Goal: Task Accomplishment & Management: Complete application form

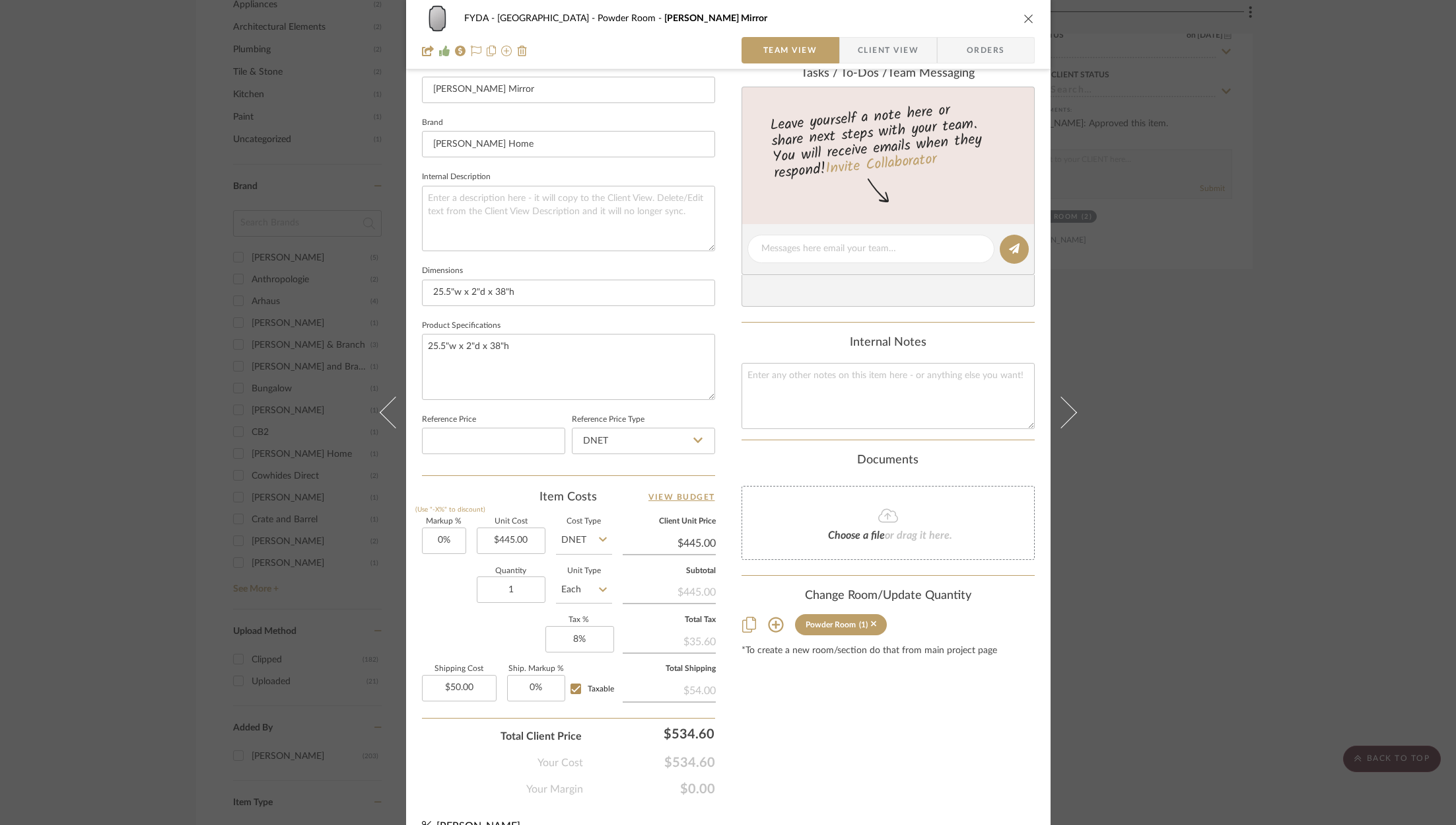
scroll to position [383, 0]
click at [841, 386] on textarea at bounding box center [888, 392] width 293 height 65
type textarea "22"
type textarea "222.95 445"
type input "445.00"
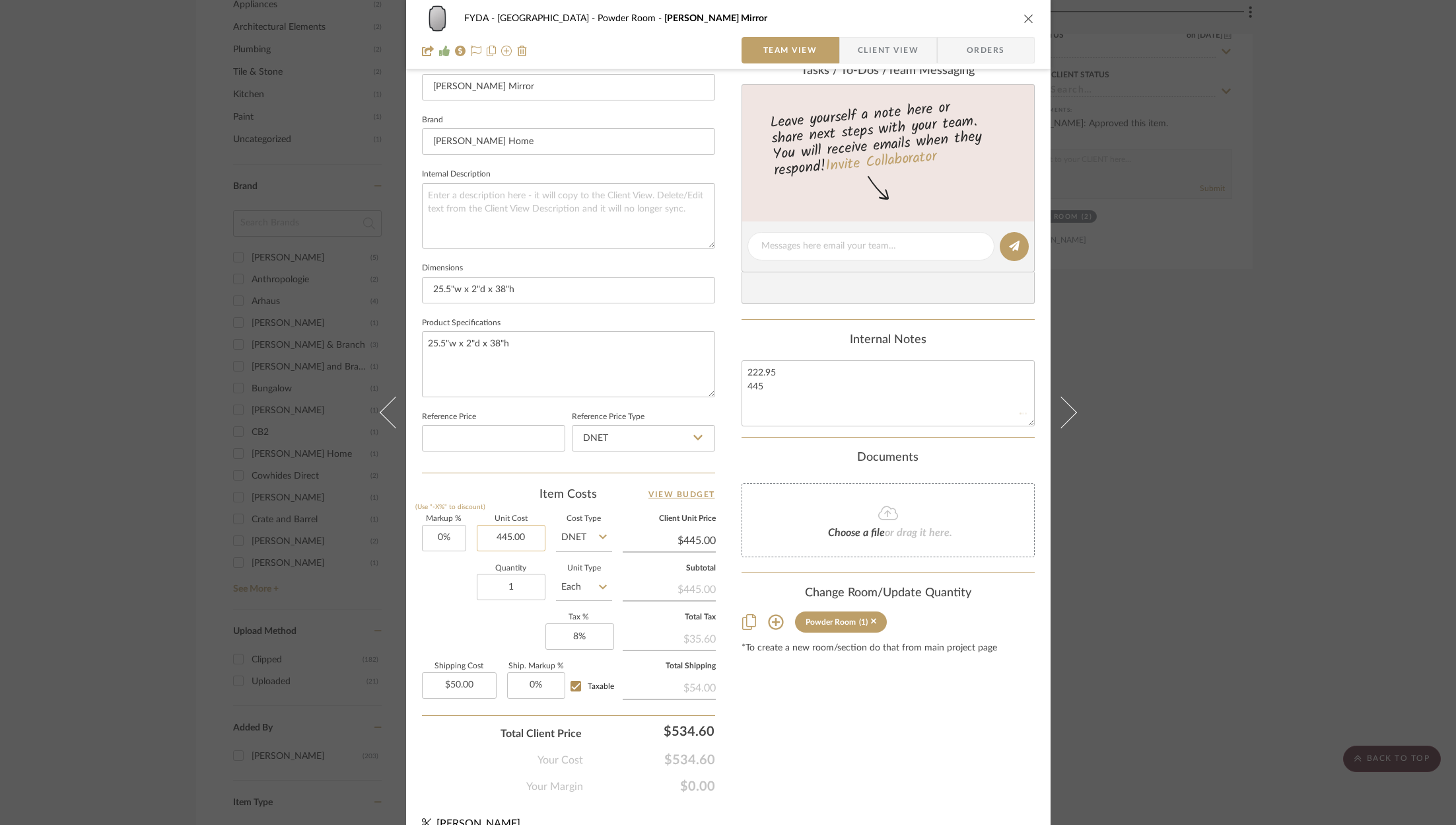
click at [511, 532] on input "445.00" at bounding box center [511, 538] width 69 height 26
type input "2"
type input "$222.95"
click at [891, 778] on div "Content here copies to Client View - confirm visibility there. Show in Client D…" at bounding box center [888, 251] width 293 height 1088
type input "$222.95"
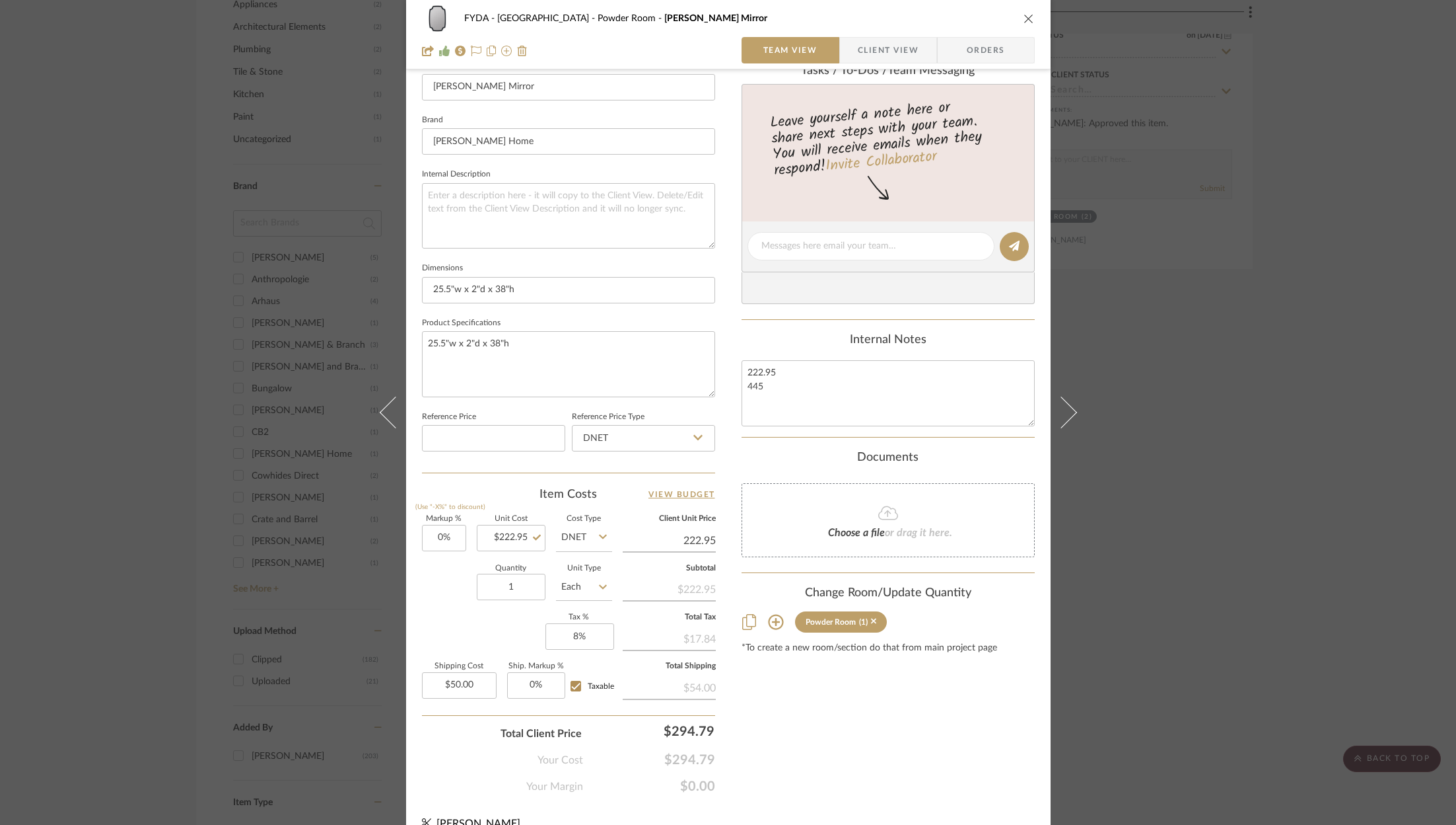
click at [691, 538] on input "222.95" at bounding box center [669, 540] width 93 height 20
type input "445"
type input "99.6%"
type input "$445.00"
click at [883, 714] on div "Content here copies to Client View - confirm visibility there. Show in Client D…" at bounding box center [888, 251] width 293 height 1088
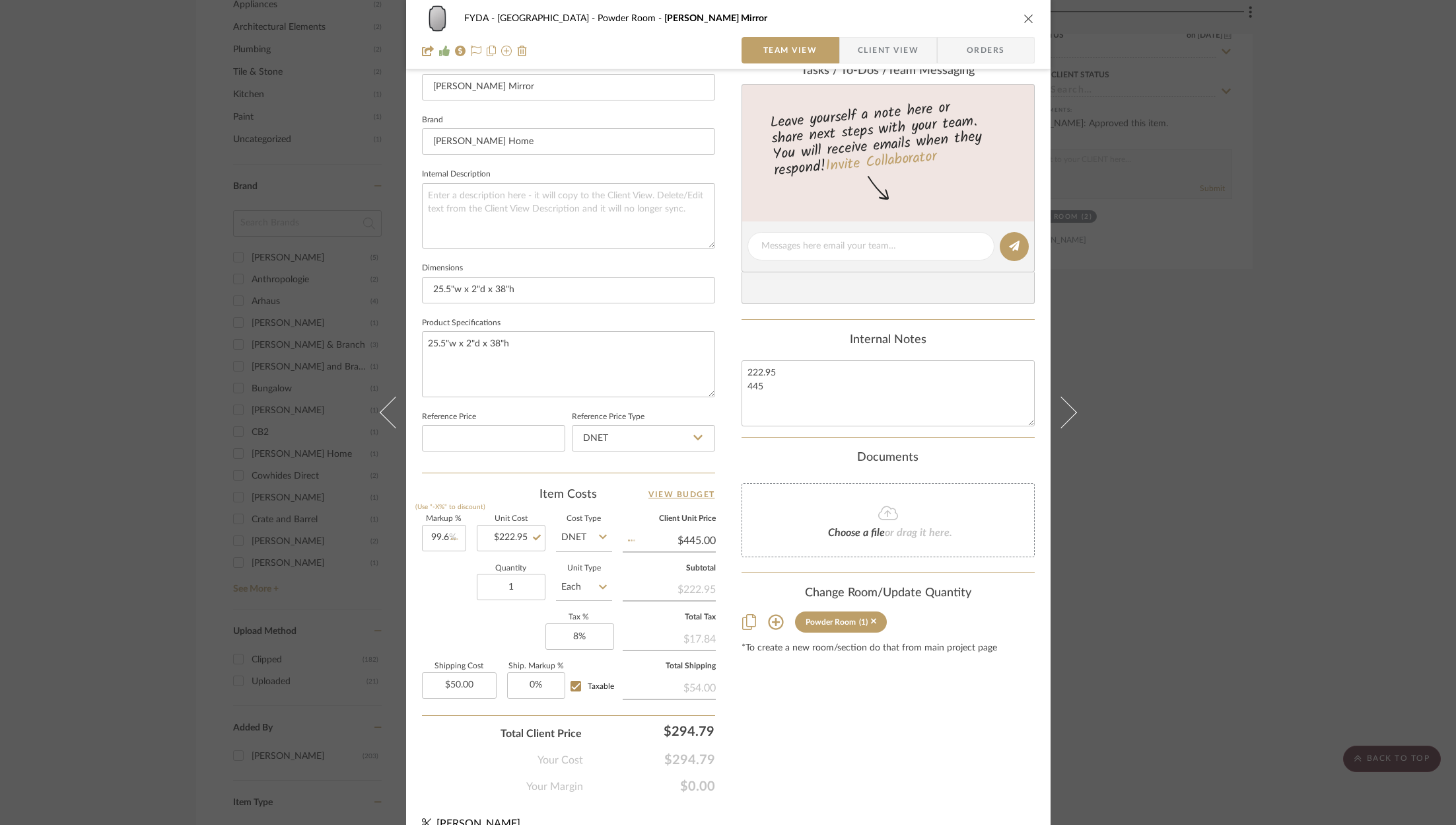
type input "$445.01"
click at [483, 673] on input "50.00" at bounding box center [459, 685] width 75 height 26
click at [459, 677] on input "50.00" at bounding box center [459, 685] width 75 height 26
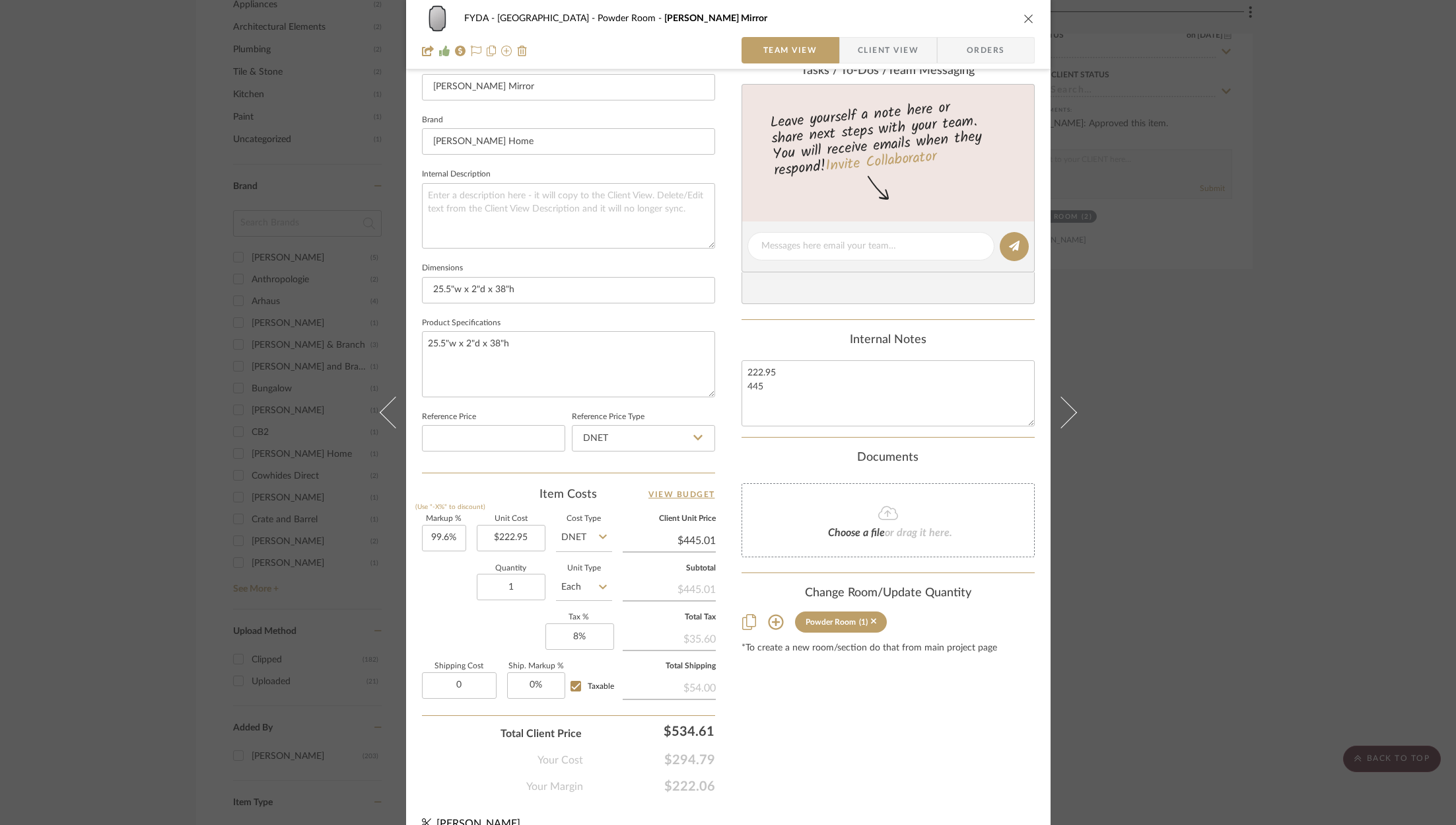
type input "$0.00"
click at [877, 738] on div "Content here copies to Client View - confirm visibility there. Show in Client D…" at bounding box center [888, 251] width 293 height 1088
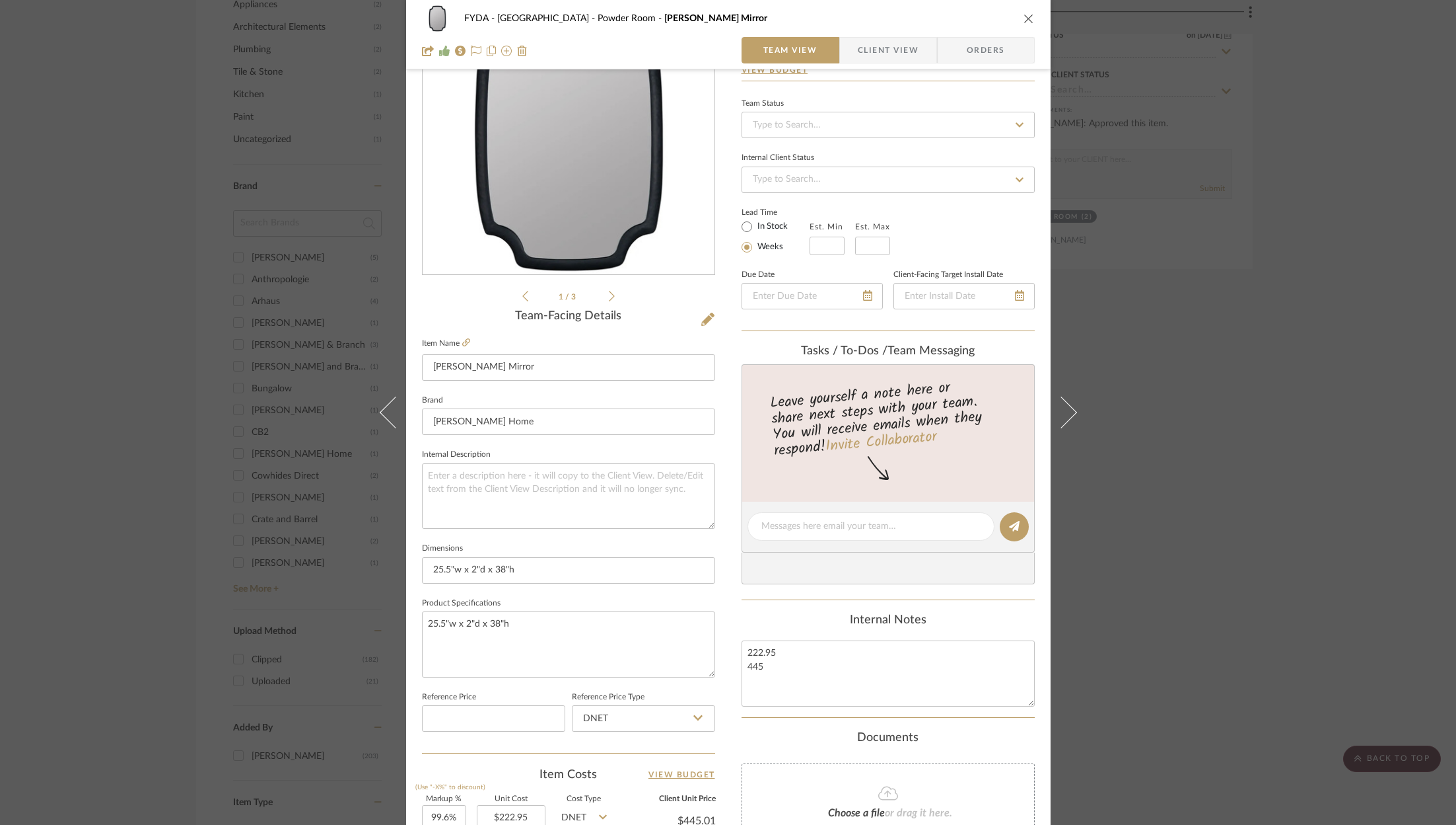
scroll to position [67, 0]
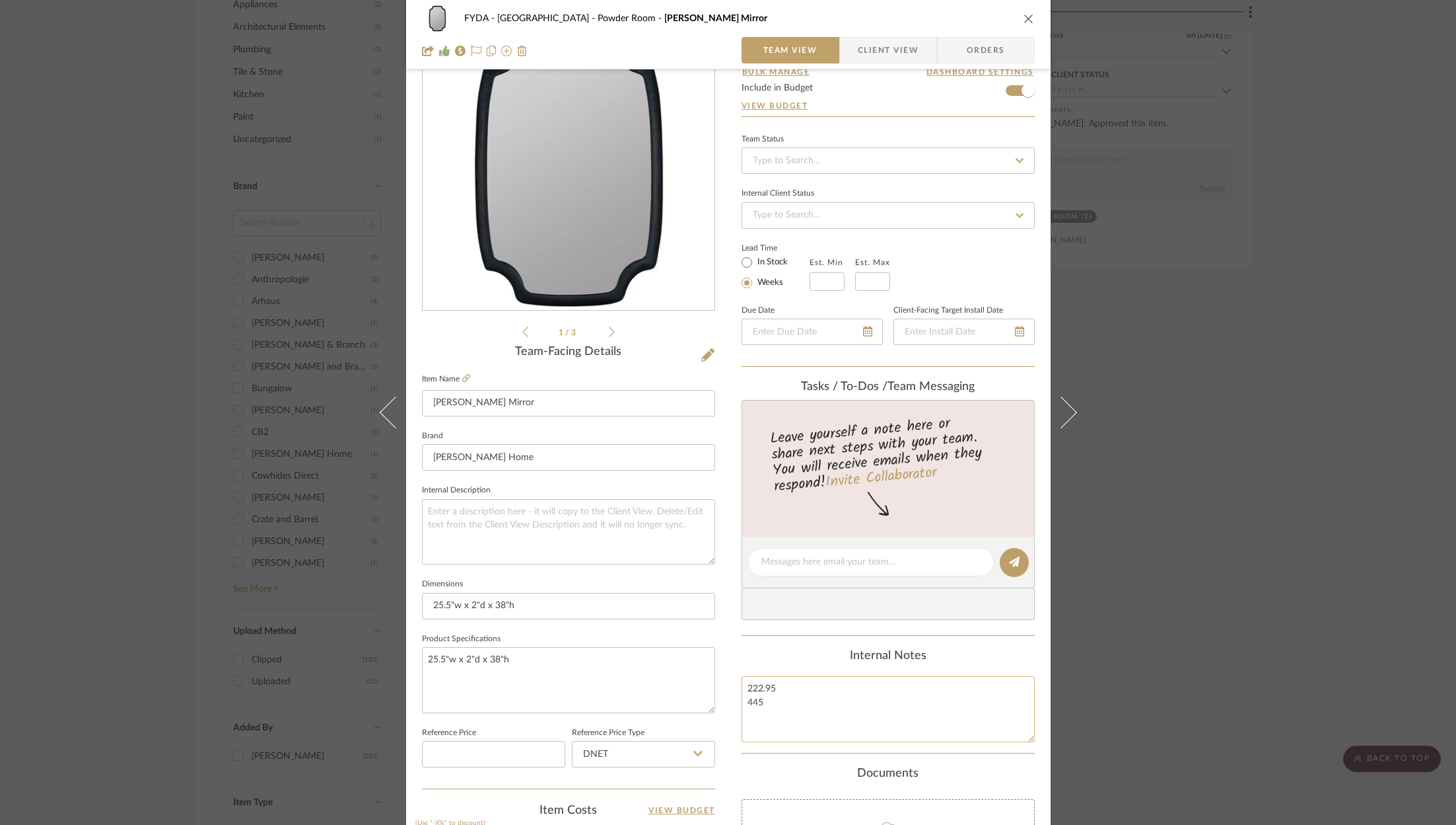
click at [824, 704] on textarea "222.95 445" at bounding box center [888, 708] width 293 height 65
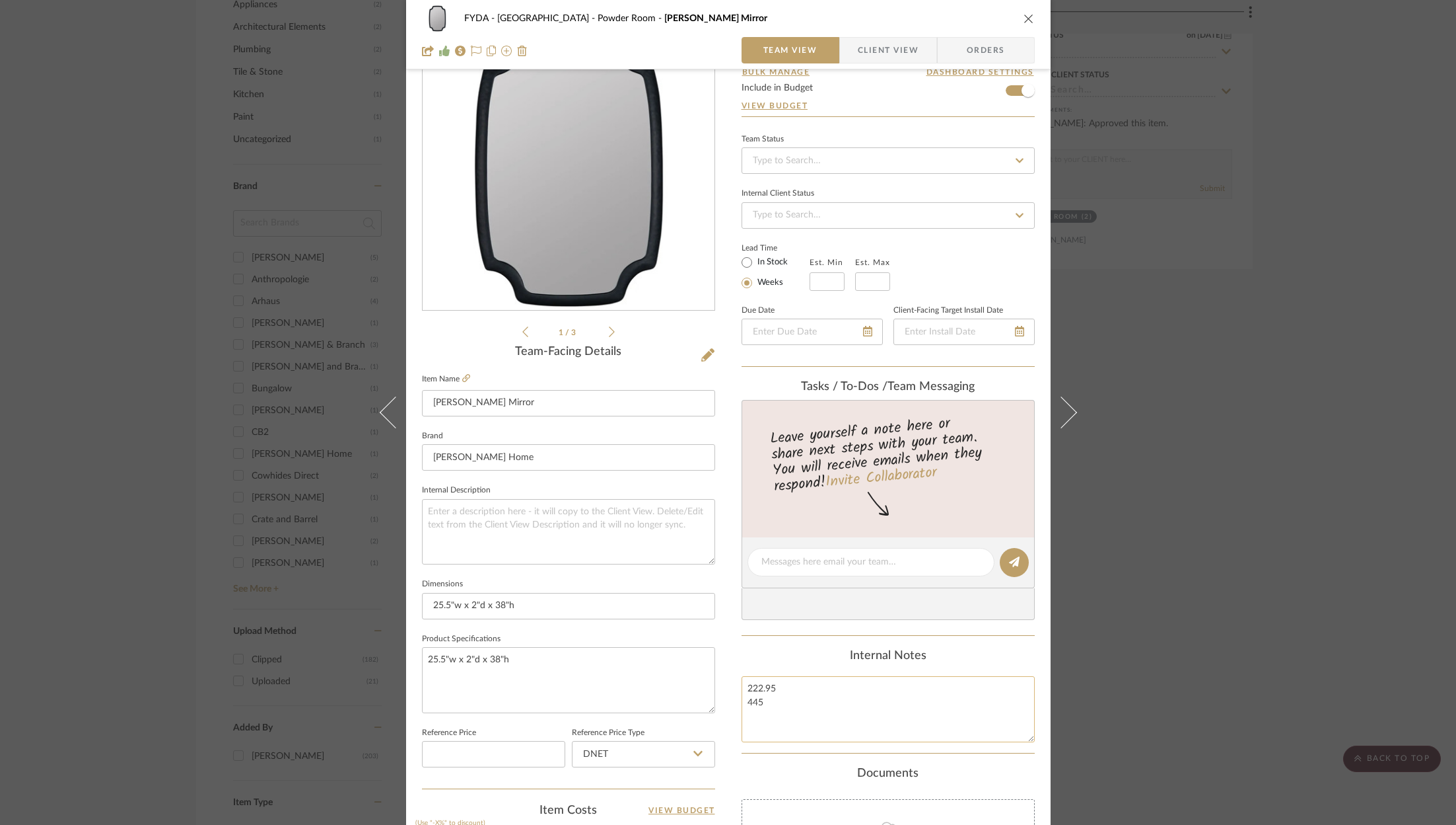
click at [824, 696] on textarea "222.95 445" at bounding box center [888, 708] width 293 height 65
drag, startPoint x: 824, startPoint y: 696, endPoint x: 734, endPoint y: 649, distance: 101.5
click at [734, 649] on div "FYDA - 655 City Park Powder Room [PERSON_NAME] Mirror Team View Client View Ord…" at bounding box center [728, 553] width 645 height 1220
type textarea "Ordered Wayfair"
click at [918, 218] on input at bounding box center [888, 215] width 293 height 26
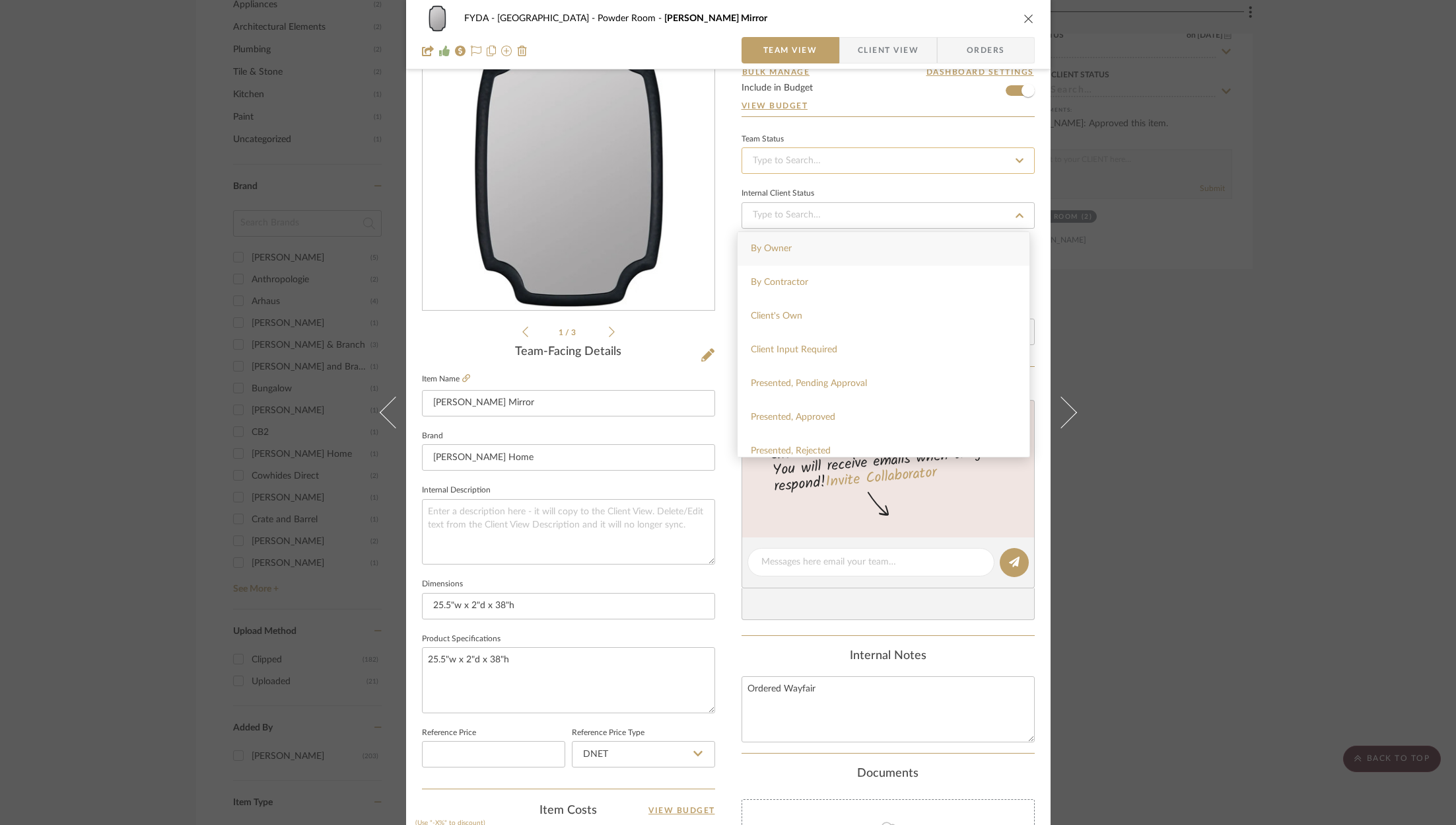
click at [887, 152] on input at bounding box center [888, 160] width 293 height 26
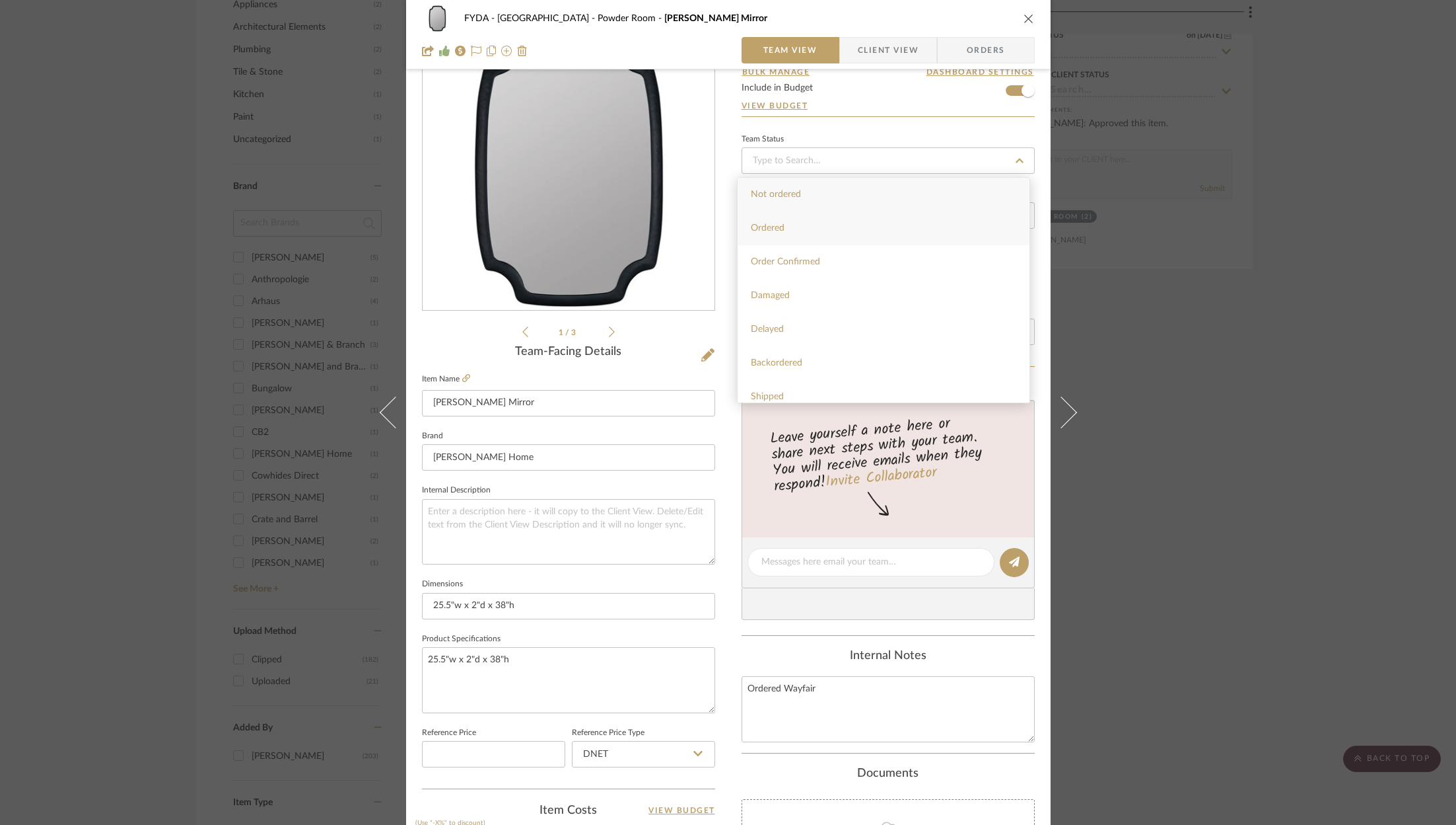
click at [862, 229] on div "Ordered" at bounding box center [884, 228] width 292 height 34
type input "[DATE]"
type input "Ordered"
type input "[DATE]"
type input "Ordered"
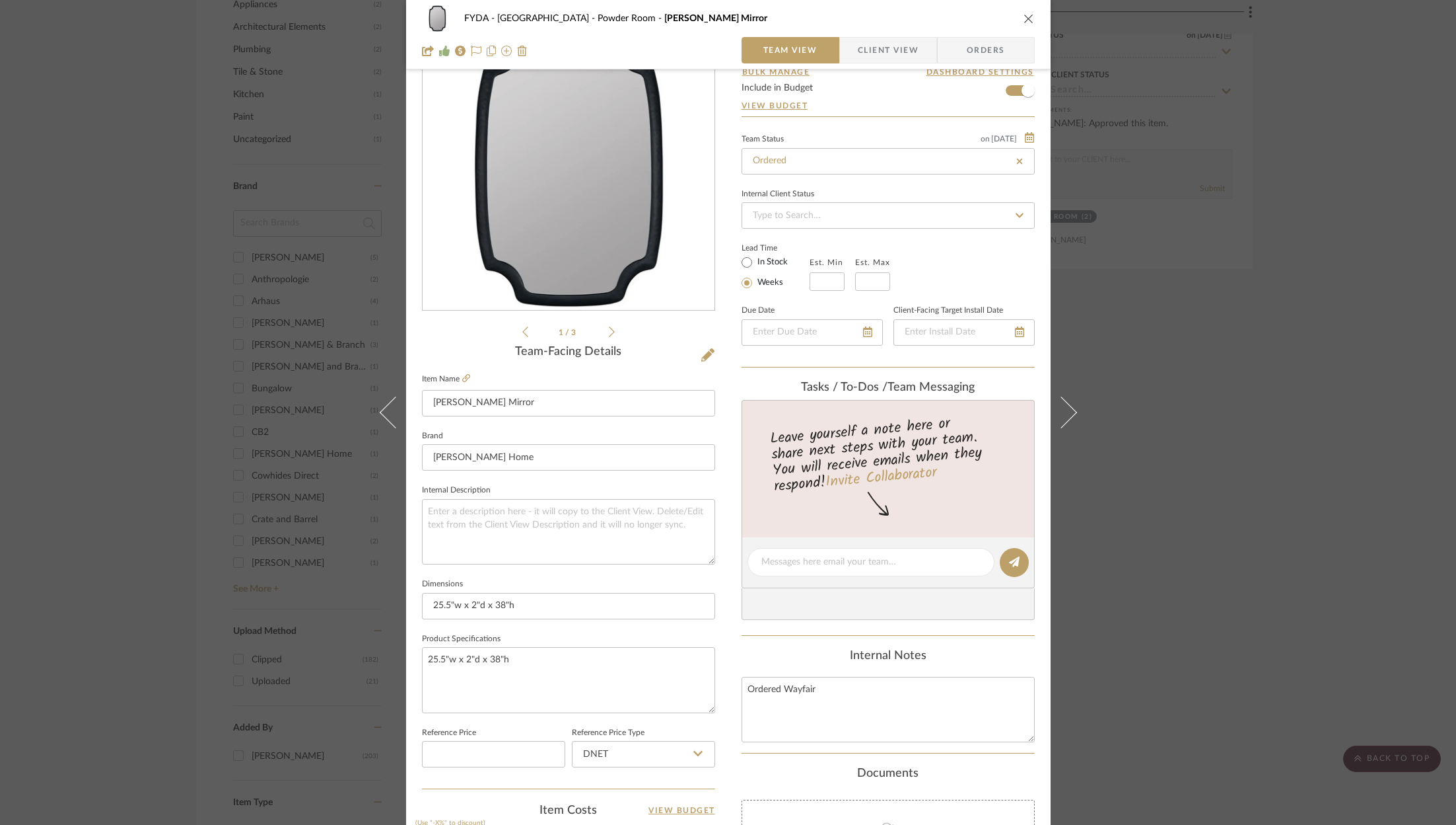
click at [977, 50] on span "Orders" at bounding box center [985, 50] width 67 height 26
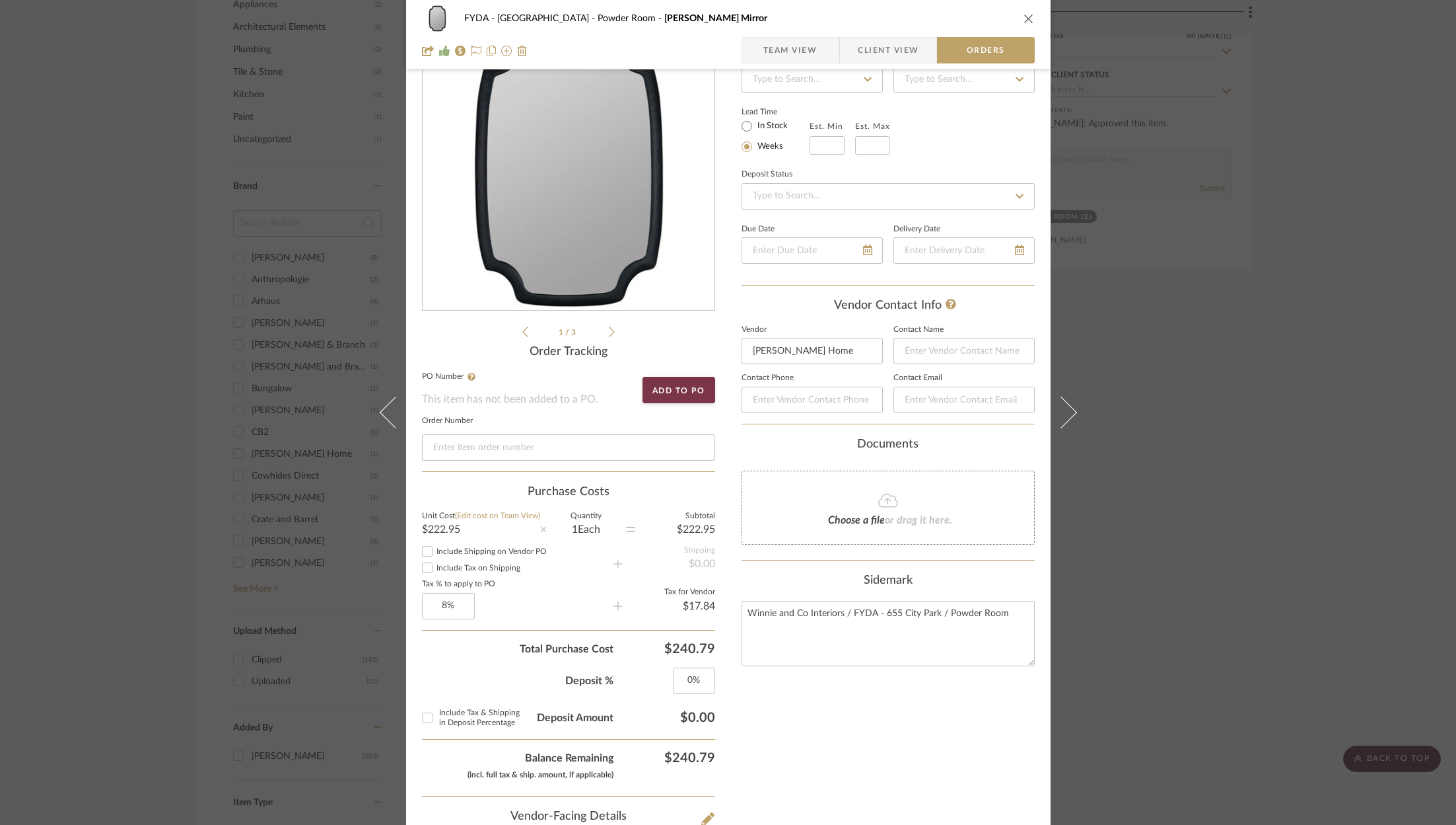
click at [892, 50] on span "Client View" at bounding box center [888, 50] width 61 height 26
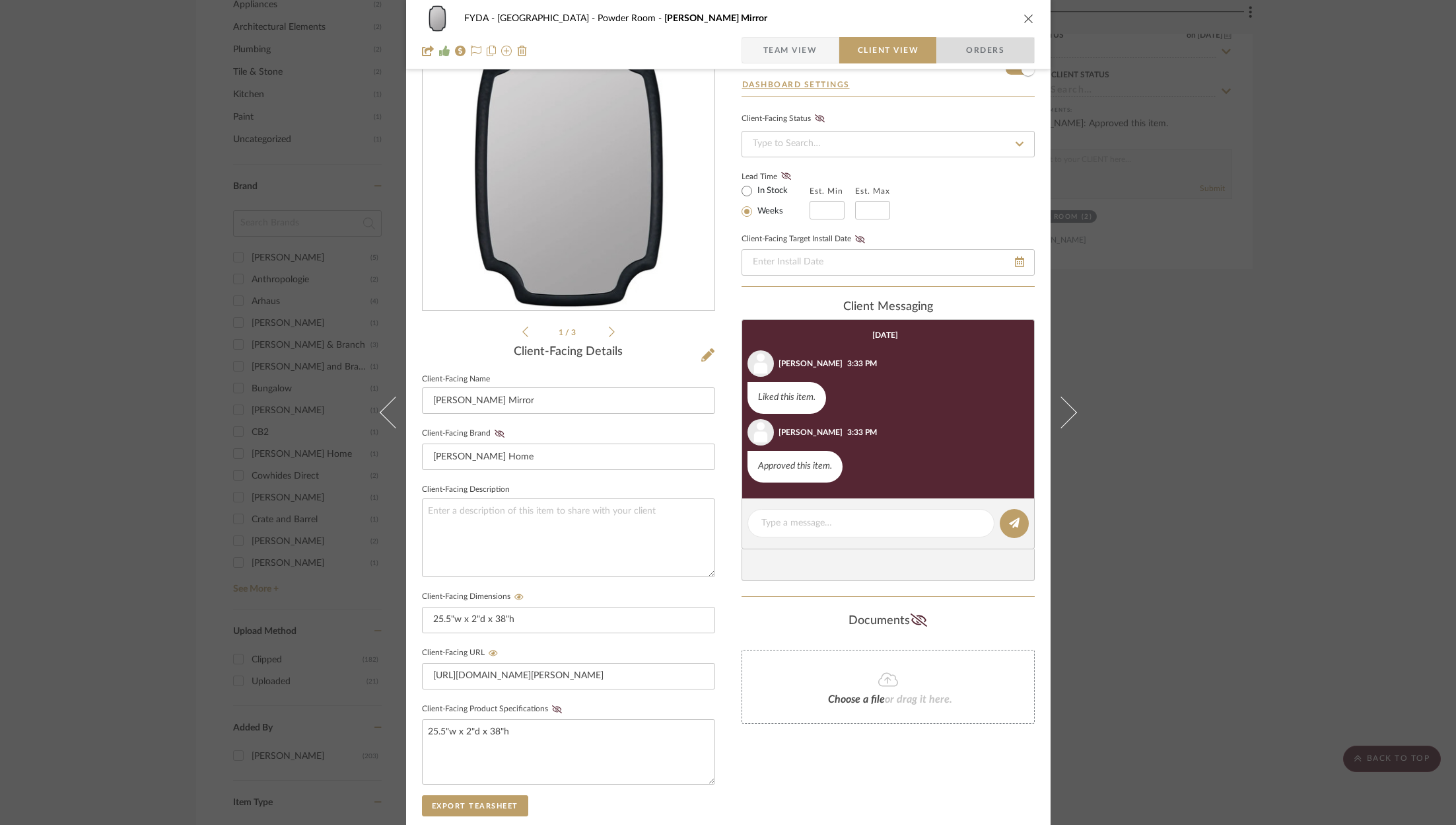
click at [986, 51] on span "Orders" at bounding box center [985, 50] width 67 height 26
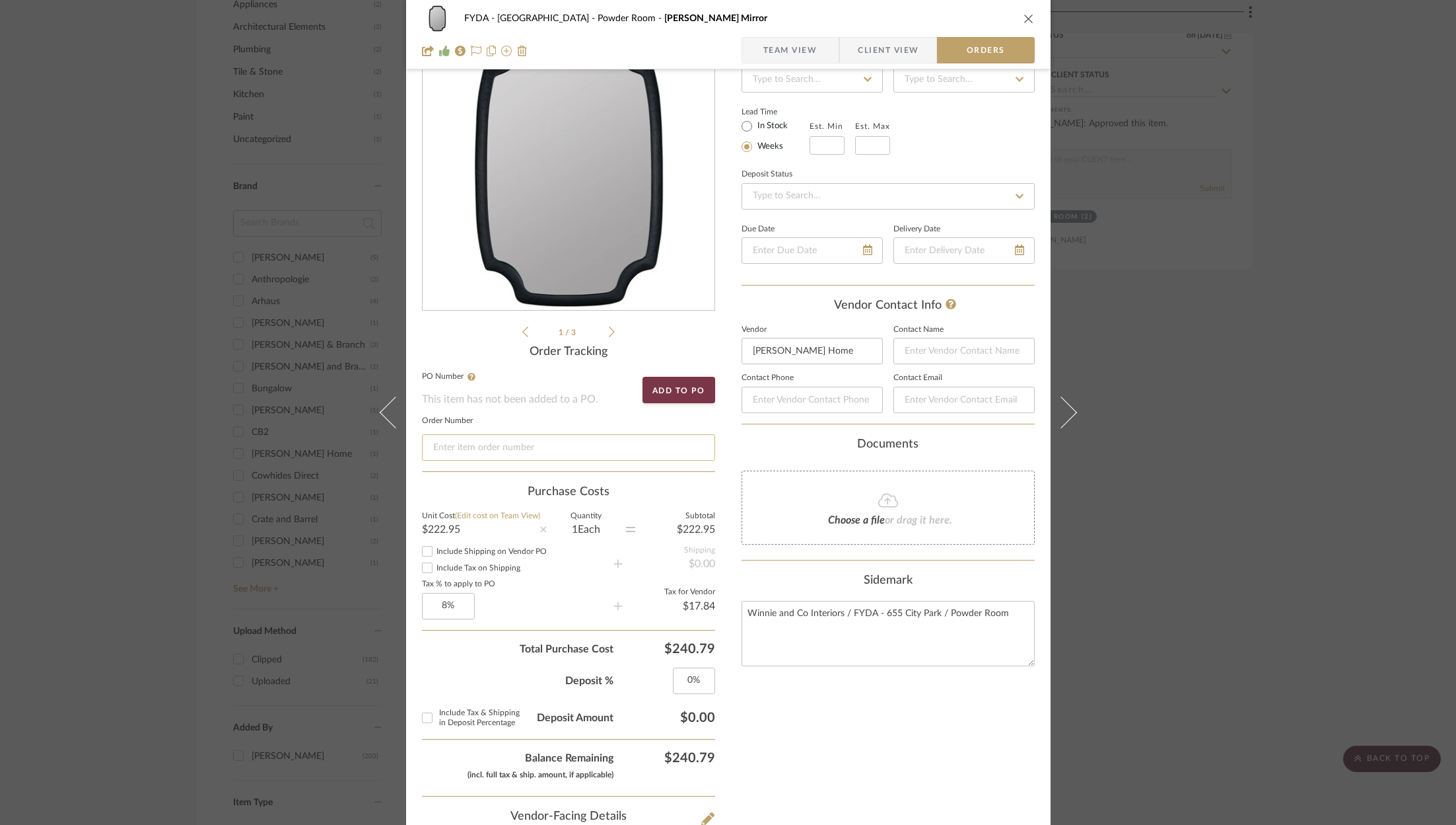
click at [544, 456] on input at bounding box center [568, 447] width 293 height 26
paste input "4455304051"
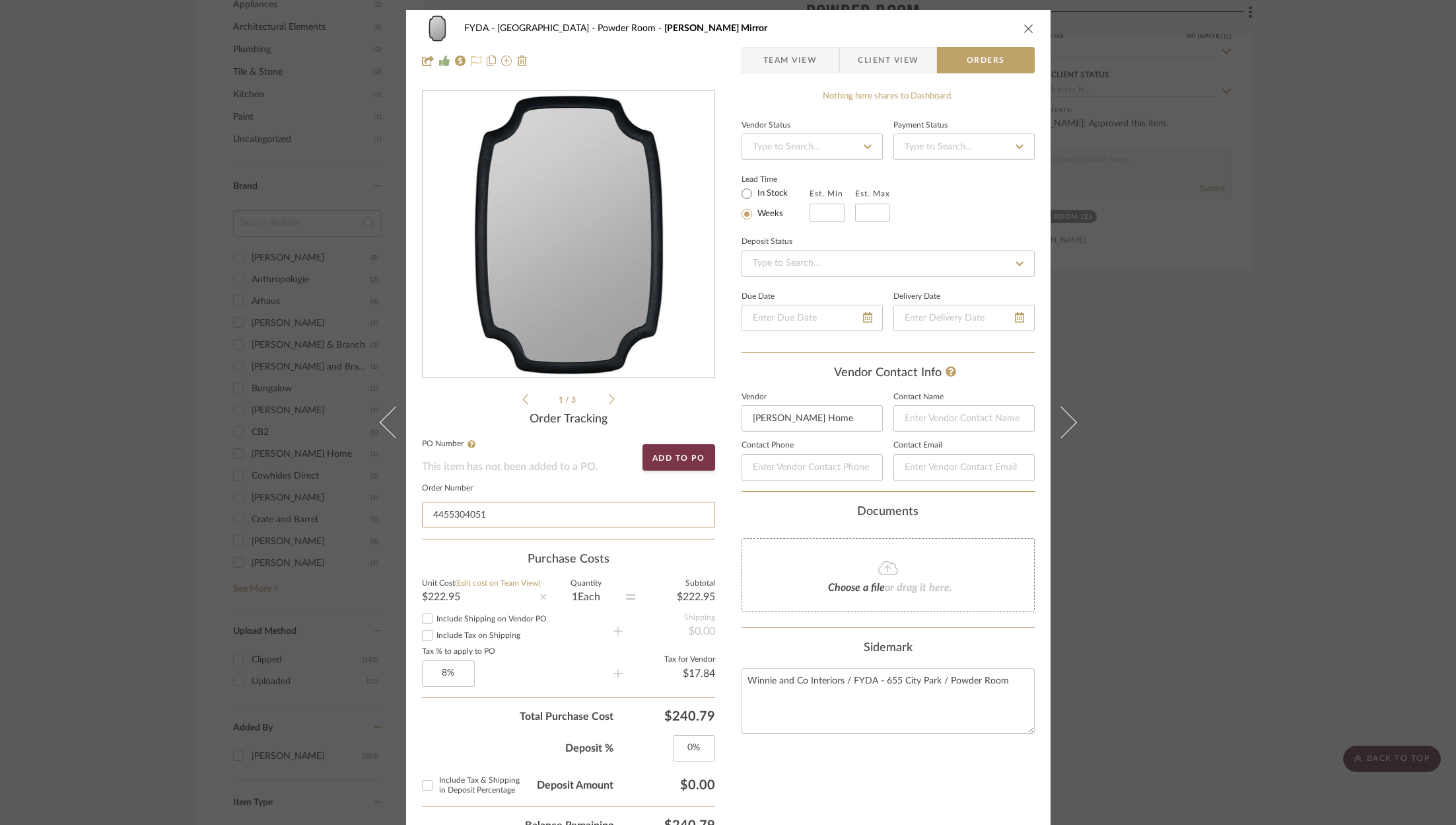
type input "4455304051"
click at [471, 59] on icon at bounding box center [476, 61] width 10 height 10
click at [1024, 30] on icon "close" at bounding box center [1029, 29] width 10 height 10
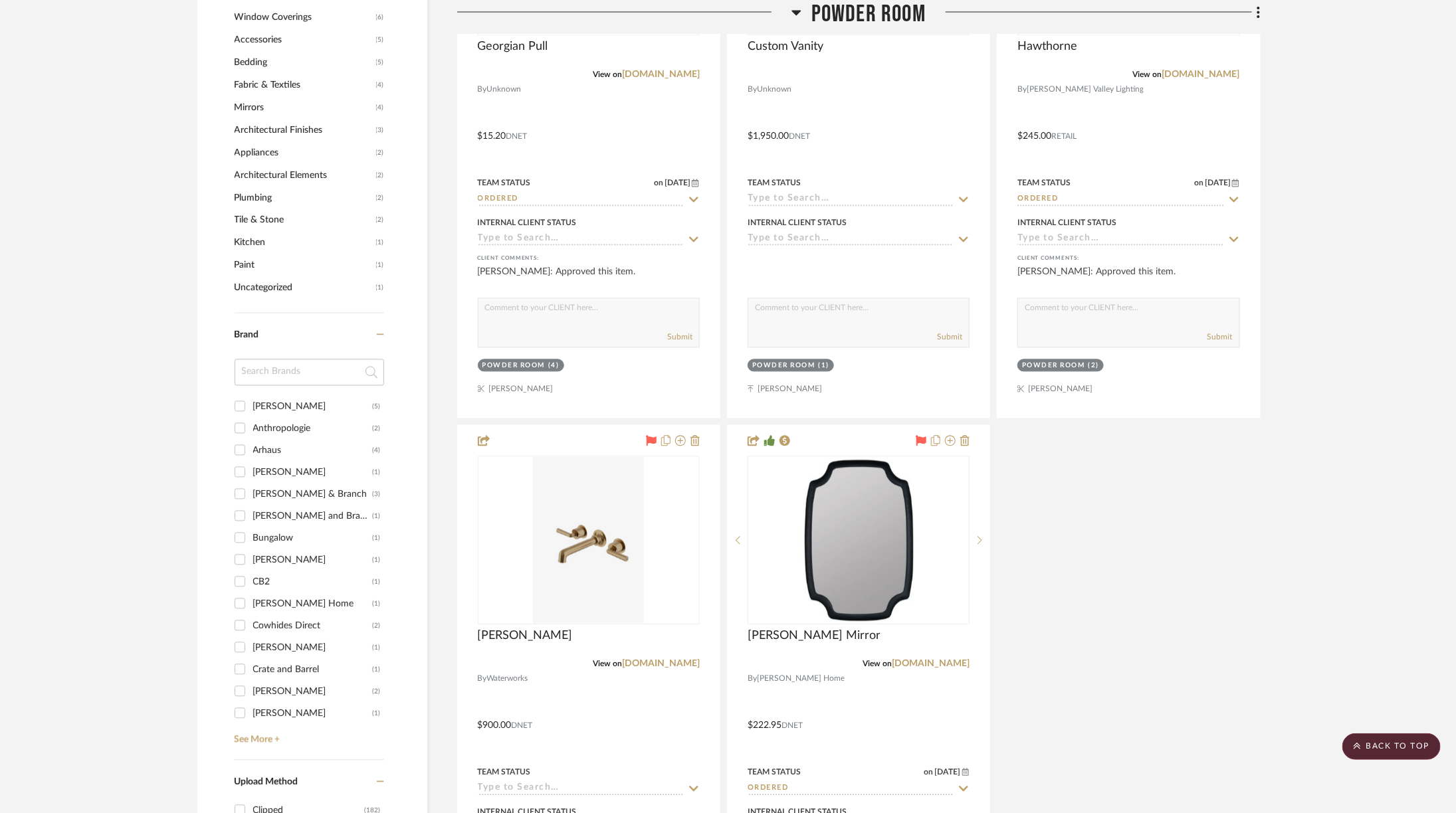
scroll to position [1475, 0]
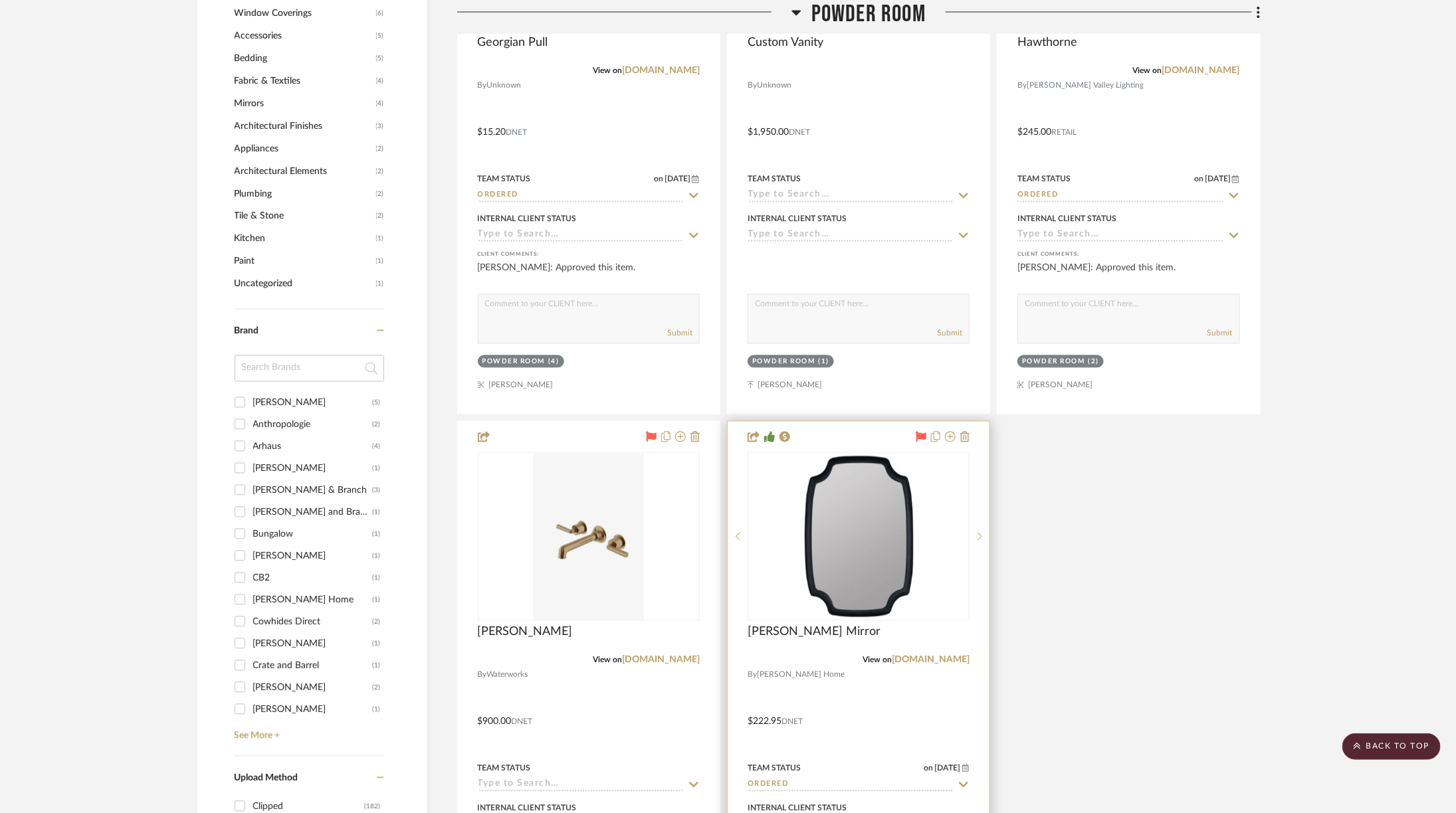
click at [903, 497] on img "0" at bounding box center [858, 536] width 116 height 166
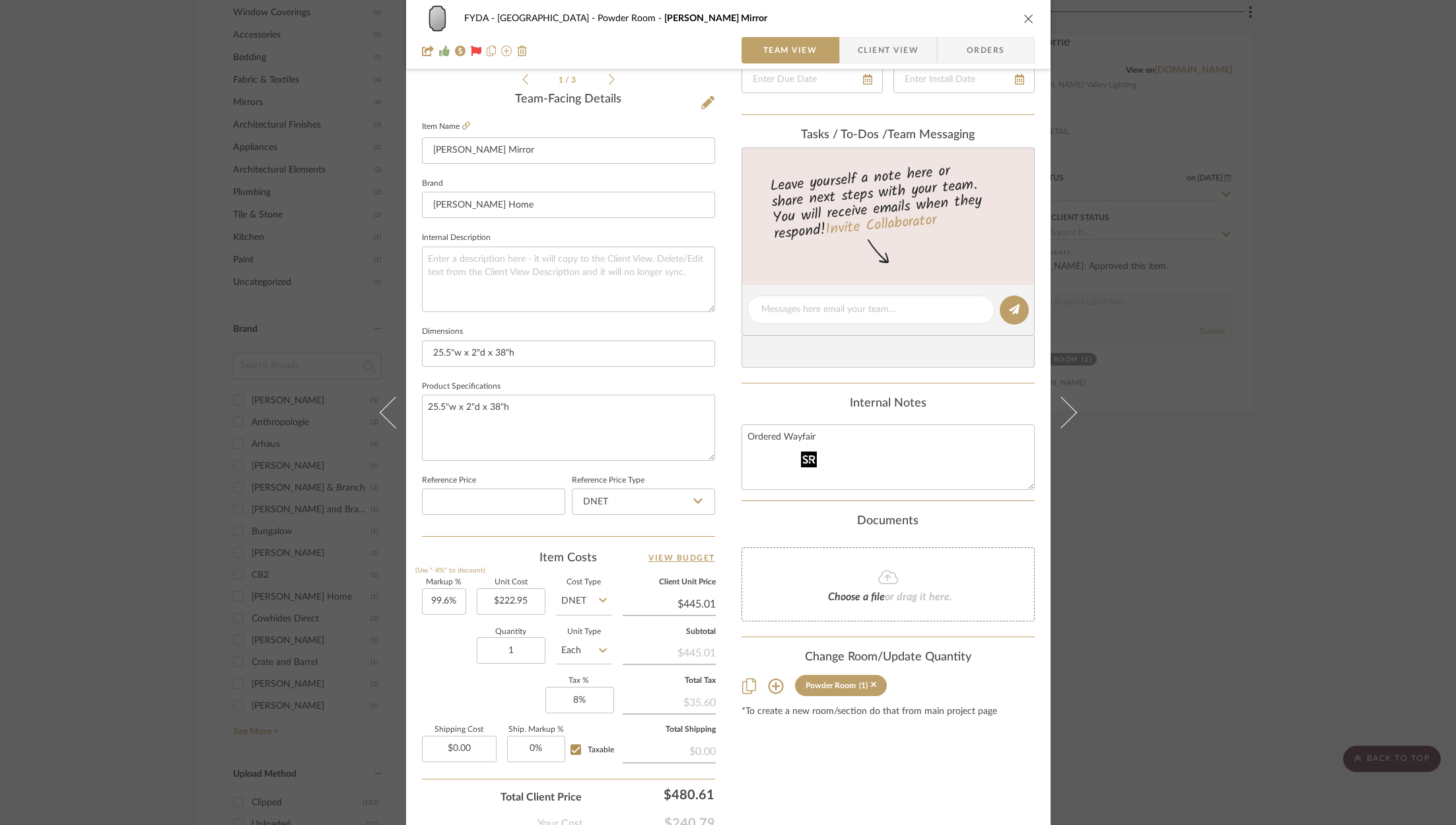
scroll to position [401, 0]
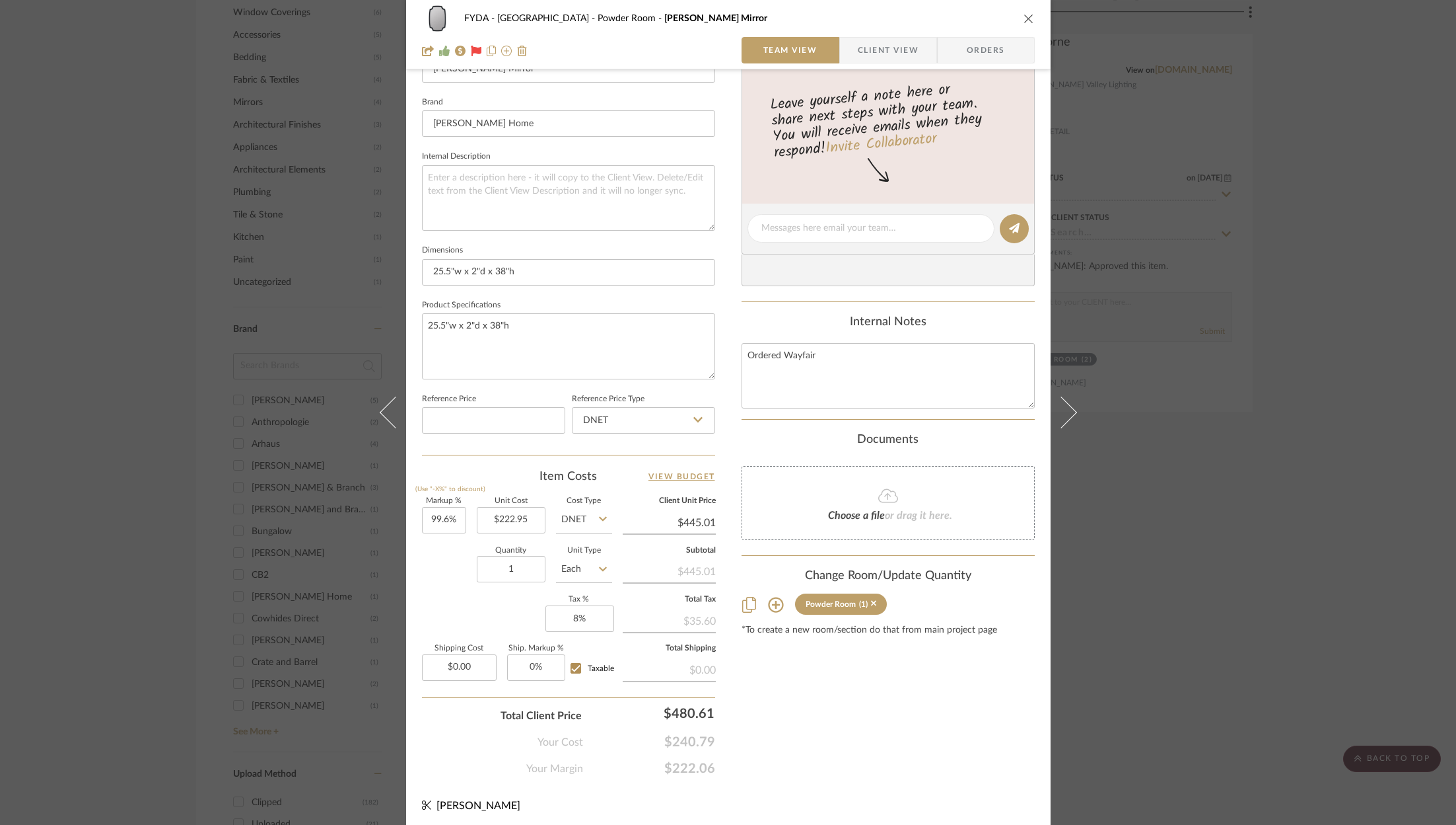
click at [696, 761] on span "$222.06" at bounding box center [649, 768] width 132 height 16
copy span "$222.06"
click at [679, 701] on input "480.61" at bounding box center [655, 713] width 132 height 26
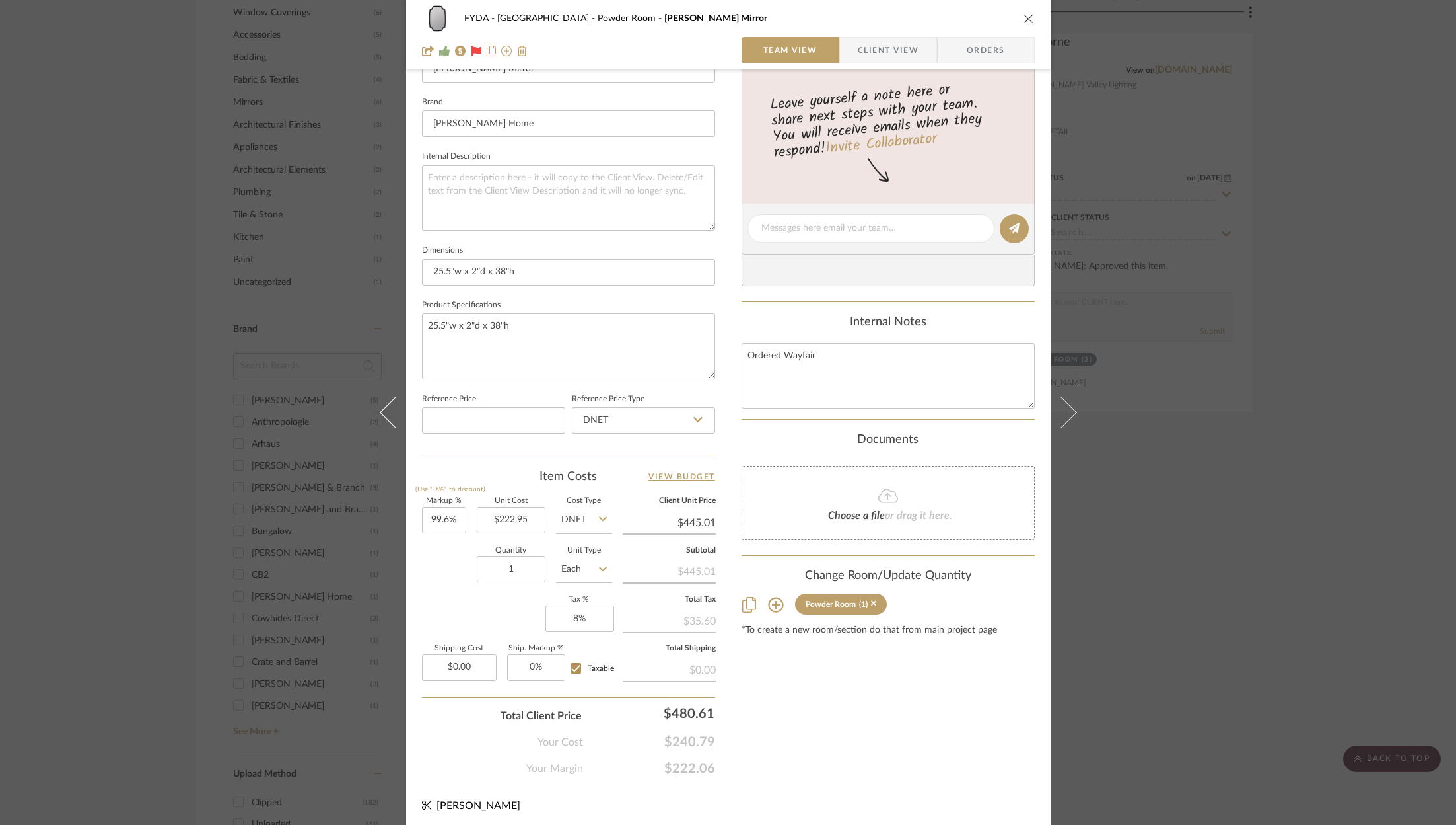
click at [1192, 636] on div "FYDA - 655 City Park Powder Room [PERSON_NAME] Mirror Team View Client View Ord…" at bounding box center [728, 412] width 1456 height 825
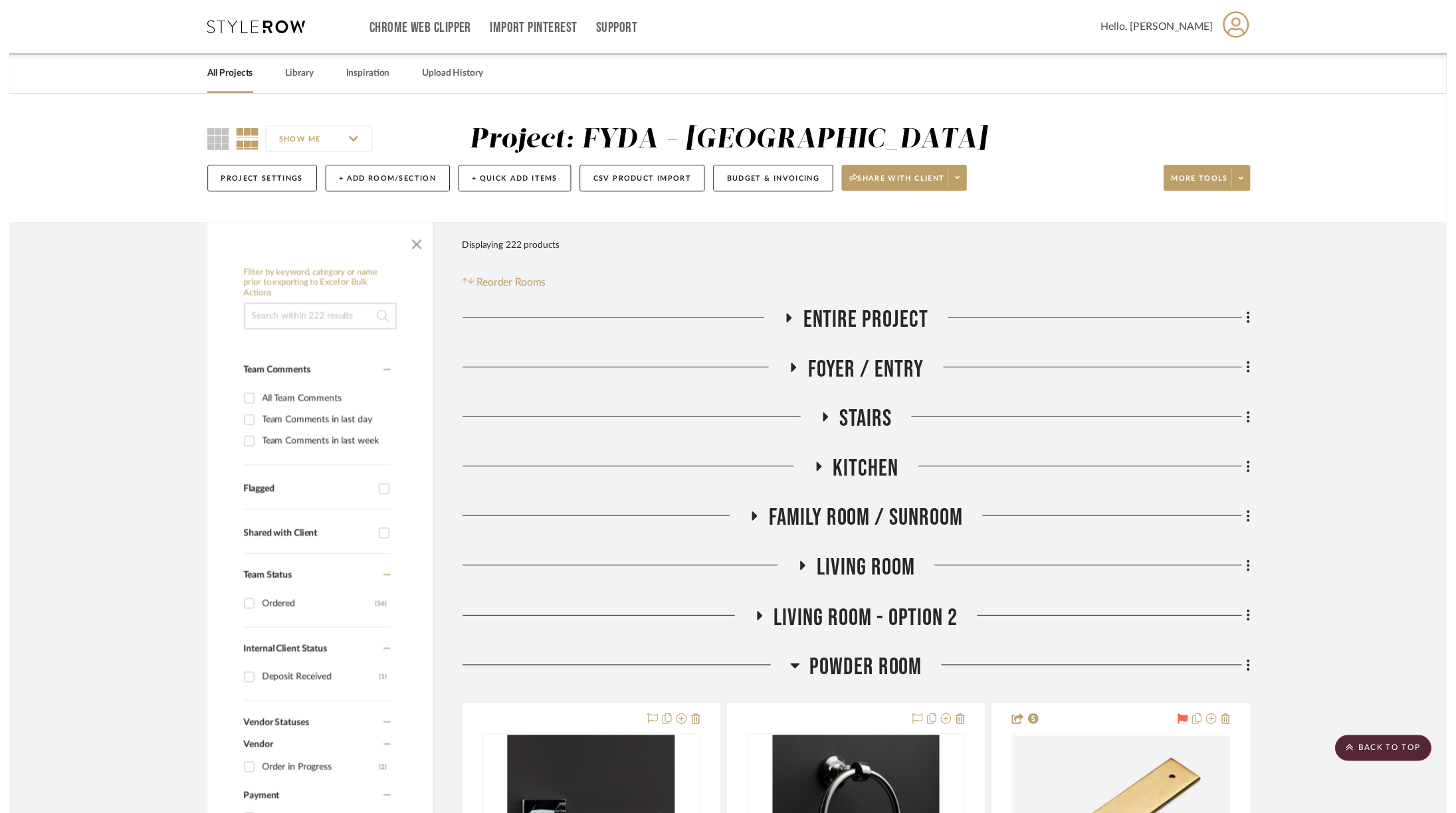
scroll to position [1475, 0]
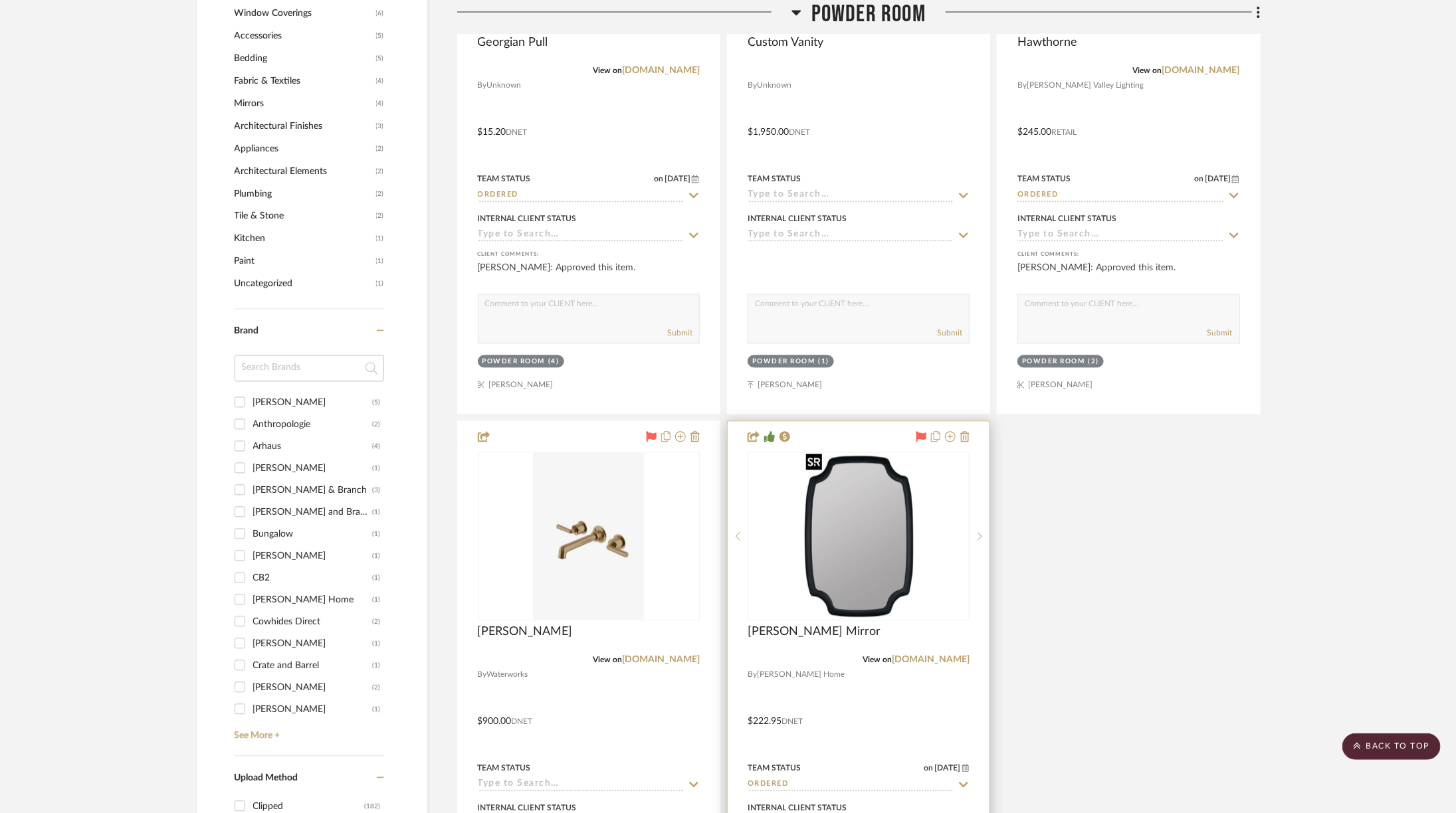
click at [830, 581] on img "0" at bounding box center [858, 536] width 116 height 166
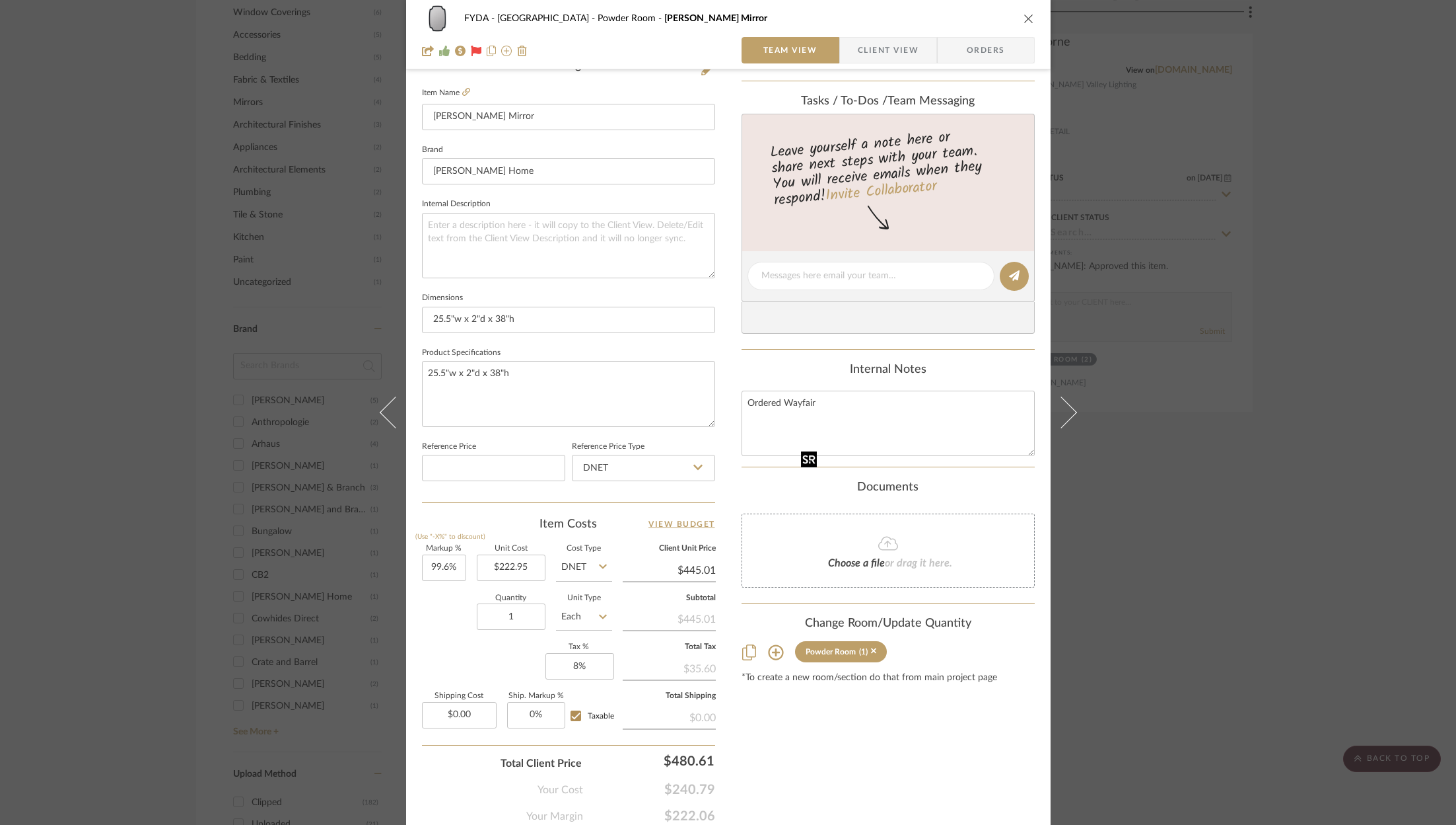
scroll to position [401, 0]
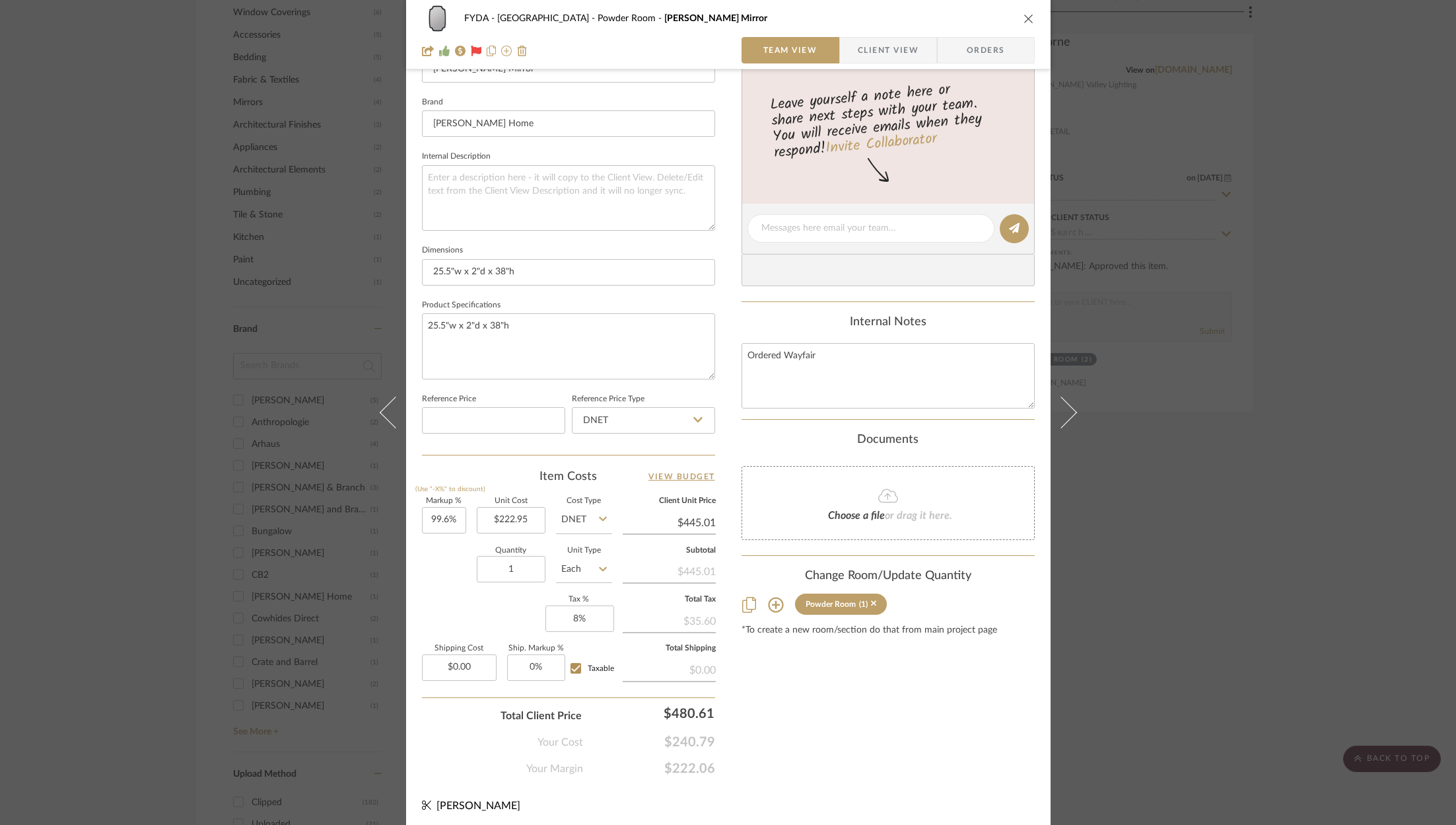
click at [685, 738] on span "$240.79" at bounding box center [649, 742] width 132 height 16
copy span "$240.79"
click at [692, 765] on span "$222.06" at bounding box center [649, 768] width 132 height 16
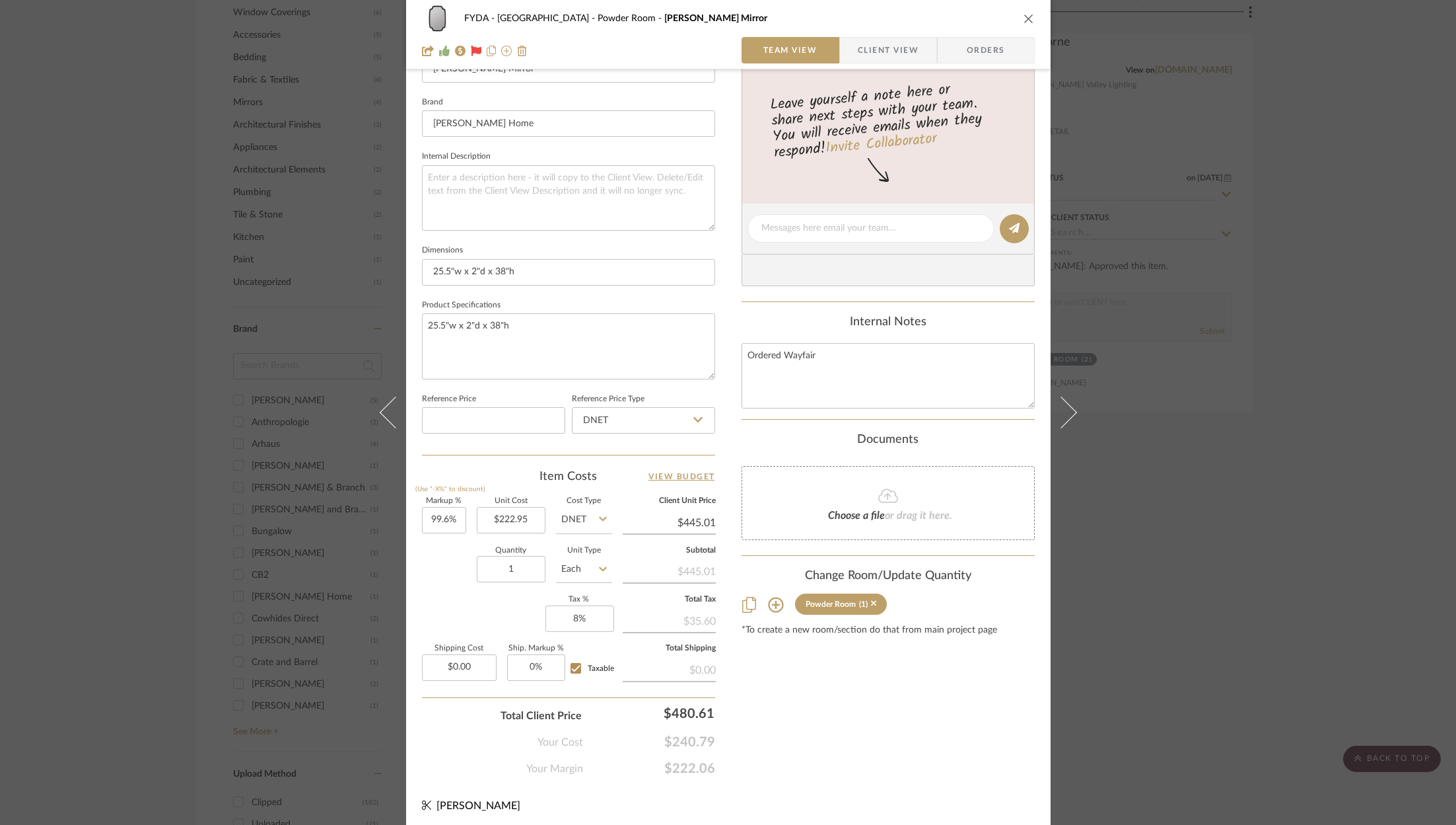
click at [692, 765] on span "$222.06" at bounding box center [649, 768] width 132 height 16
copy span "$222.06"
click at [1324, 223] on div "FYDA - 655 City Park Powder Room [PERSON_NAME] Mirror Team View Client View Ord…" at bounding box center [728, 412] width 1456 height 825
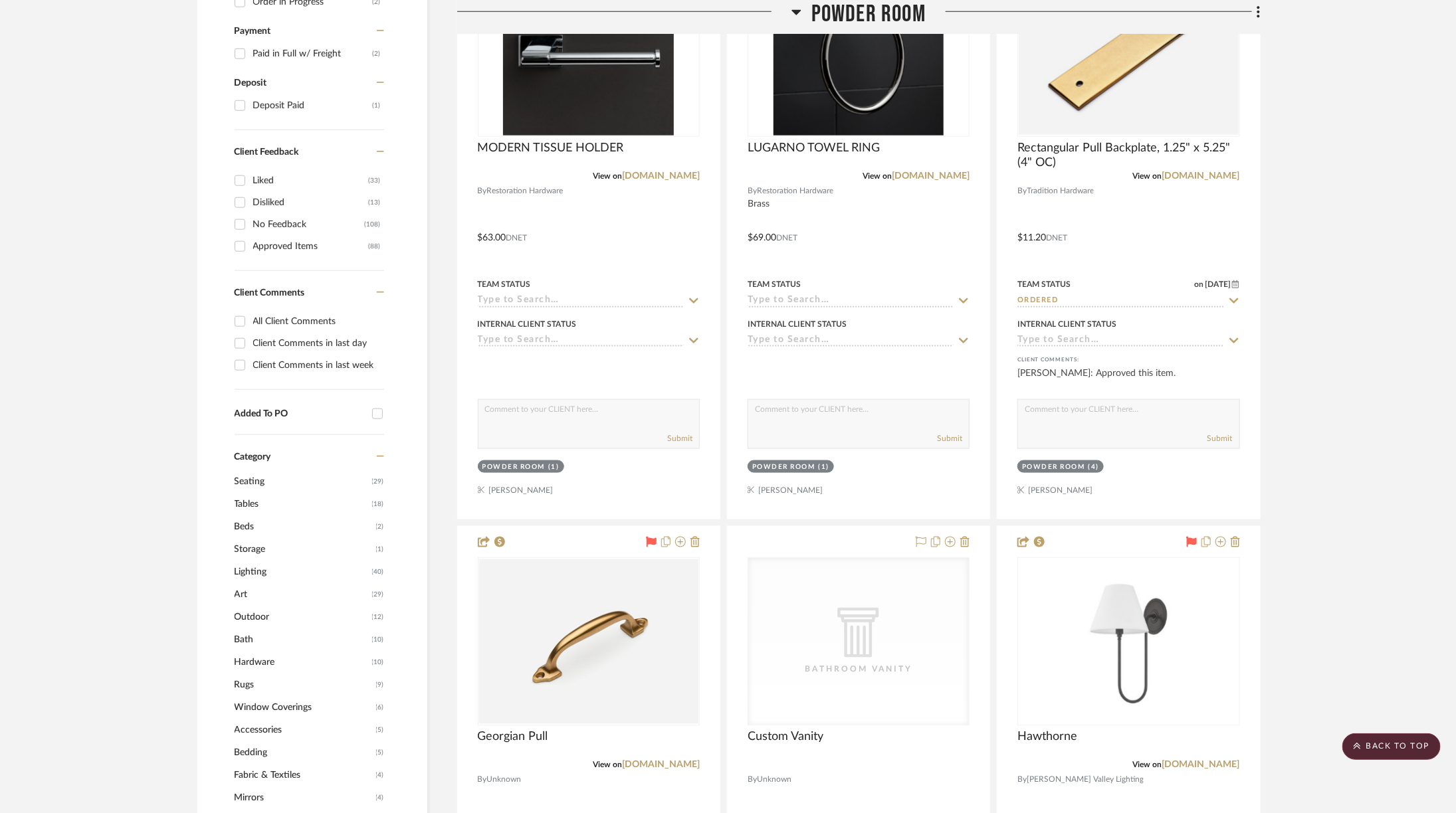
scroll to position [775, 0]
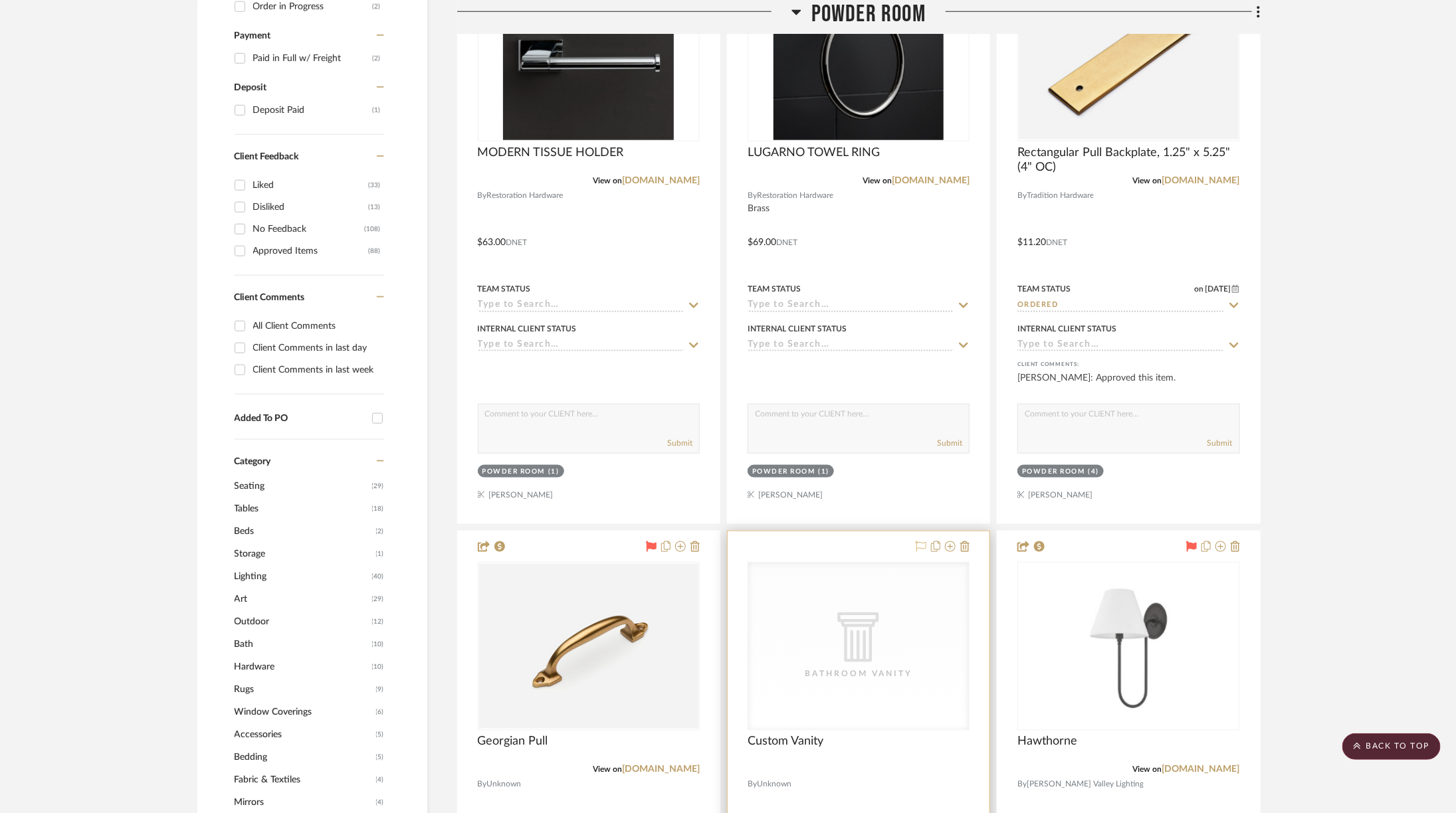
click at [924, 545] on icon at bounding box center [920, 547] width 10 height 11
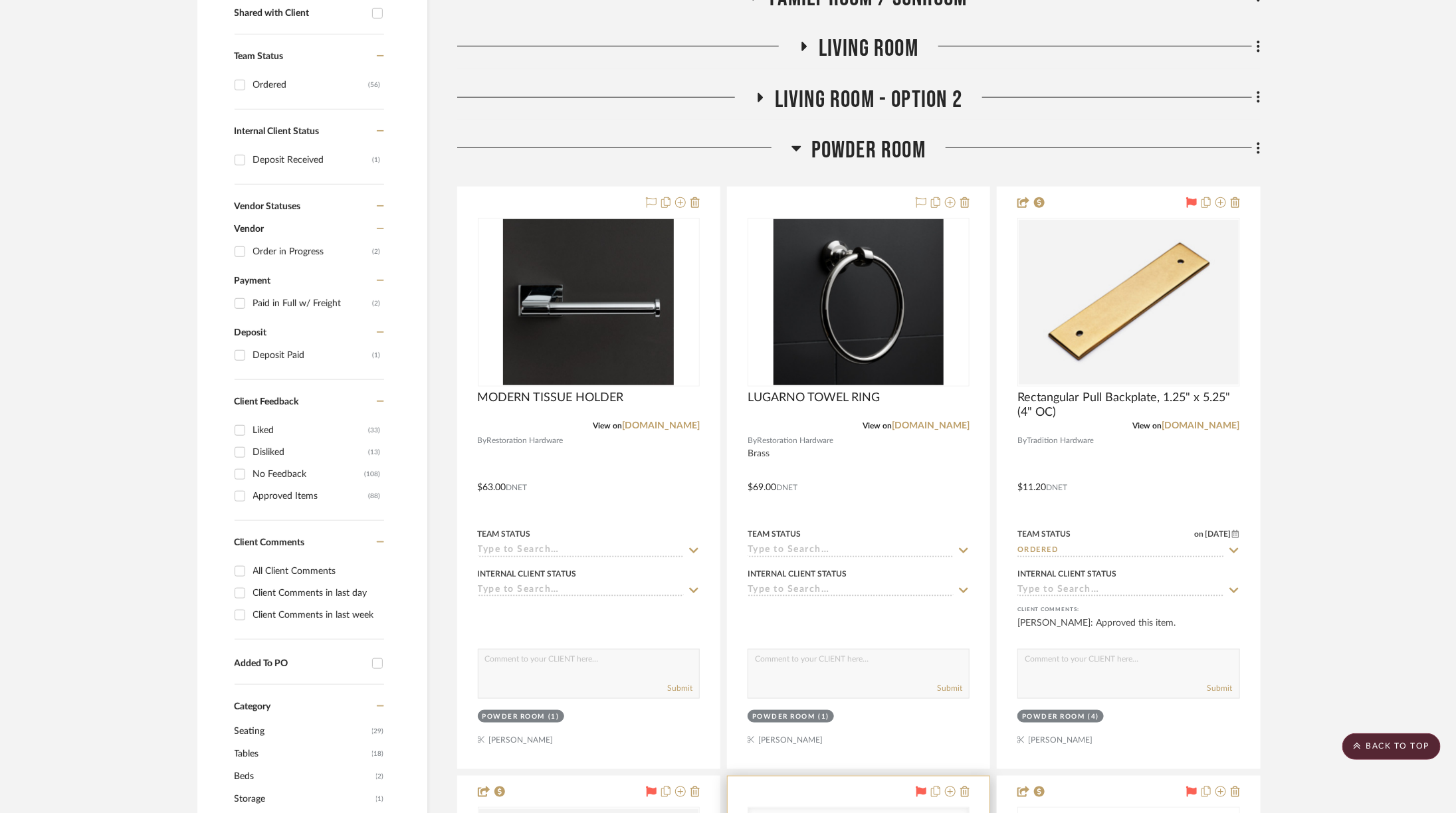
scroll to position [498, 0]
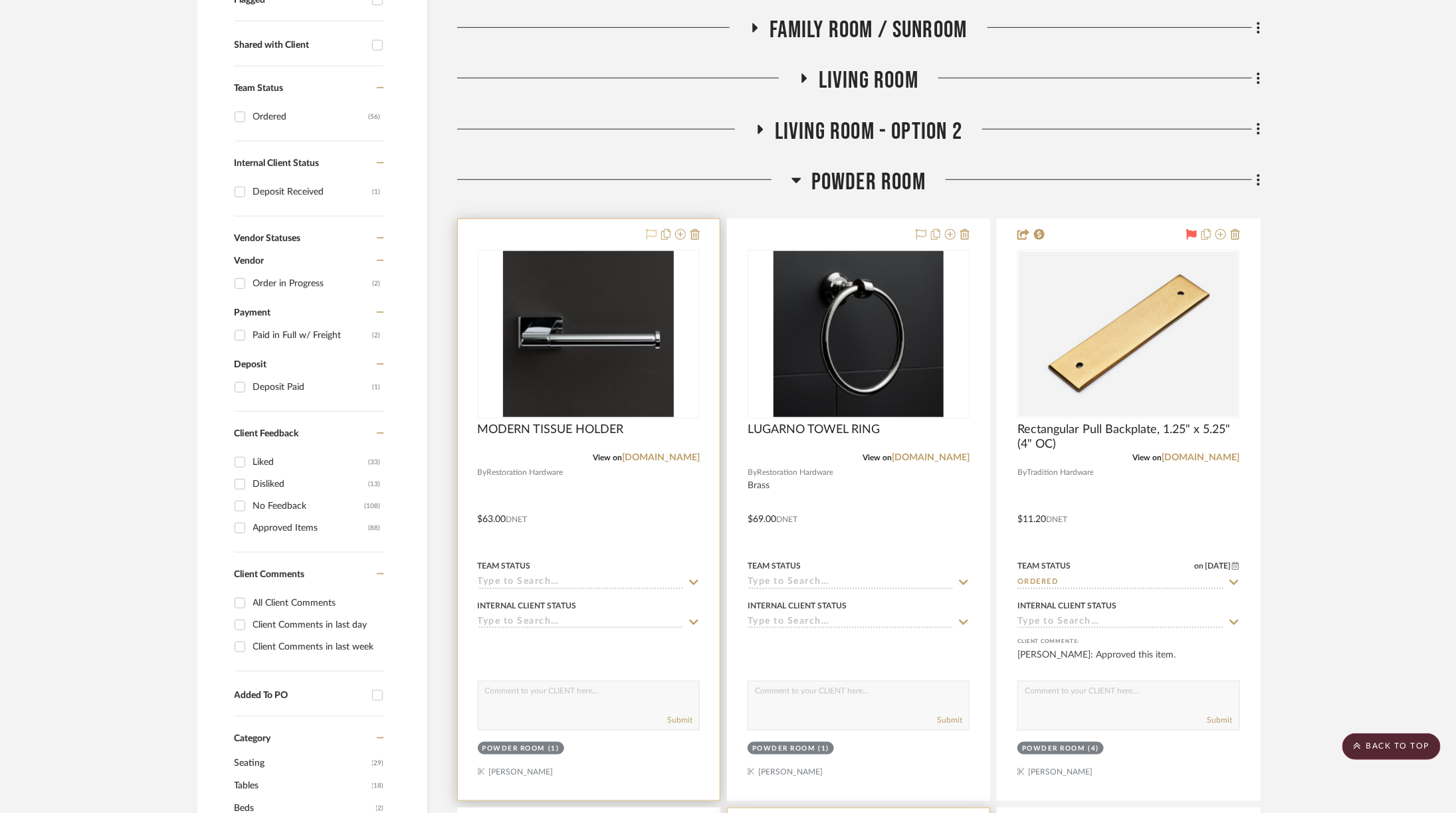
click at [655, 232] on icon at bounding box center [651, 235] width 10 height 11
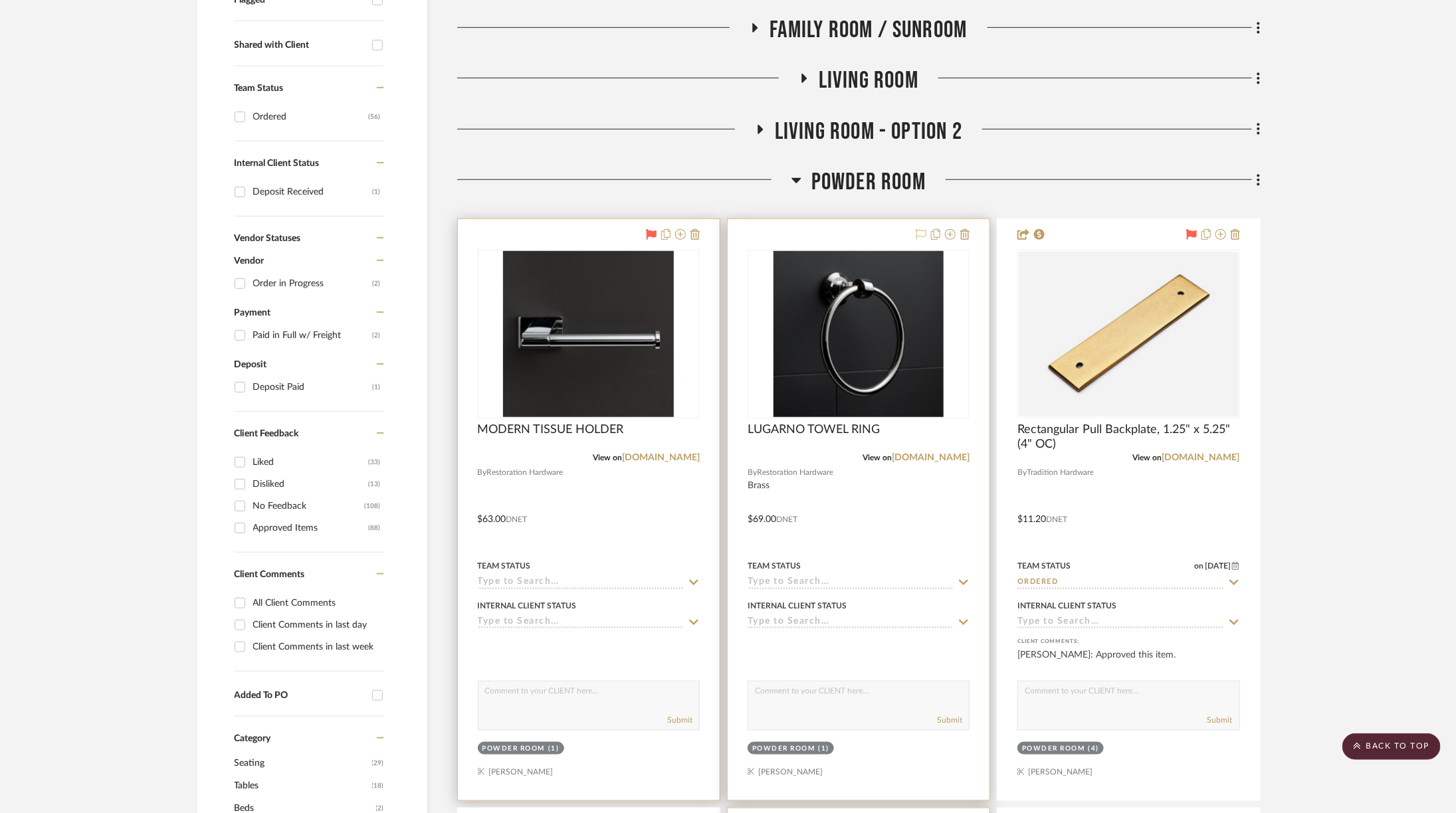
click at [918, 234] on icon at bounding box center [920, 235] width 10 height 11
click at [600, 312] on img "0" at bounding box center [588, 334] width 171 height 166
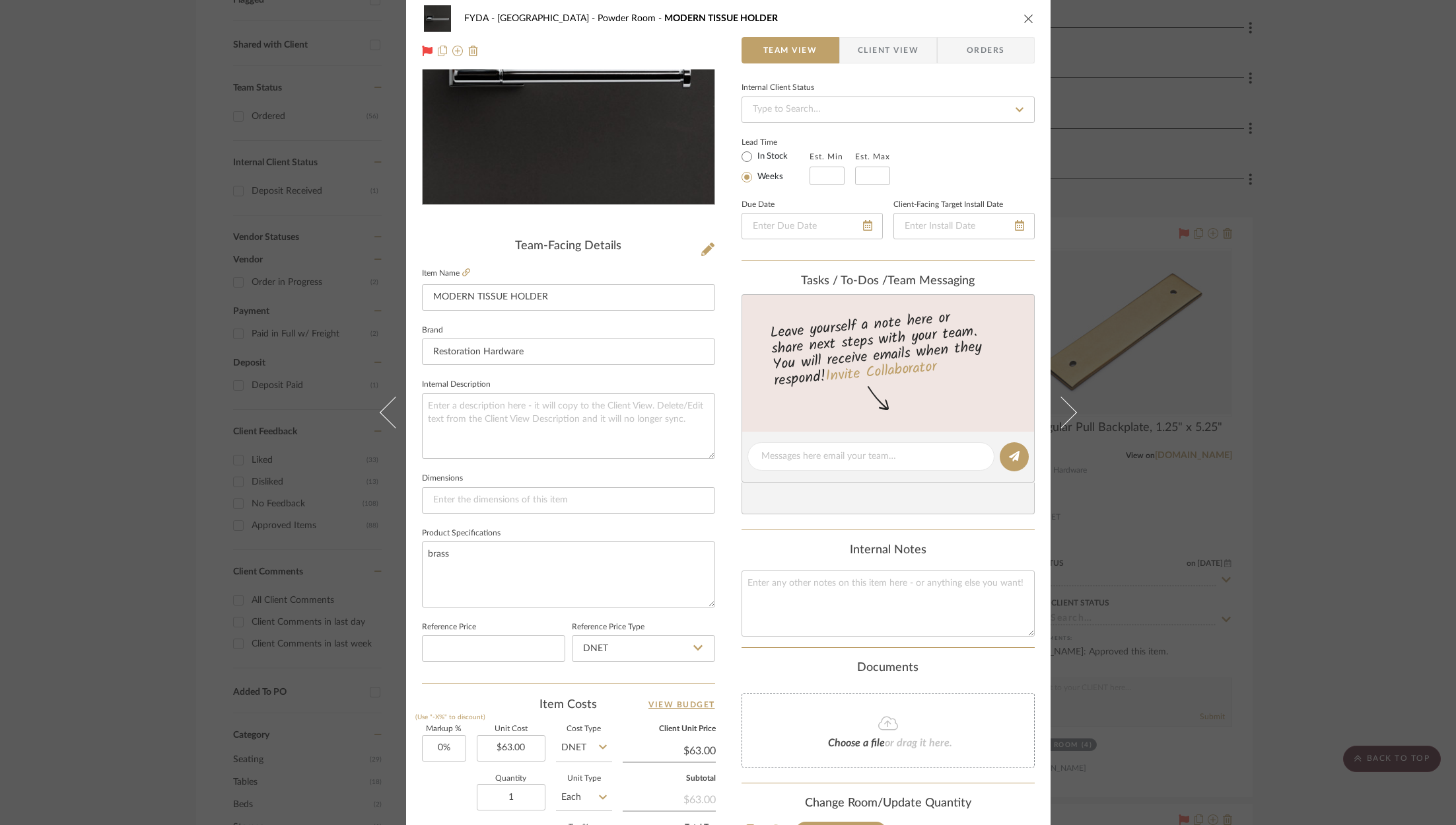
scroll to position [401, 0]
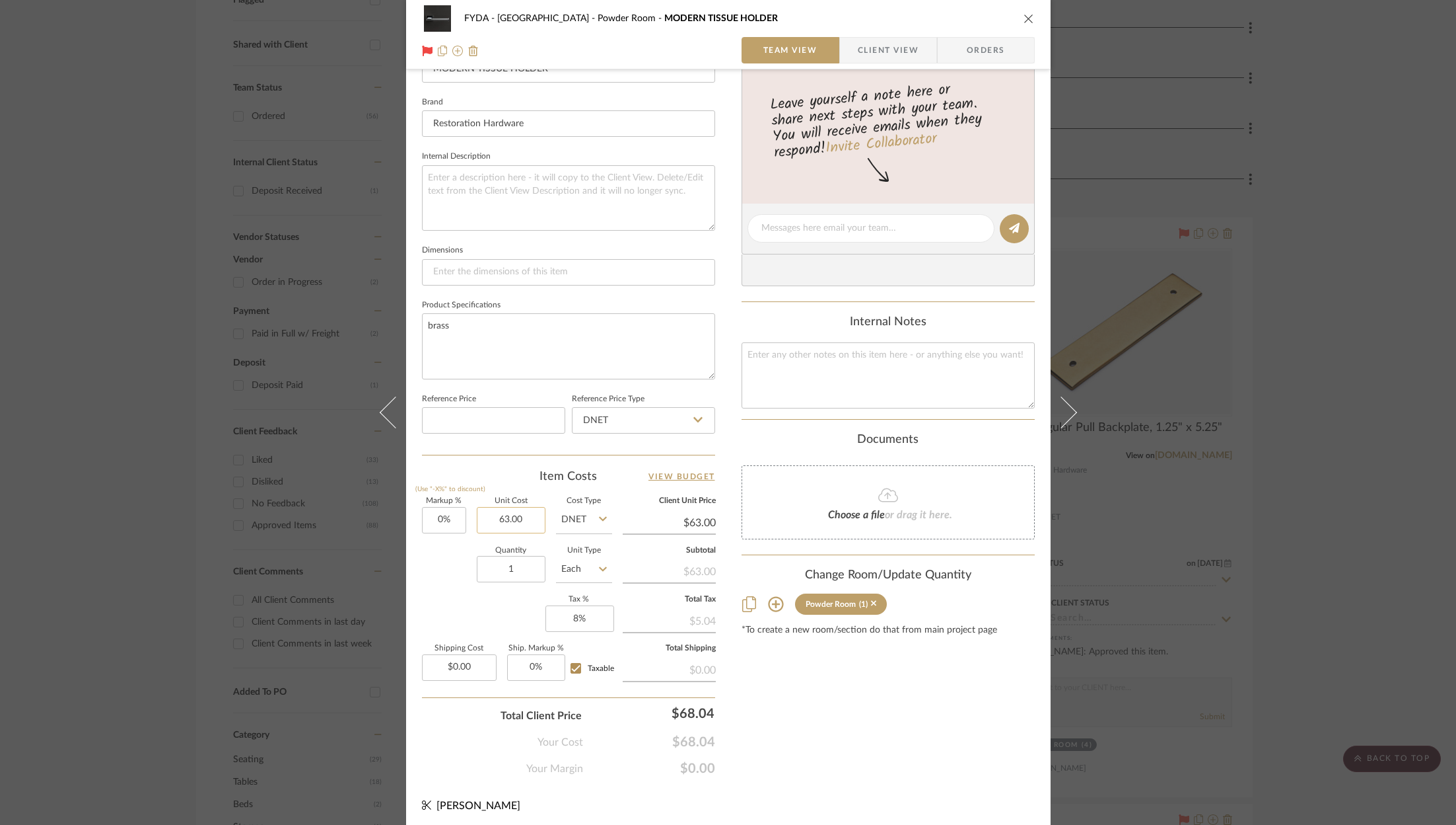
click at [520, 518] on input "63.00" at bounding box center [511, 520] width 69 height 26
type input "$69.00"
click at [918, 704] on div "Content here copies to Client View - confirm visibility there. Show in Client D…" at bounding box center [888, 232] width 293 height 1088
type input "$69.00"
click at [1024, 18] on icon "close" at bounding box center [1029, 18] width 10 height 10
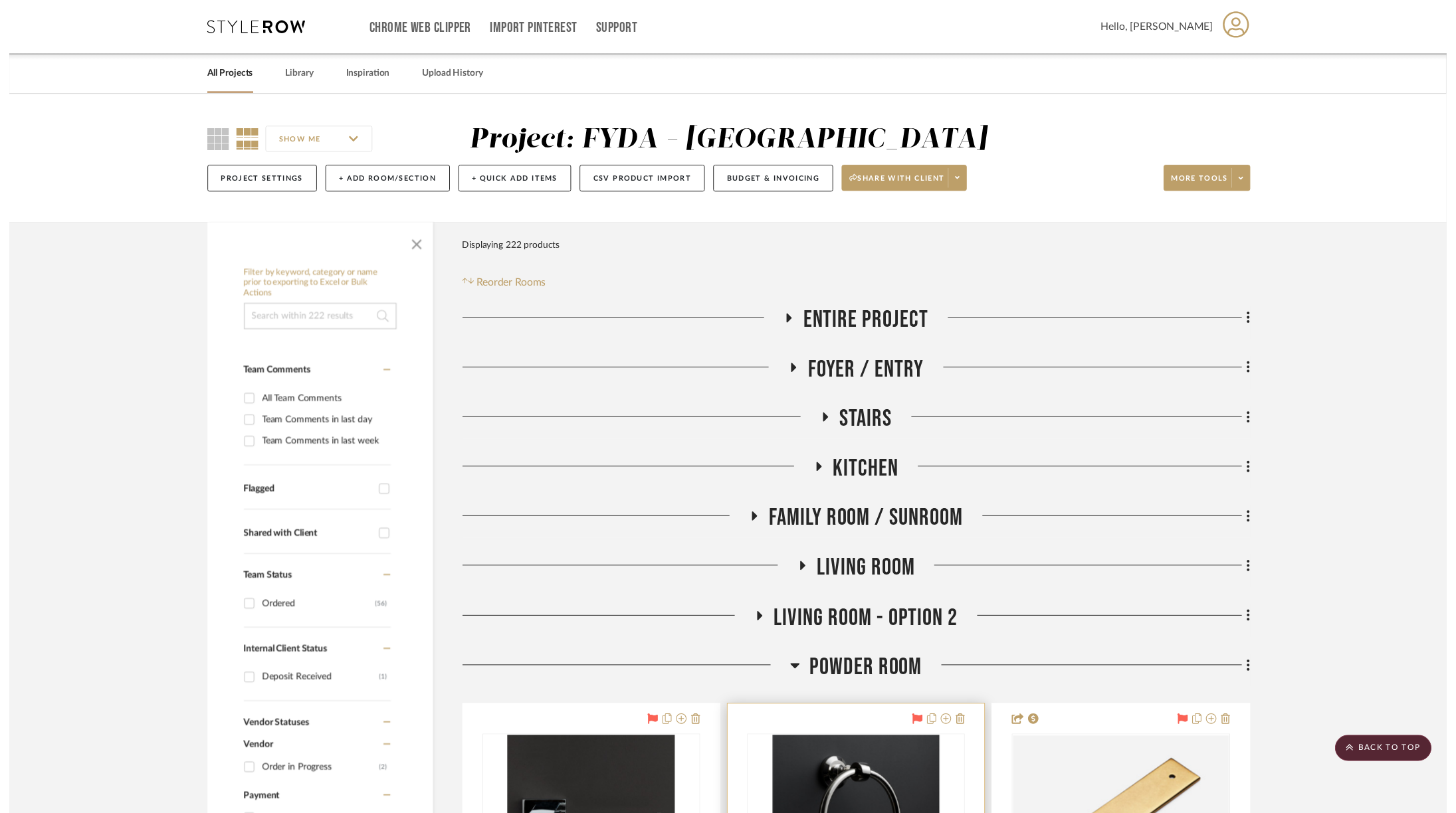
scroll to position [498, 0]
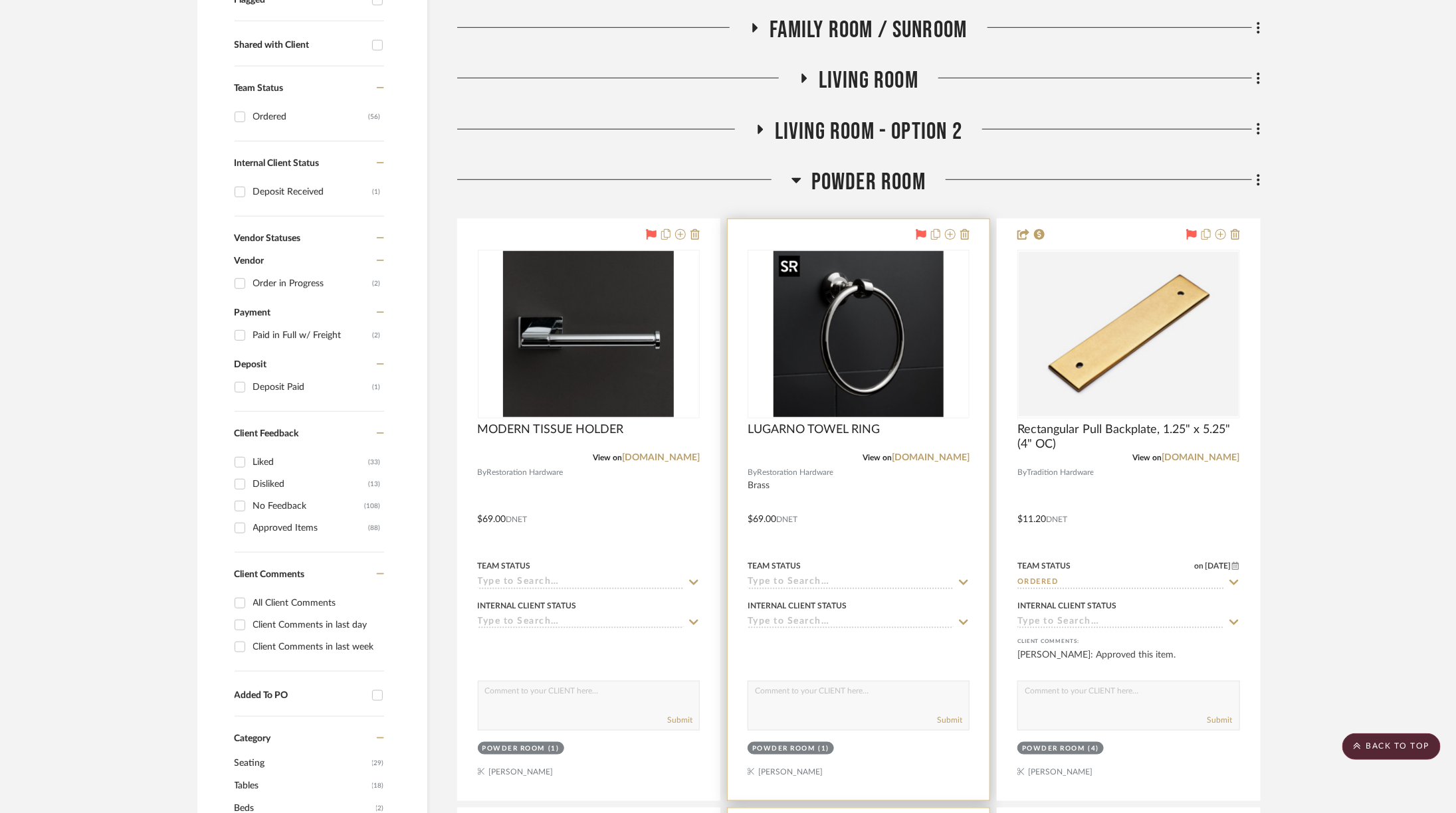
click at [854, 338] on img "0" at bounding box center [858, 334] width 171 height 166
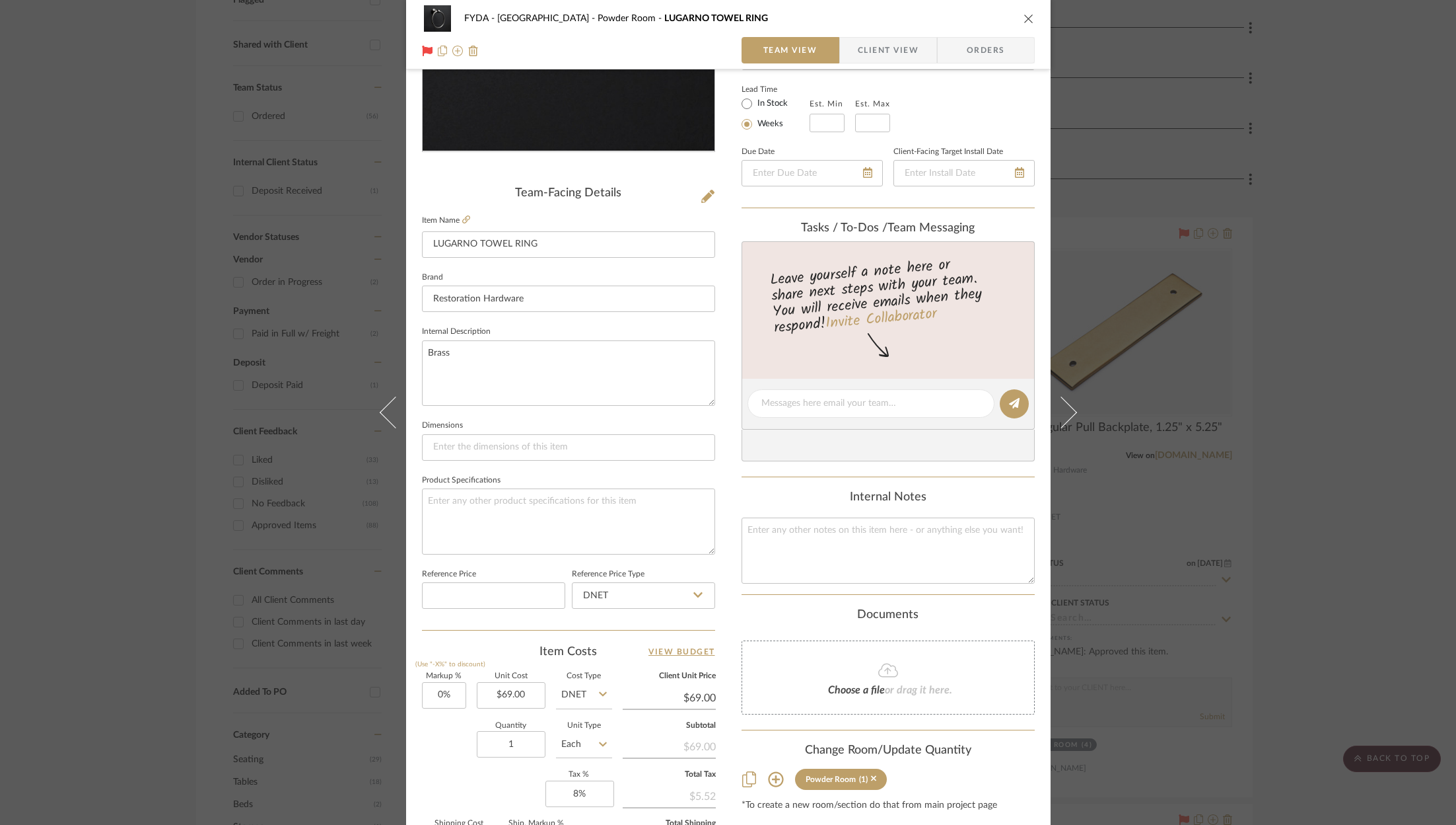
scroll to position [401, 0]
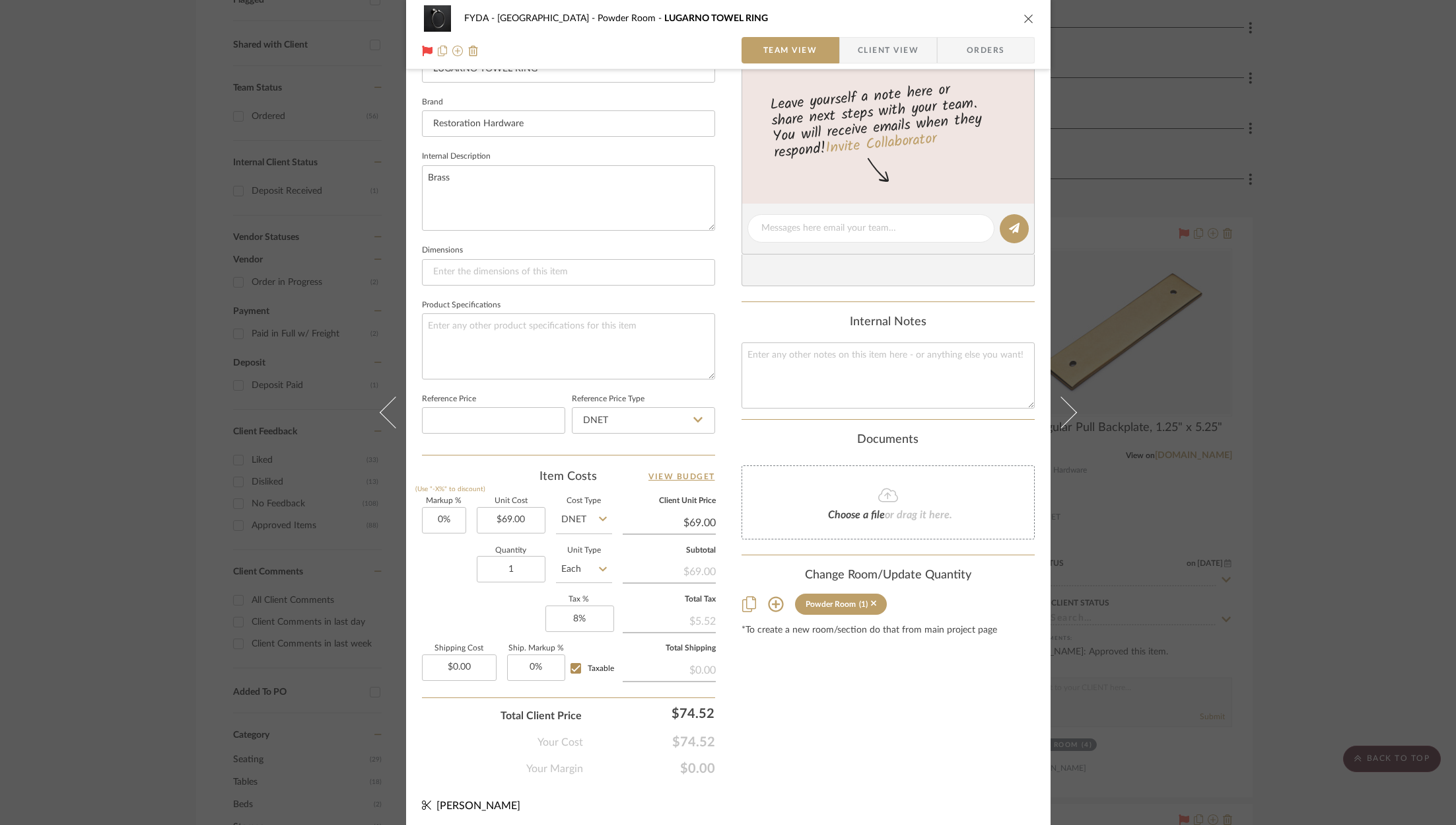
click at [1024, 17] on icon "close" at bounding box center [1029, 18] width 10 height 10
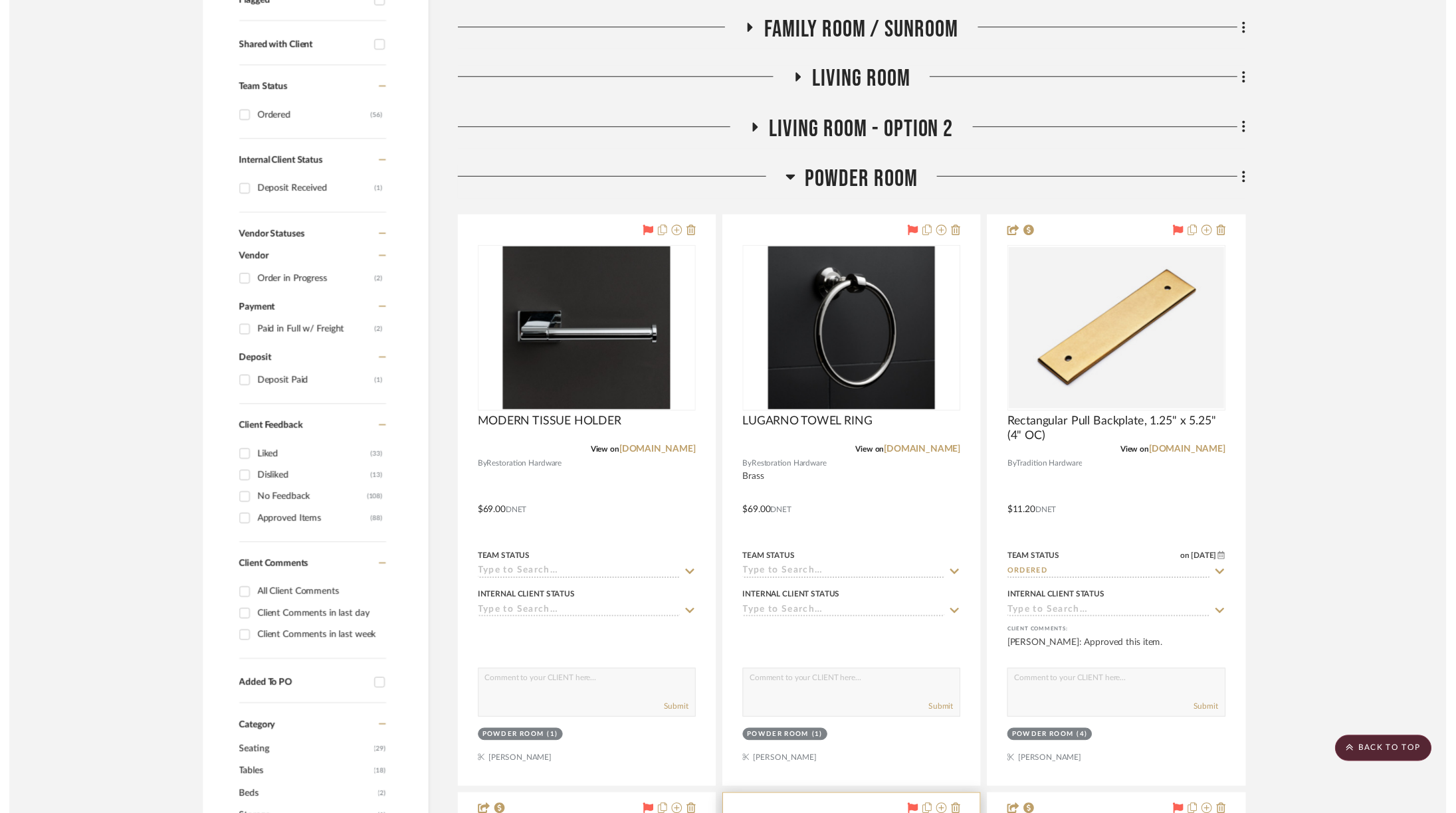
scroll to position [498, 0]
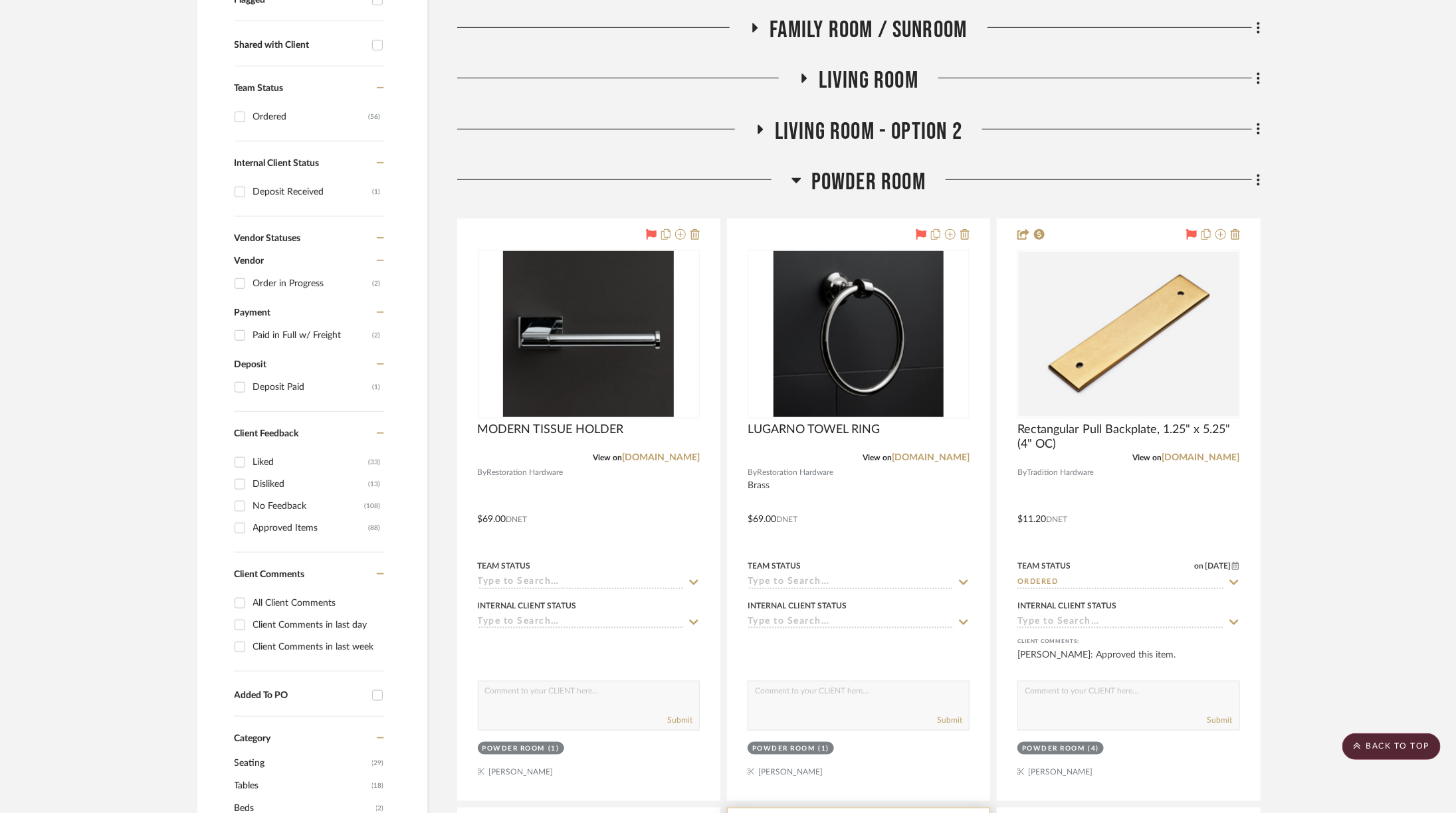
click at [837, 179] on span "Powder Room" at bounding box center [868, 182] width 115 height 29
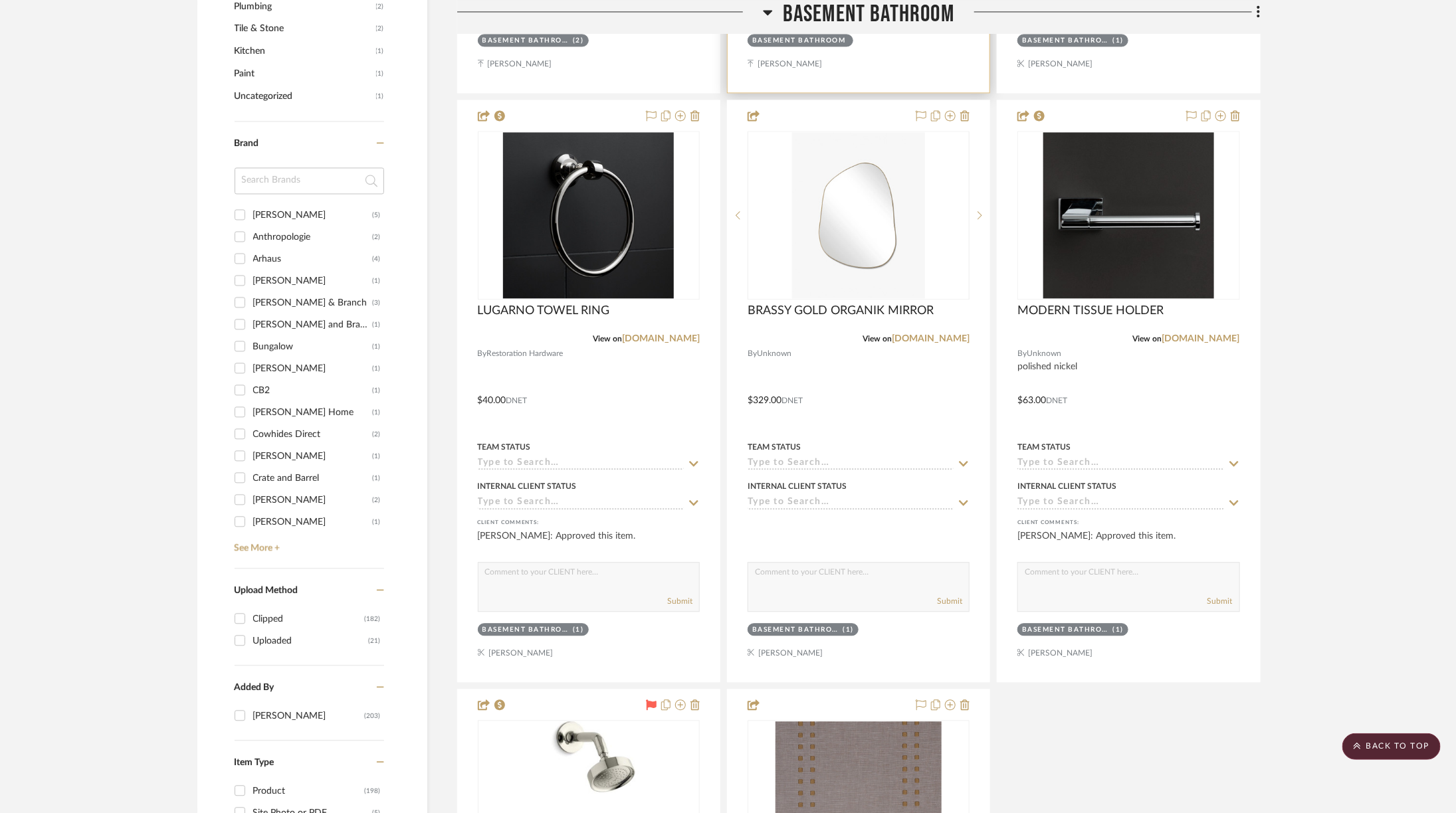
scroll to position [1661, 0]
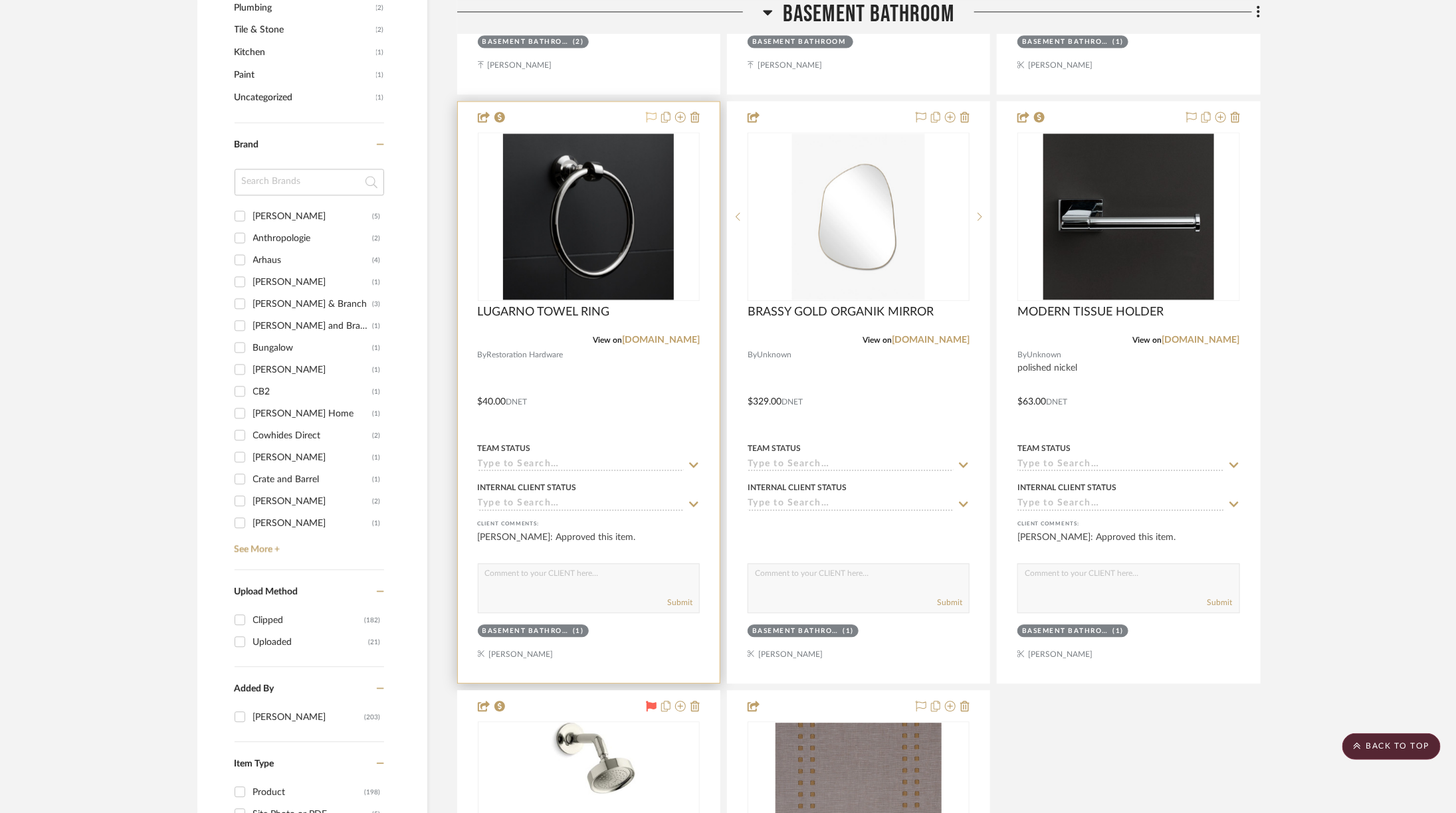
click at [648, 113] on icon at bounding box center [651, 117] width 10 height 11
click at [600, 216] on img "0" at bounding box center [588, 217] width 171 height 166
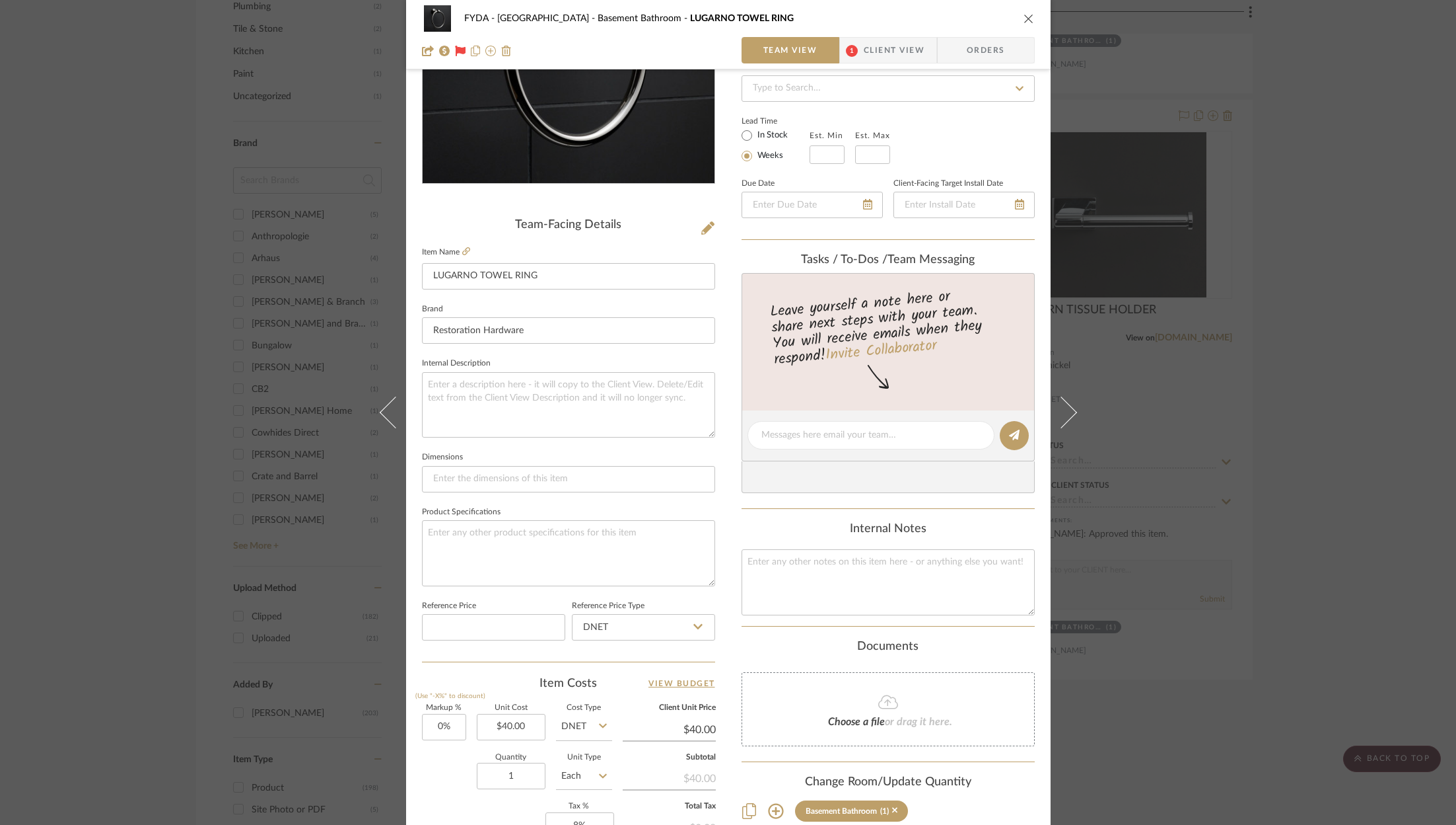
scroll to position [278, 0]
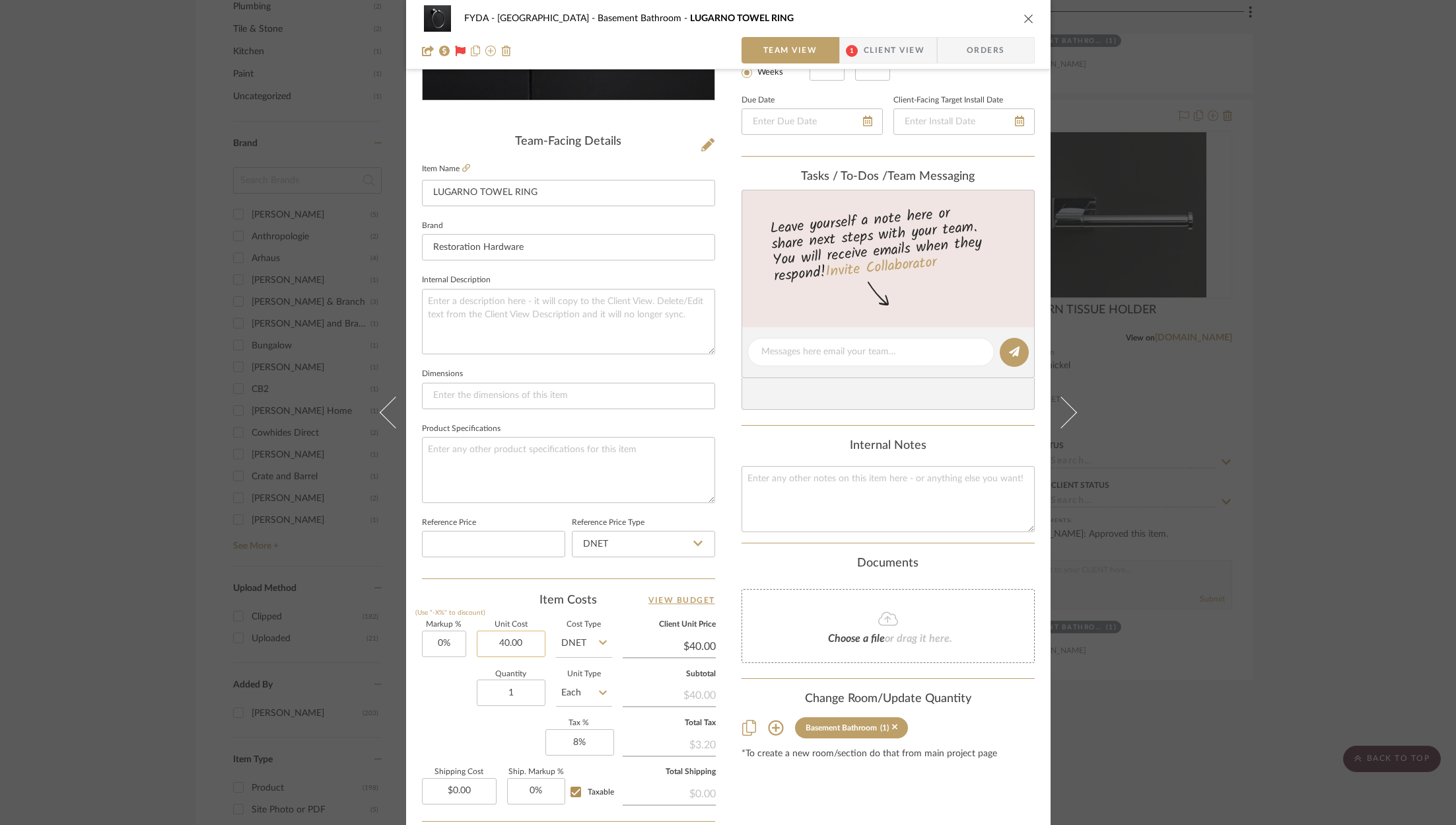
click at [531, 638] on input "40.00" at bounding box center [511, 643] width 69 height 26
type input "$69.00"
click at [937, 798] on div "Content here copies to Client View - confirm visibility there. Show in Client D…" at bounding box center [888, 356] width 293 height 1088
type input "$69.00"
click at [1025, 18] on icon "close" at bounding box center [1029, 18] width 10 height 10
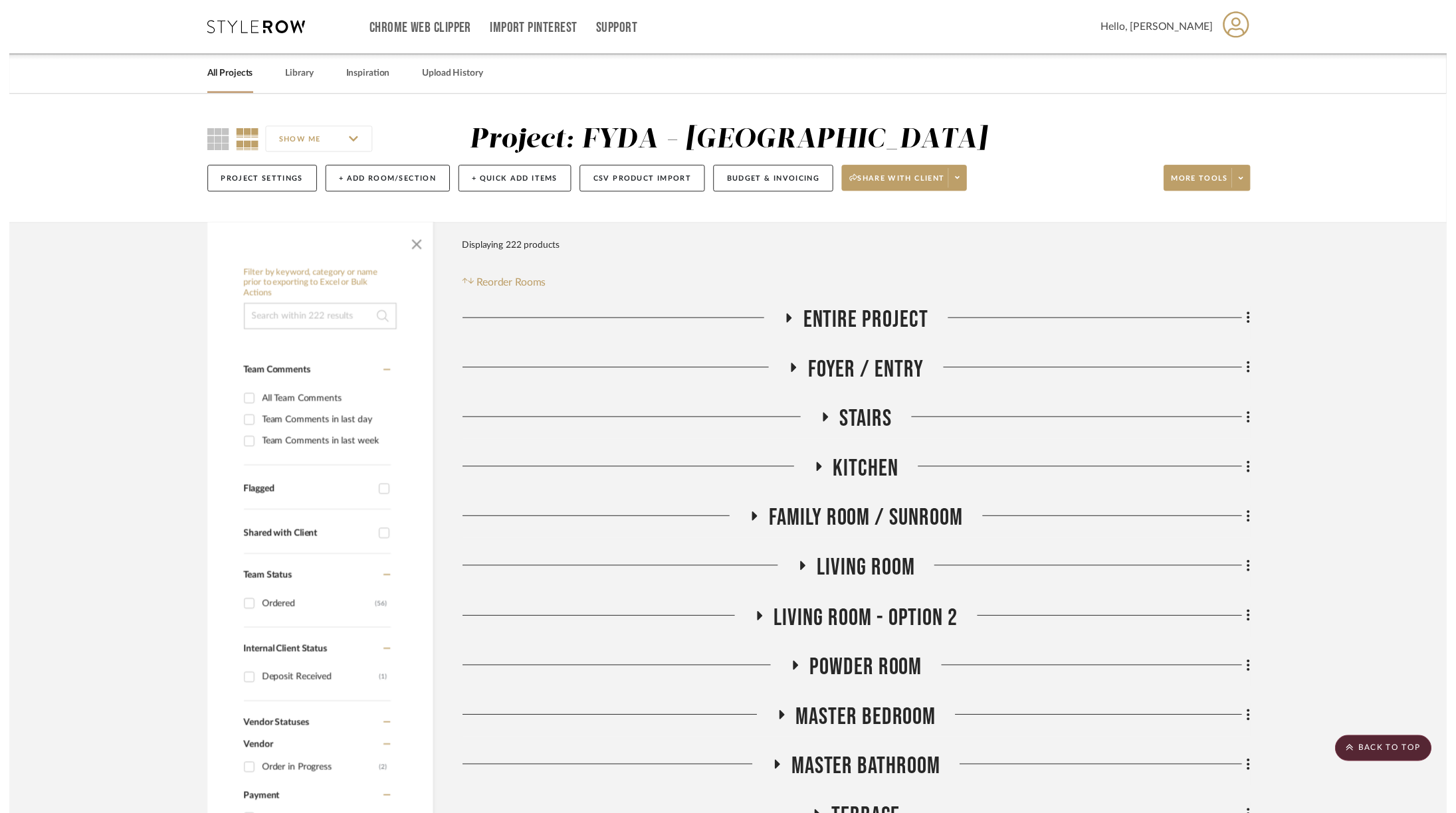
scroll to position [1661, 0]
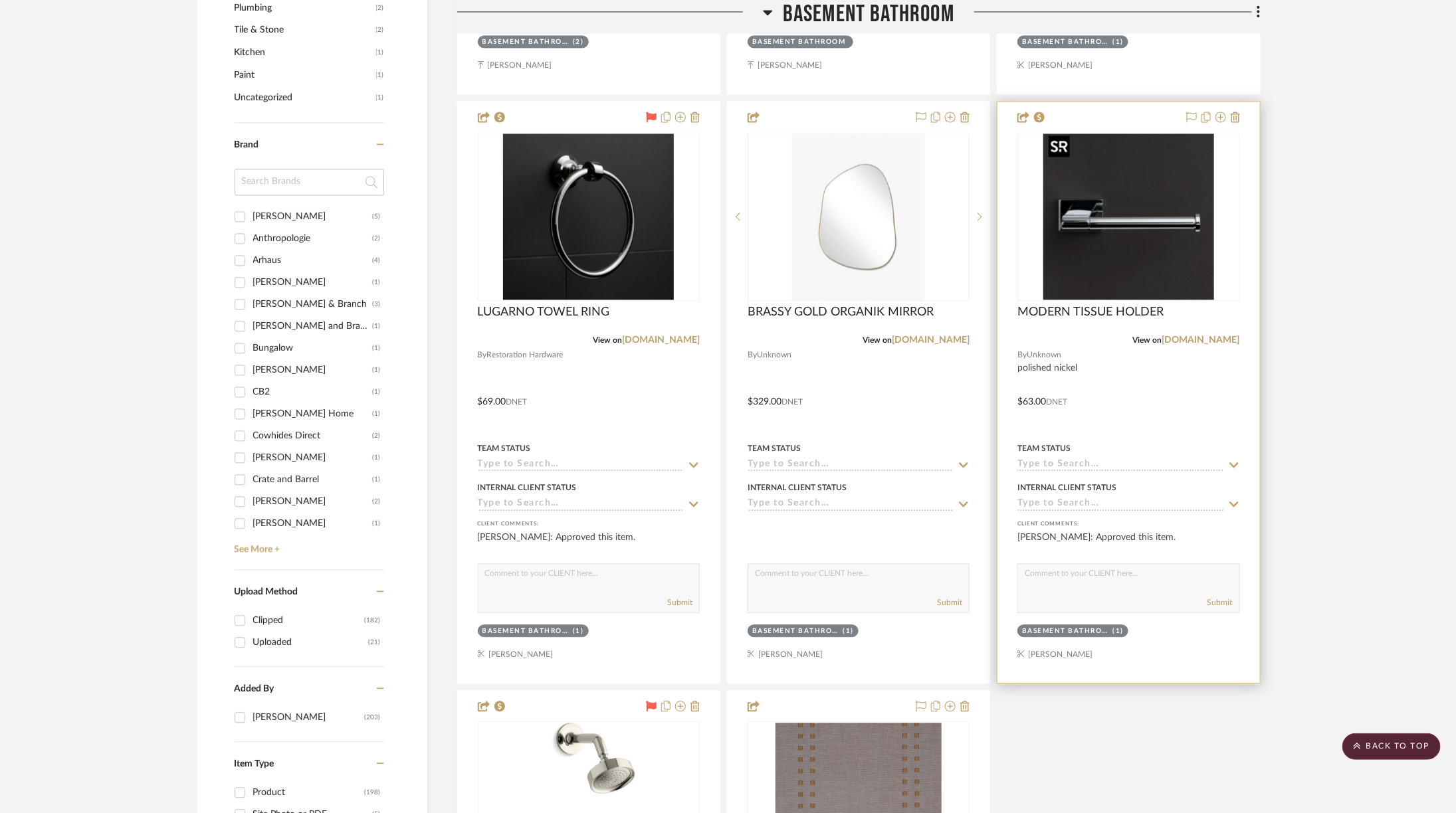
click at [0, 0] on img at bounding box center [0, 0] width 0 height 0
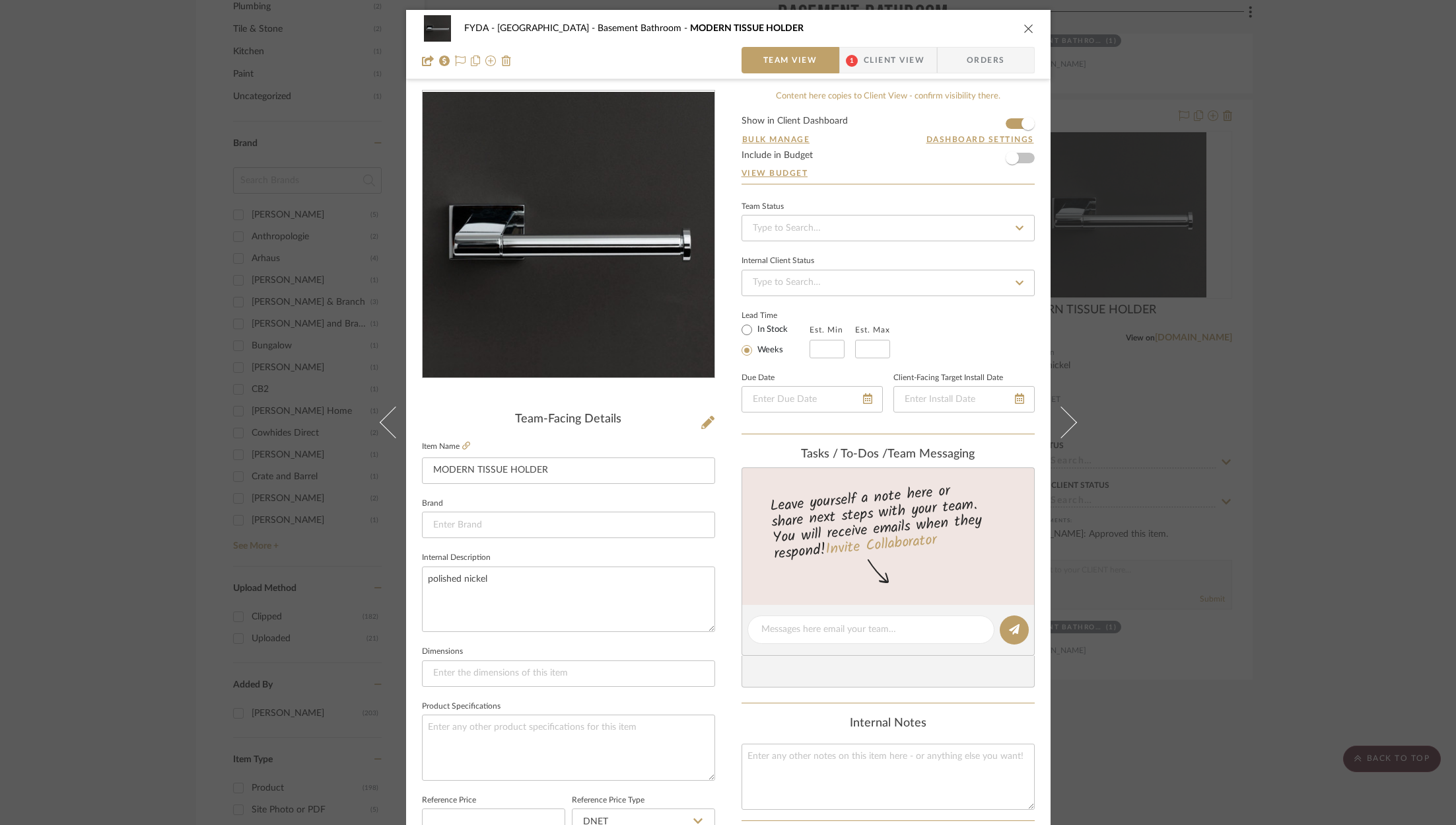
scroll to position [401, 0]
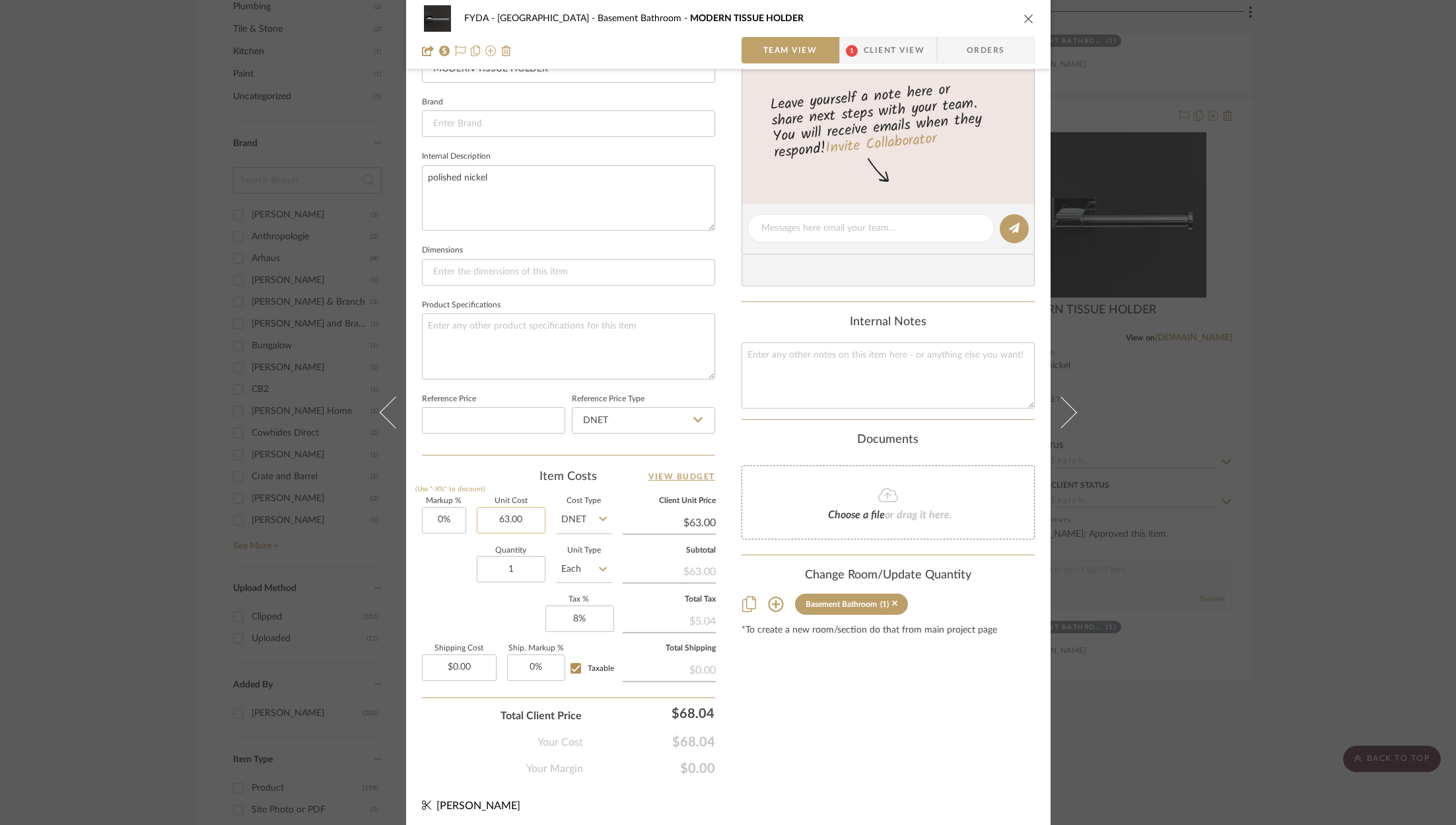
click at [522, 510] on input "63.00" at bounding box center [511, 520] width 69 height 26
type input "$69.00"
click at [905, 757] on div "Content here copies to Client View - confirm visibility there. Show in Client D…" at bounding box center [888, 232] width 293 height 1088
type input "$69.00"
click at [1024, 23] on icon "close" at bounding box center [1029, 18] width 10 height 10
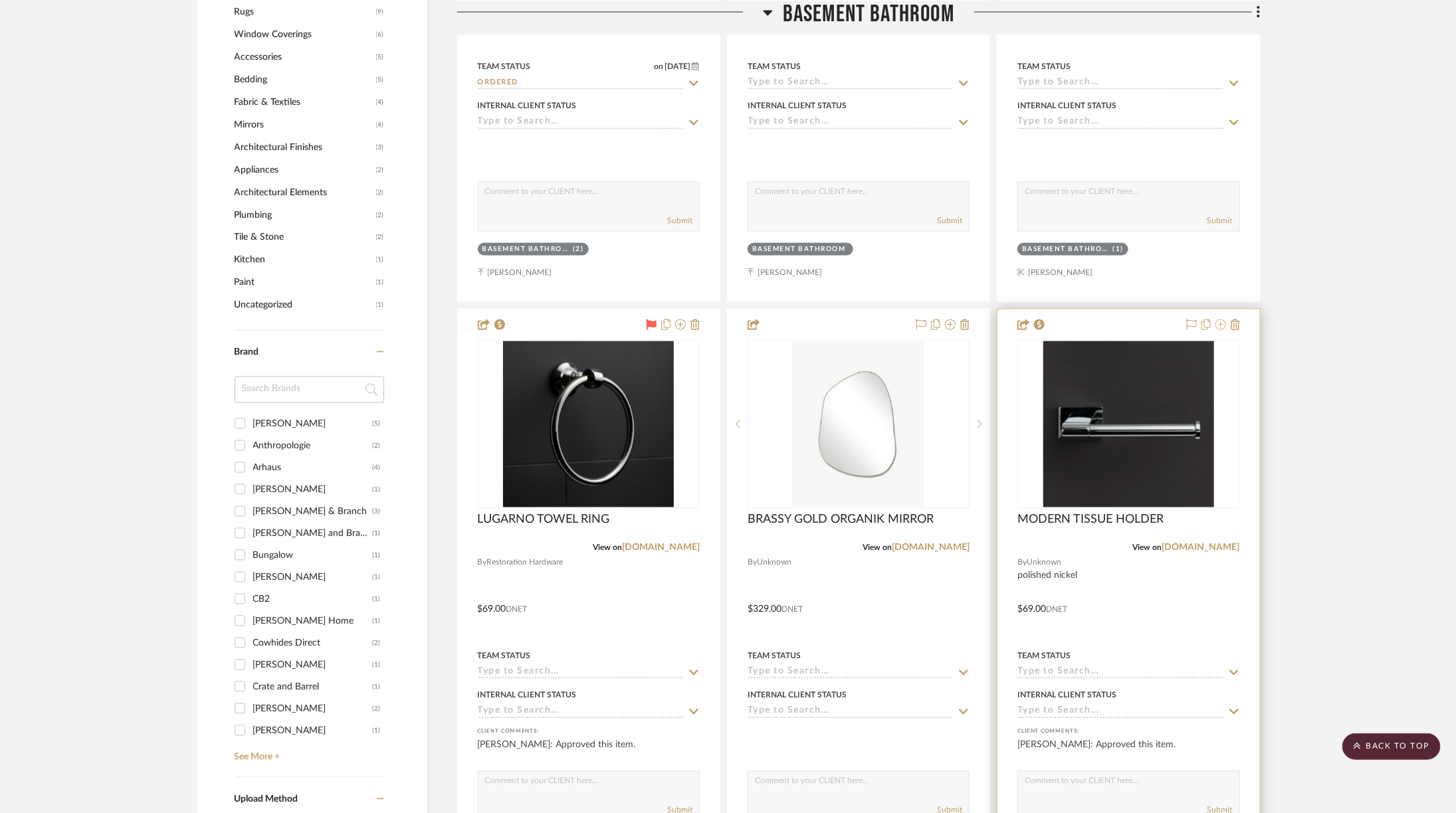
scroll to position [1451, 0]
click at [1193, 324] on icon at bounding box center [1191, 326] width 10 height 11
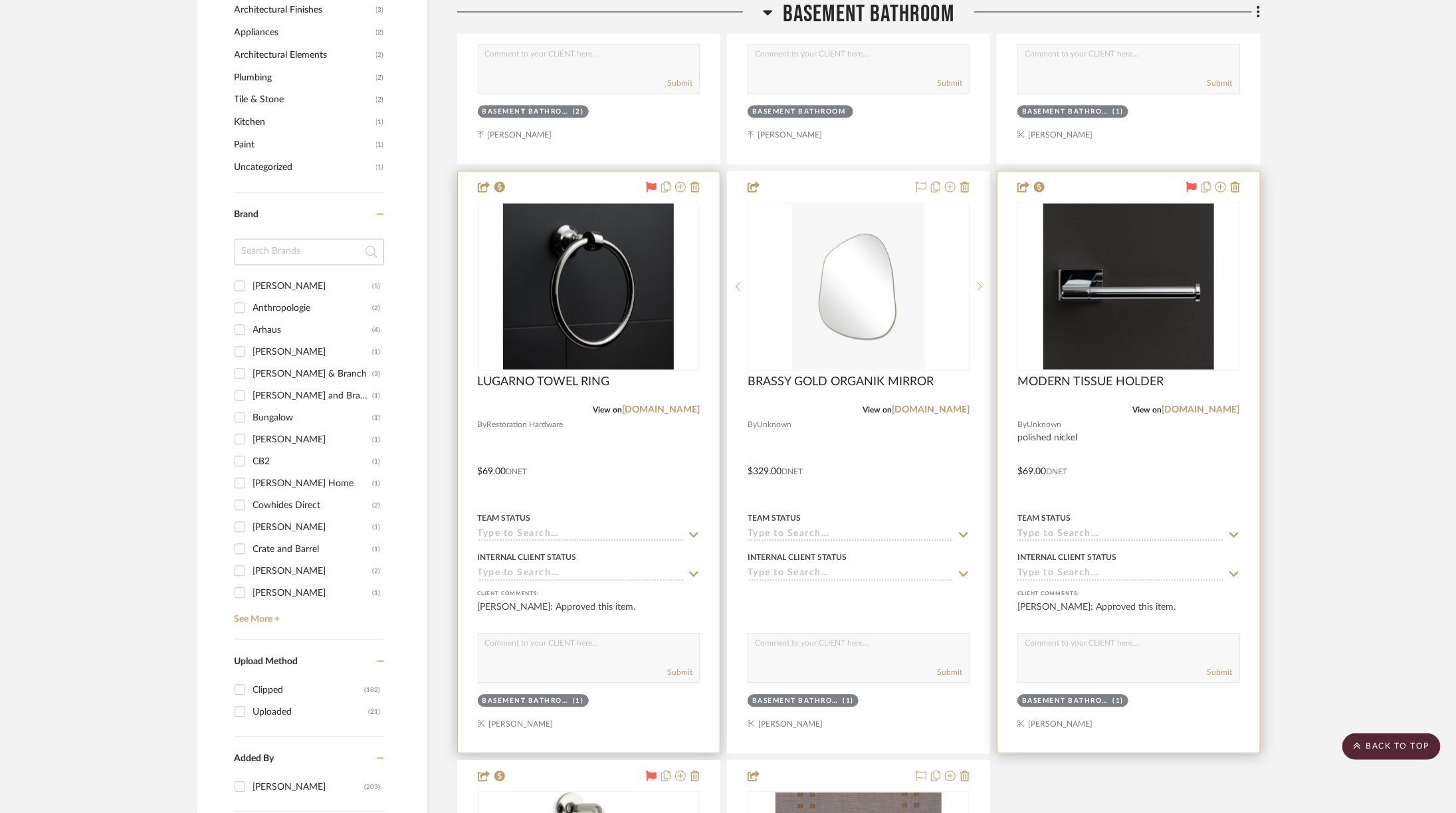
scroll to position [1488, 0]
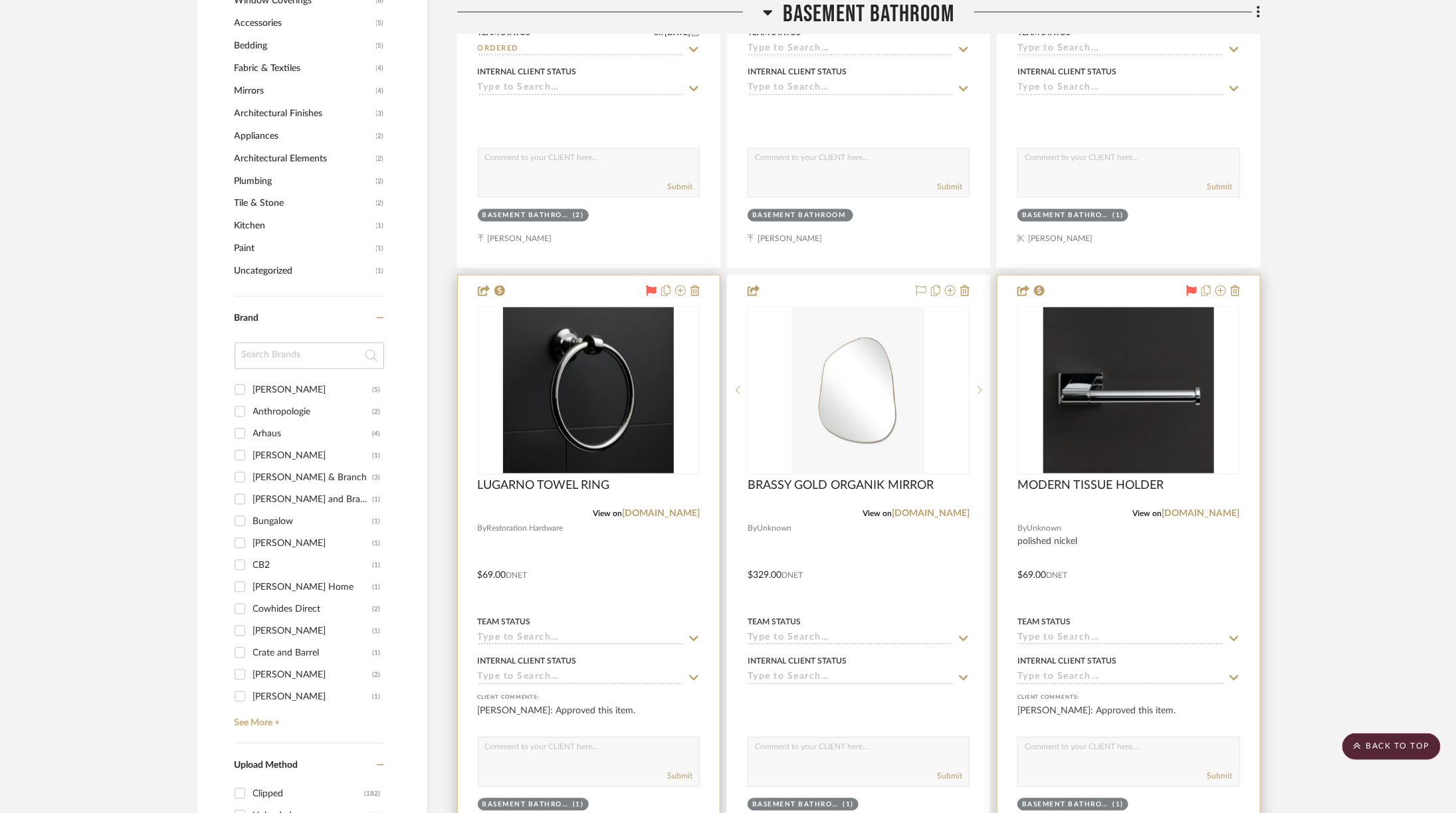
click at [609, 336] on img "0" at bounding box center [588, 390] width 171 height 166
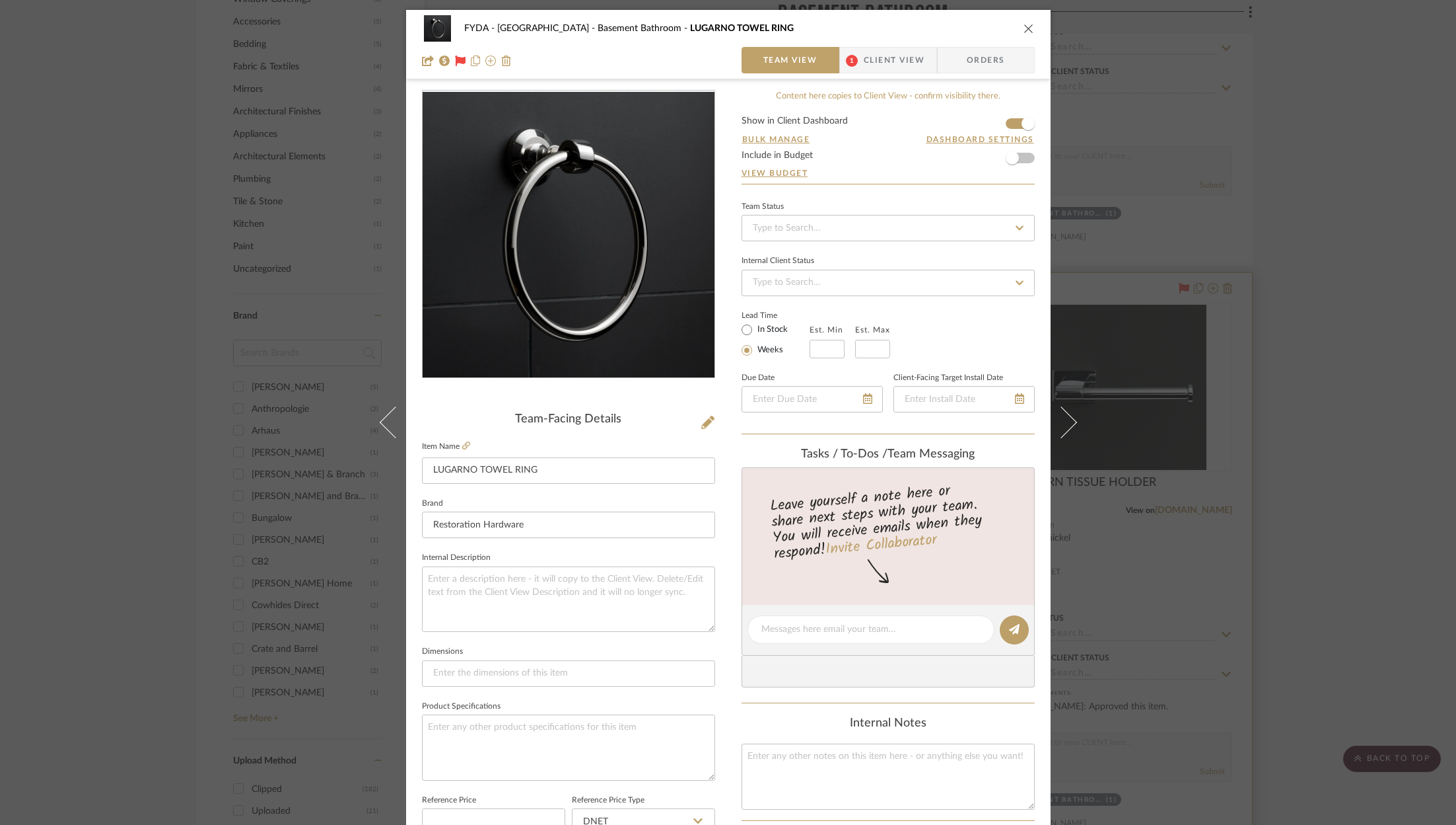
scroll to position [401, 0]
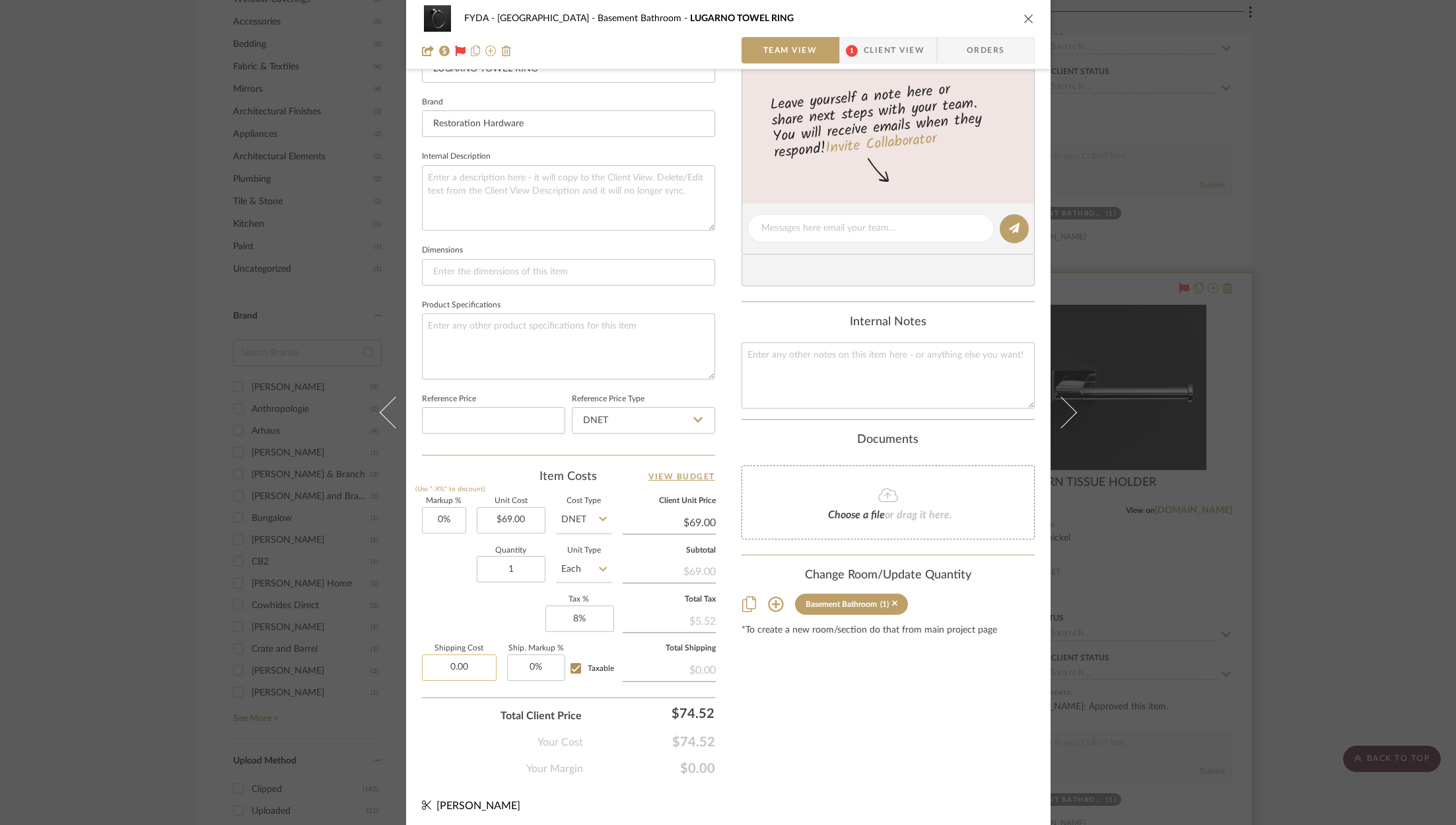
click at [485, 661] on input "0.00" at bounding box center [459, 667] width 75 height 26
type input "$40.00"
click at [823, 732] on div "Content here copies to Client View - confirm visibility there. Show in Client D…" at bounding box center [888, 232] width 293 height 1088
click at [822, 393] on textarea at bounding box center [888, 374] width 293 height 65
type textarea "shipping is for all 4 pieces (powder and basement)"
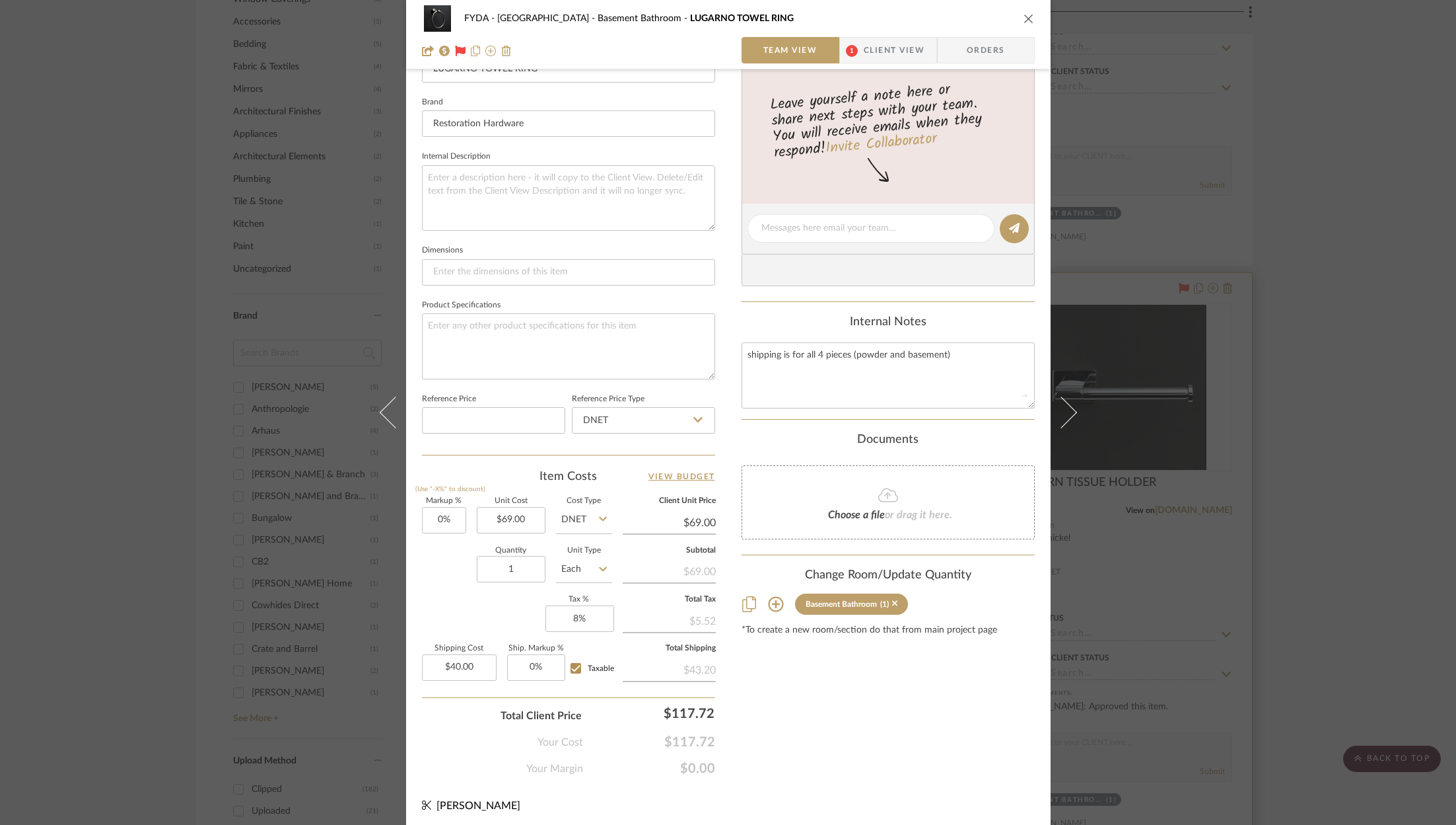
click at [1024, 19] on icon "close" at bounding box center [1029, 18] width 10 height 10
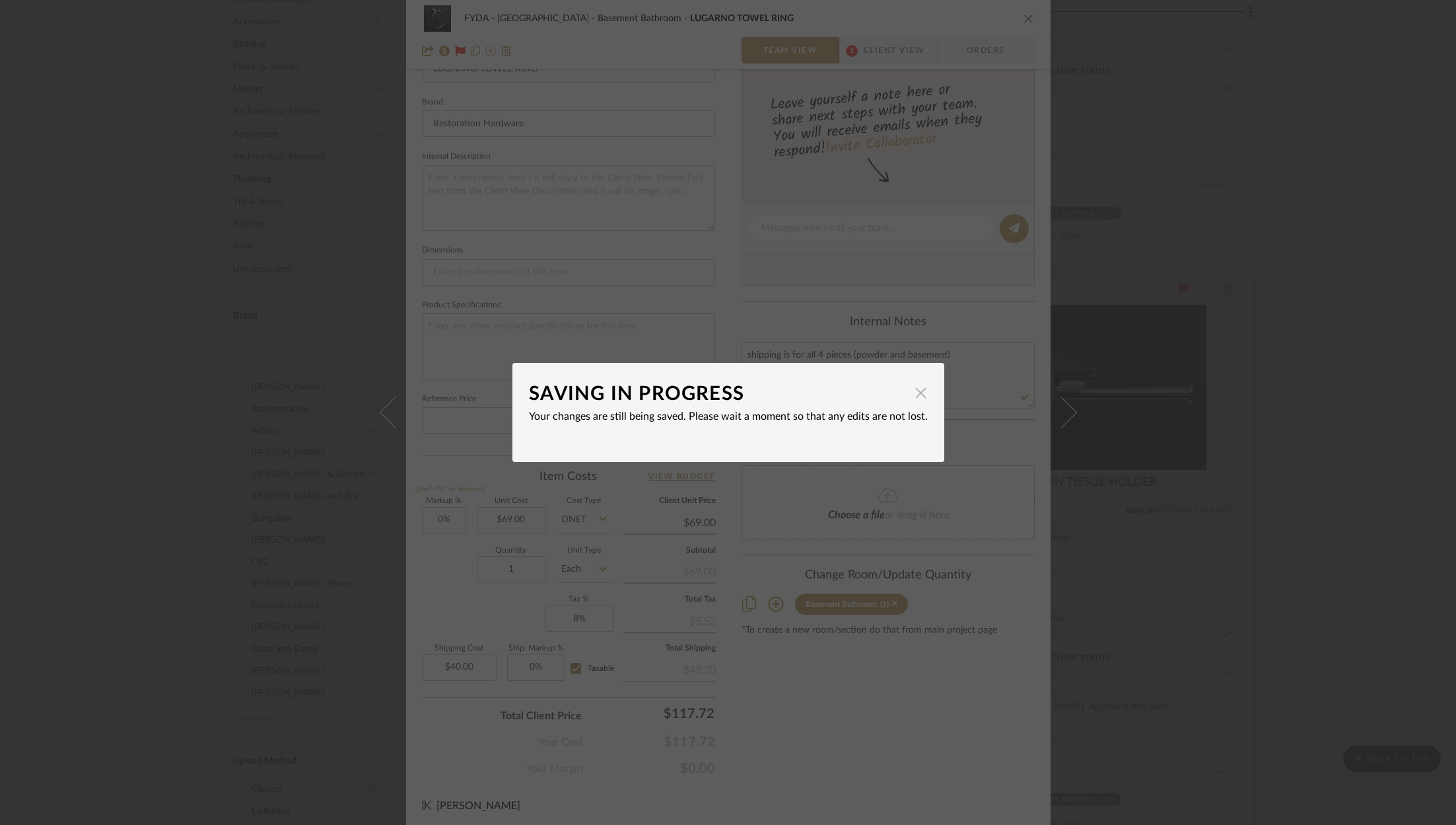
click at [918, 393] on span "button" at bounding box center [921, 392] width 26 height 26
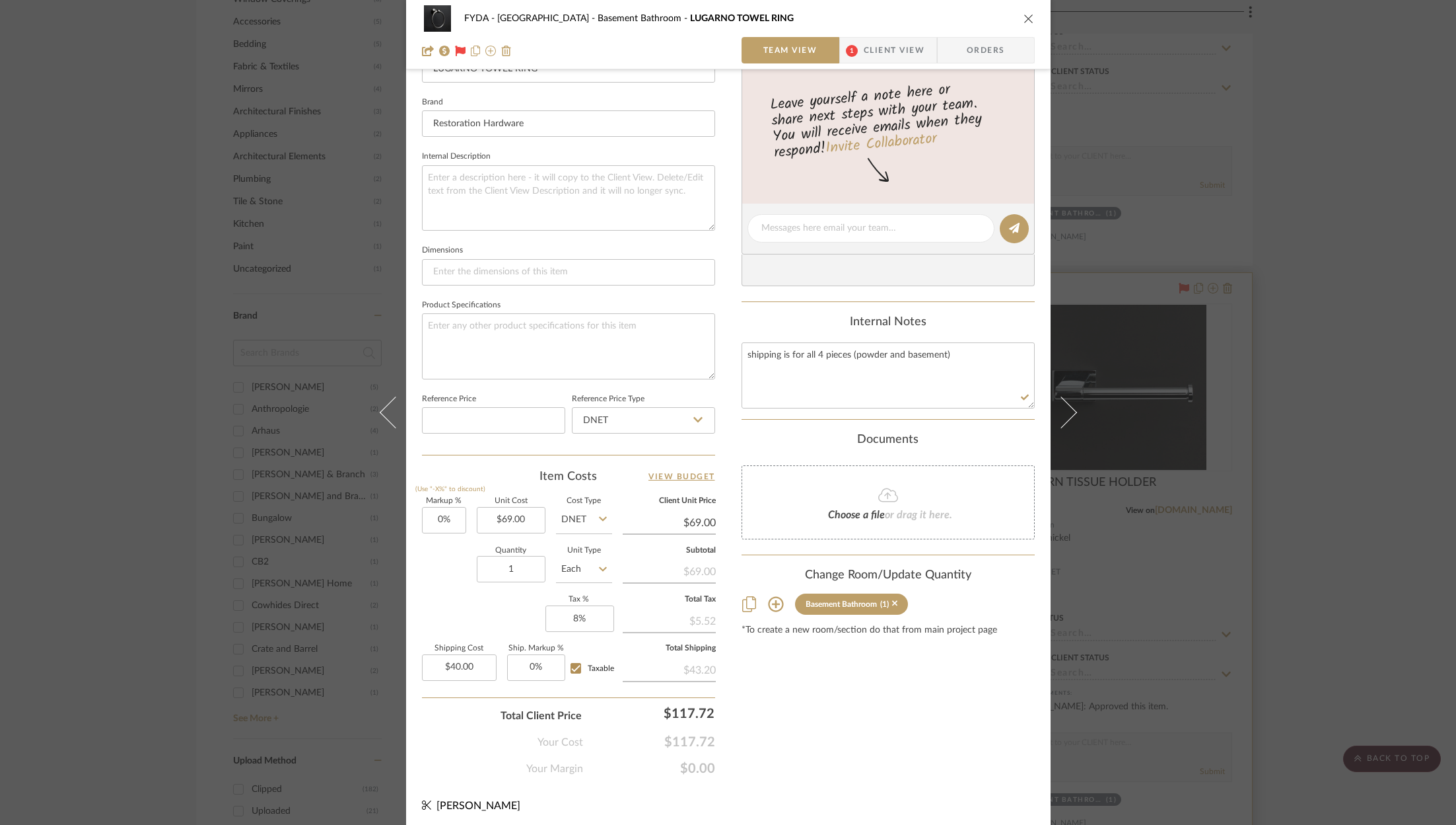
click at [1024, 19] on icon "close" at bounding box center [1029, 18] width 10 height 10
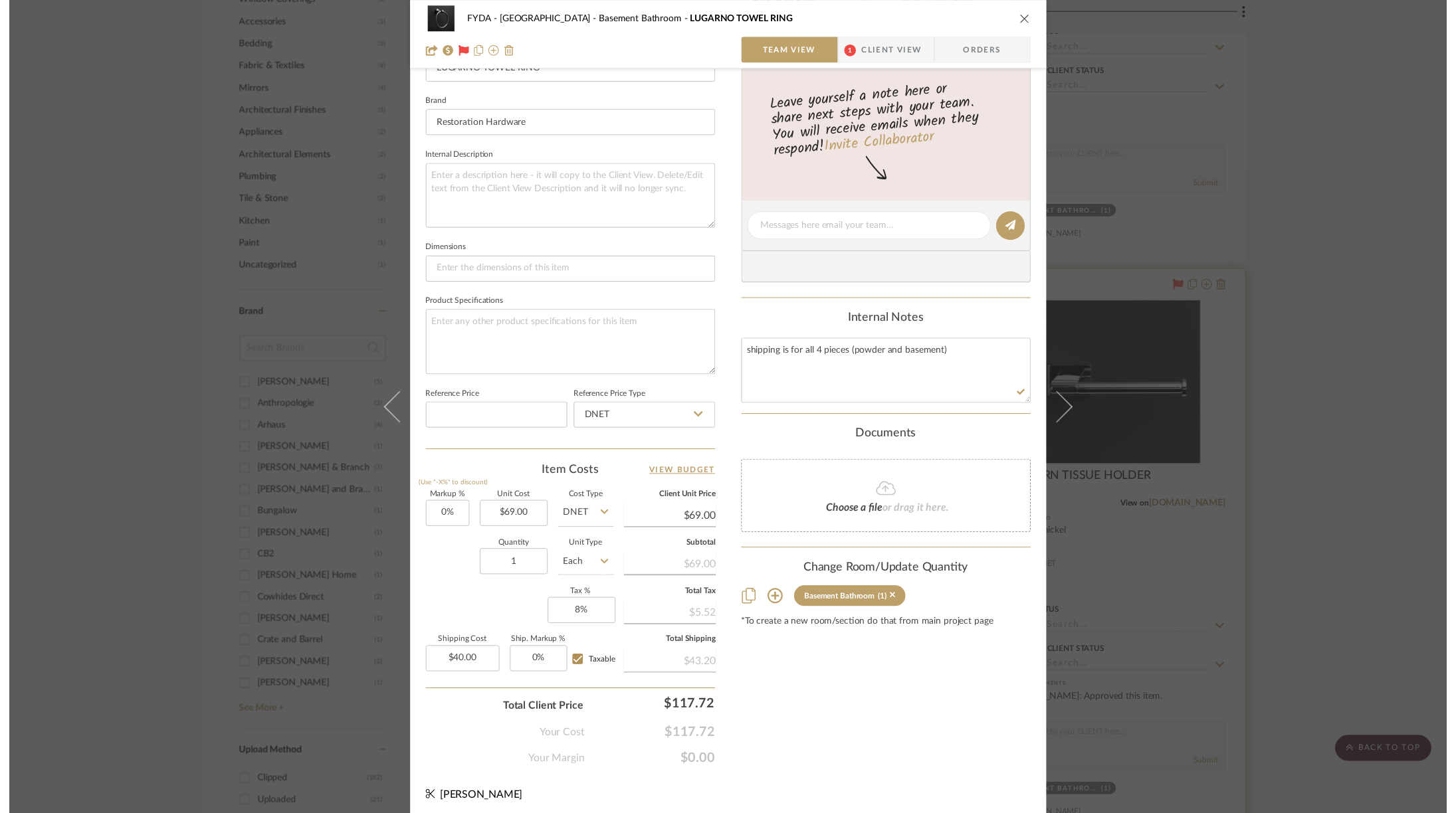
scroll to position [1488, 0]
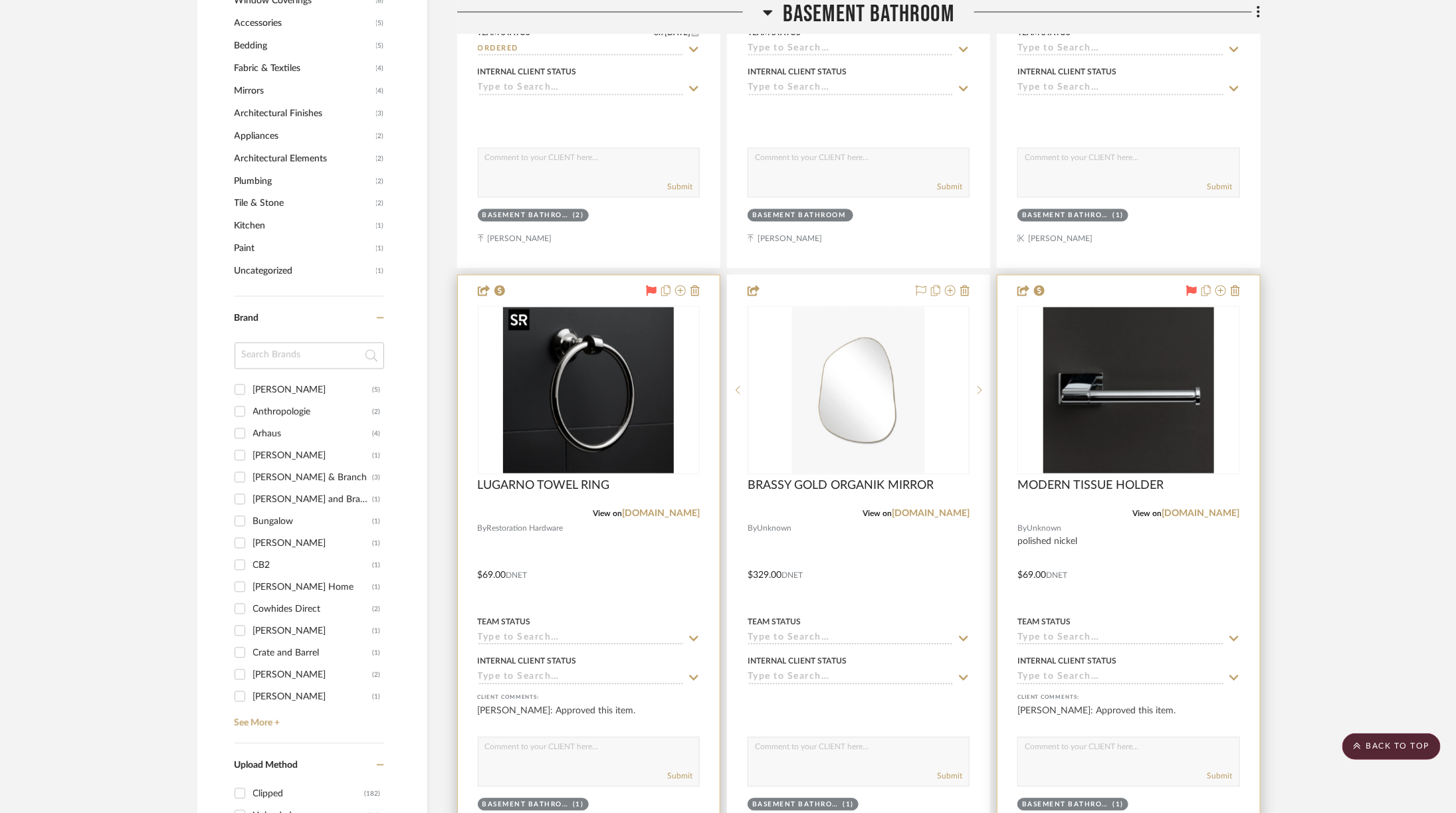
click at [612, 403] on img "0" at bounding box center [588, 390] width 171 height 166
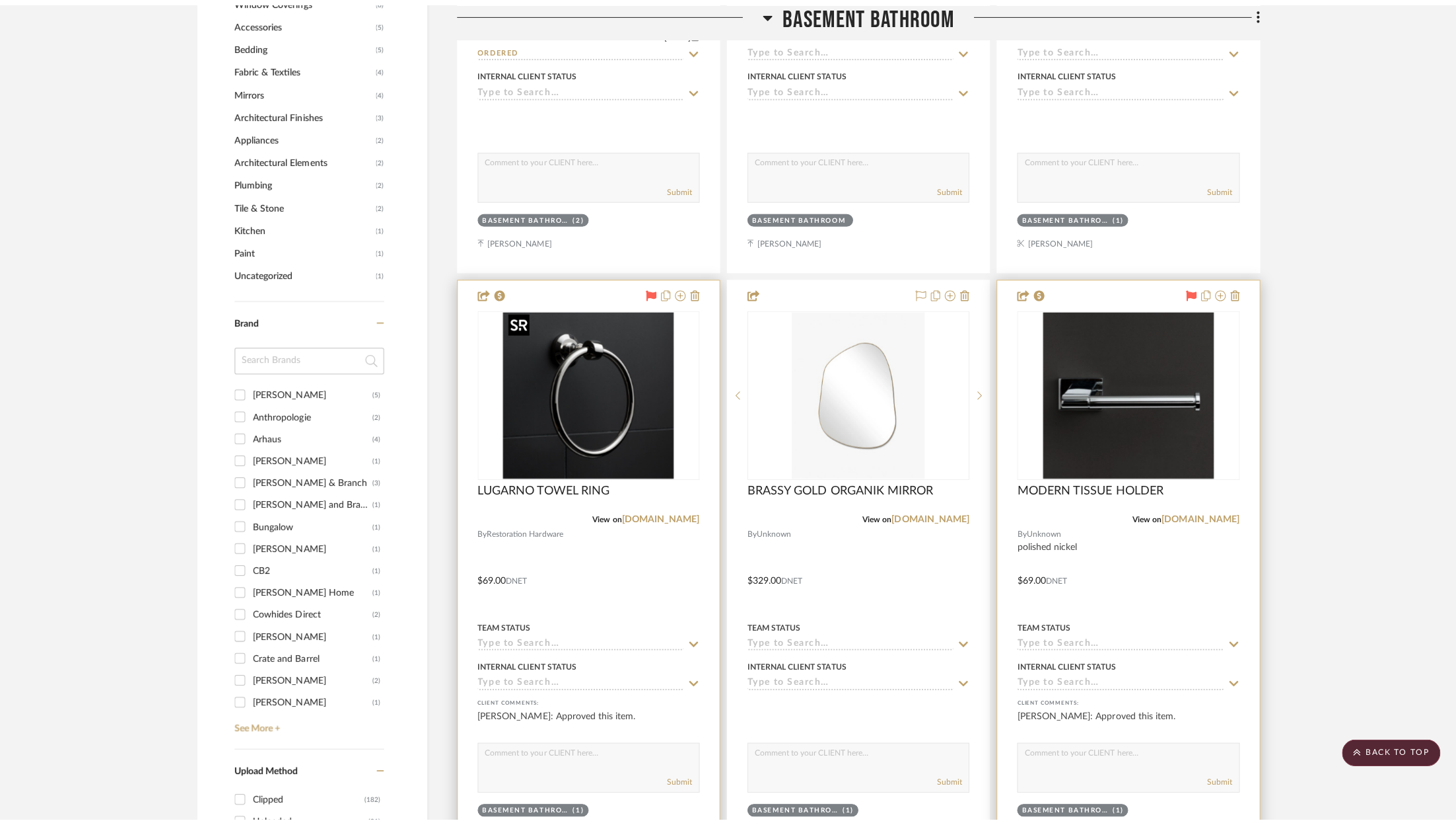
scroll to position [0, 0]
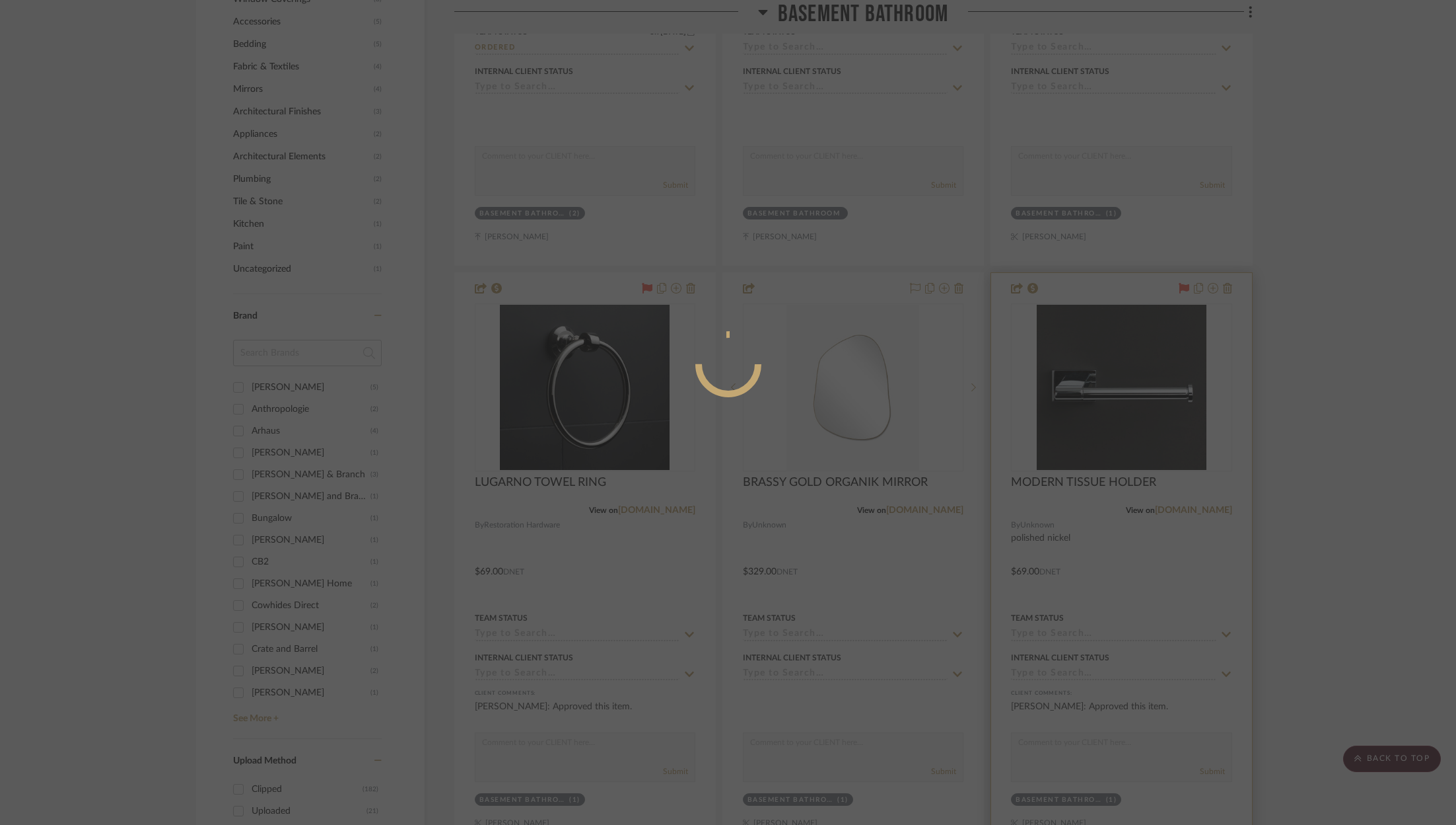
click at [611, 392] on div at bounding box center [728, 412] width 1456 height 825
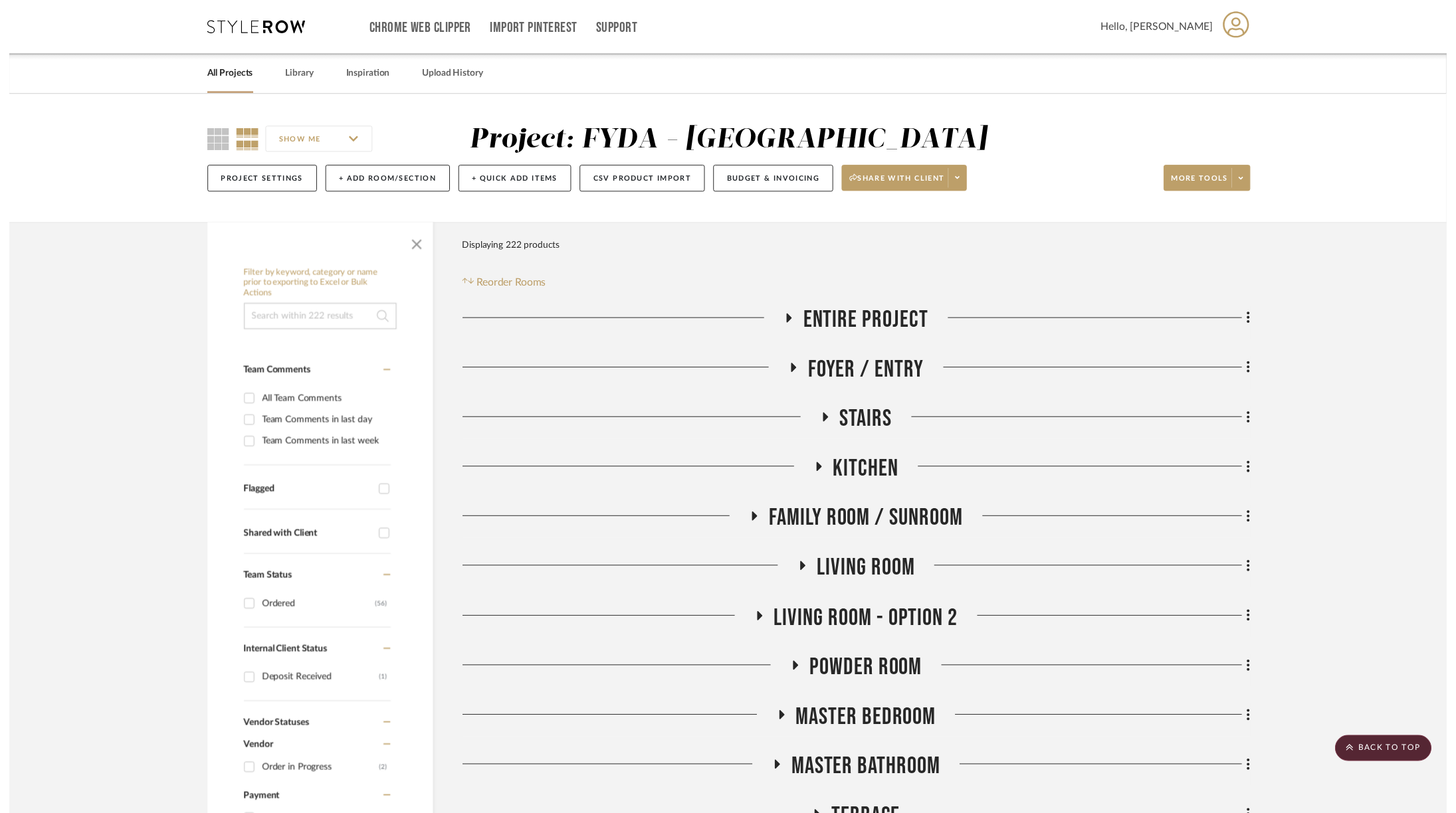
scroll to position [1488, 0]
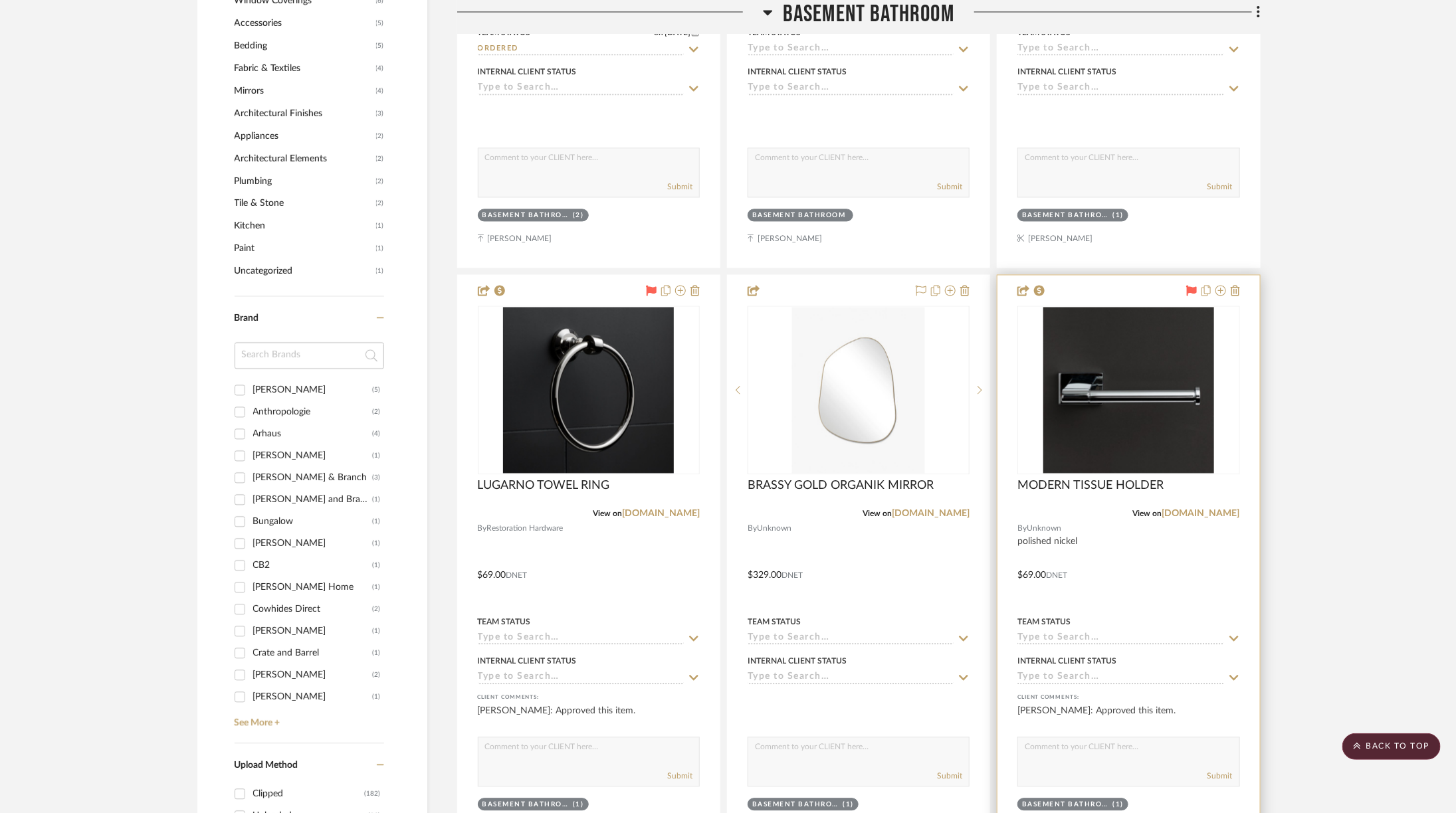
click at [614, 394] on img "0" at bounding box center [588, 390] width 171 height 166
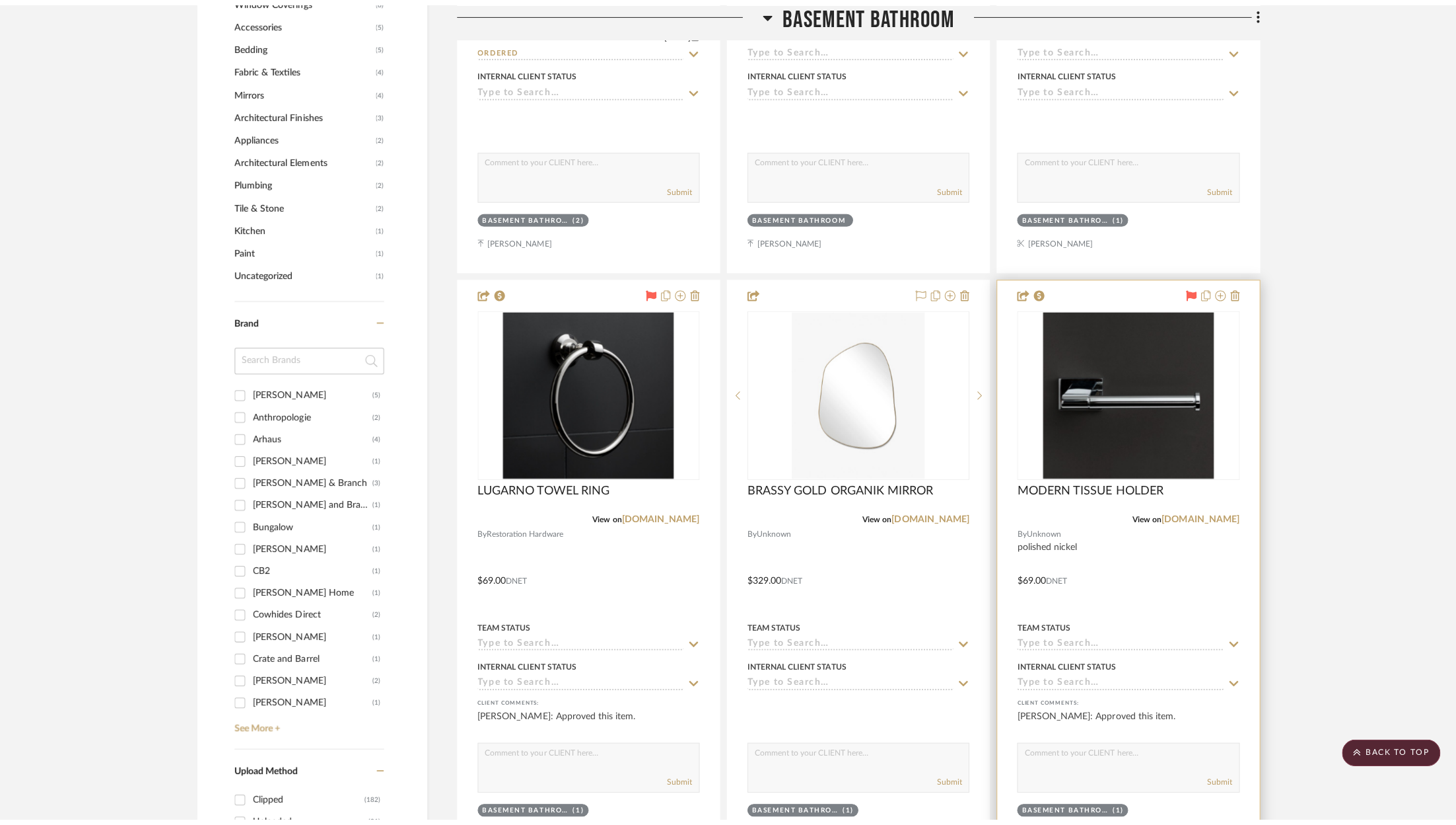
scroll to position [0, 0]
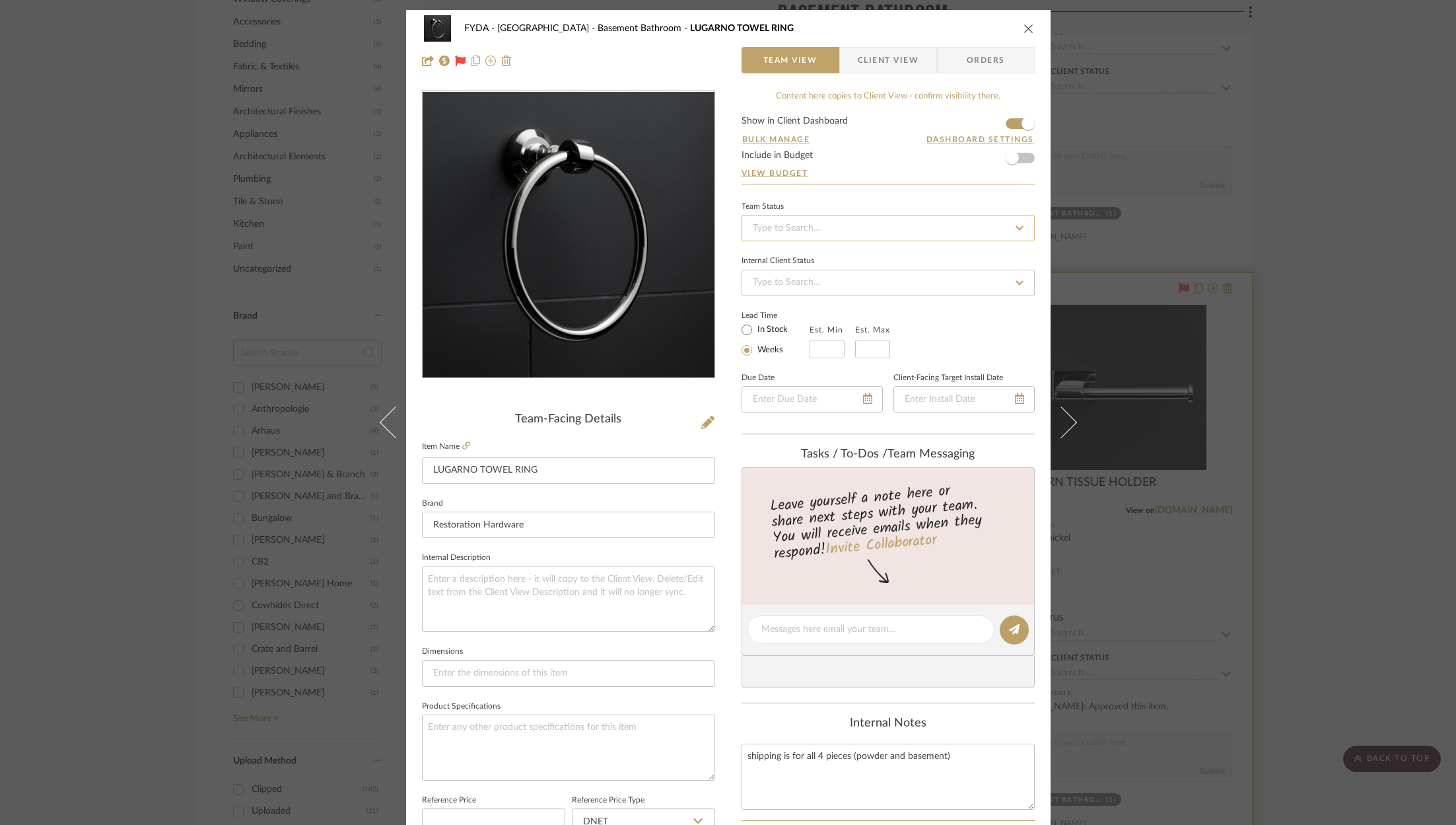
click at [842, 228] on input at bounding box center [888, 228] width 293 height 26
click at [832, 295] on div "Ordered" at bounding box center [884, 295] width 292 height 34
type input "[DATE]"
type input "Ordered"
type input "[DATE]"
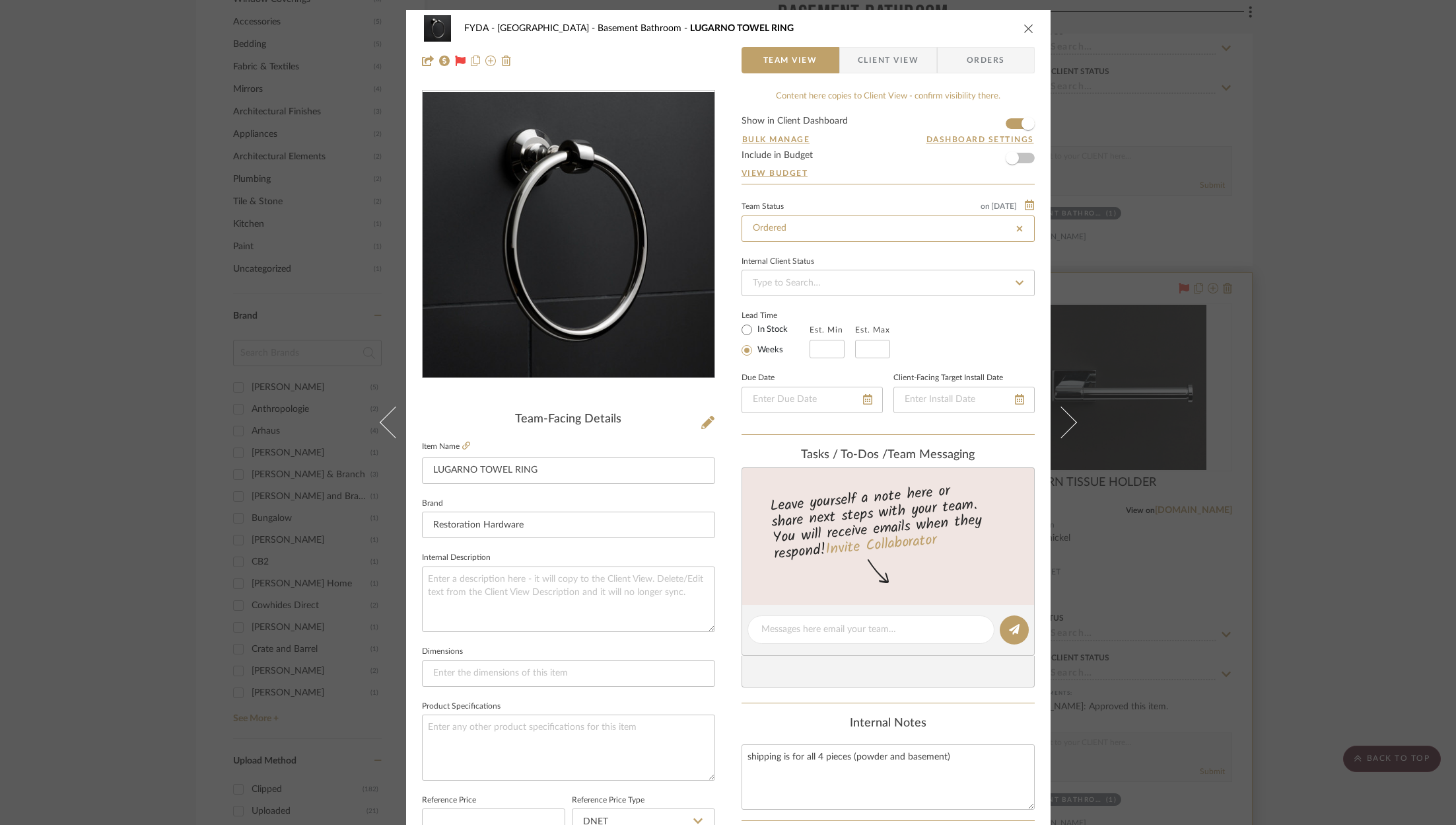
type input "Ordered"
click at [962, 68] on span "Orders" at bounding box center [985, 60] width 67 height 26
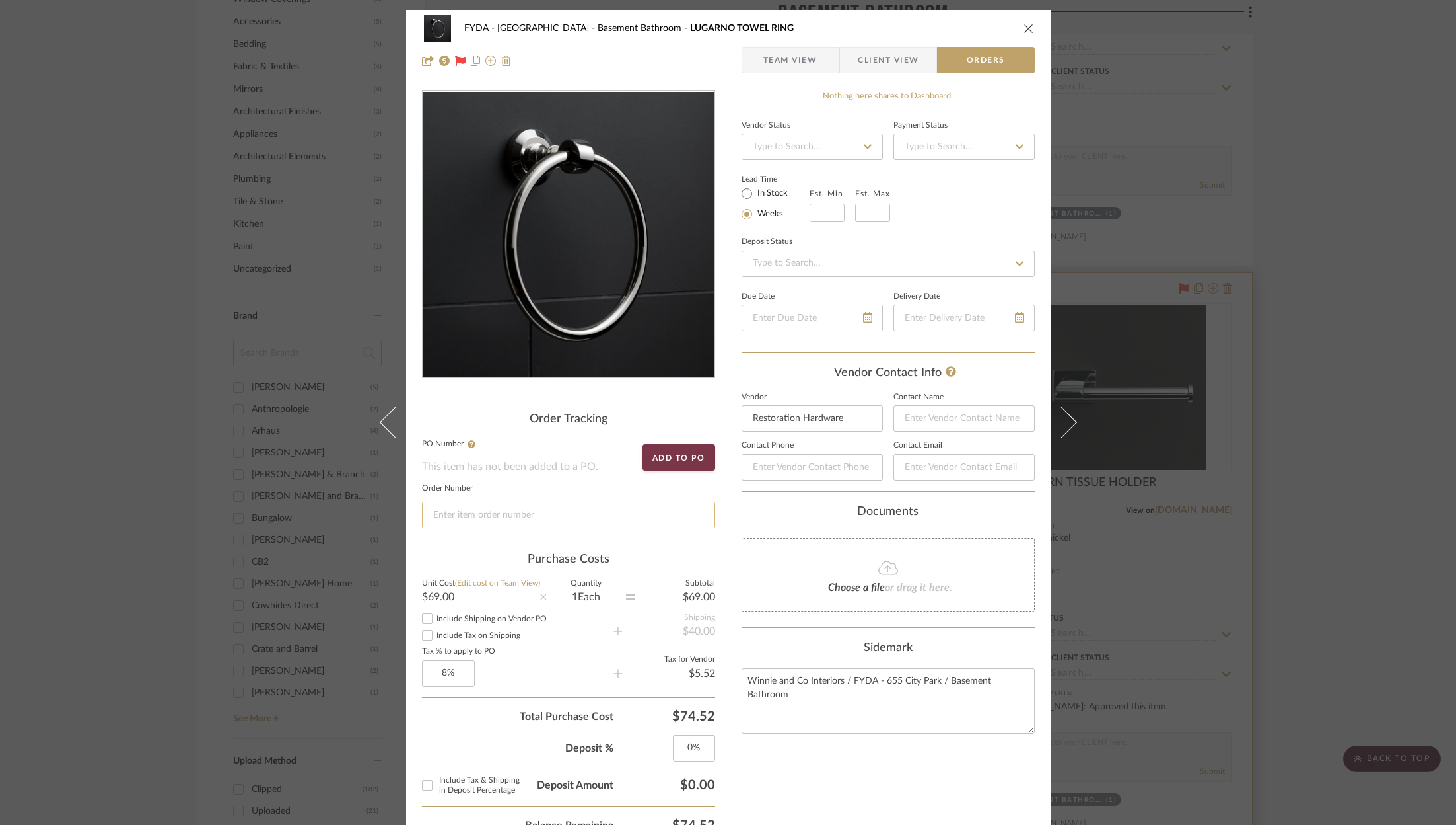
click at [544, 518] on input at bounding box center [568, 514] width 293 height 26
paste input "$222.06"
type input "$222.06"
click at [570, 512] on input "$222.06" at bounding box center [568, 514] width 293 height 26
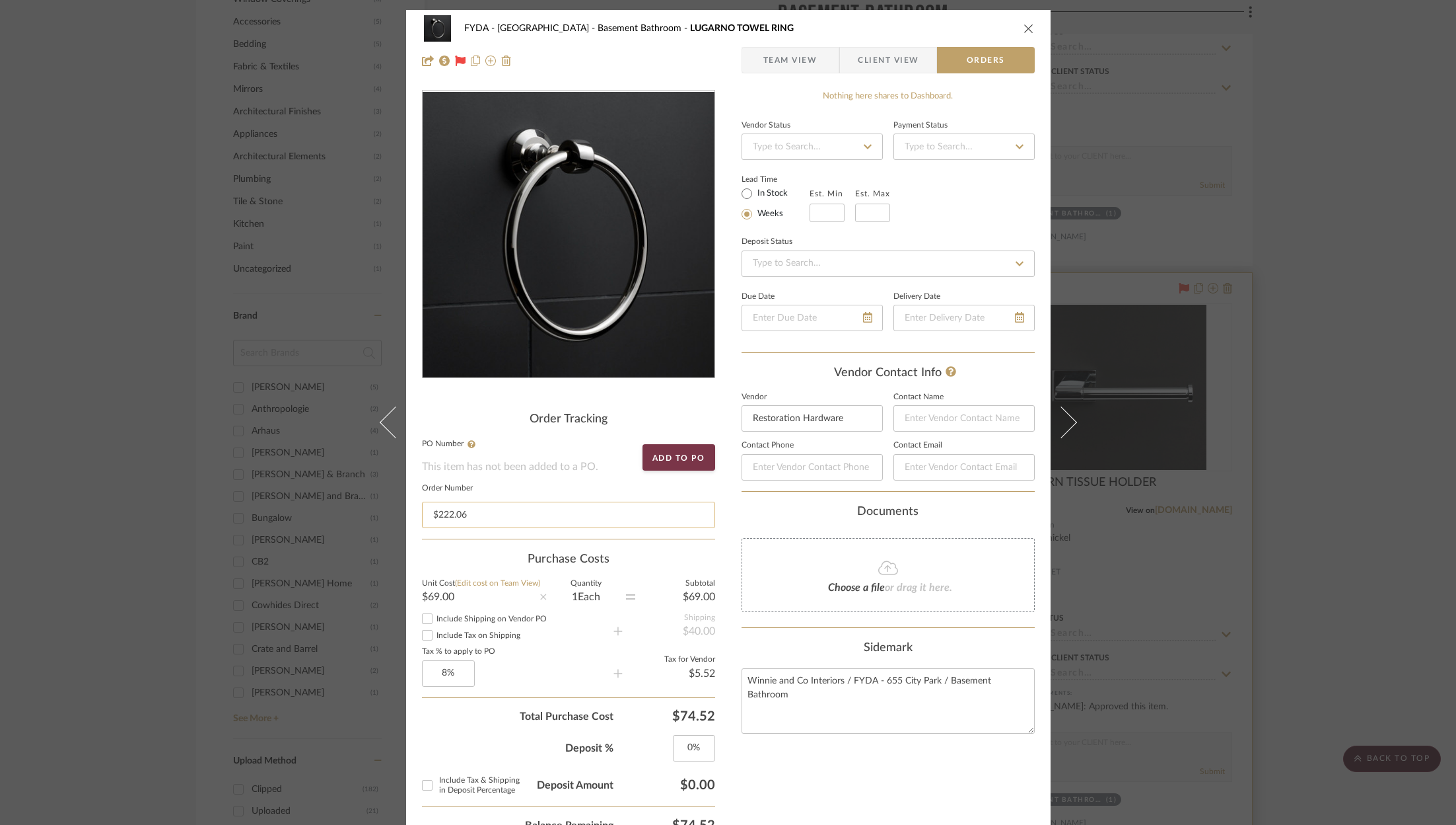
click at [570, 512] on input "$222.06" at bounding box center [568, 514] width 293 height 26
click at [1024, 27] on icon "close" at bounding box center [1029, 29] width 10 height 10
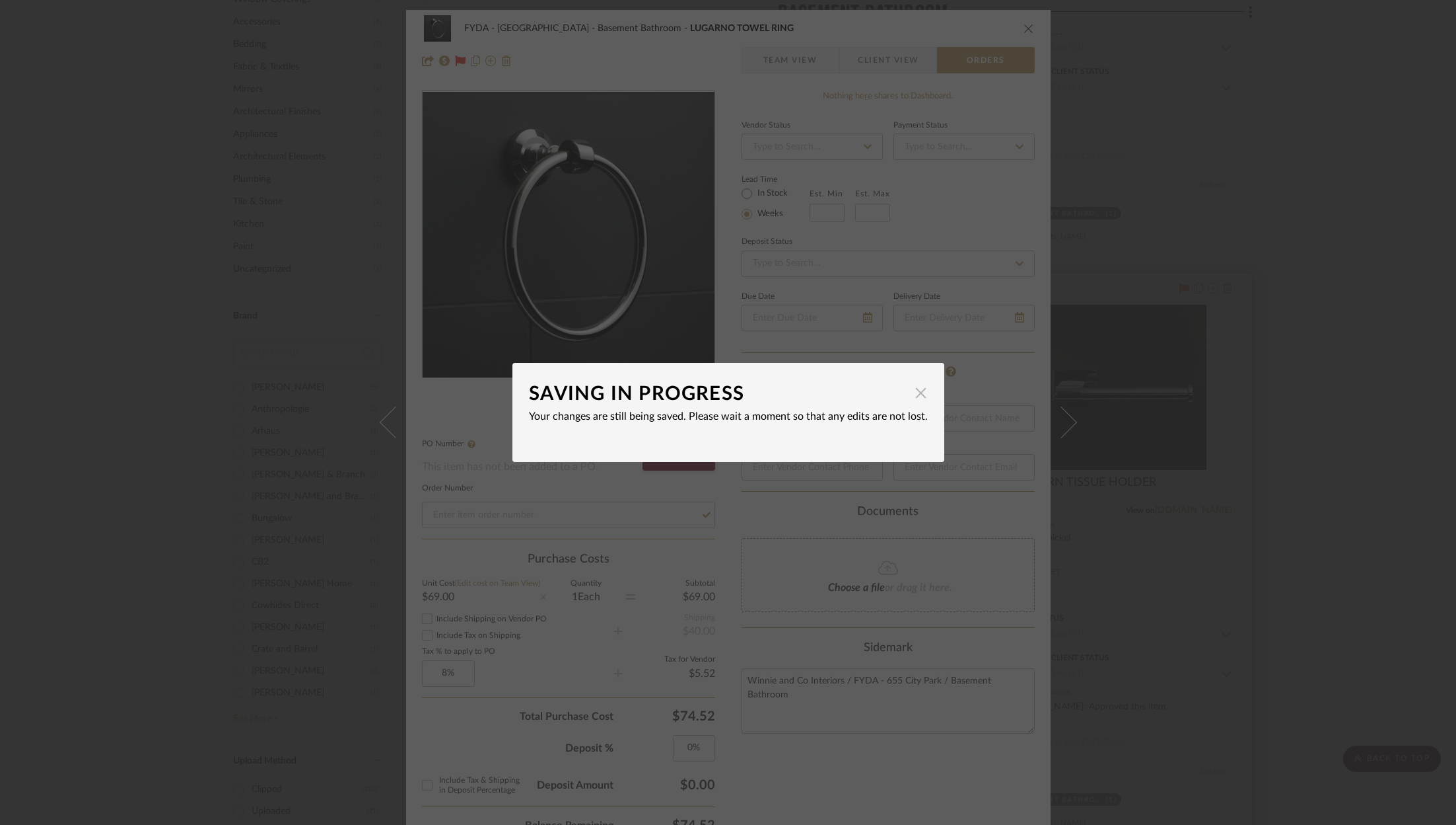
click at [915, 392] on span "button" at bounding box center [921, 392] width 26 height 26
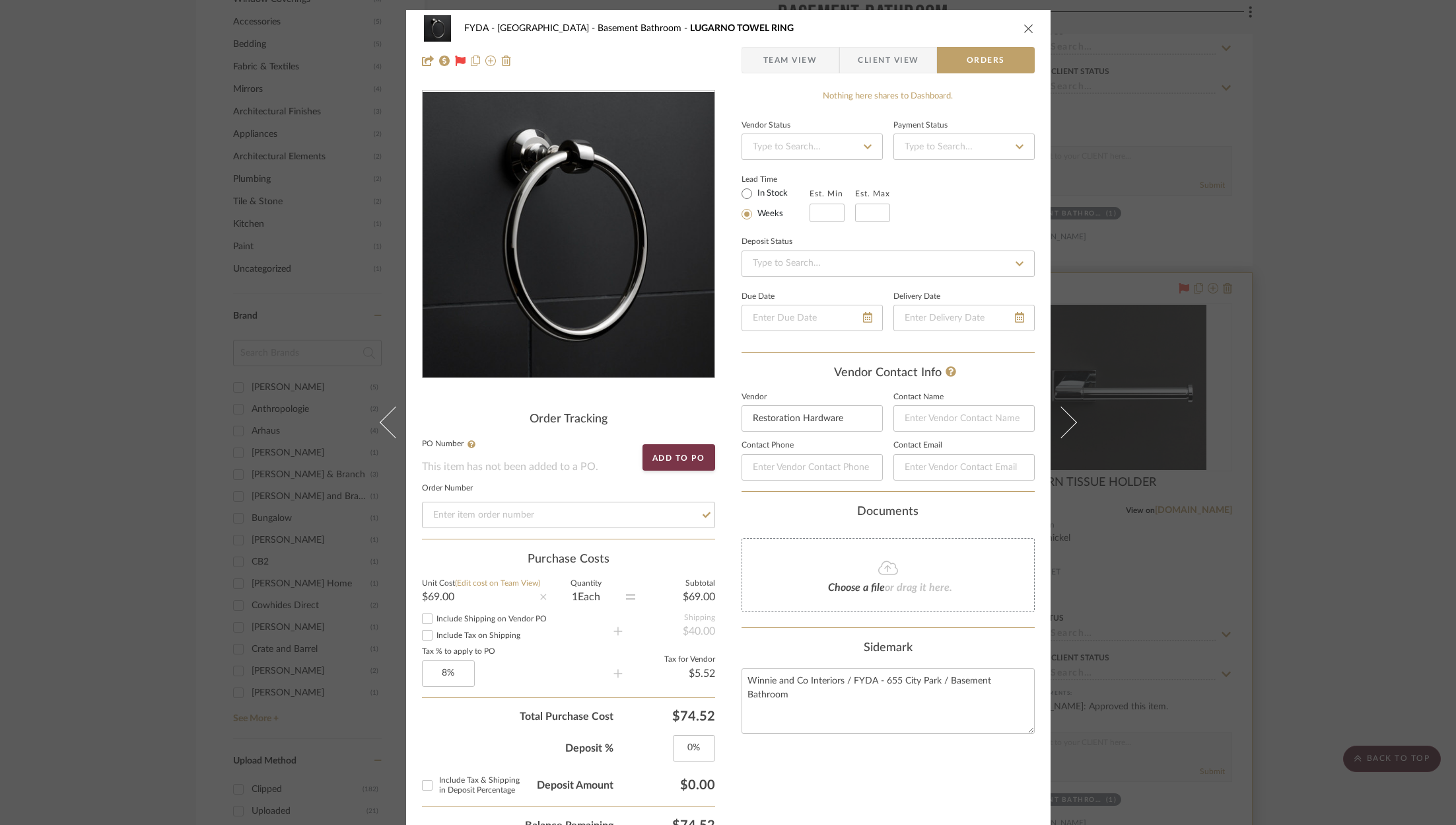
click at [1126, 348] on div "FYDA - 655 City Park Basement Bathroom LUGARNO TOWEL RING Team View Client View…" at bounding box center [728, 412] width 1456 height 825
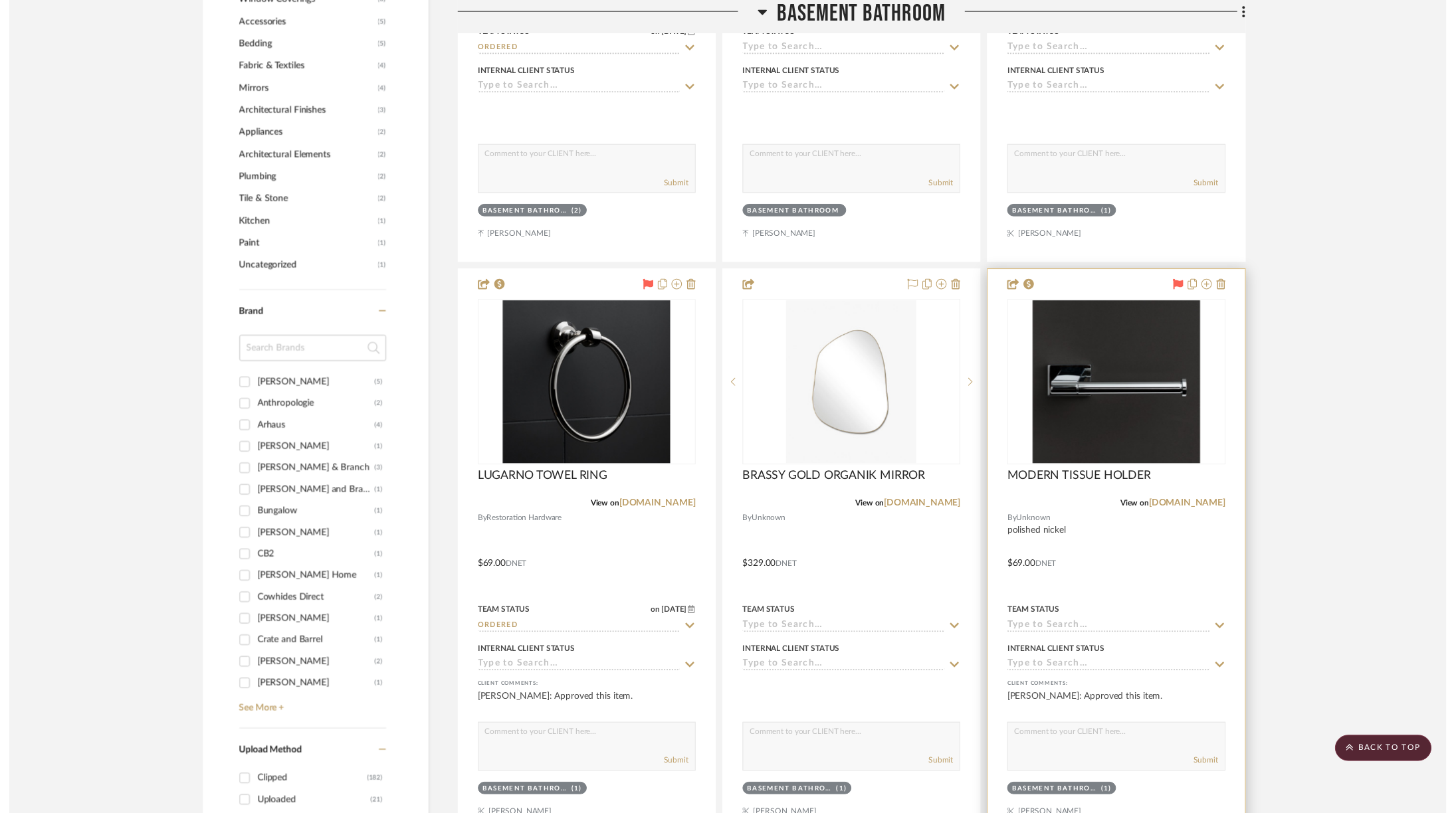
scroll to position [1488, 0]
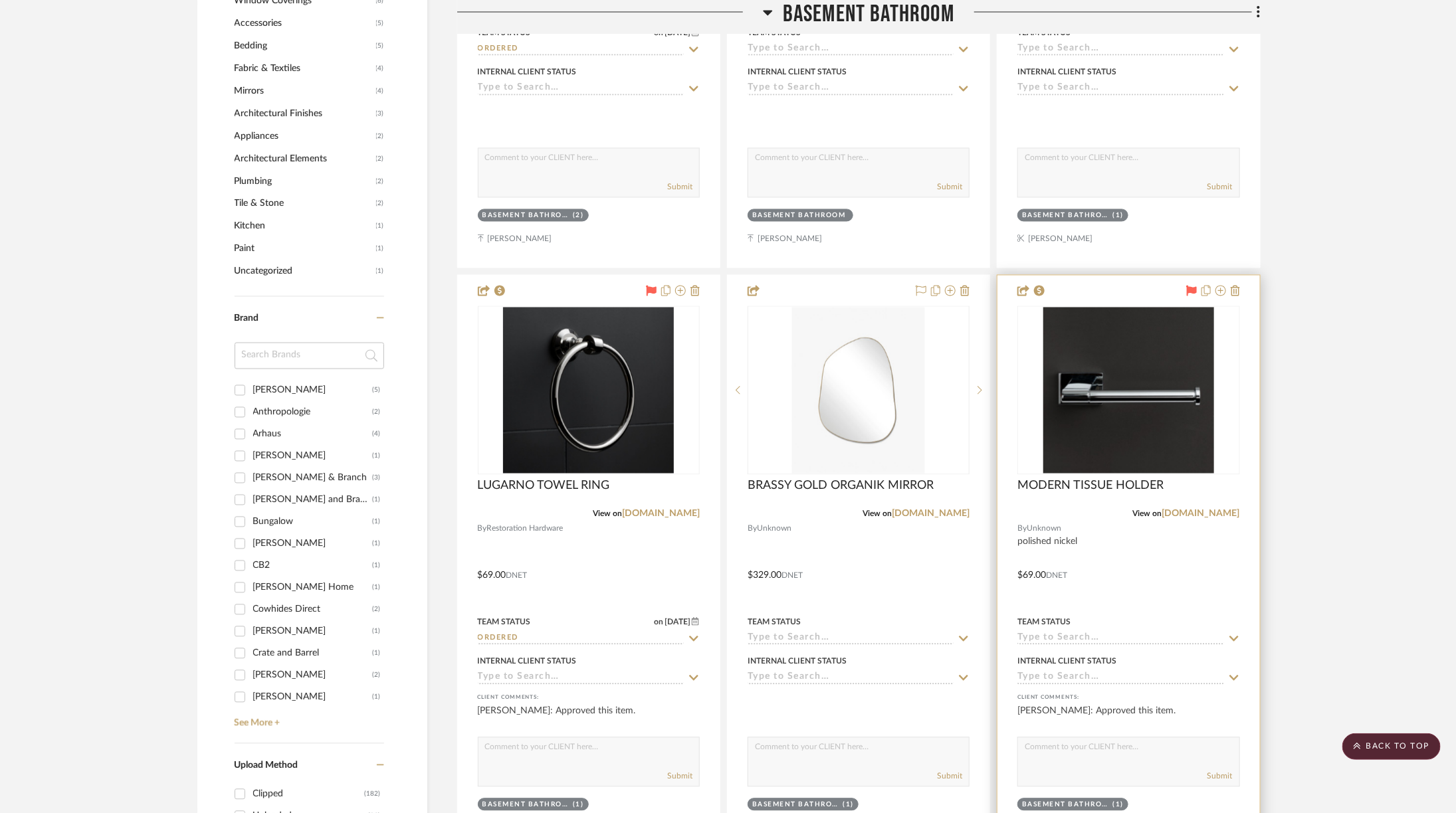
click at [1133, 350] on img "0" at bounding box center [1128, 390] width 171 height 166
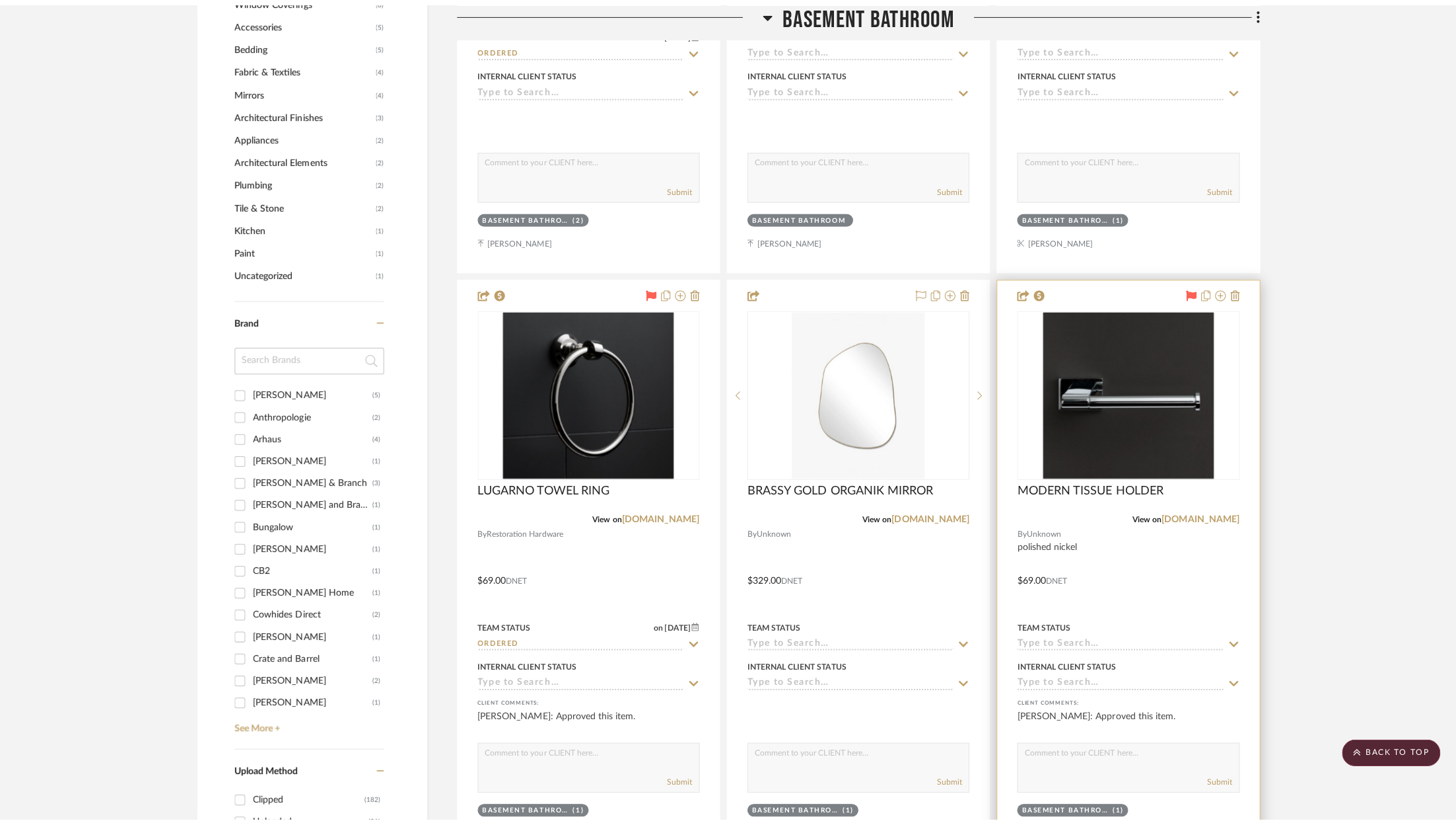
scroll to position [0, 0]
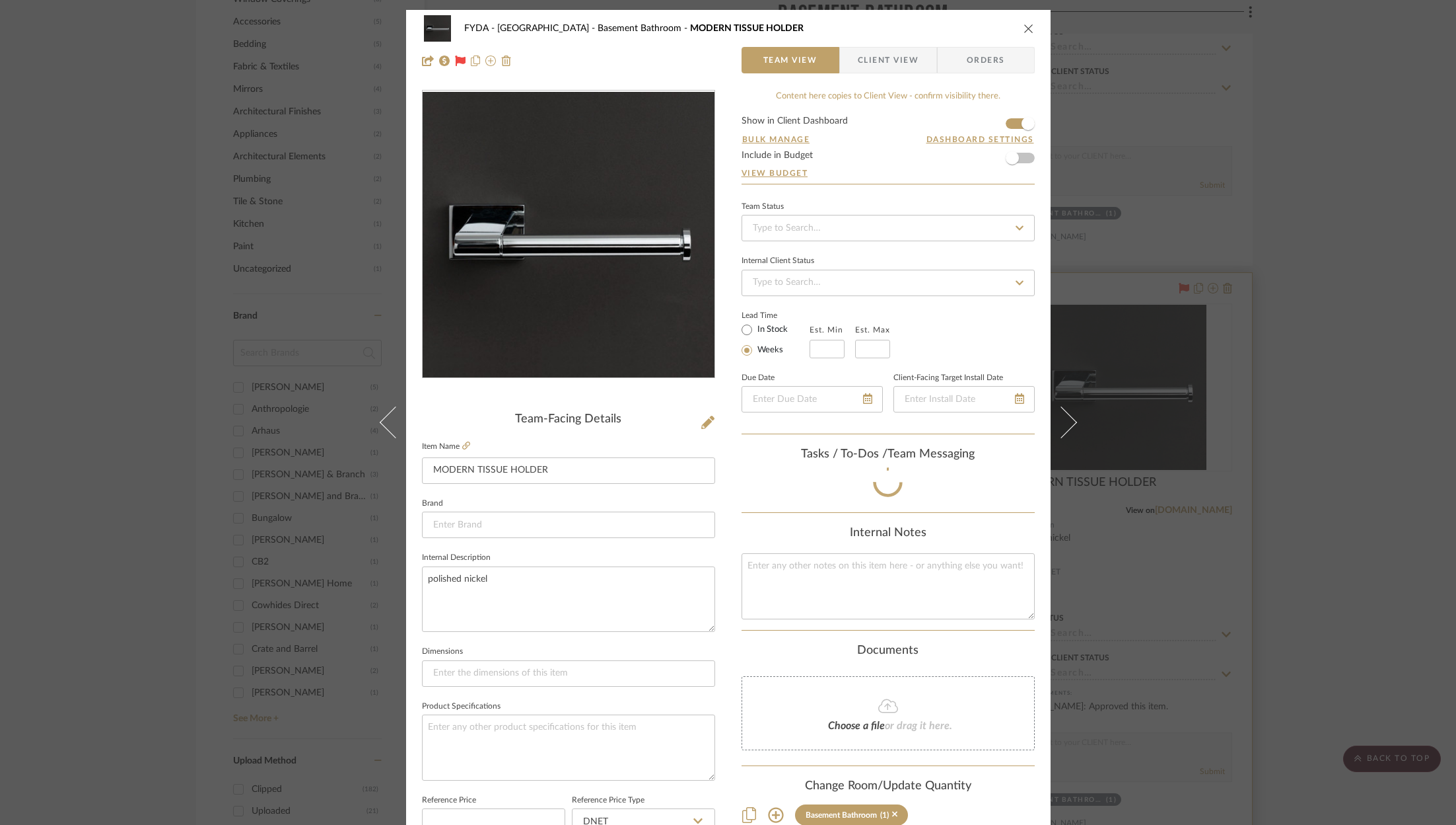
click at [998, 50] on span "Orders" at bounding box center [985, 60] width 67 height 26
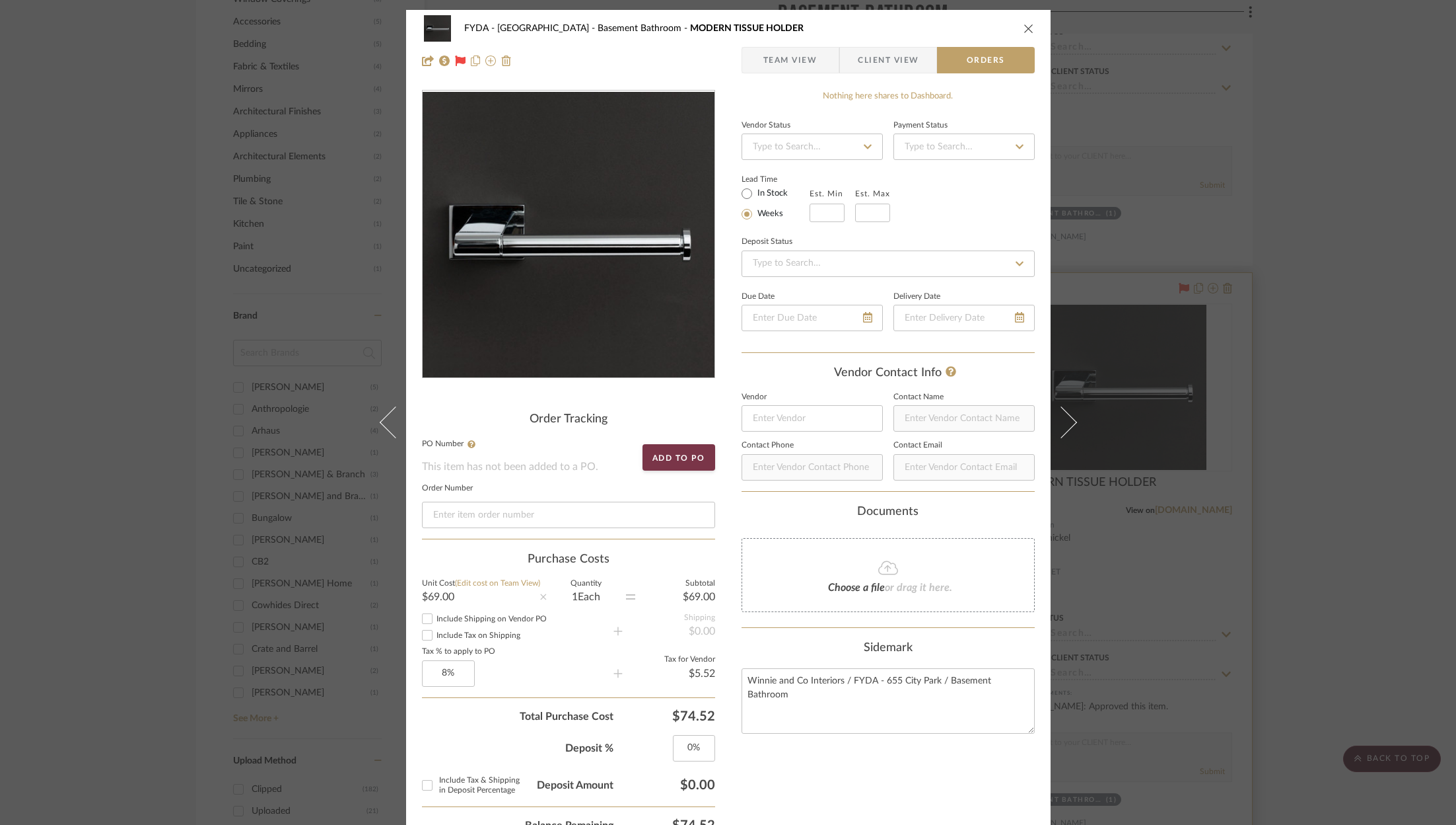
click at [539, 500] on fieldset "Order Number" at bounding box center [568, 506] width 293 height 44
click at [539, 501] on input at bounding box center [568, 514] width 293 height 26
paste input "H03513131615094"
type input "H03513131615094"
click at [791, 65] on span "Team View" at bounding box center [791, 60] width 54 height 26
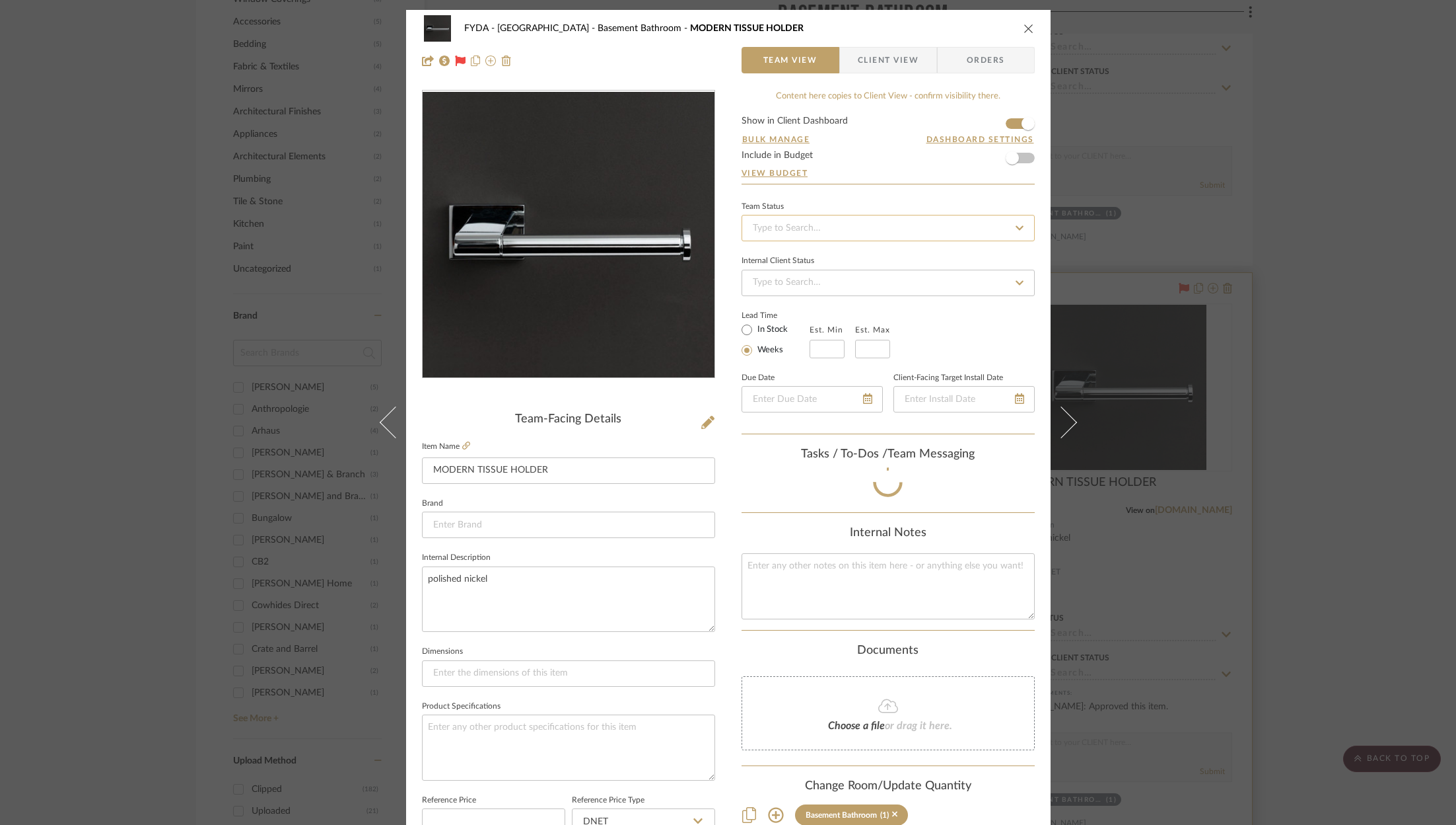
click at [827, 231] on input at bounding box center [888, 228] width 293 height 26
click at [830, 298] on div "Ordered" at bounding box center [884, 295] width 292 height 34
type input "[DATE]"
type input "Ordered"
click at [1024, 23] on icon "close" at bounding box center [1029, 29] width 10 height 10
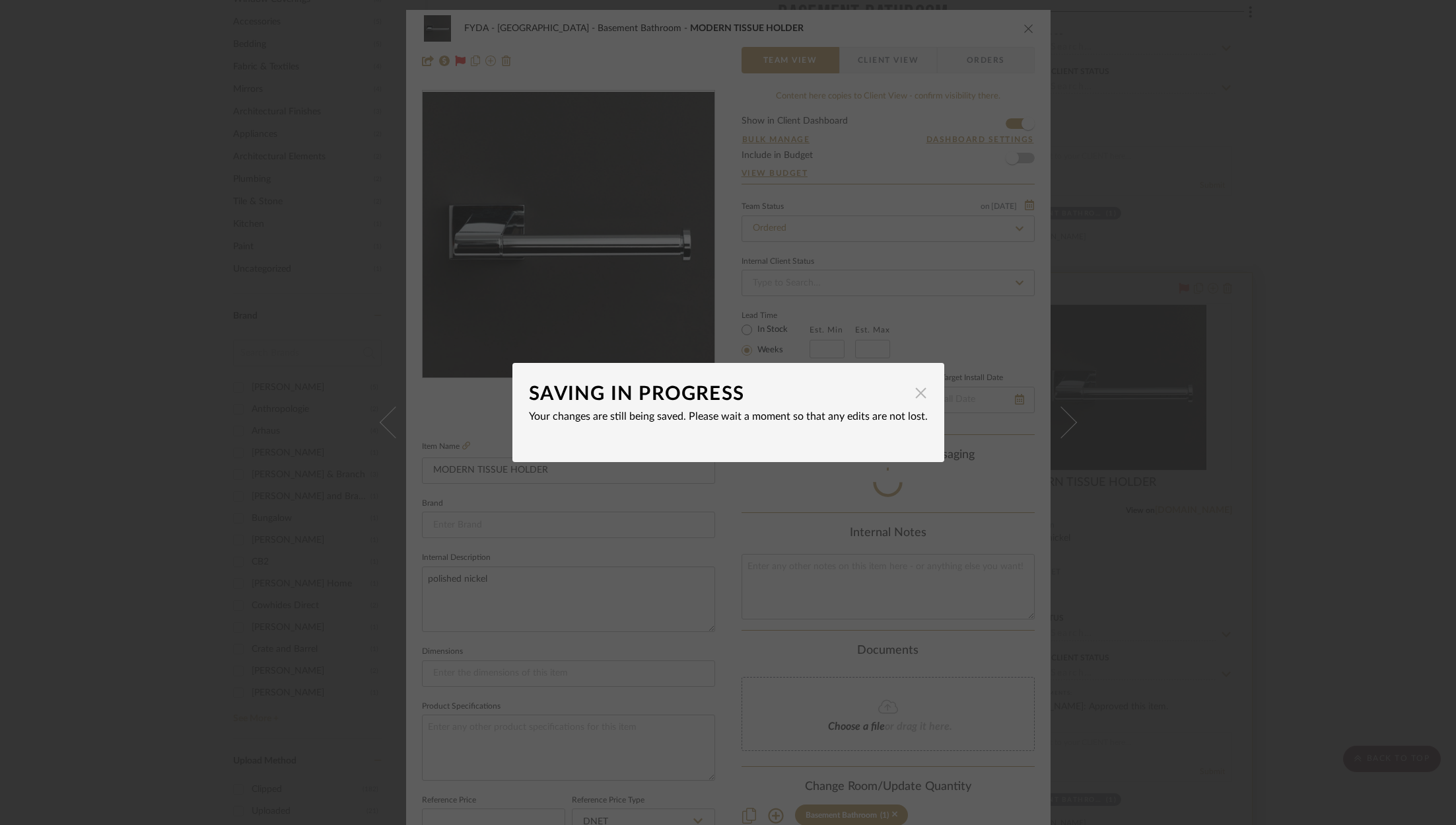
click at [912, 399] on span "button" at bounding box center [921, 392] width 26 height 26
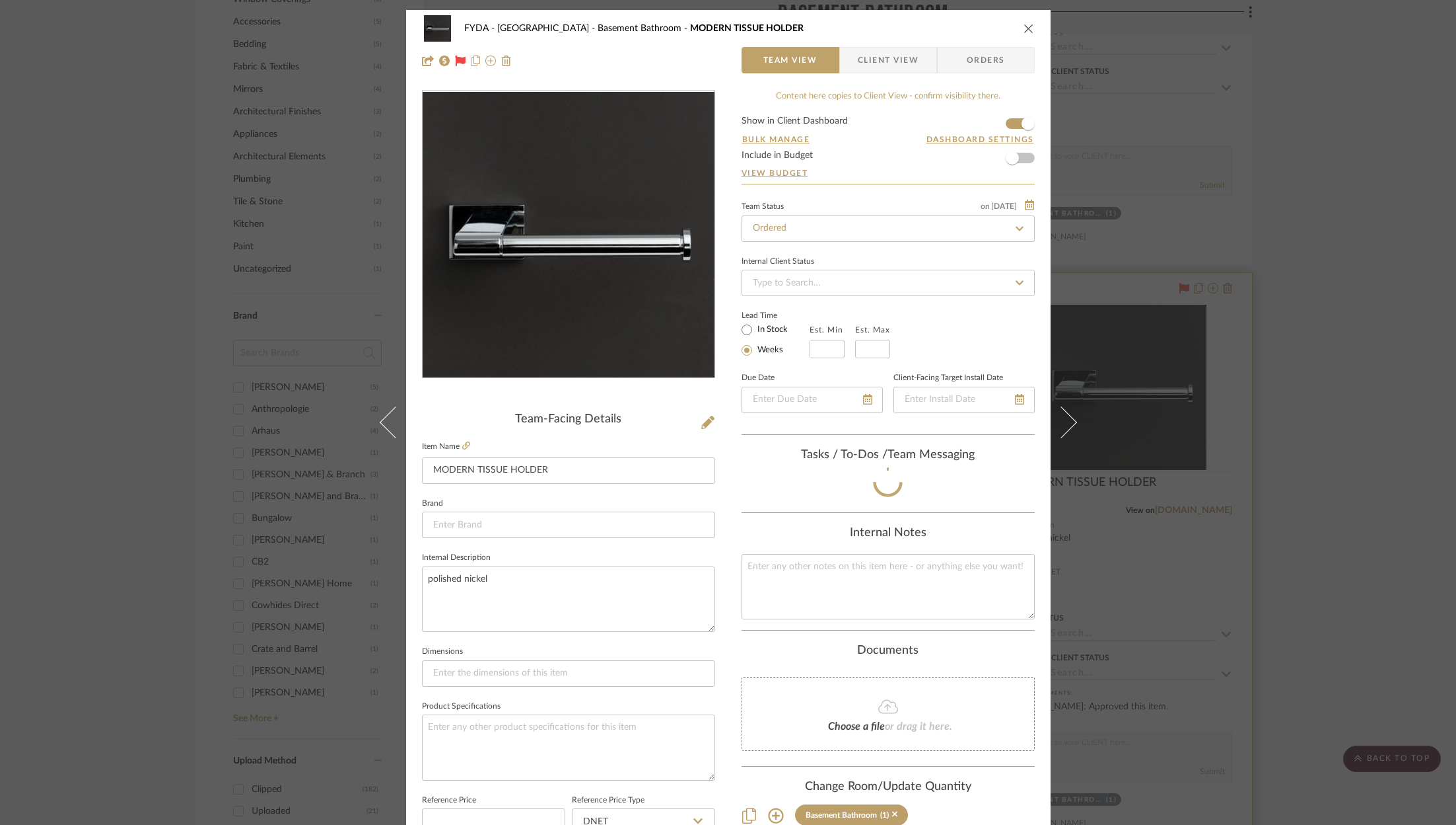
click at [1025, 21] on div "FYDA - 655 City Park Basement Bathroom MODERN TISSUE HOLDER" at bounding box center [728, 28] width 613 height 26
click at [1024, 26] on icon "close" at bounding box center [1029, 29] width 10 height 10
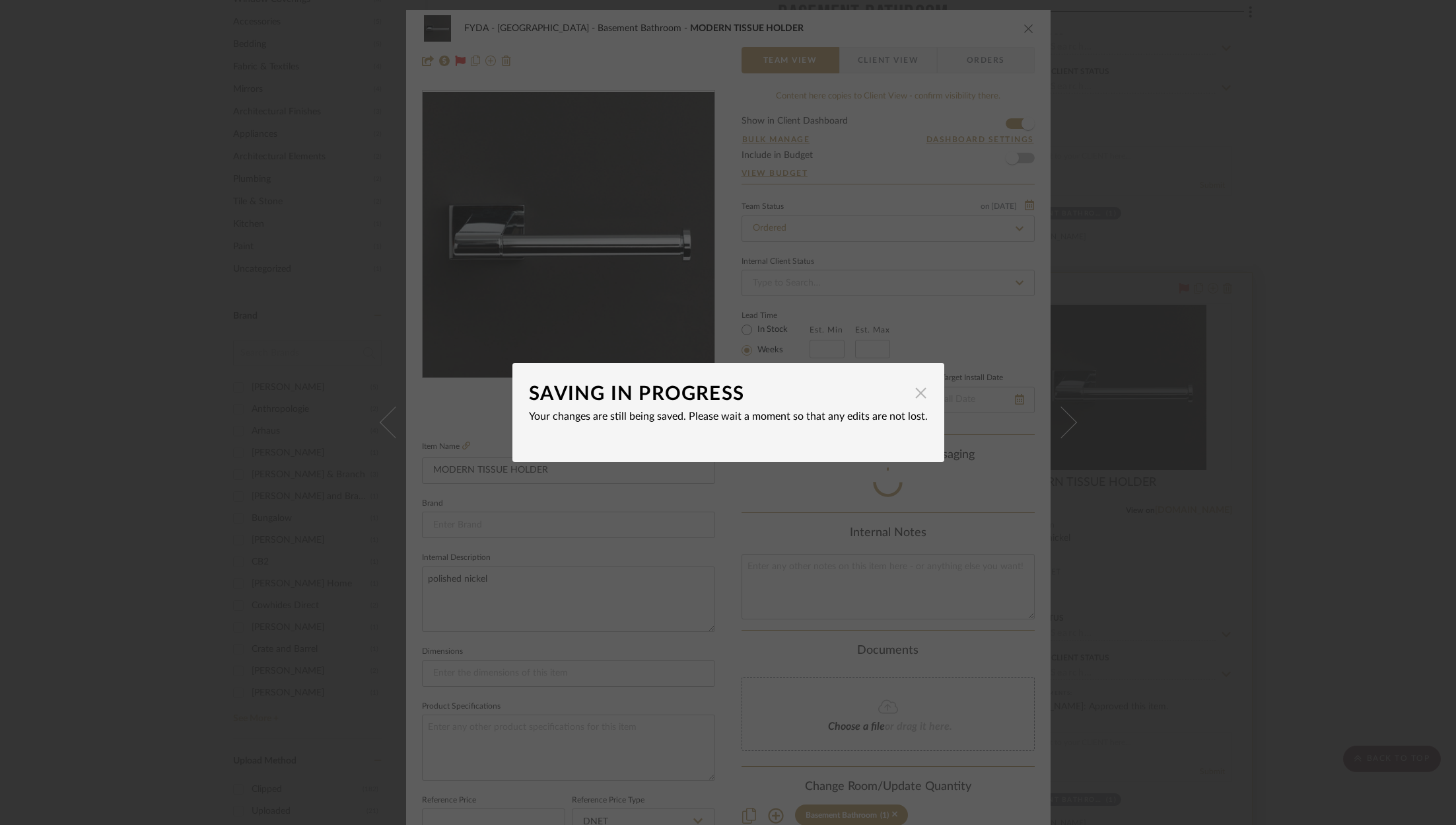
click at [912, 386] on span "button" at bounding box center [921, 392] width 26 height 26
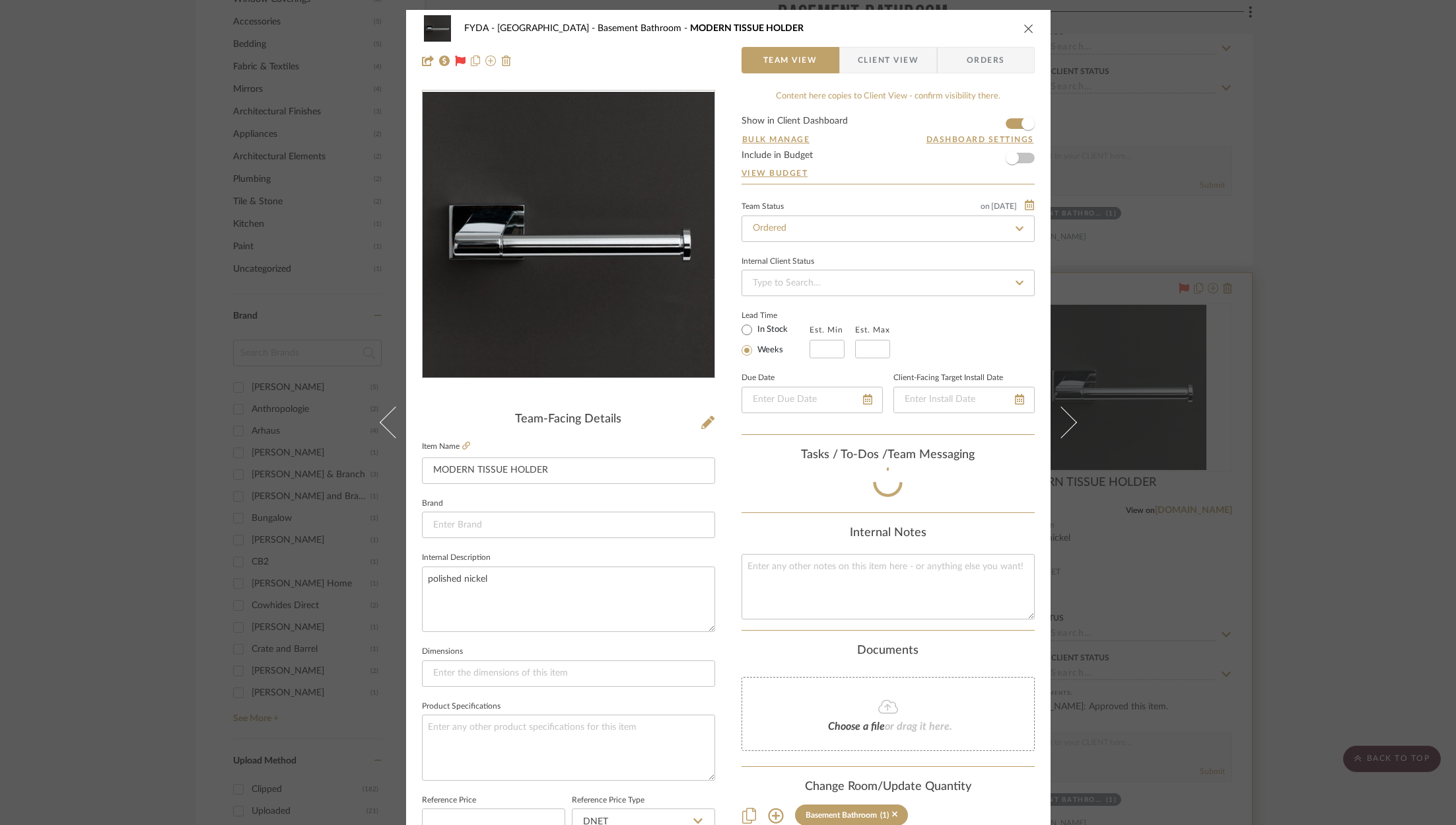
click at [1024, 29] on icon "close" at bounding box center [1029, 29] width 10 height 10
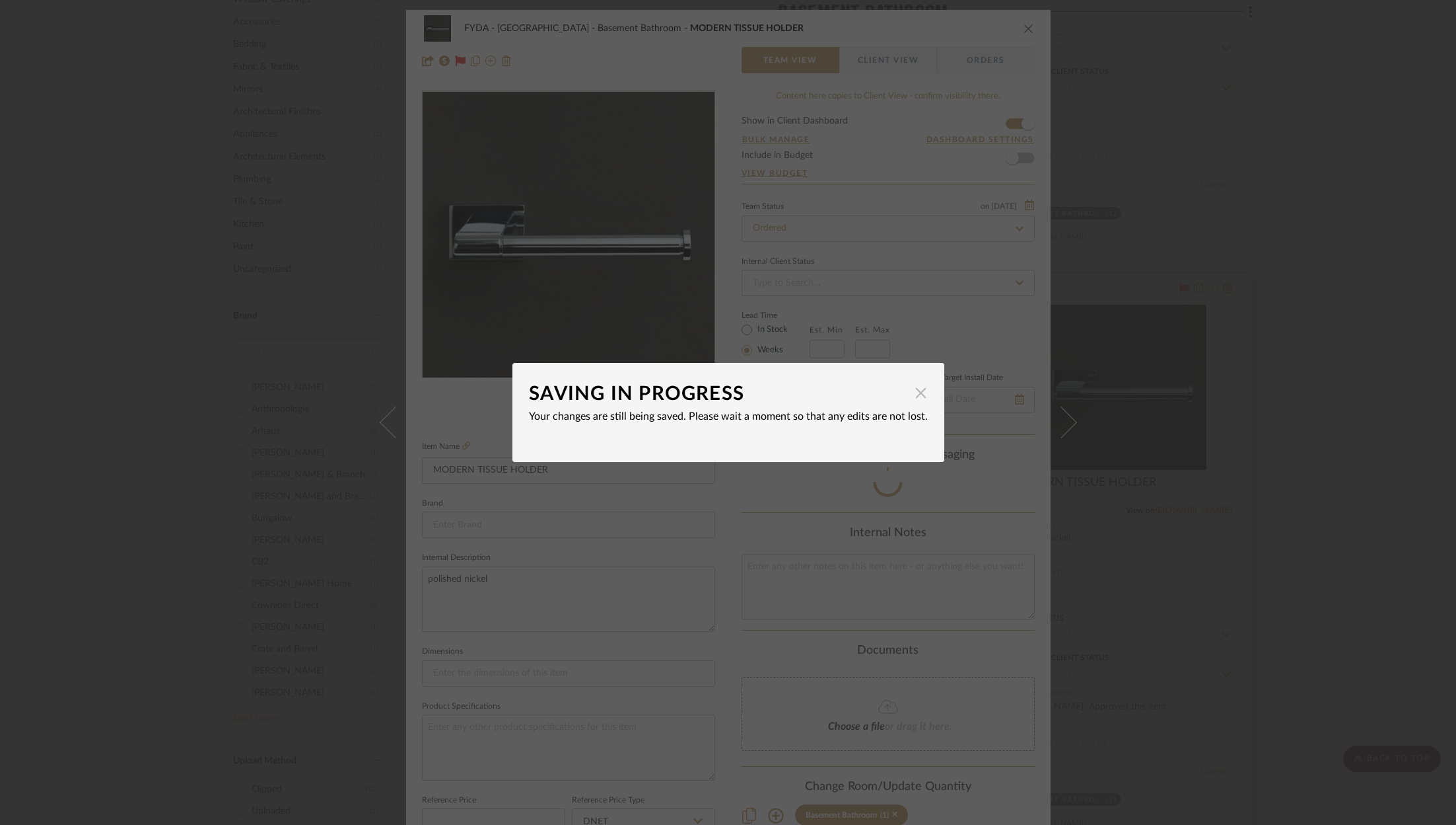
click at [912, 392] on span "button" at bounding box center [921, 392] width 26 height 26
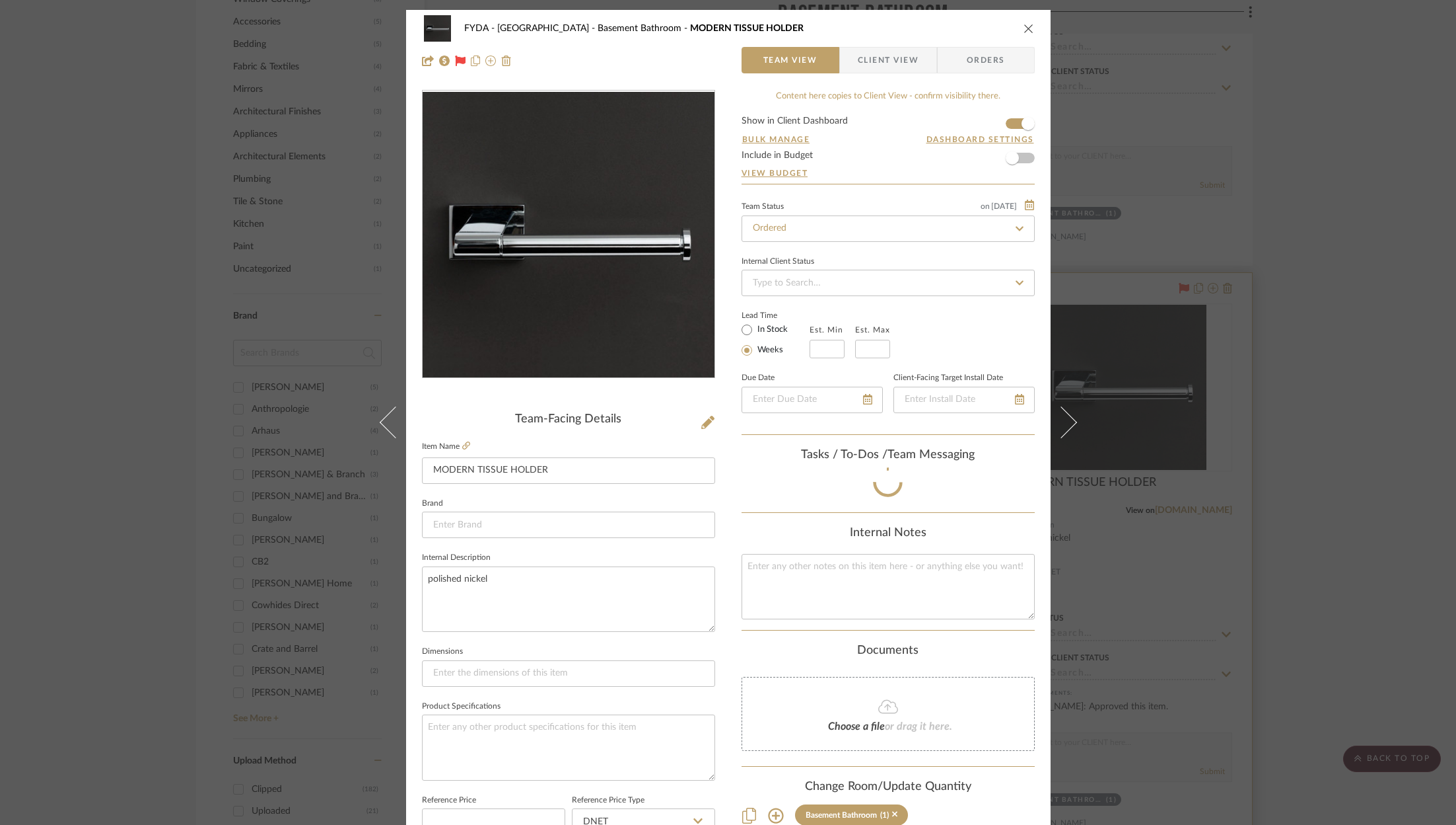
type input "[DATE]"
type input "Ordered"
click at [1024, 31] on icon "close" at bounding box center [1029, 29] width 10 height 10
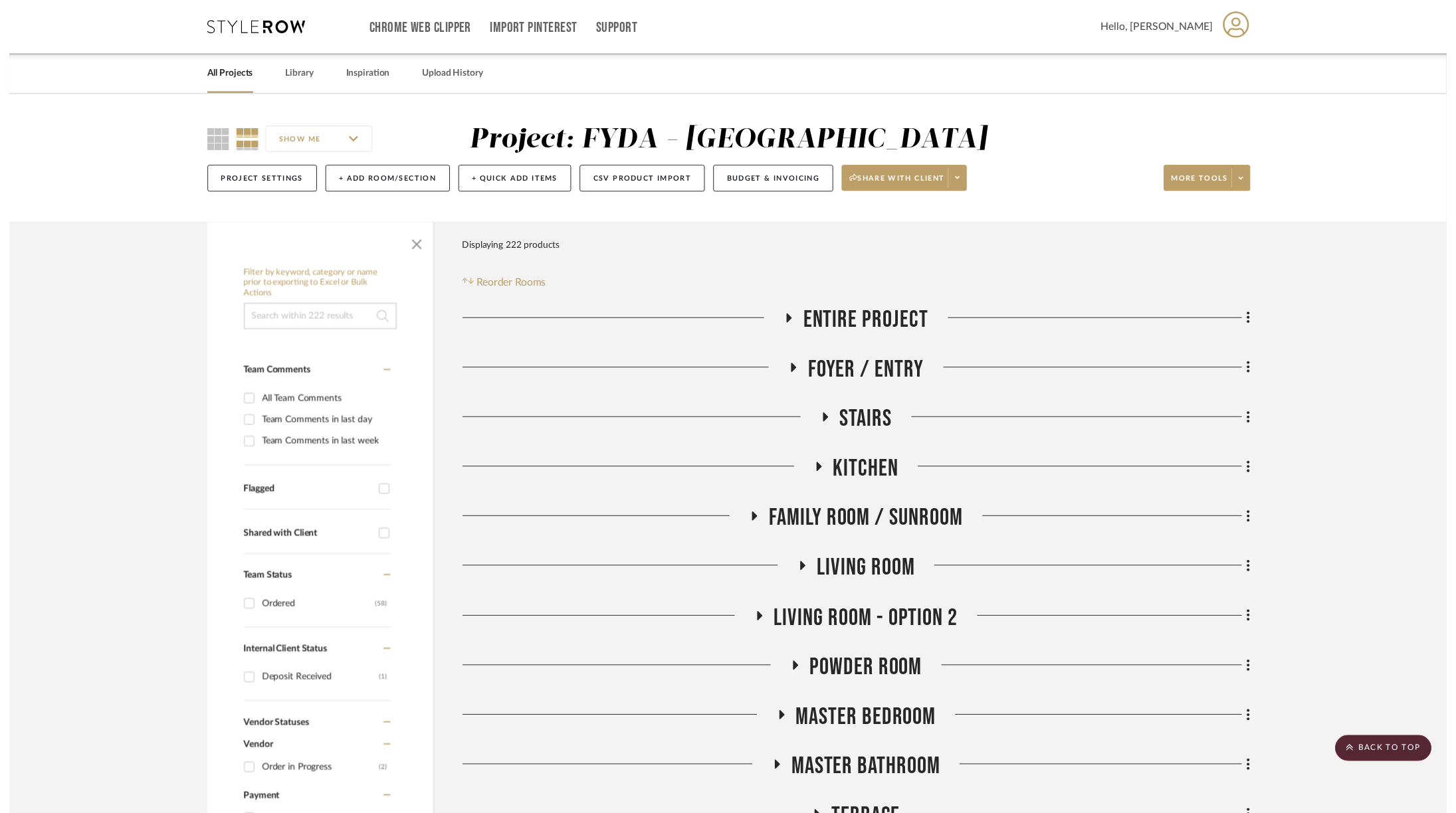
scroll to position [1488, 0]
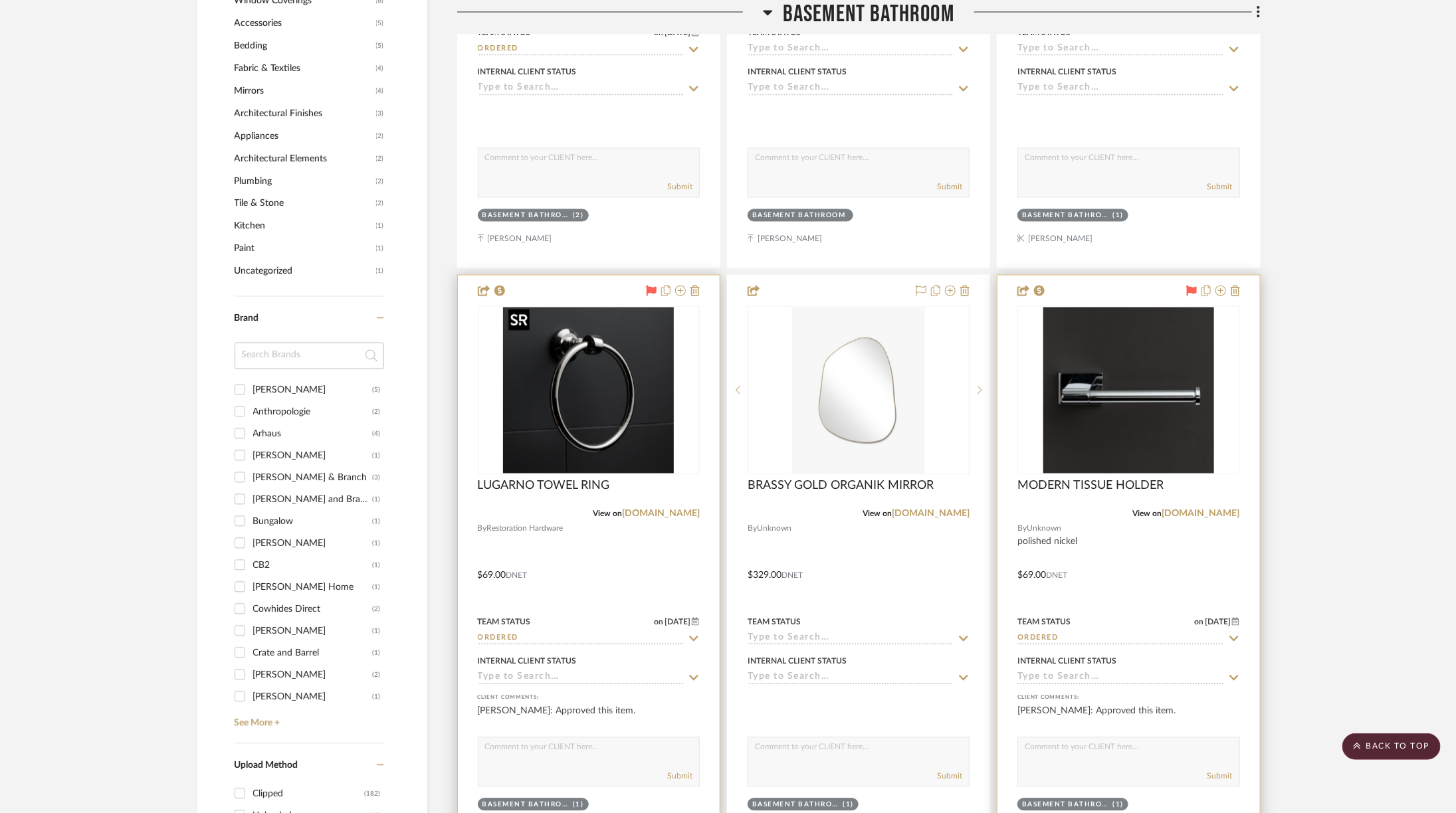
click at [615, 381] on img "0" at bounding box center [588, 390] width 171 height 166
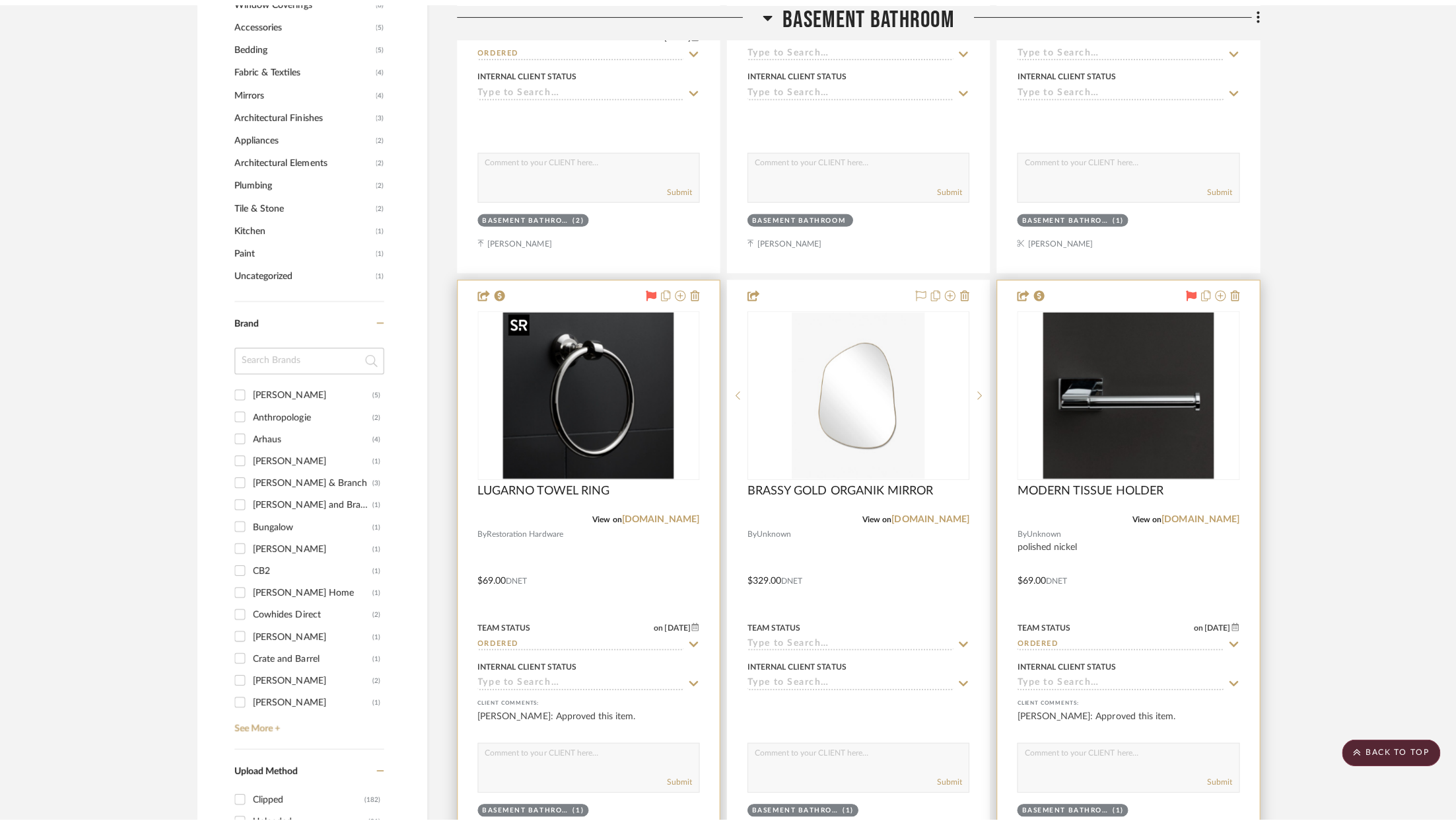
scroll to position [0, 0]
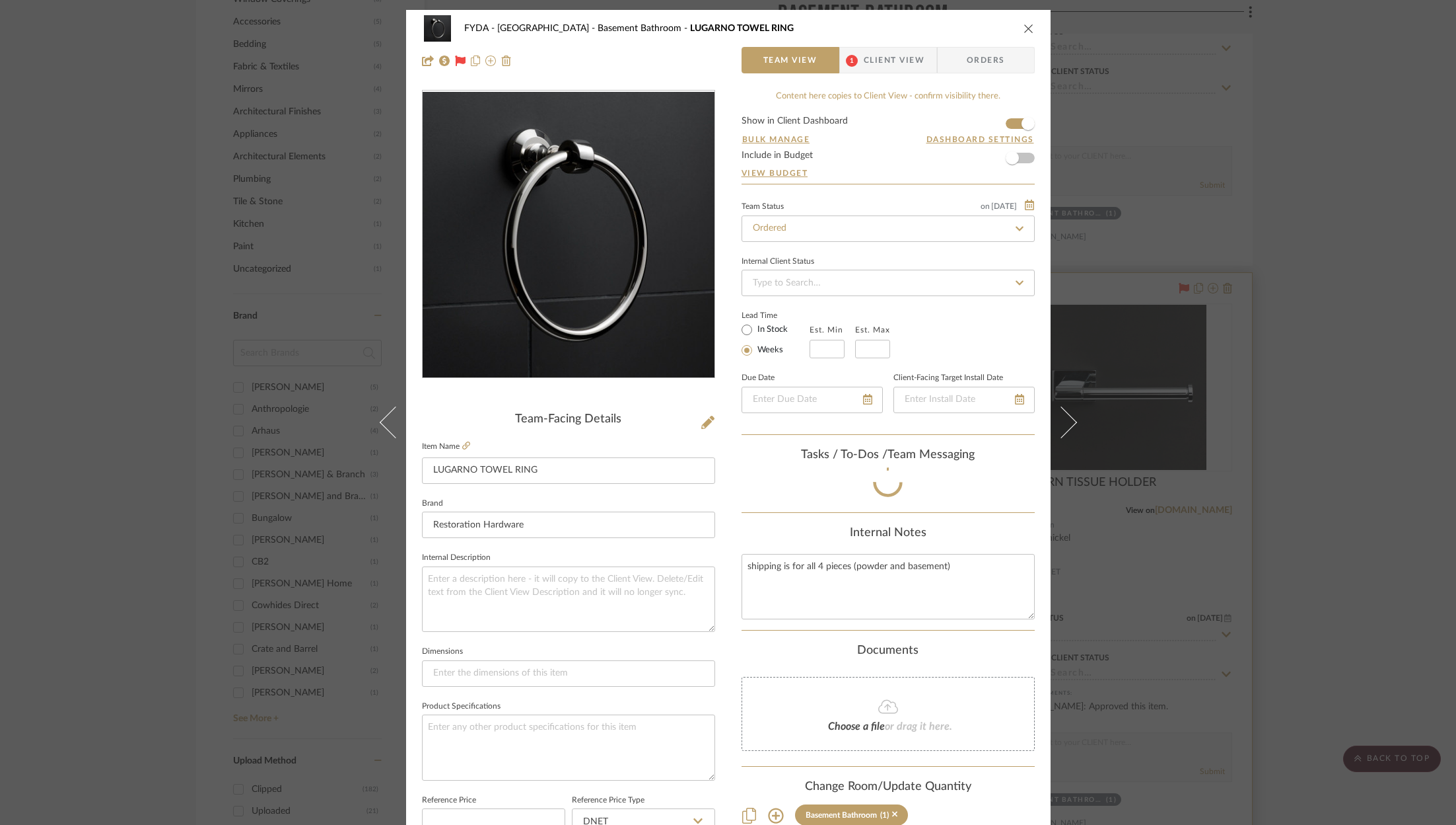
click at [958, 64] on span "Orders" at bounding box center [985, 60] width 67 height 26
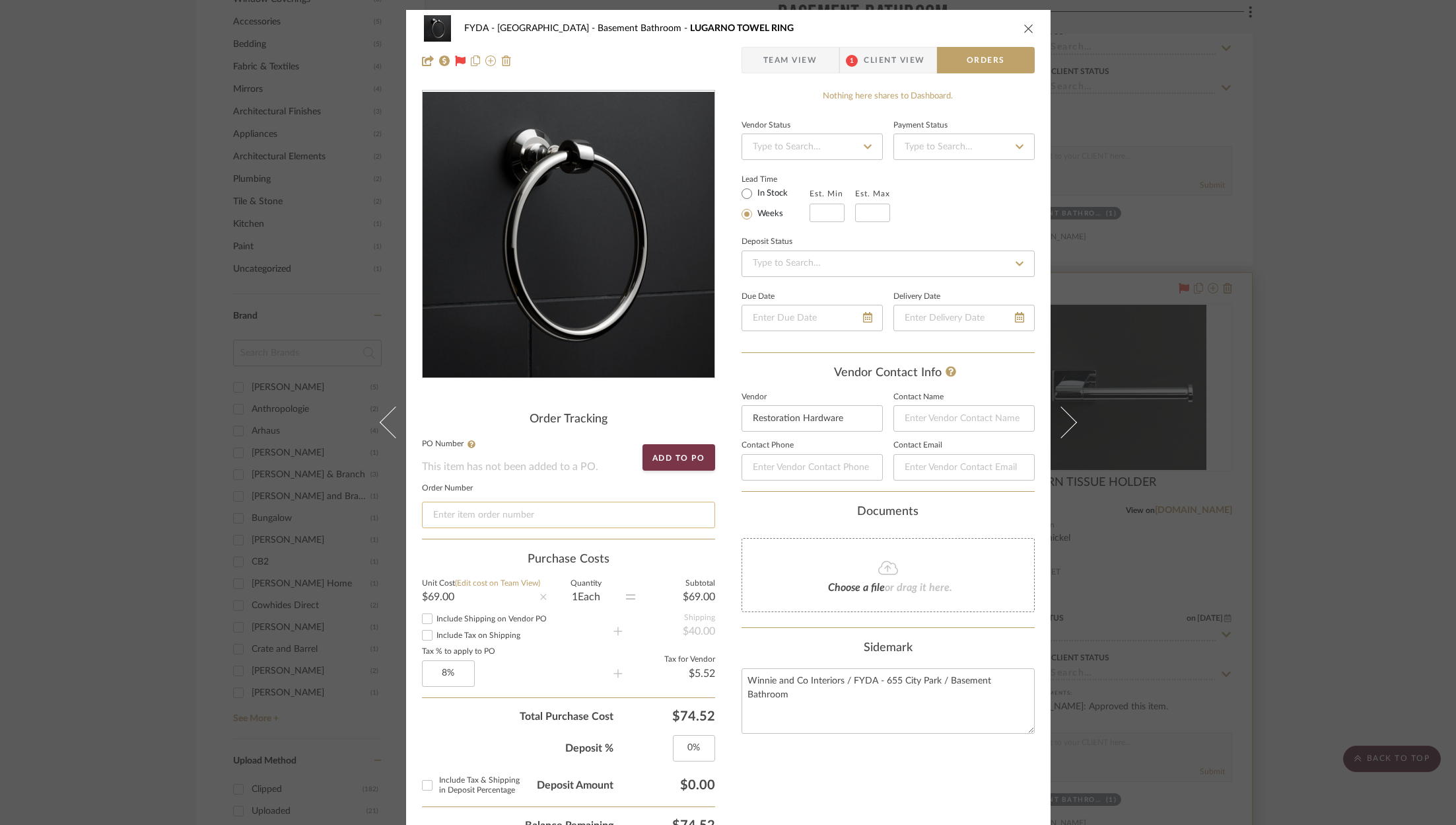
click at [591, 512] on input at bounding box center [568, 514] width 293 height 26
paste input "H03513131615094"
type input "H03513131615094"
click at [1025, 31] on icon "close" at bounding box center [1029, 29] width 10 height 10
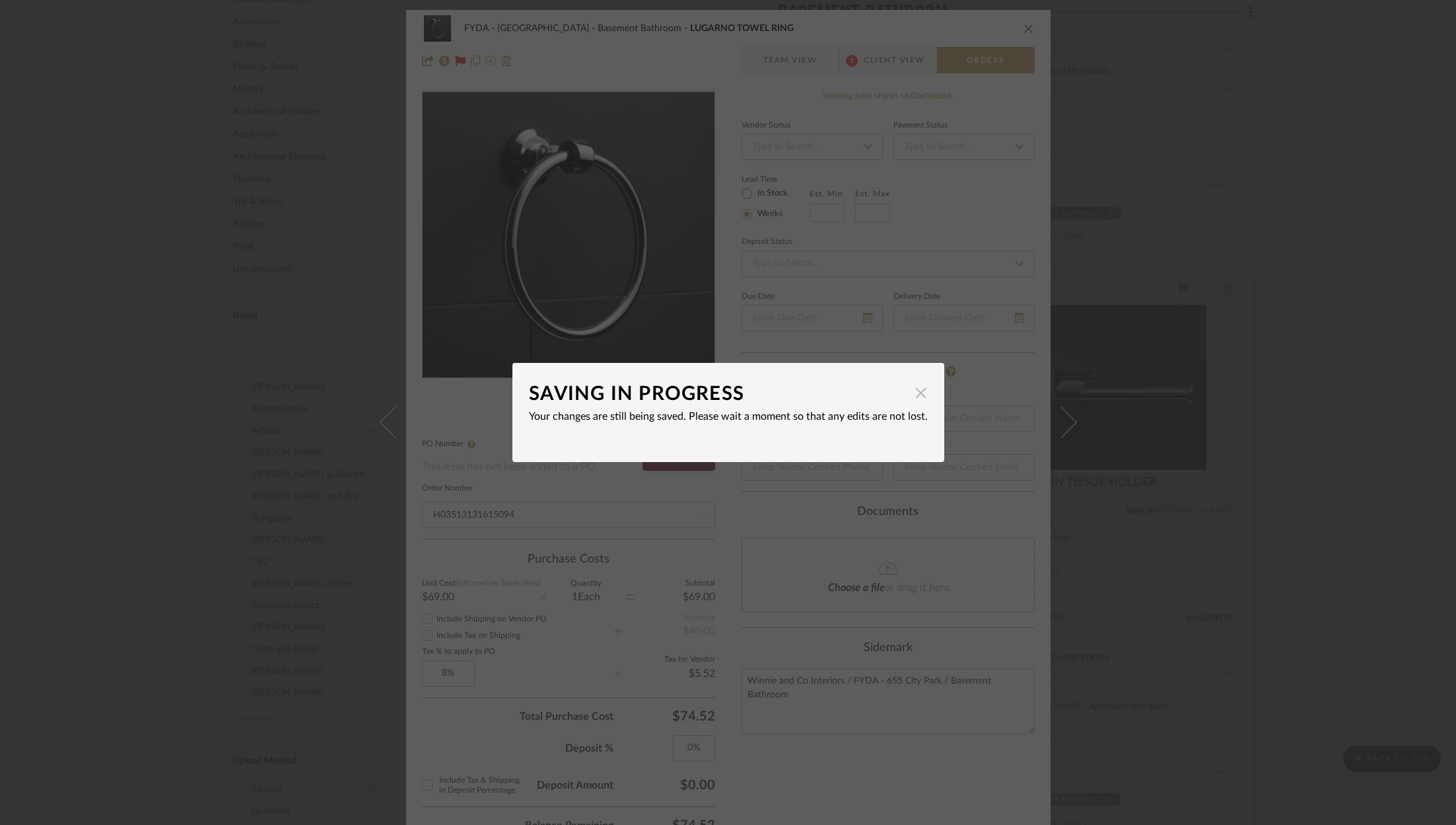
click at [915, 393] on span "button" at bounding box center [921, 392] width 26 height 26
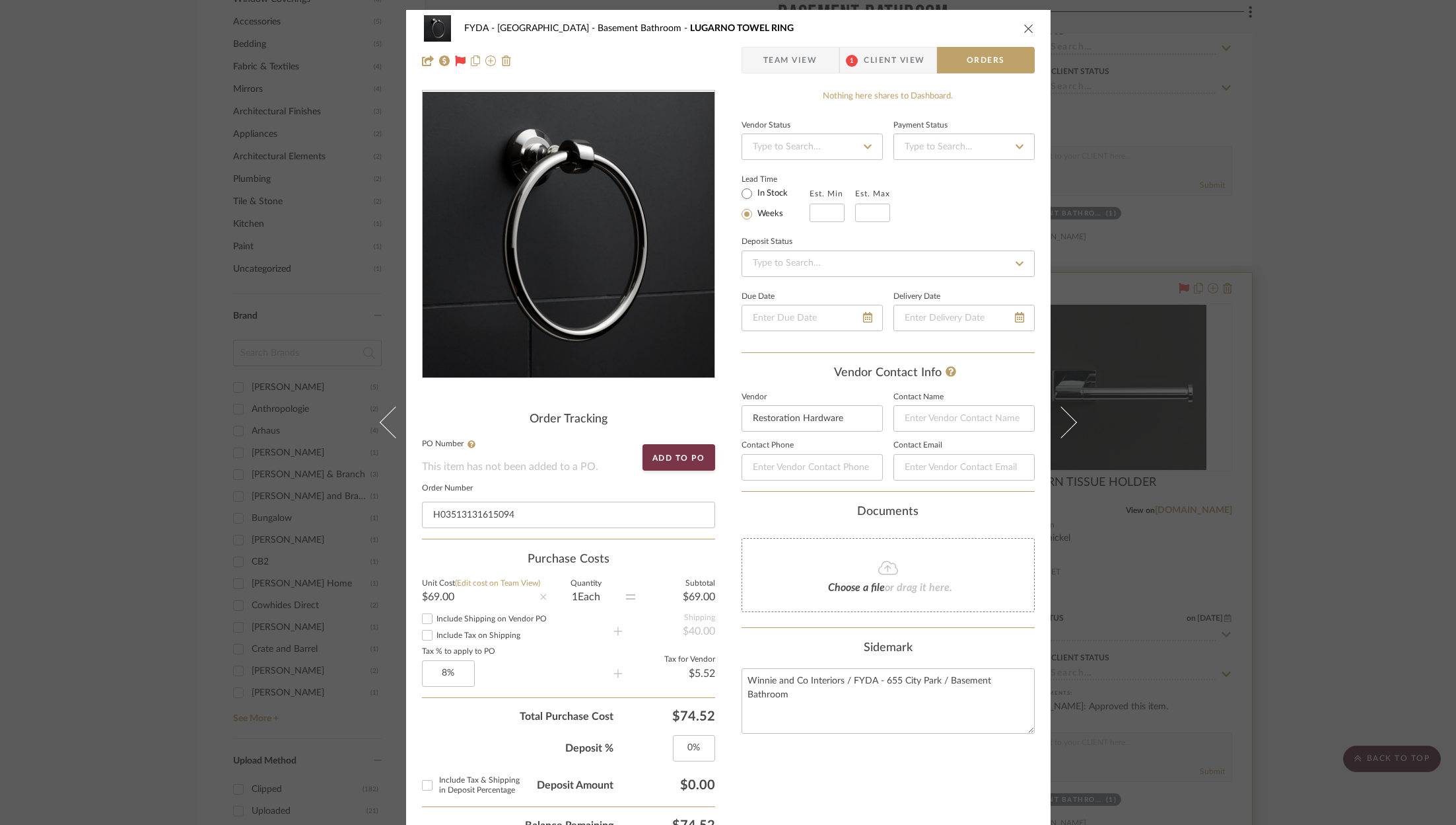
click at [1304, 184] on div "FYDA - 655 City Park Basement Bathroom LUGARNO TOWEL RING Team View 1 Client Vi…" at bounding box center [728, 412] width 1456 height 825
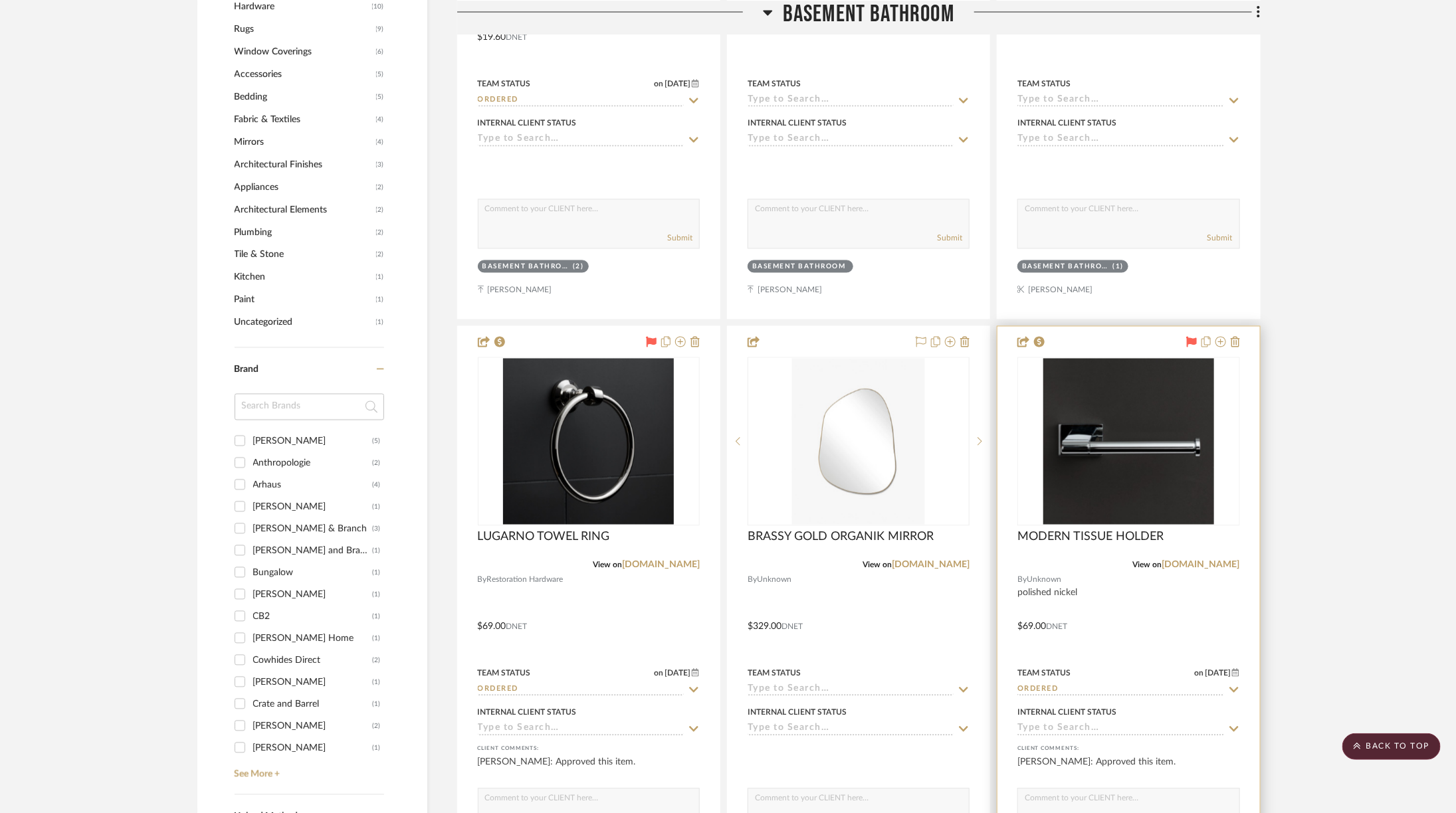
scroll to position [1426, 0]
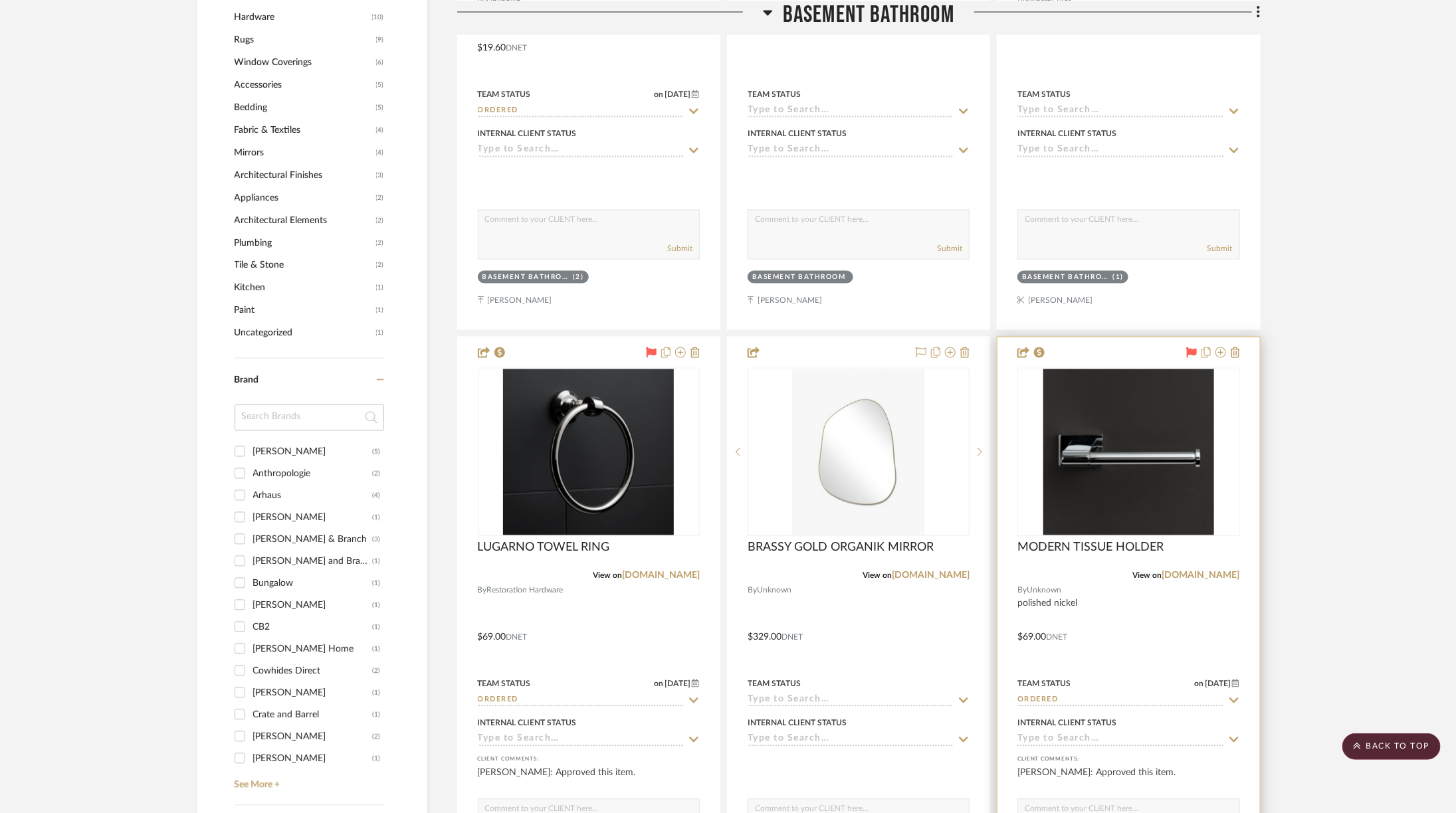
click at [817, 12] on span "Basement Bathroom" at bounding box center [868, 14] width 172 height 29
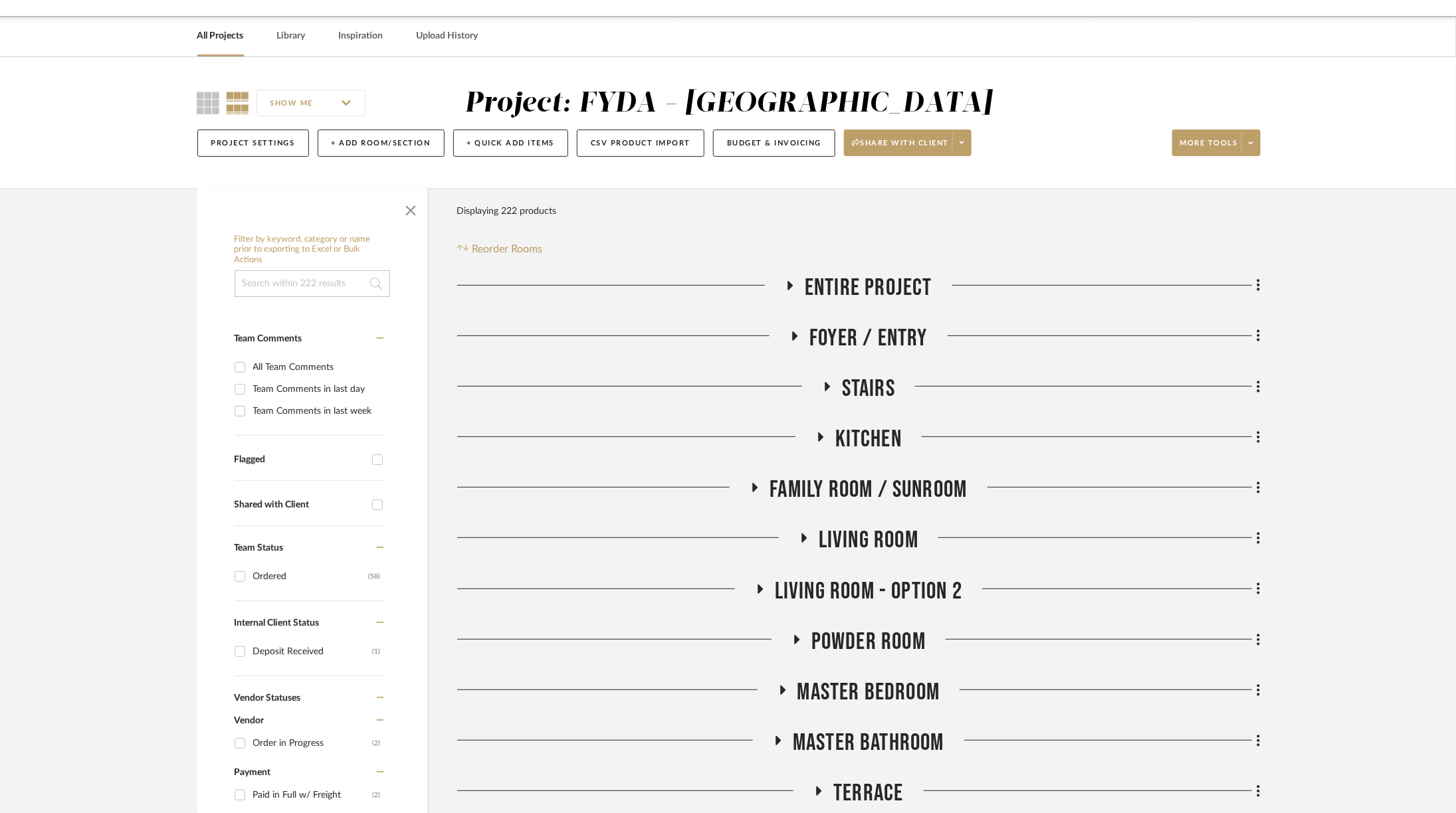
scroll to position [40, 0]
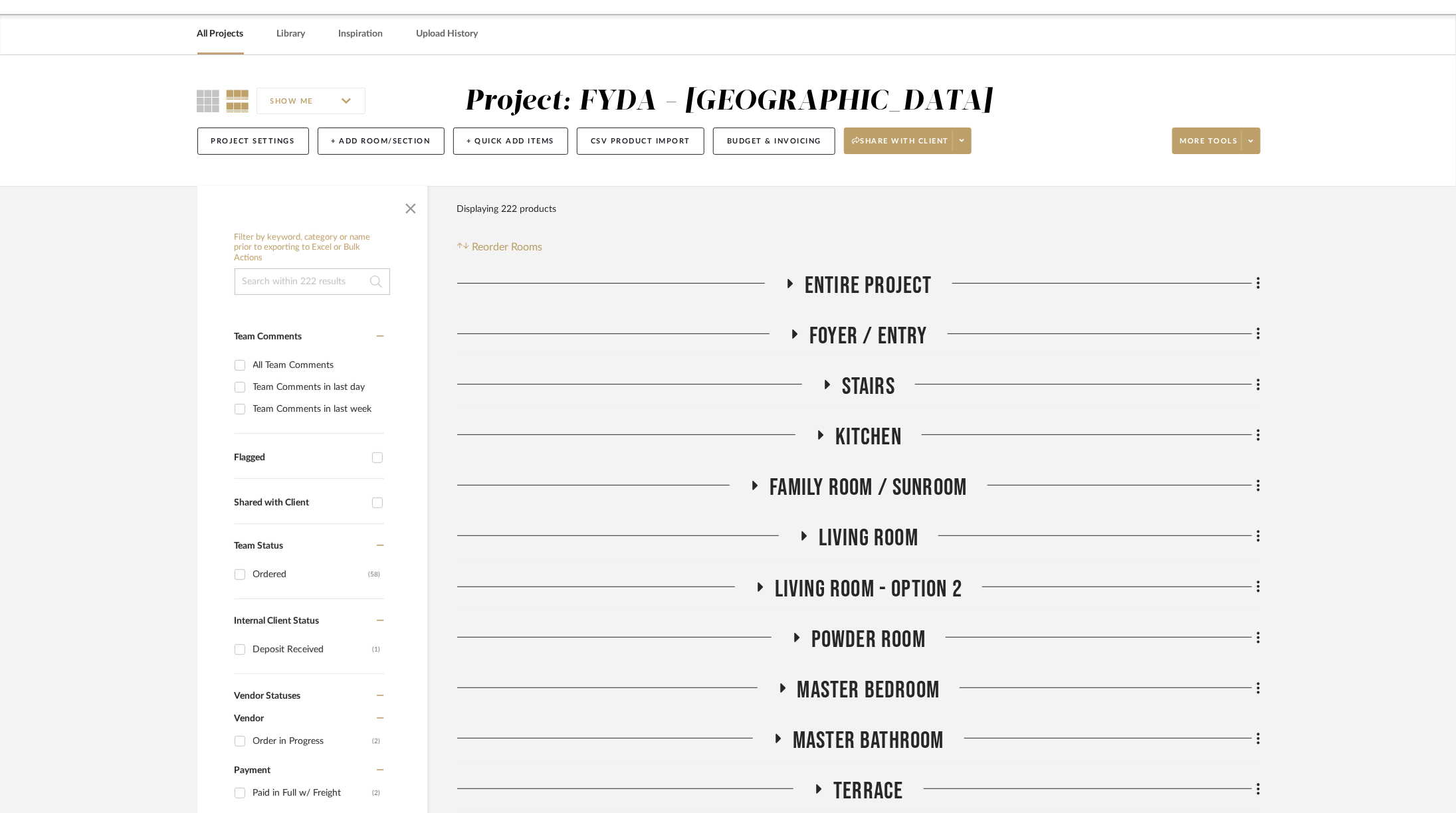
click at [884, 644] on span "Powder Room" at bounding box center [868, 640] width 115 height 29
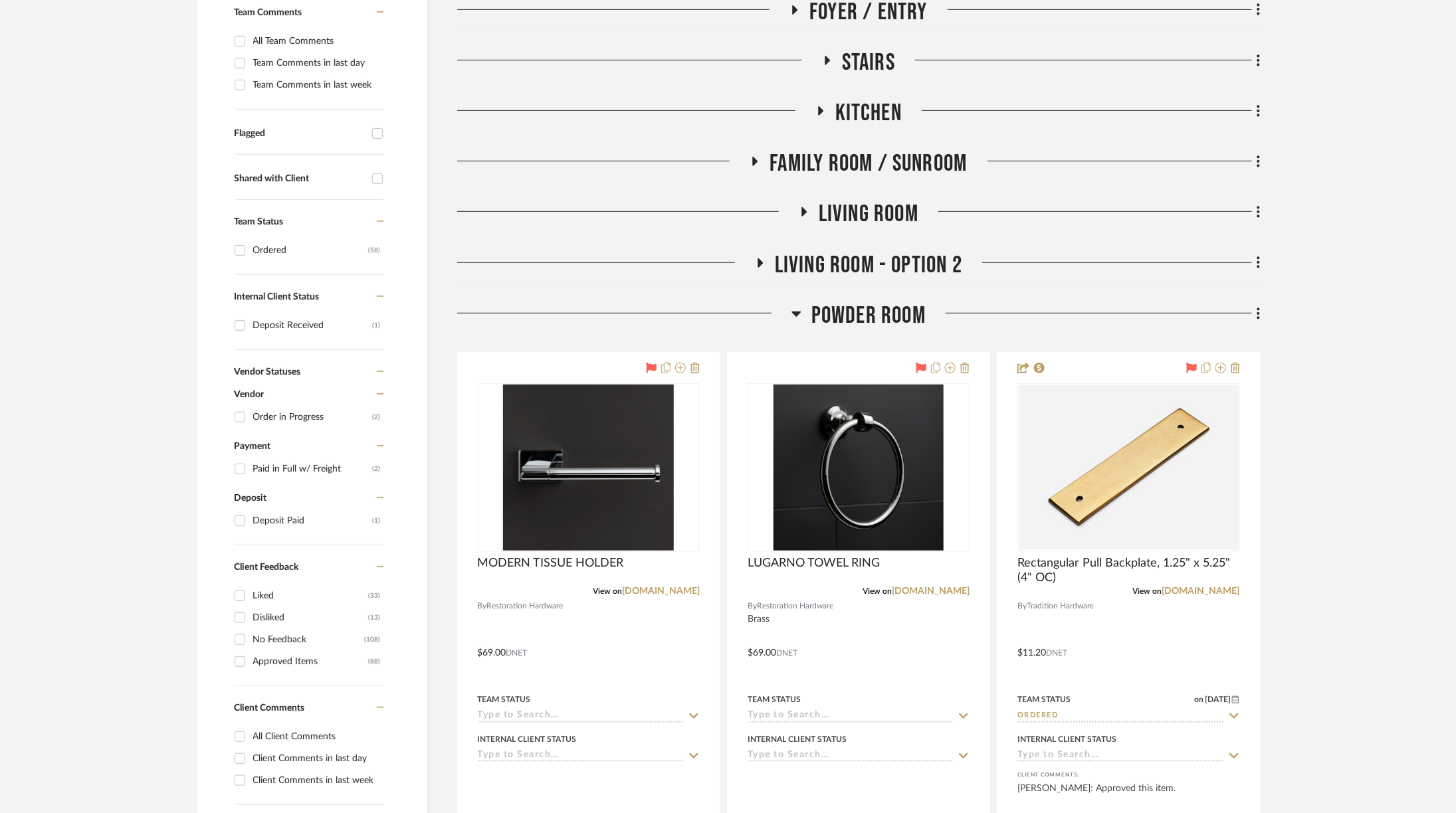
scroll to position [366, 0]
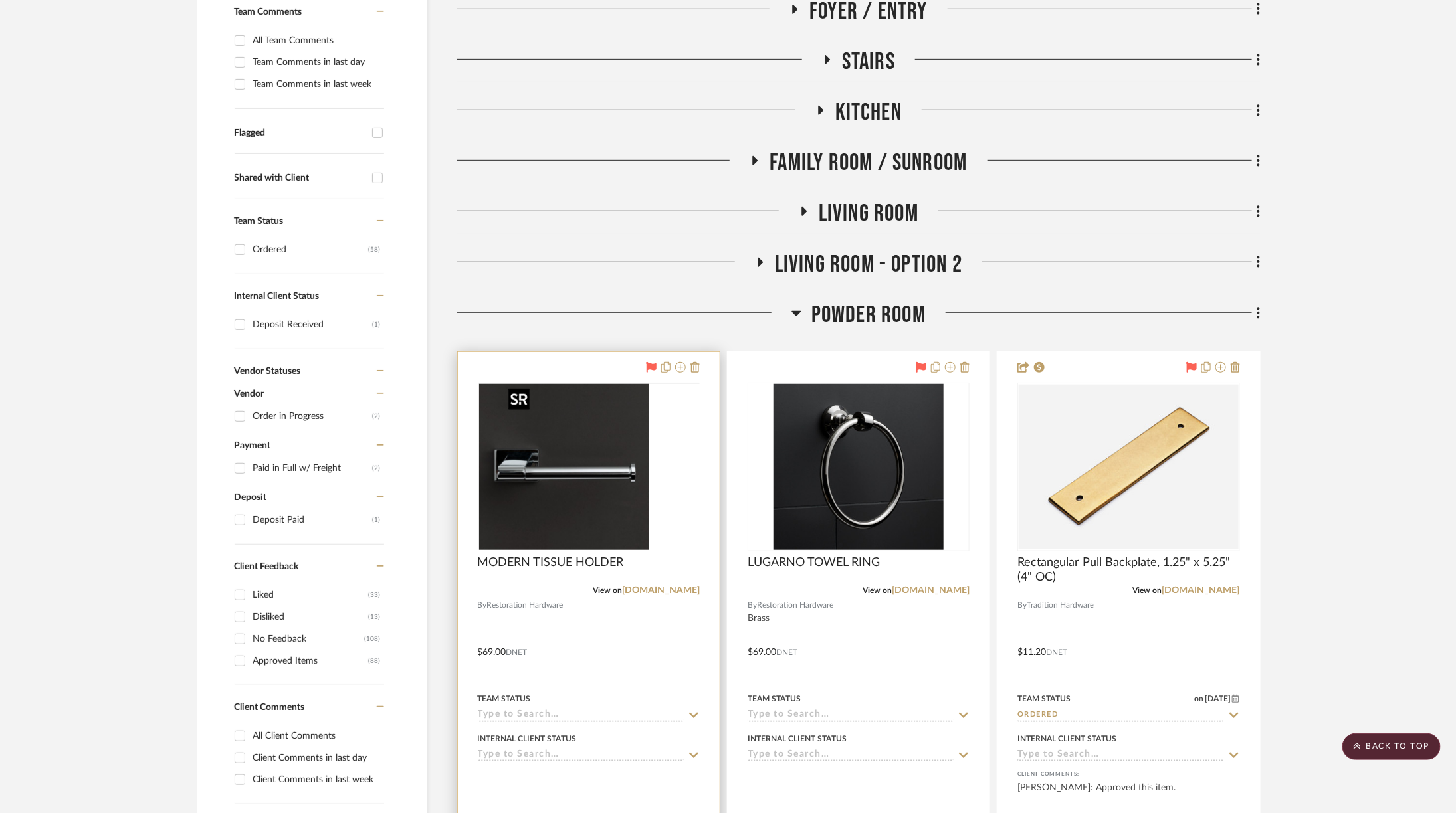
click at [0, 0] on img at bounding box center [0, 0] width 0 height 0
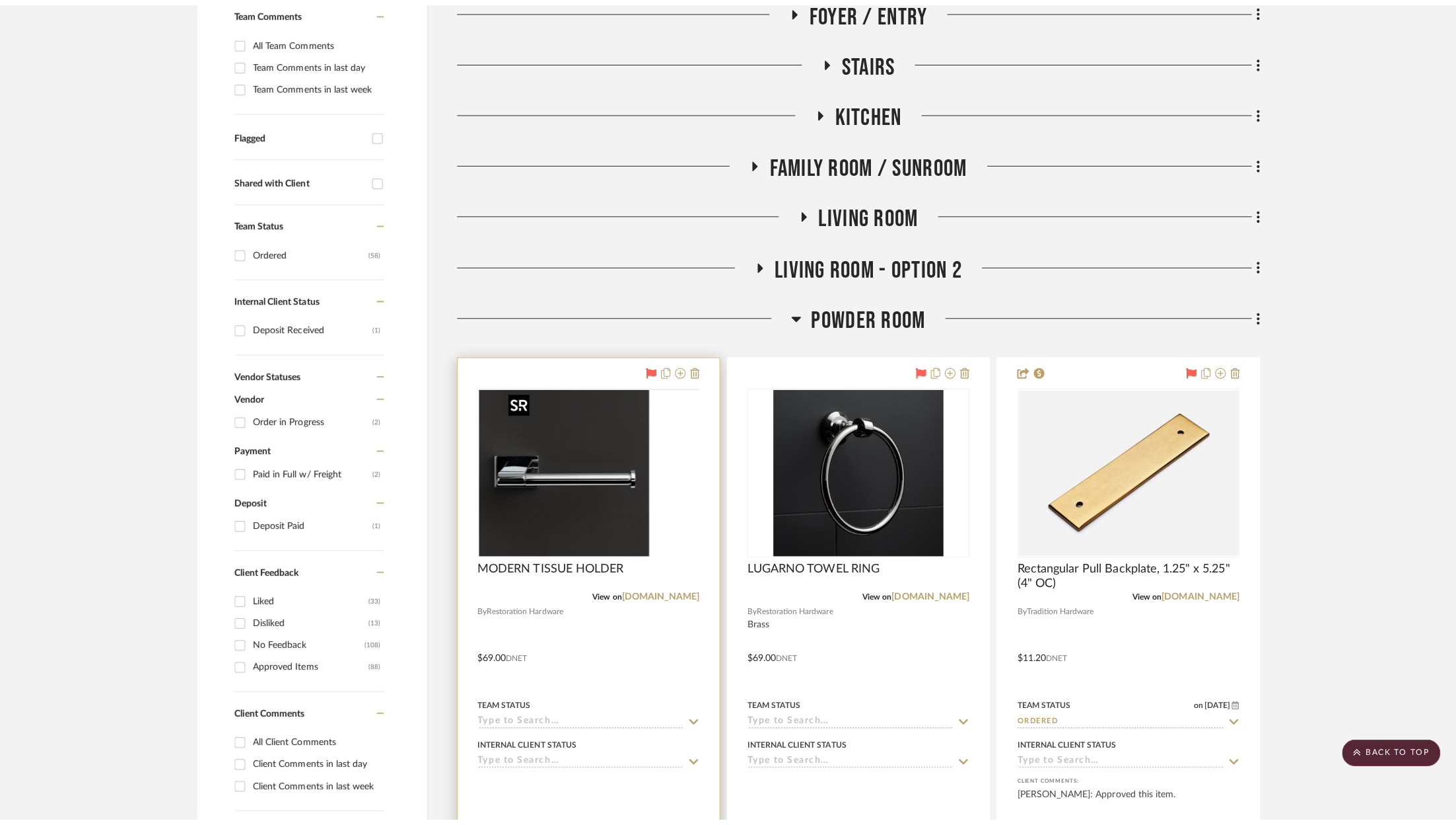
scroll to position [0, 0]
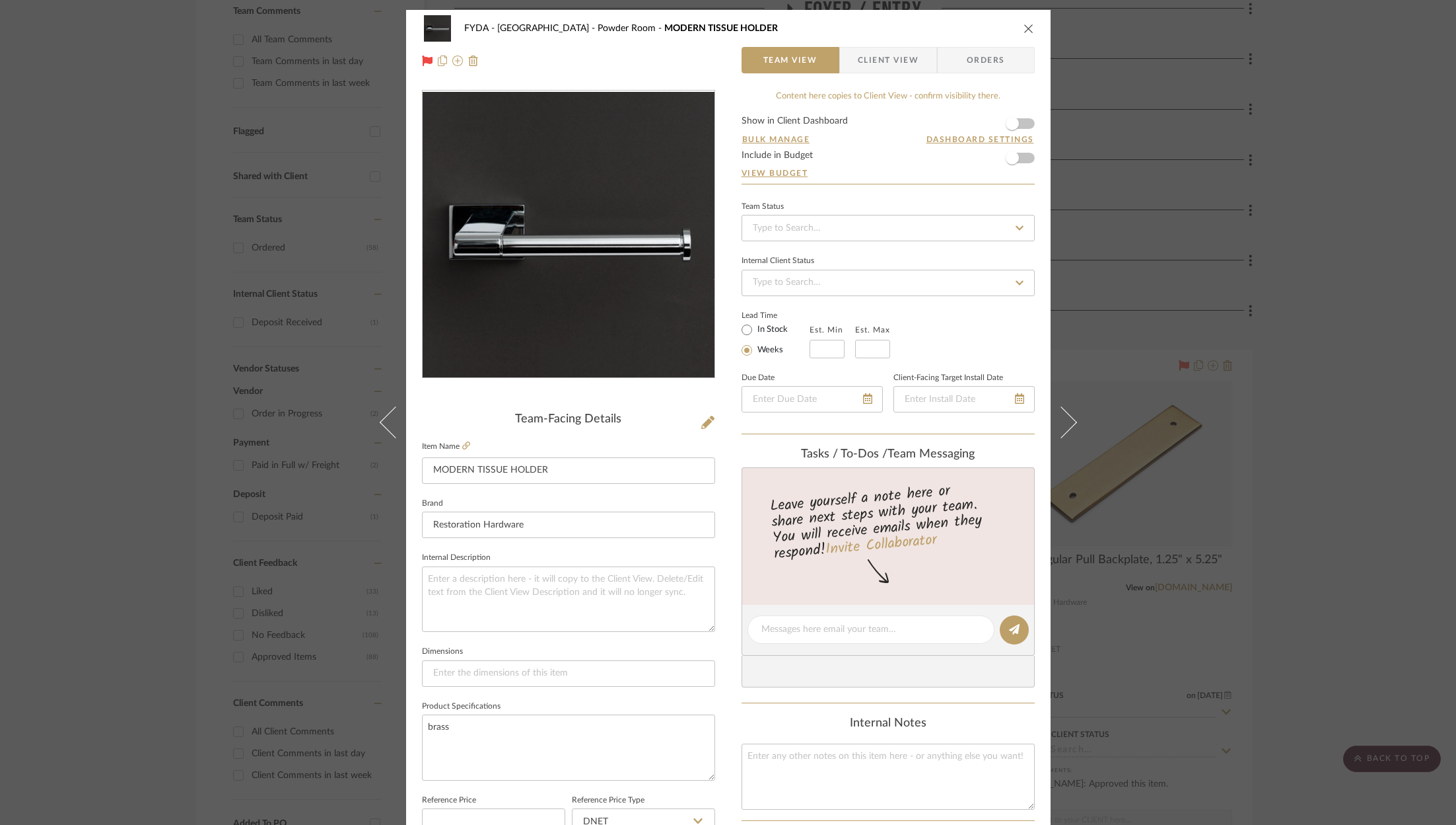
click at [886, 199] on div "Team Status" at bounding box center [888, 219] width 293 height 44
click at [881, 232] on input at bounding box center [888, 228] width 293 height 26
click at [858, 298] on div "Ordered" at bounding box center [884, 295] width 292 height 34
type input "[DATE]"
type input "Ordered"
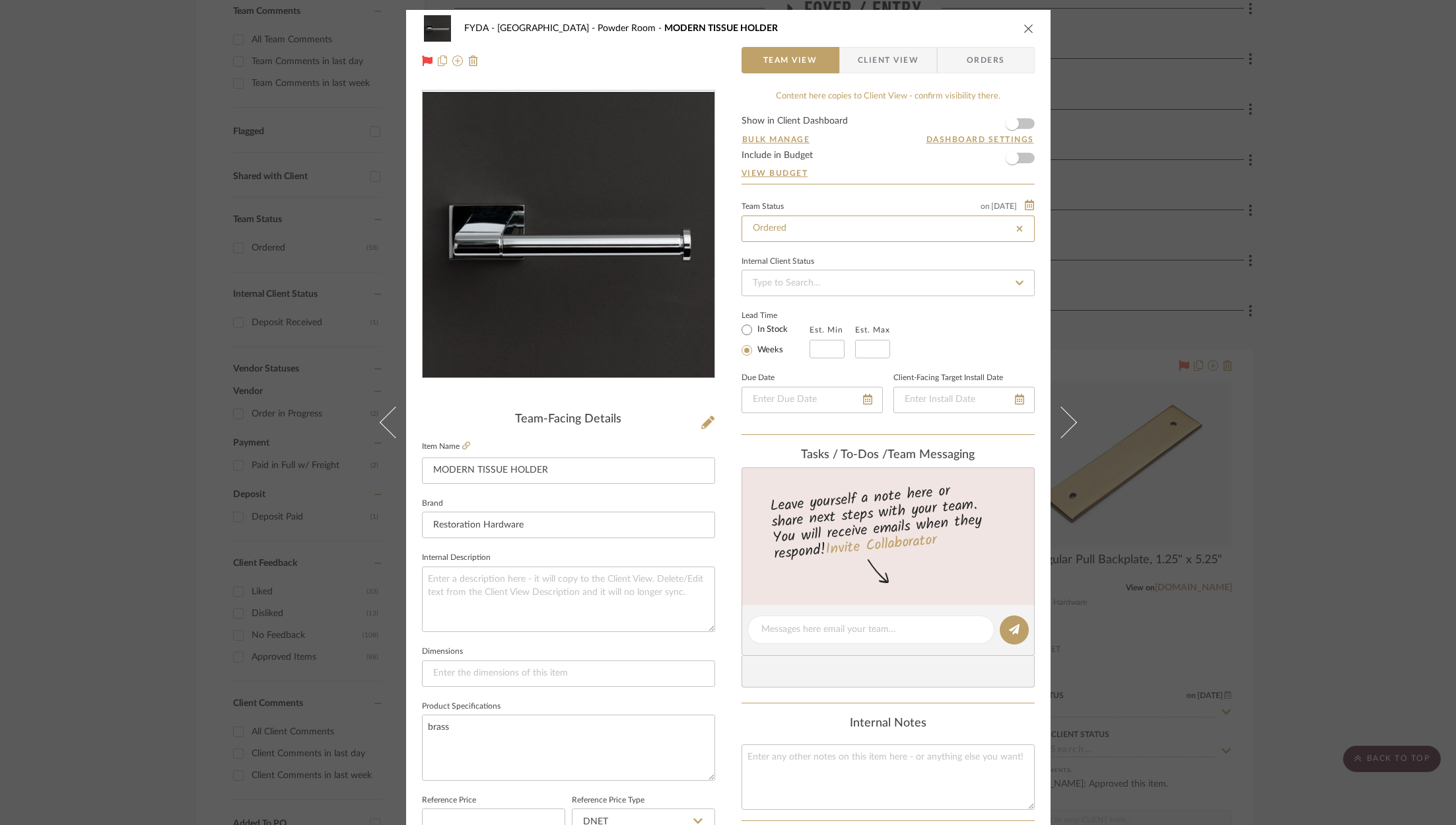
type input "[DATE]"
type input "Ordered"
click at [978, 64] on span "Orders" at bounding box center [985, 60] width 67 height 26
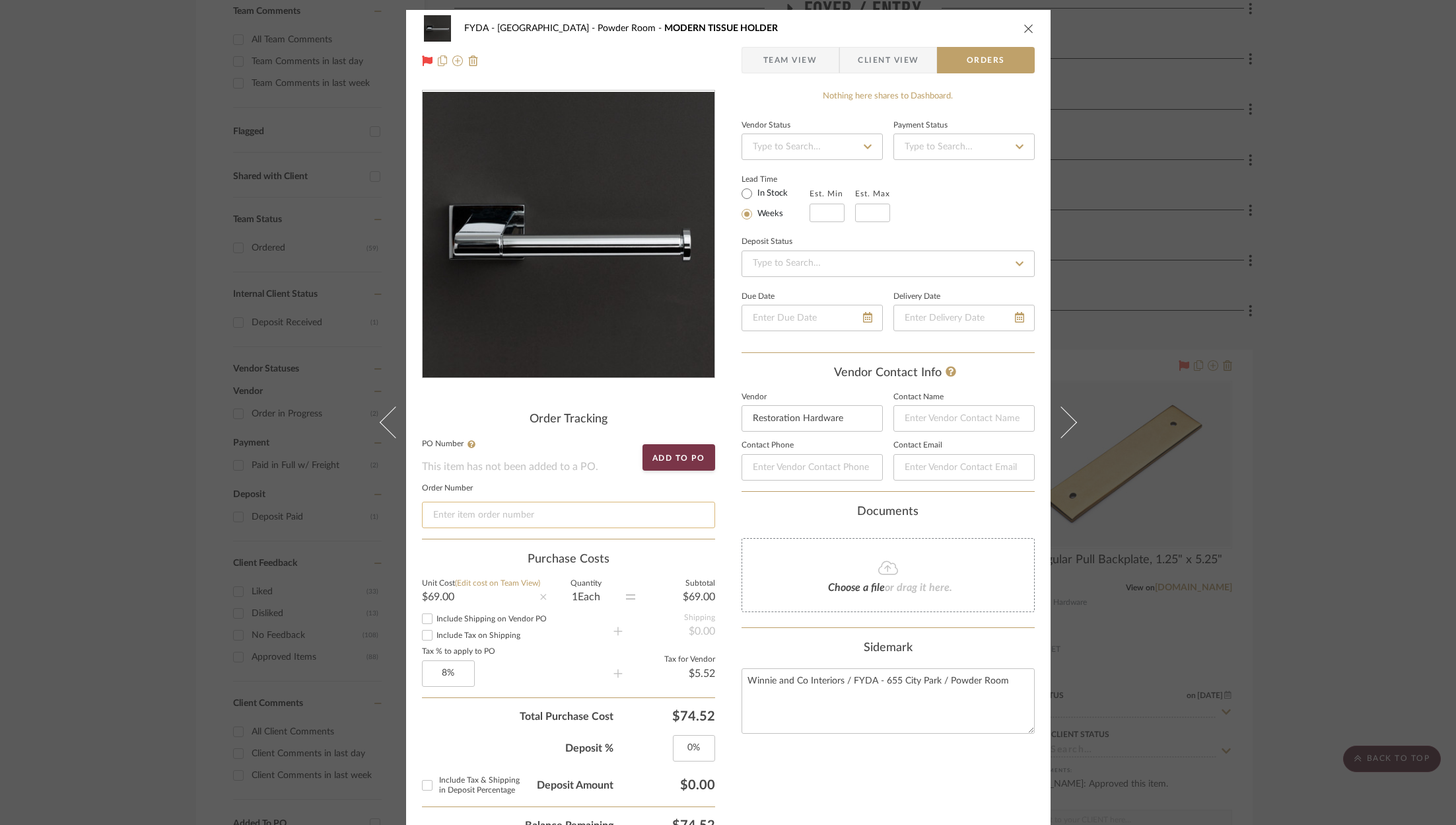
click at [473, 520] on input at bounding box center [568, 514] width 293 height 26
paste input "H03513131615094"
type input "H03513131615094"
click at [1024, 23] on icon "close" at bounding box center [1029, 29] width 10 height 10
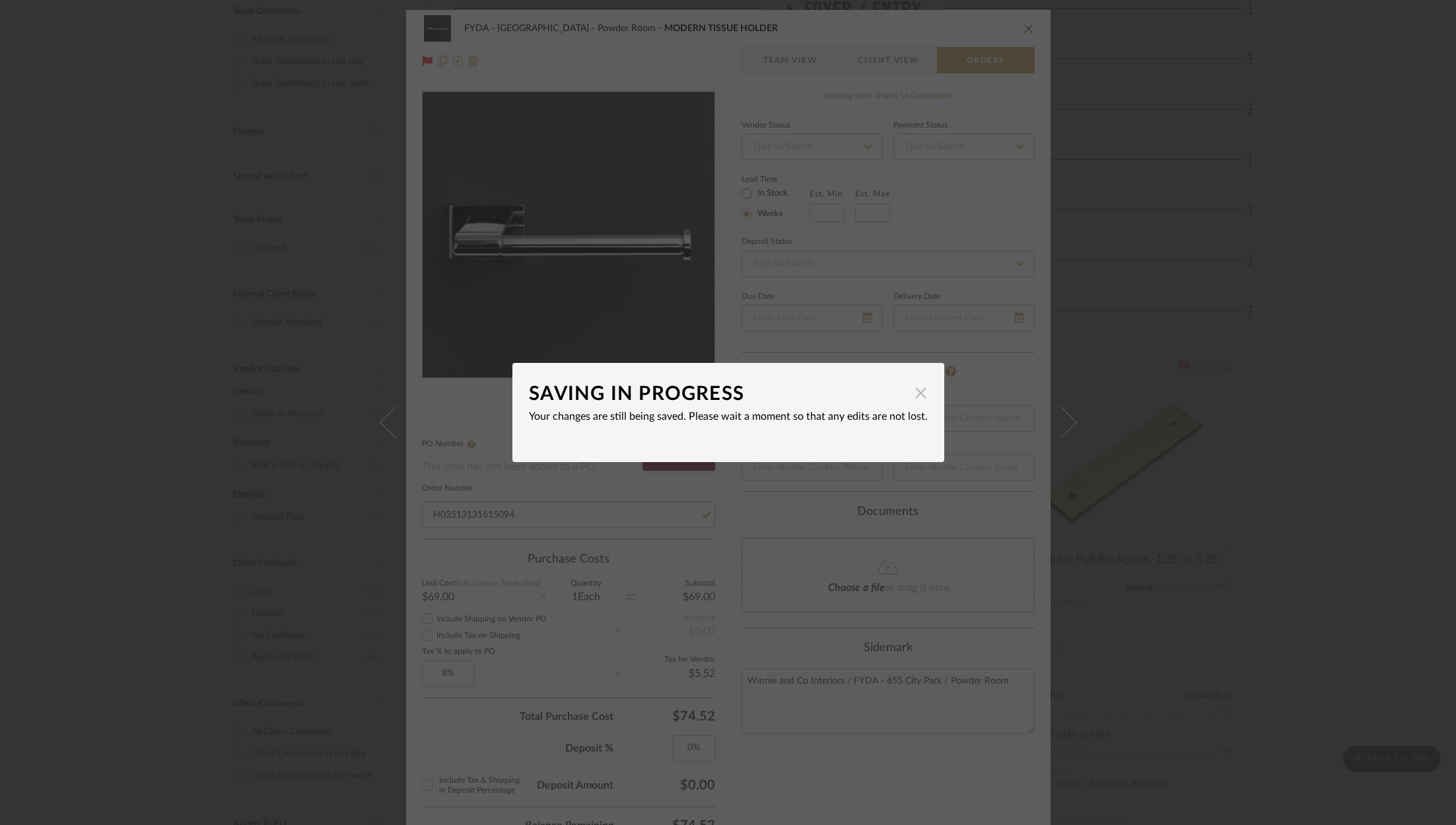
click at [915, 390] on span "button" at bounding box center [921, 392] width 26 height 26
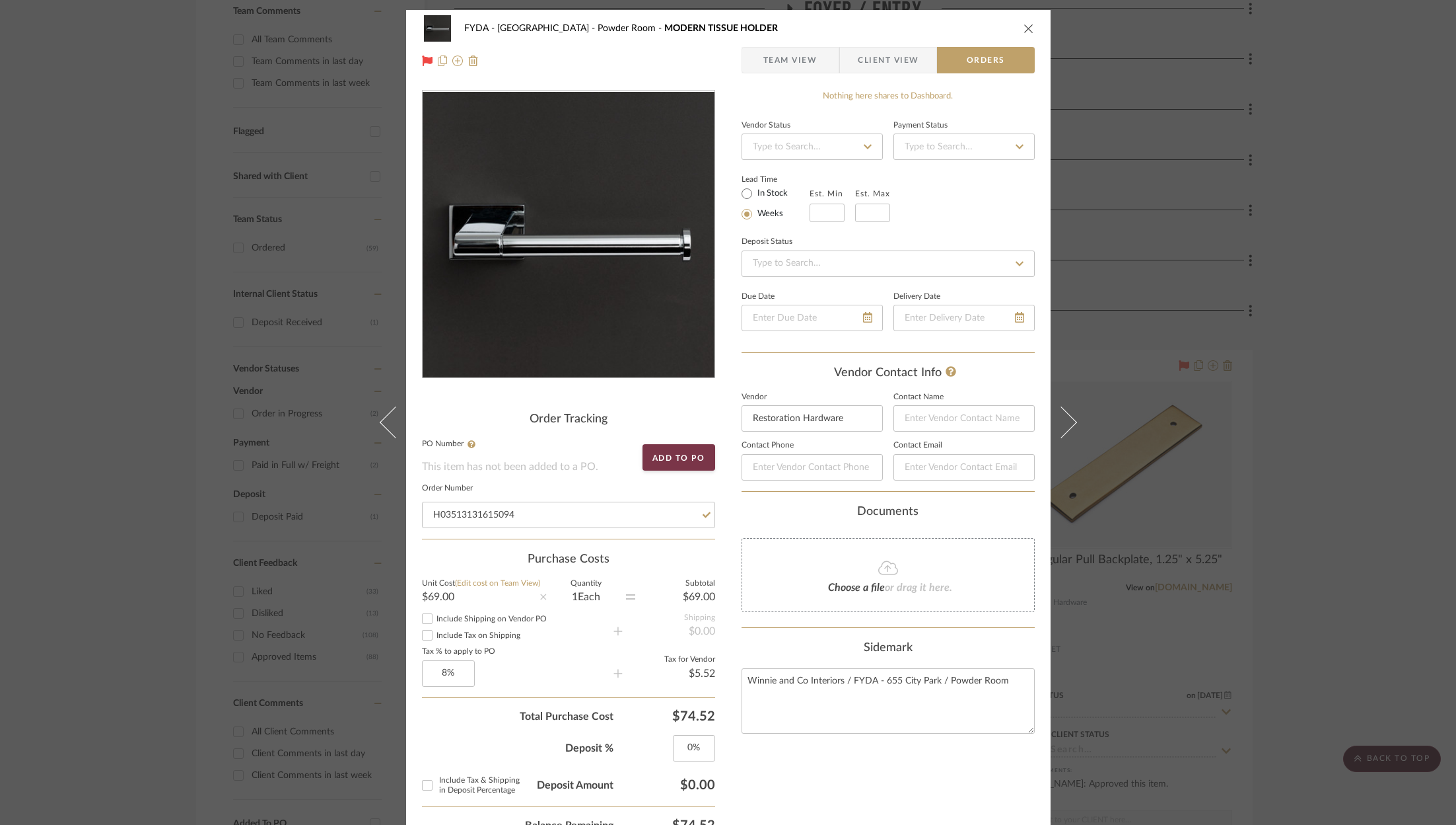
click at [1025, 29] on icon "close" at bounding box center [1029, 29] width 10 height 10
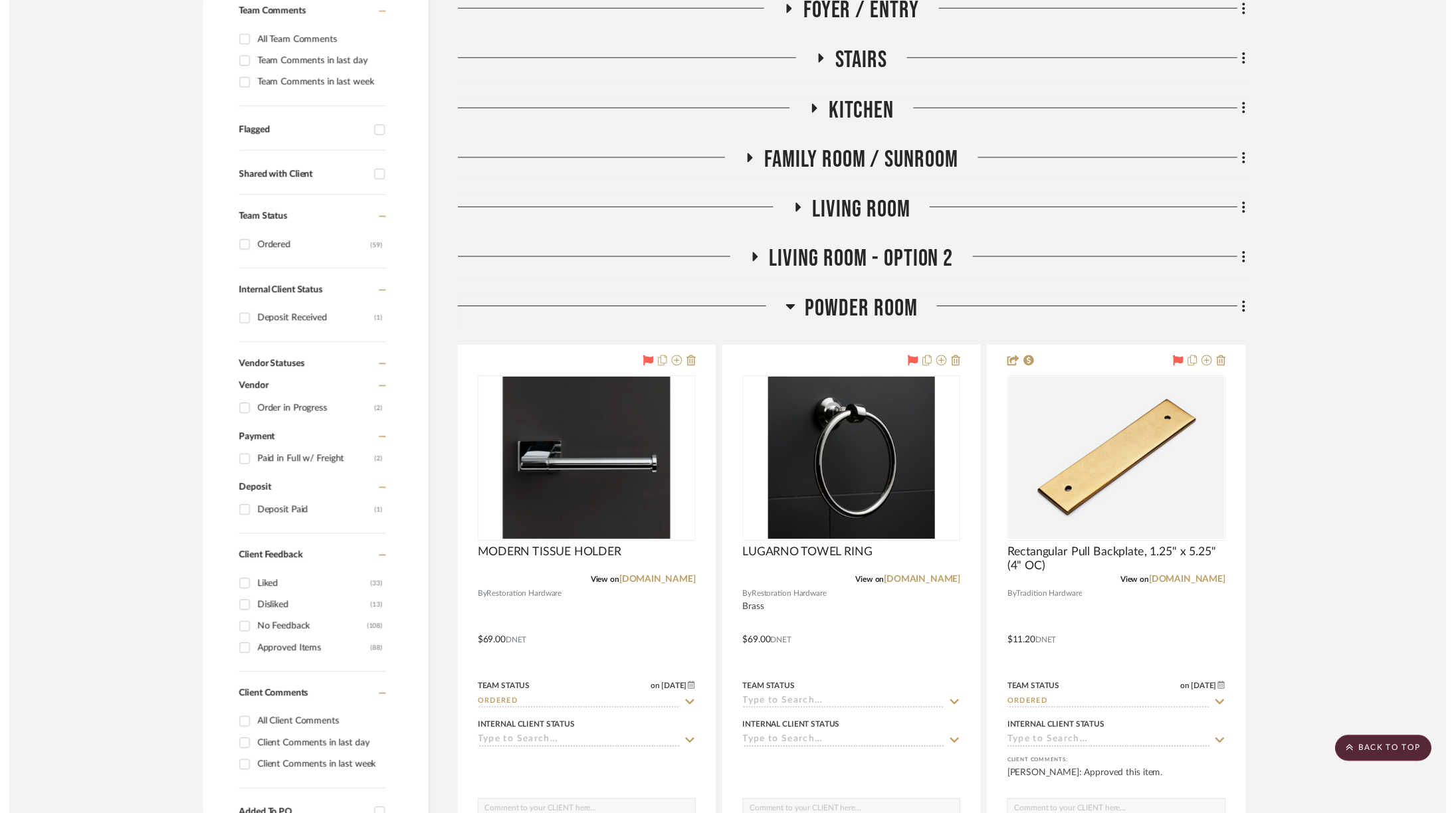
scroll to position [366, 0]
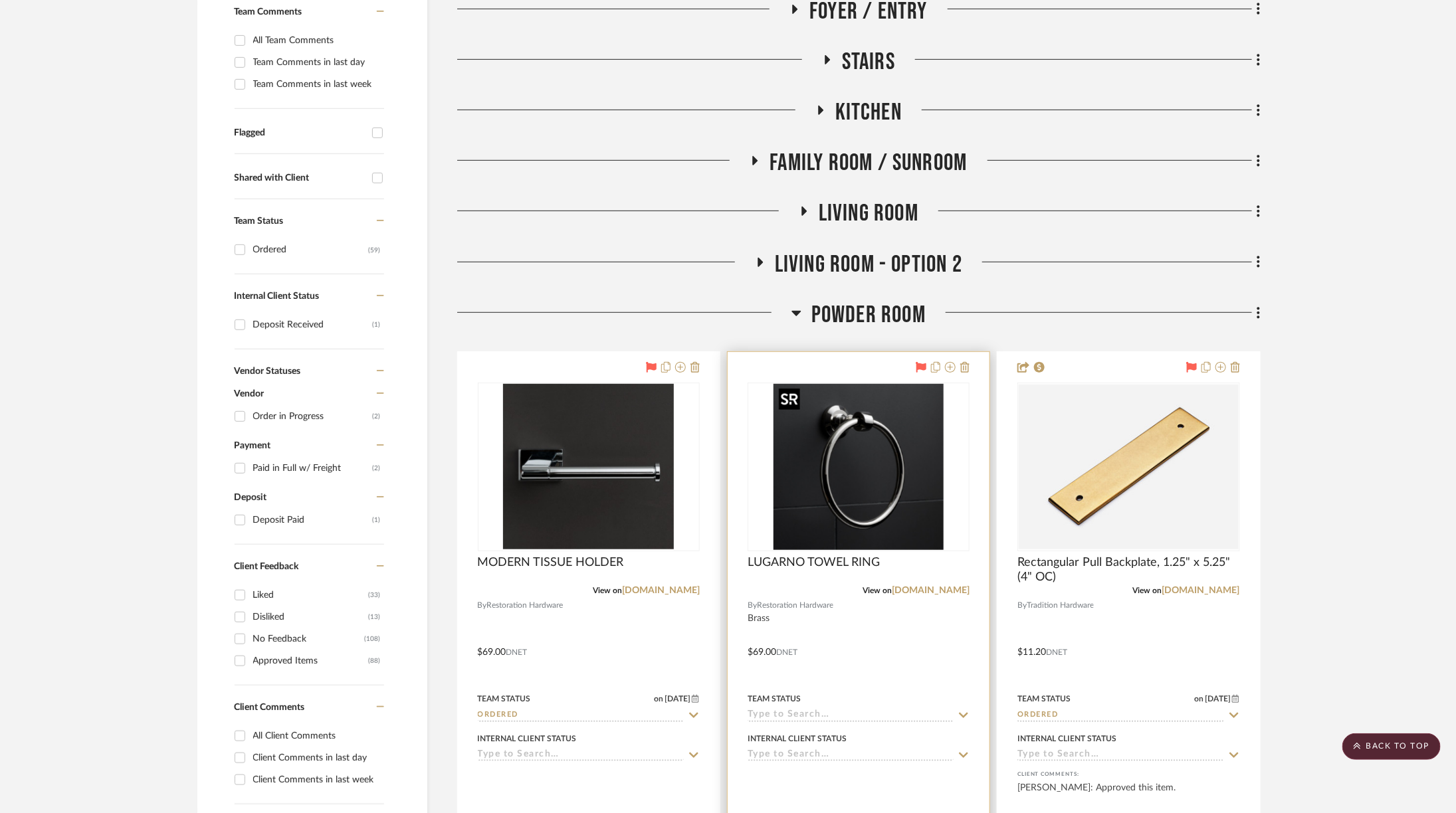
click at [0, 0] on img at bounding box center [0, 0] width 0 height 0
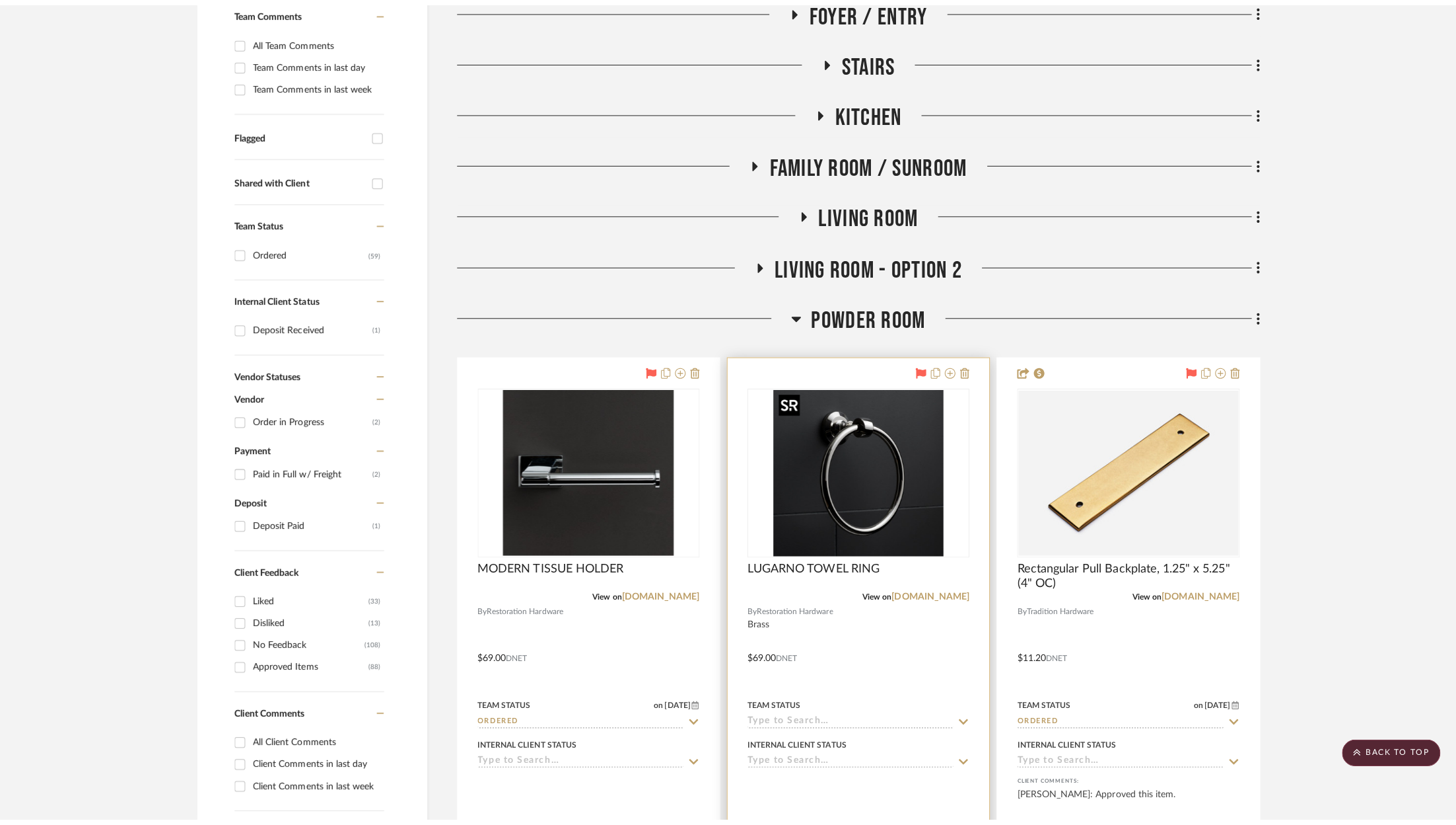
scroll to position [0, 0]
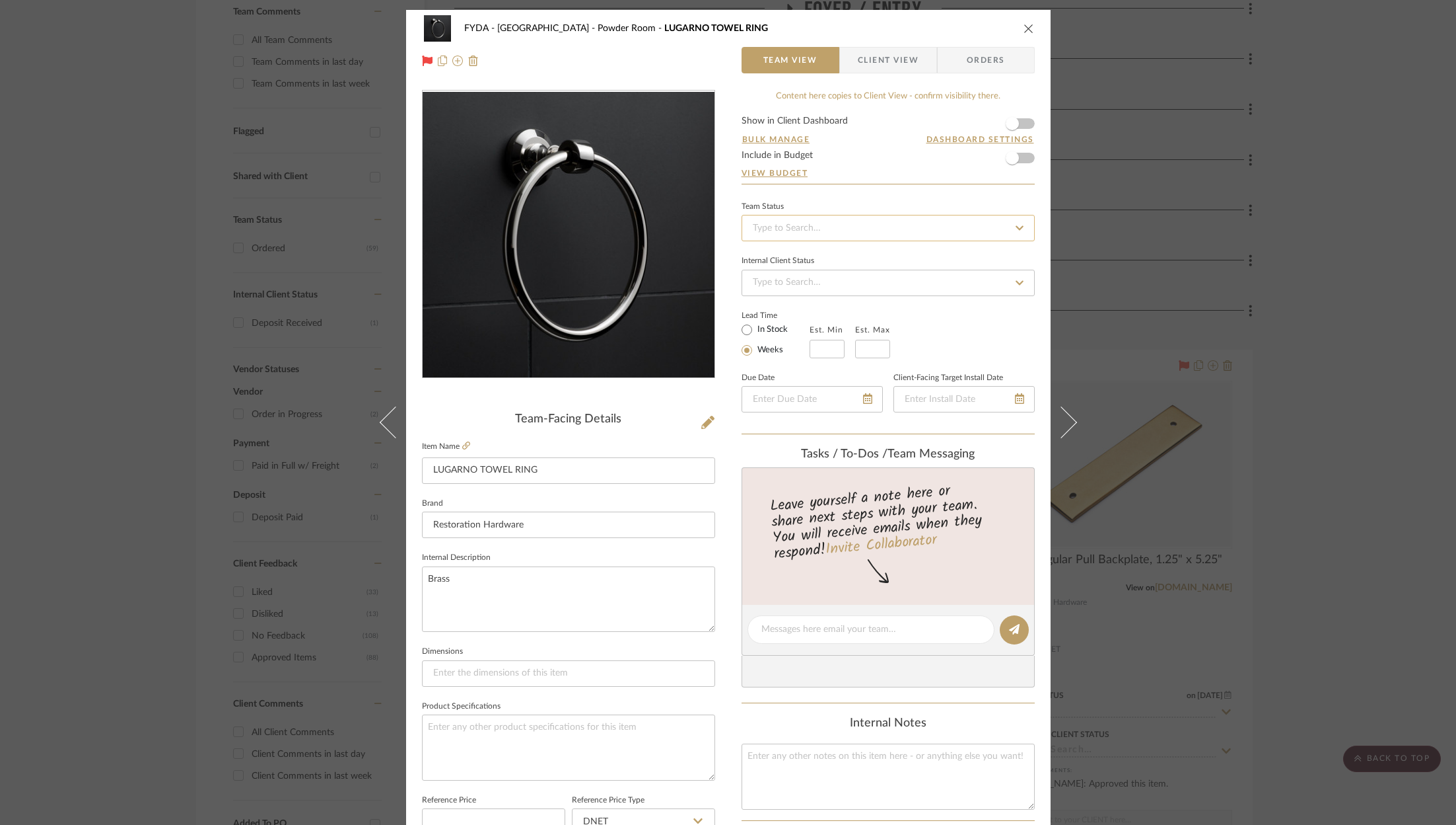
click at [886, 217] on input at bounding box center [888, 228] width 293 height 26
click at [852, 300] on div "Ordered" at bounding box center [884, 295] width 292 height 34
type input "[DATE]"
type input "Ordered"
type input "[DATE]"
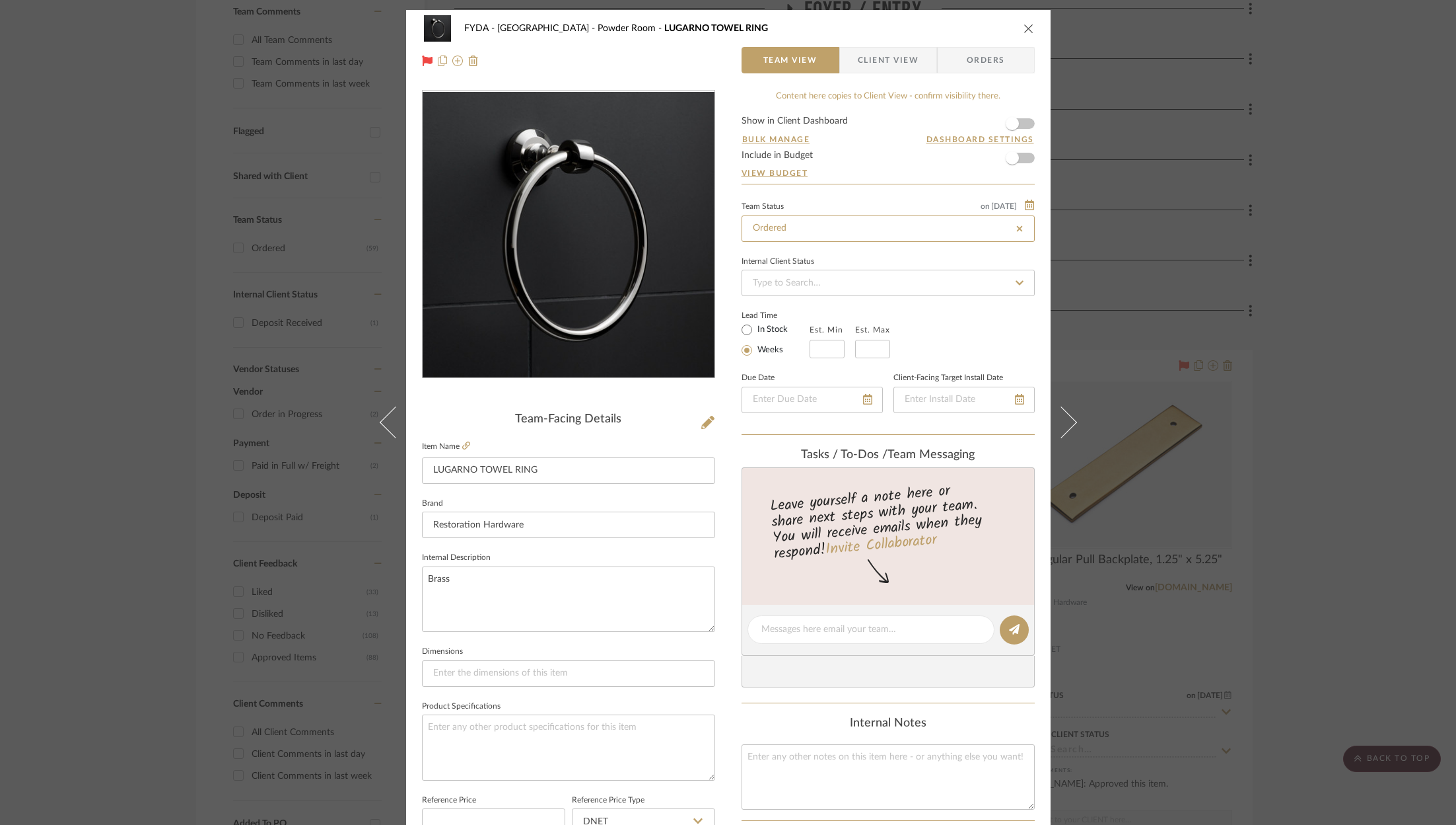
type input "Ordered"
click at [978, 50] on span "Orders" at bounding box center [985, 60] width 67 height 26
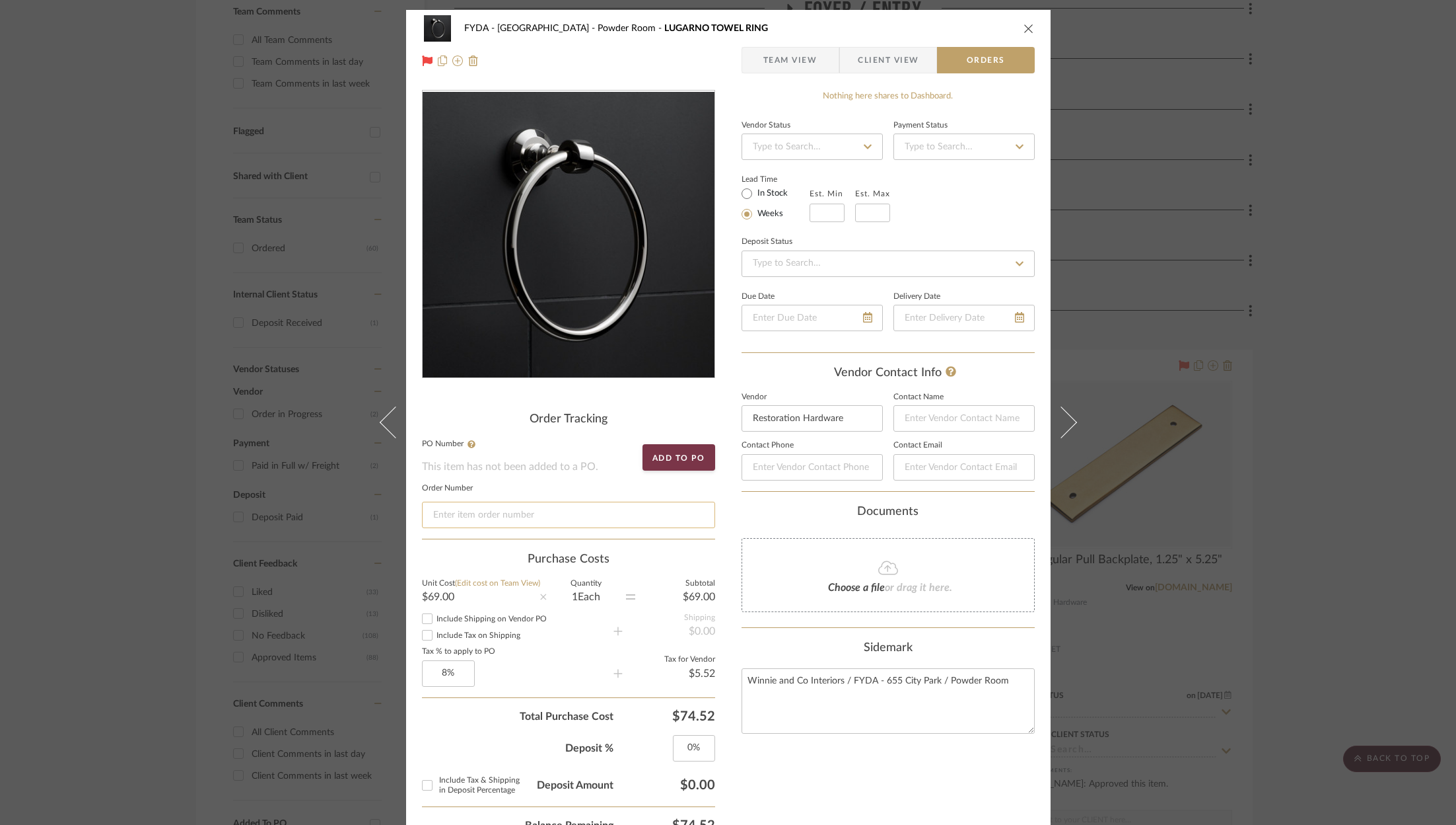
click at [572, 520] on input at bounding box center [568, 514] width 293 height 26
paste input "H03513131615094"
type input "H03513131615094"
click at [1025, 25] on icon "close" at bounding box center [1029, 29] width 10 height 10
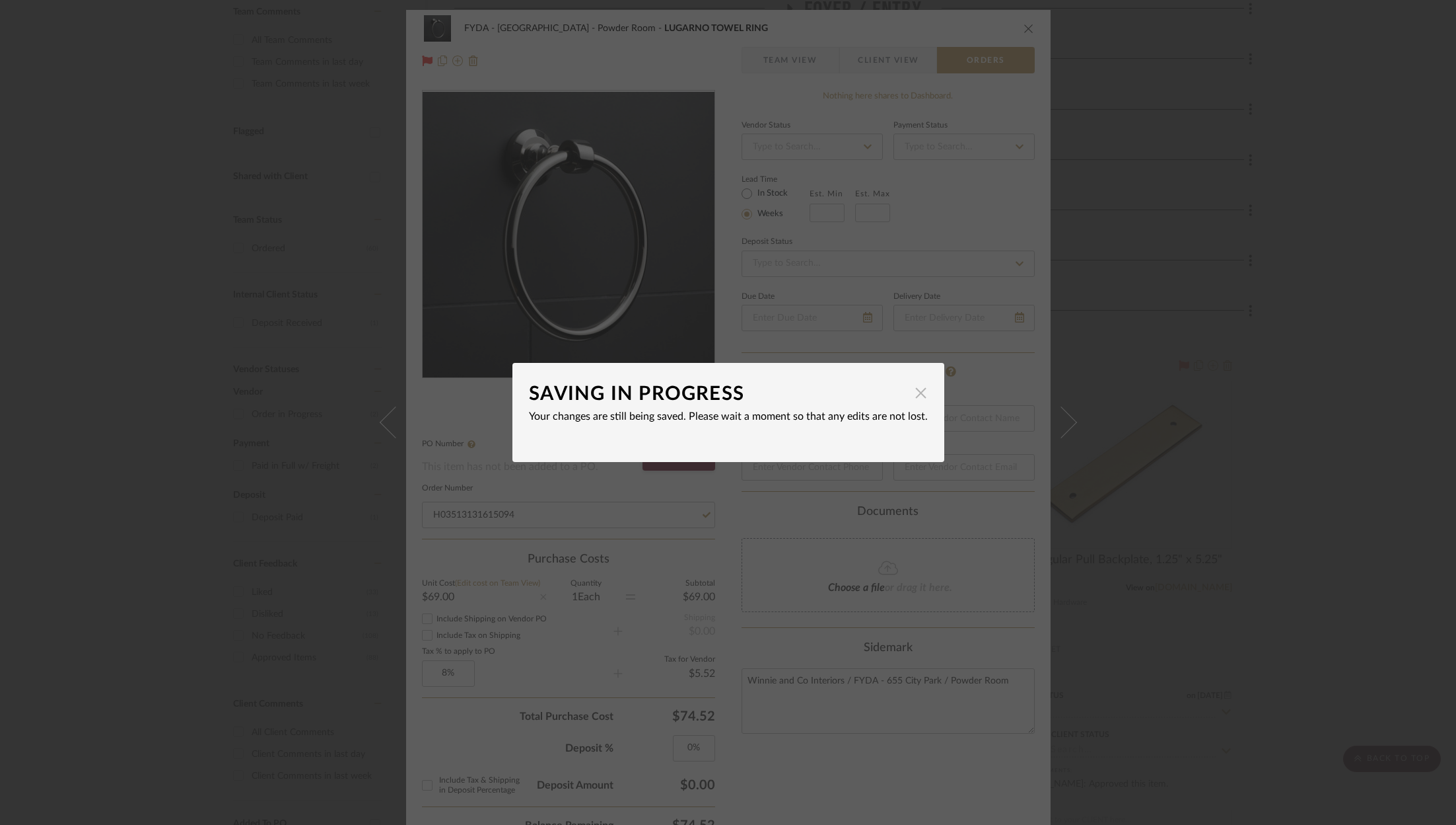
click at [915, 397] on span "button" at bounding box center [921, 392] width 26 height 26
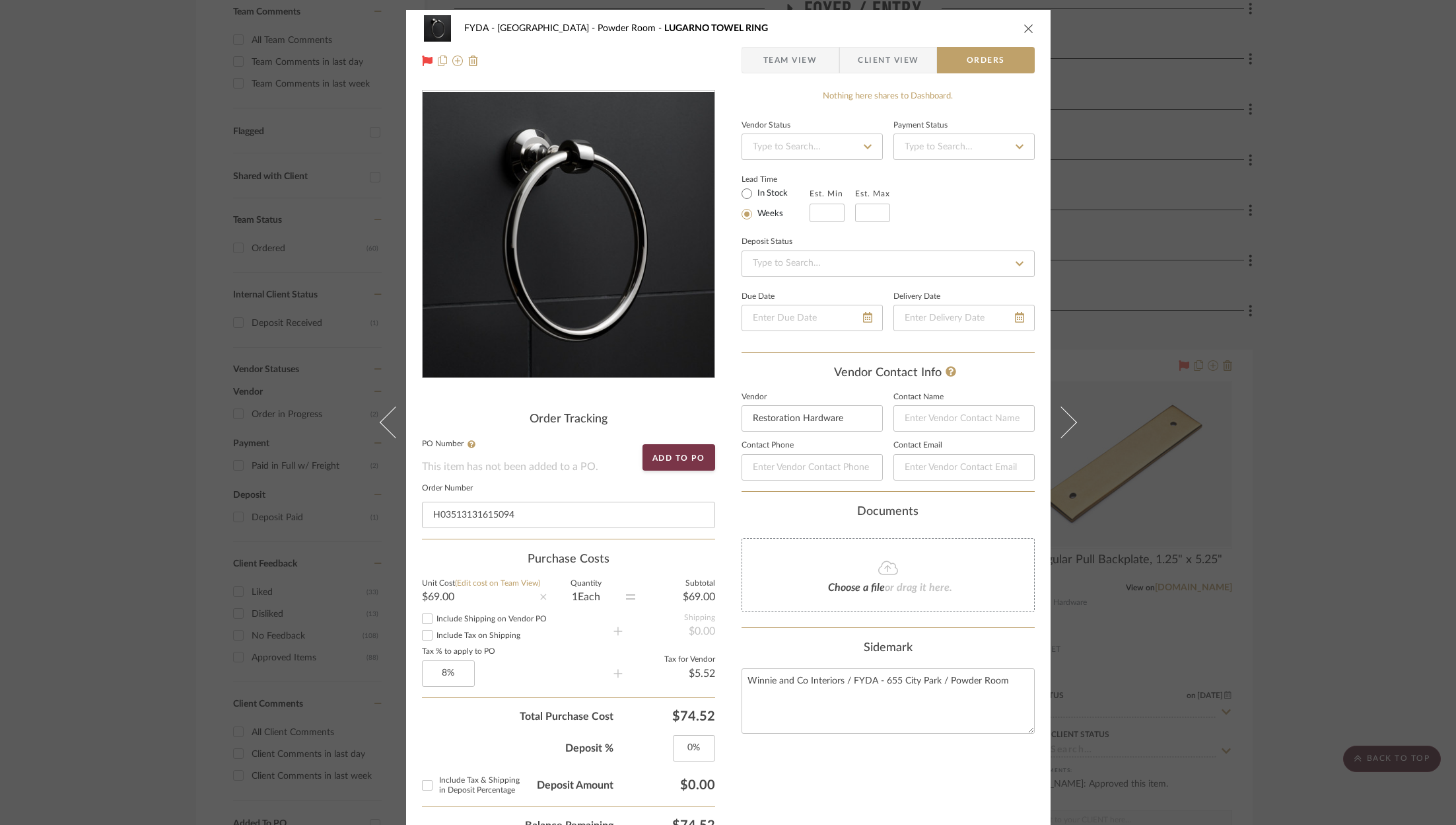
click at [1395, 286] on div "FYDA - 655 City Park Powder Room LUGARNO TOWEL RING Team View Client View Order…" at bounding box center [728, 412] width 1456 height 825
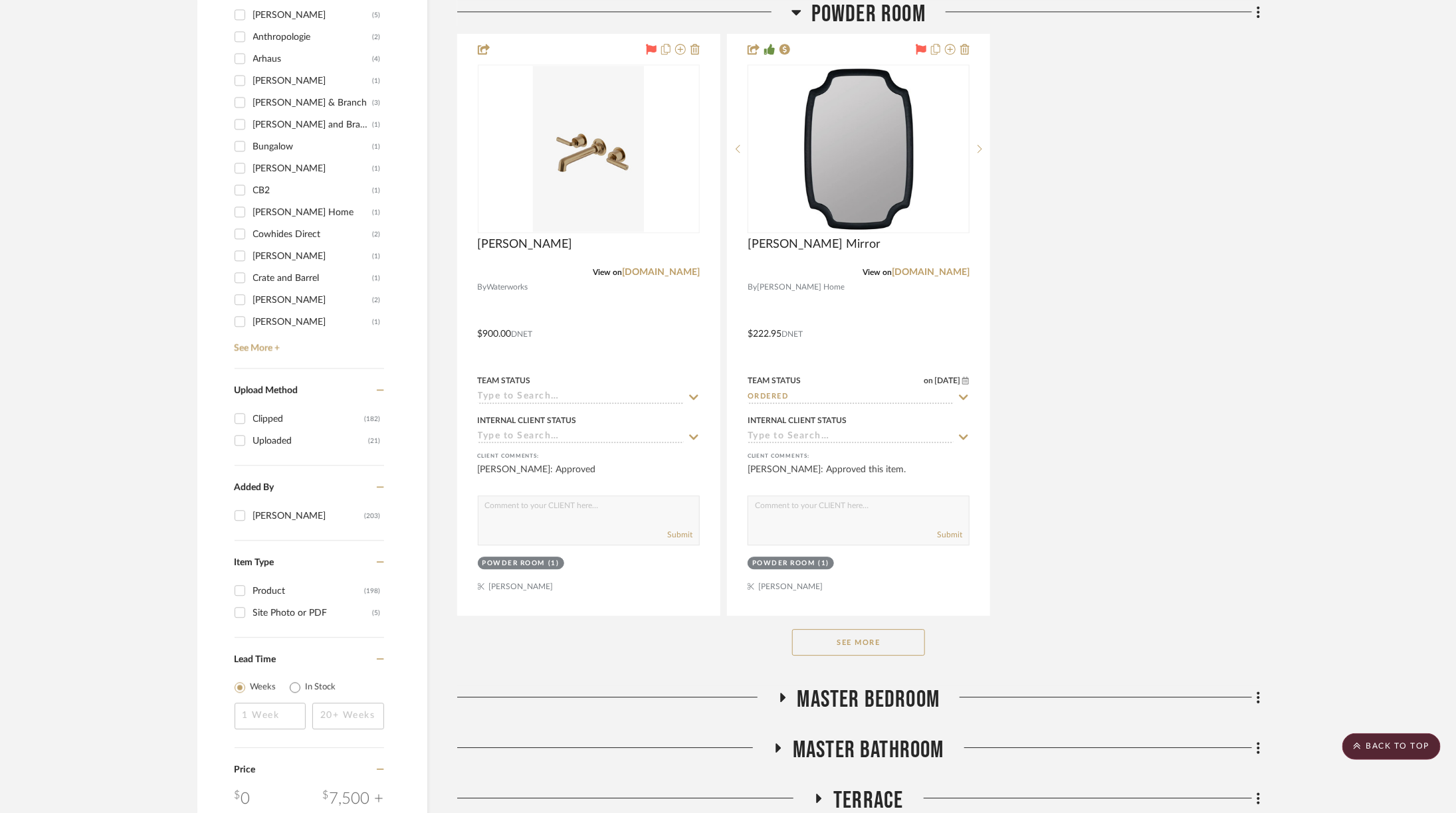
scroll to position [2031, 0]
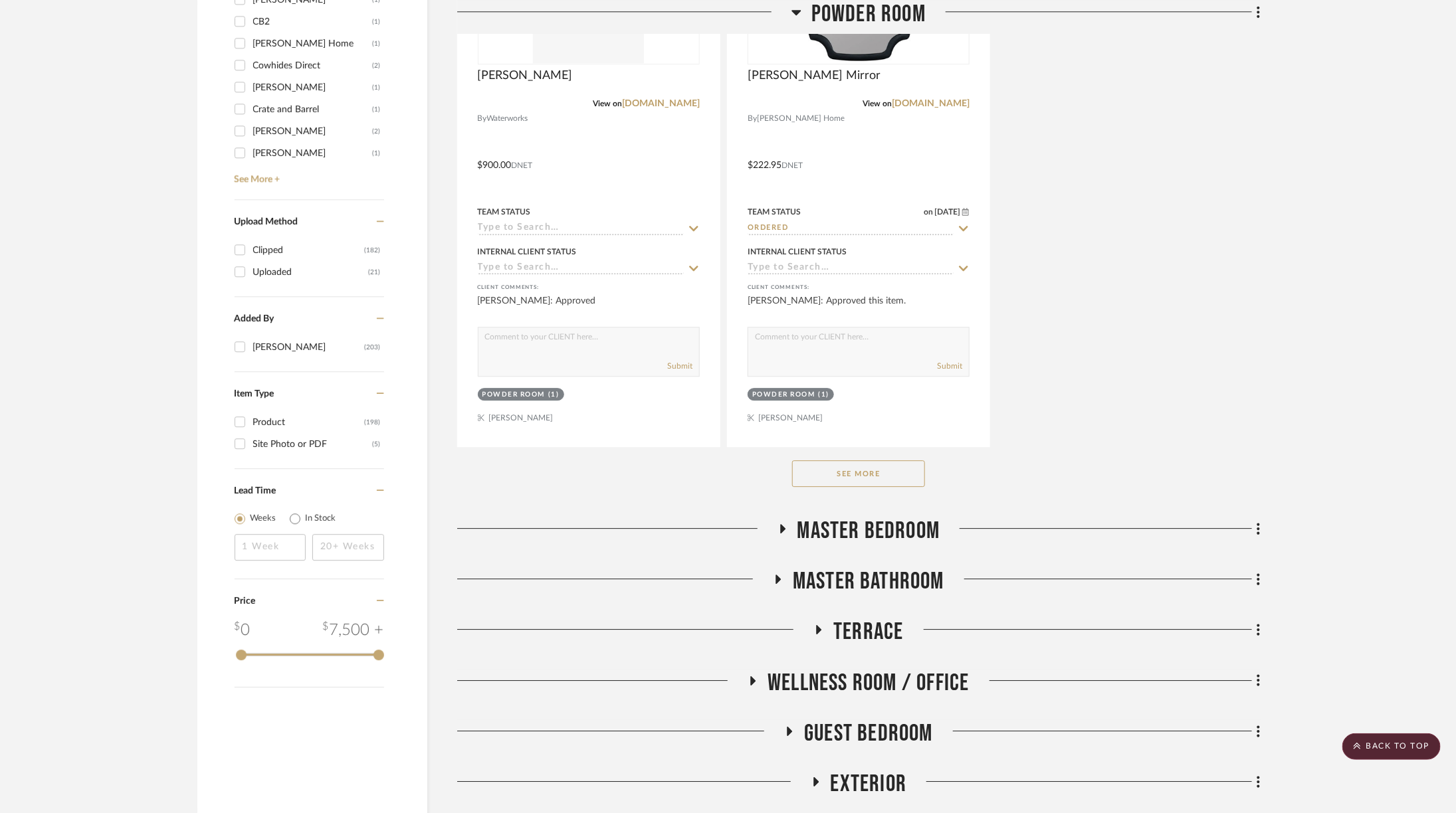
click at [854, 471] on button "See More" at bounding box center [858, 473] width 133 height 26
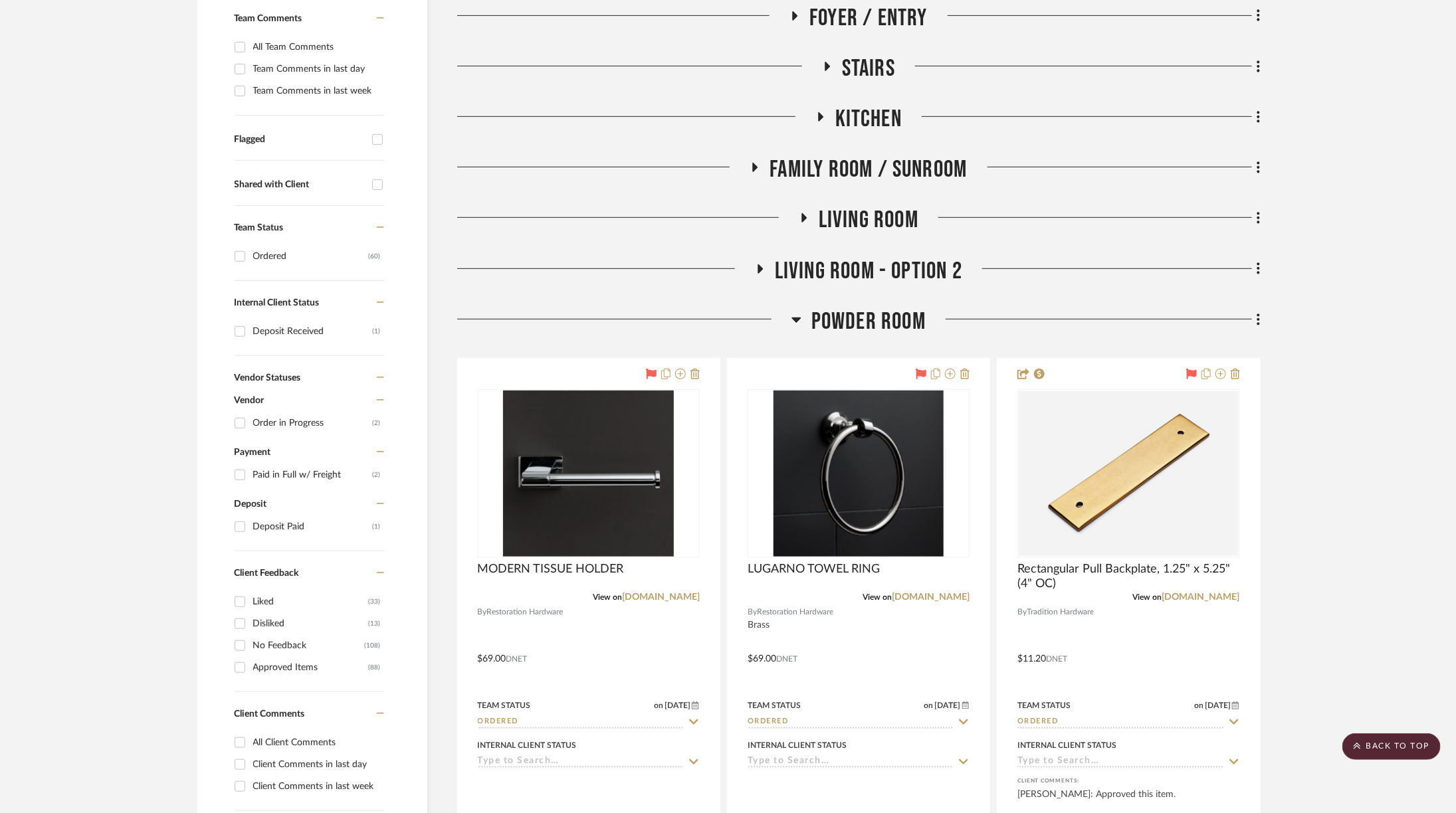
scroll to position [312, 0]
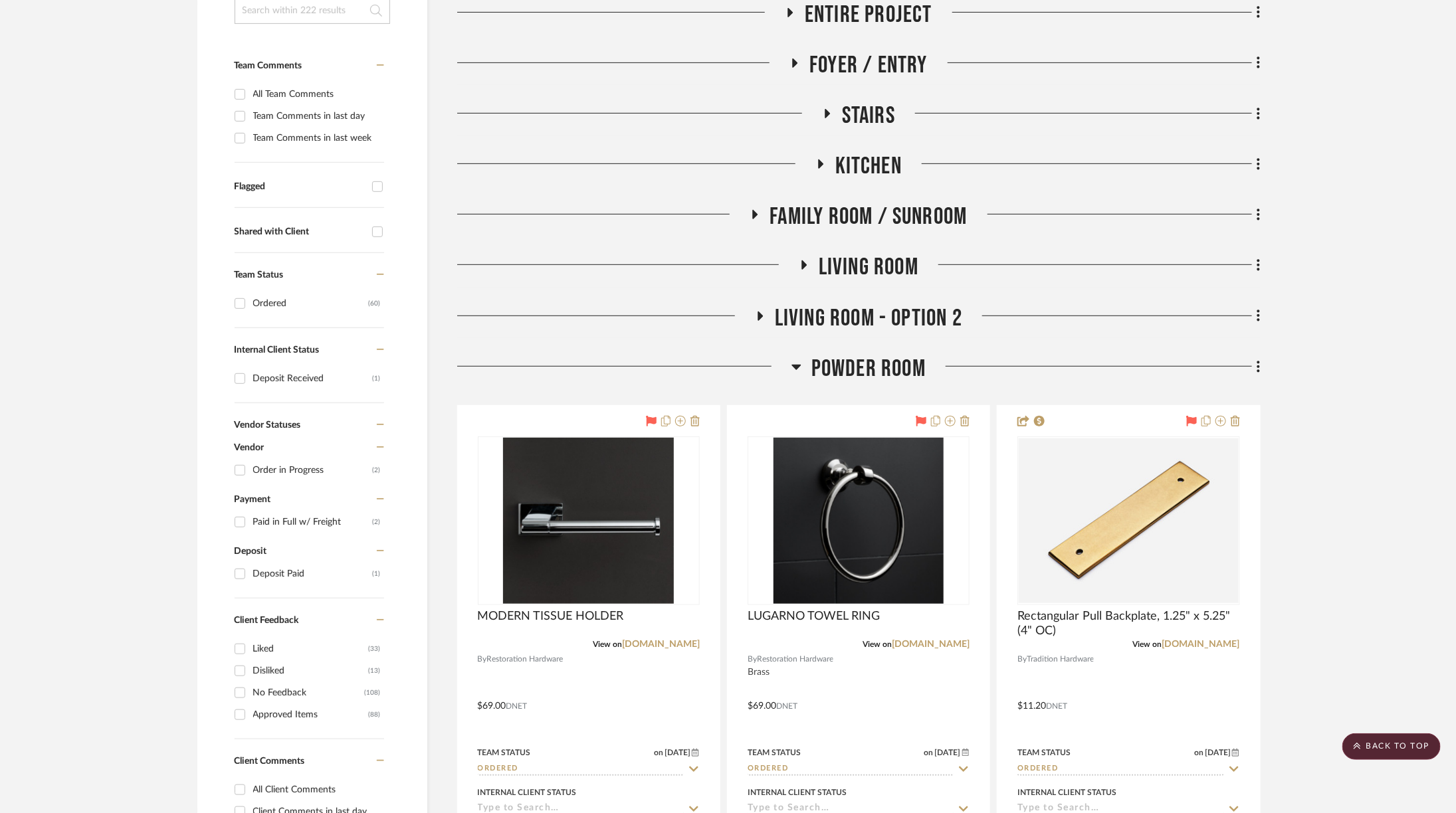
click at [883, 381] on span "Powder Room" at bounding box center [868, 368] width 115 height 29
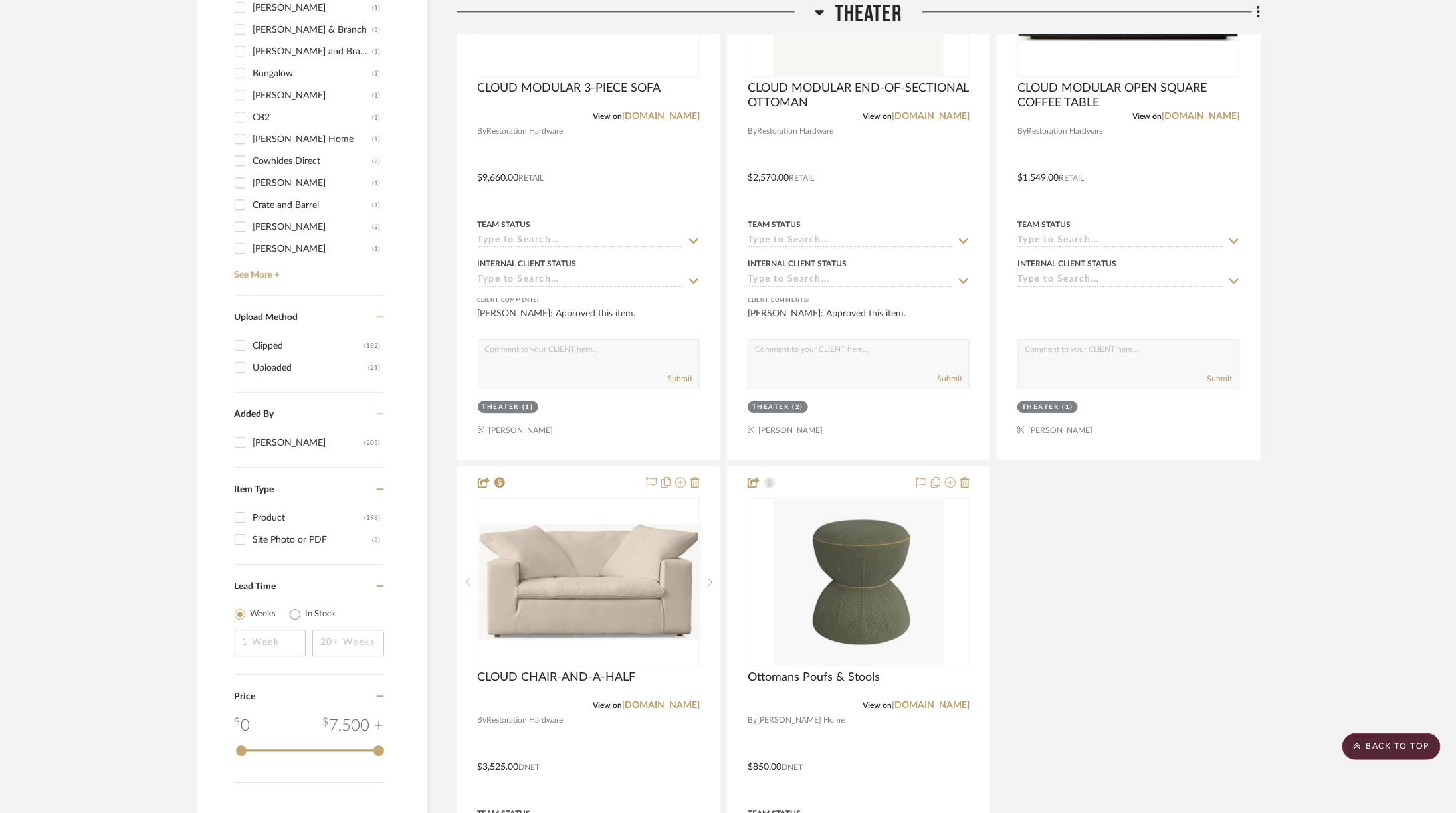
scroll to position [1975, 0]
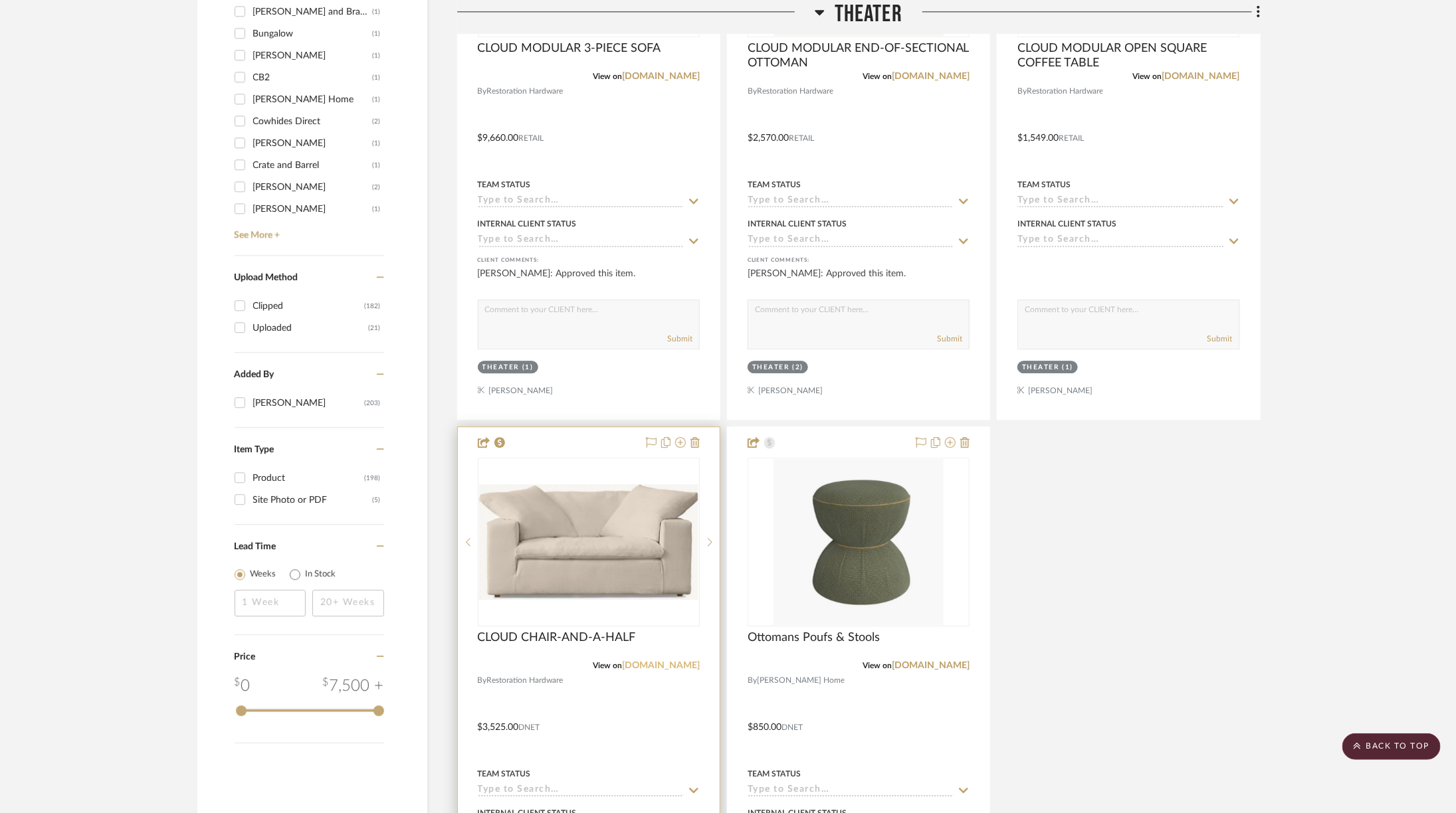
click at [683, 664] on link "[DOMAIN_NAME]" at bounding box center [661, 665] width 78 height 10
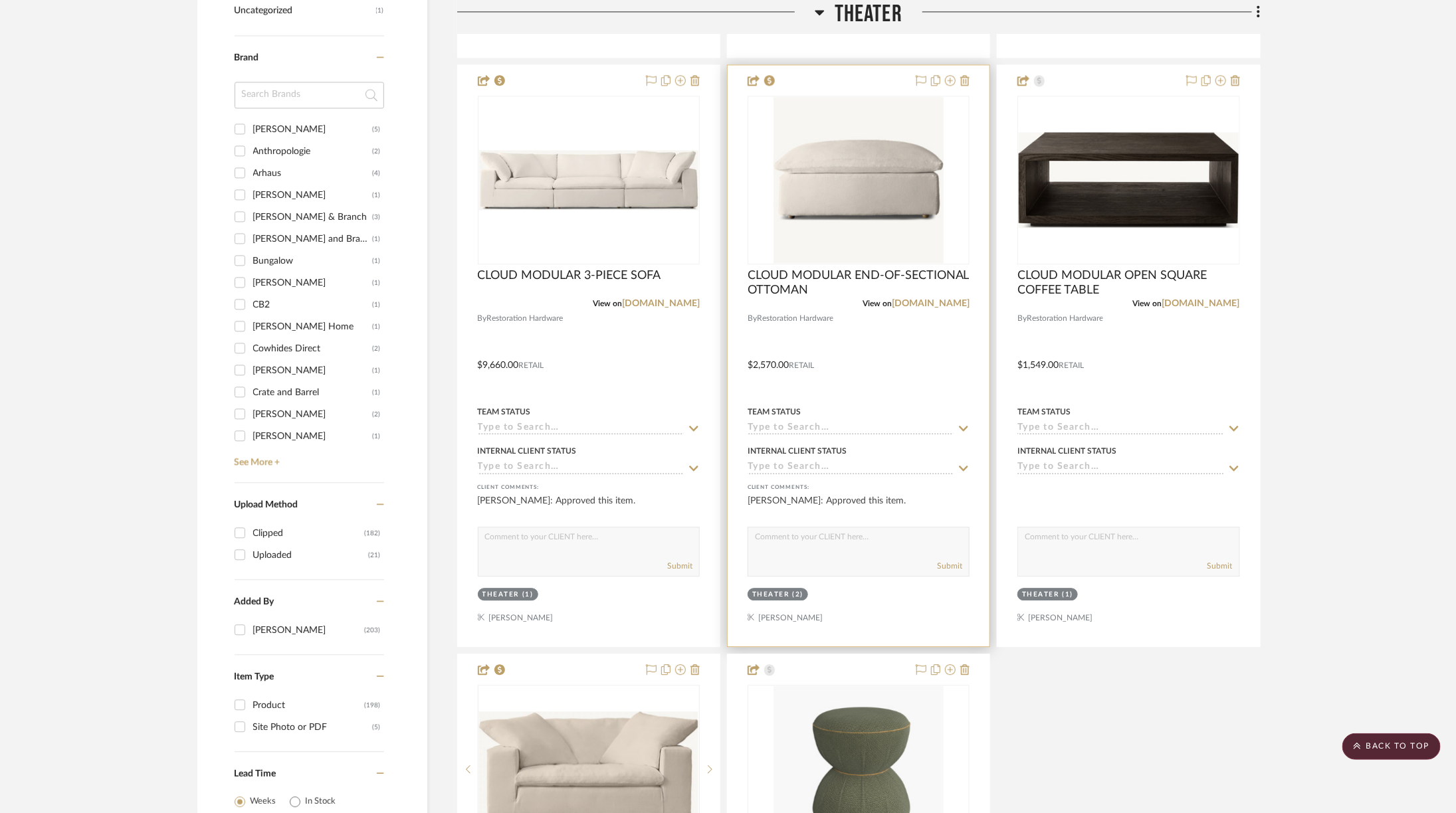
scroll to position [1489, 0]
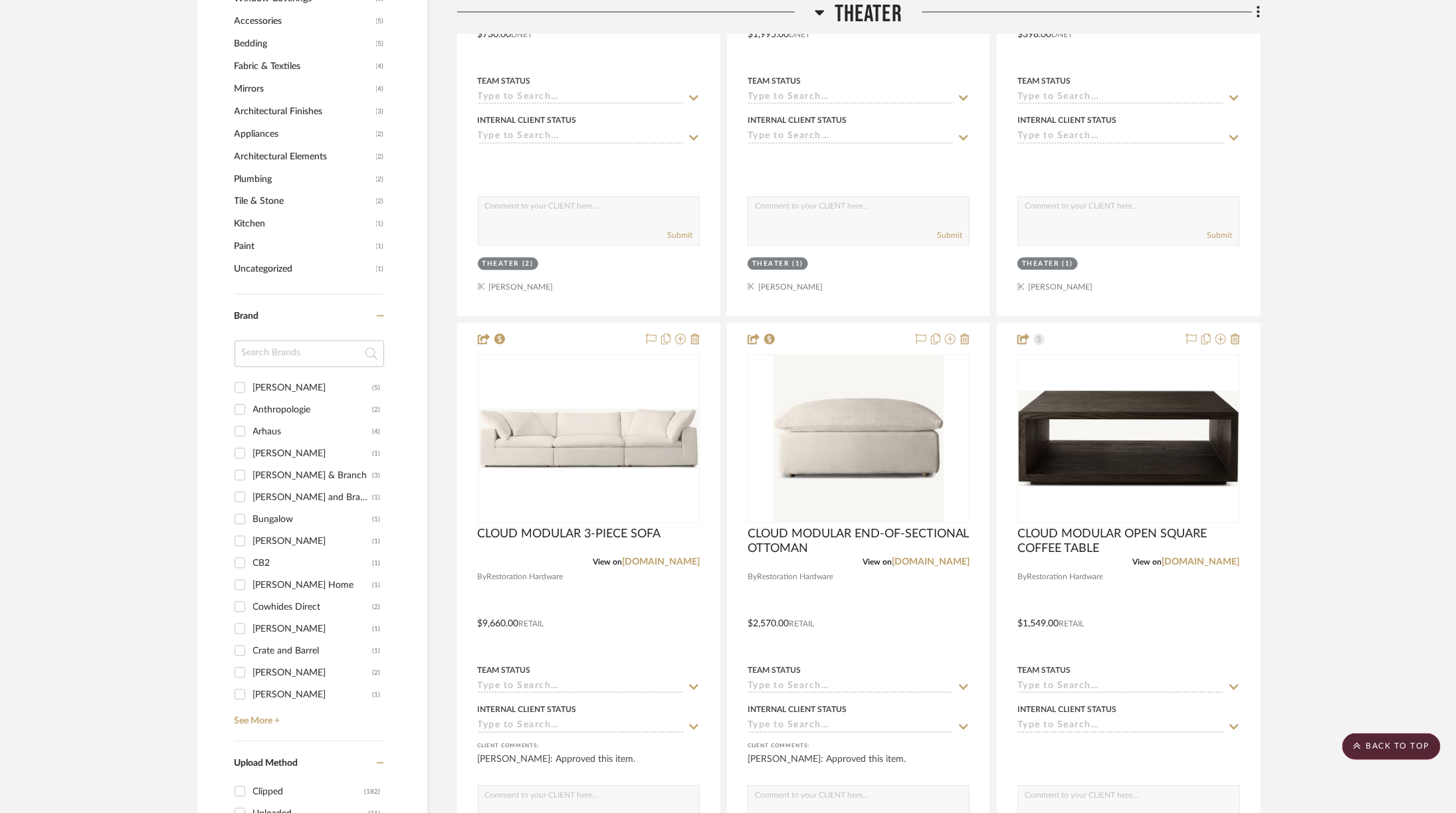
click at [850, 21] on span "Theater" at bounding box center [868, 14] width 67 height 29
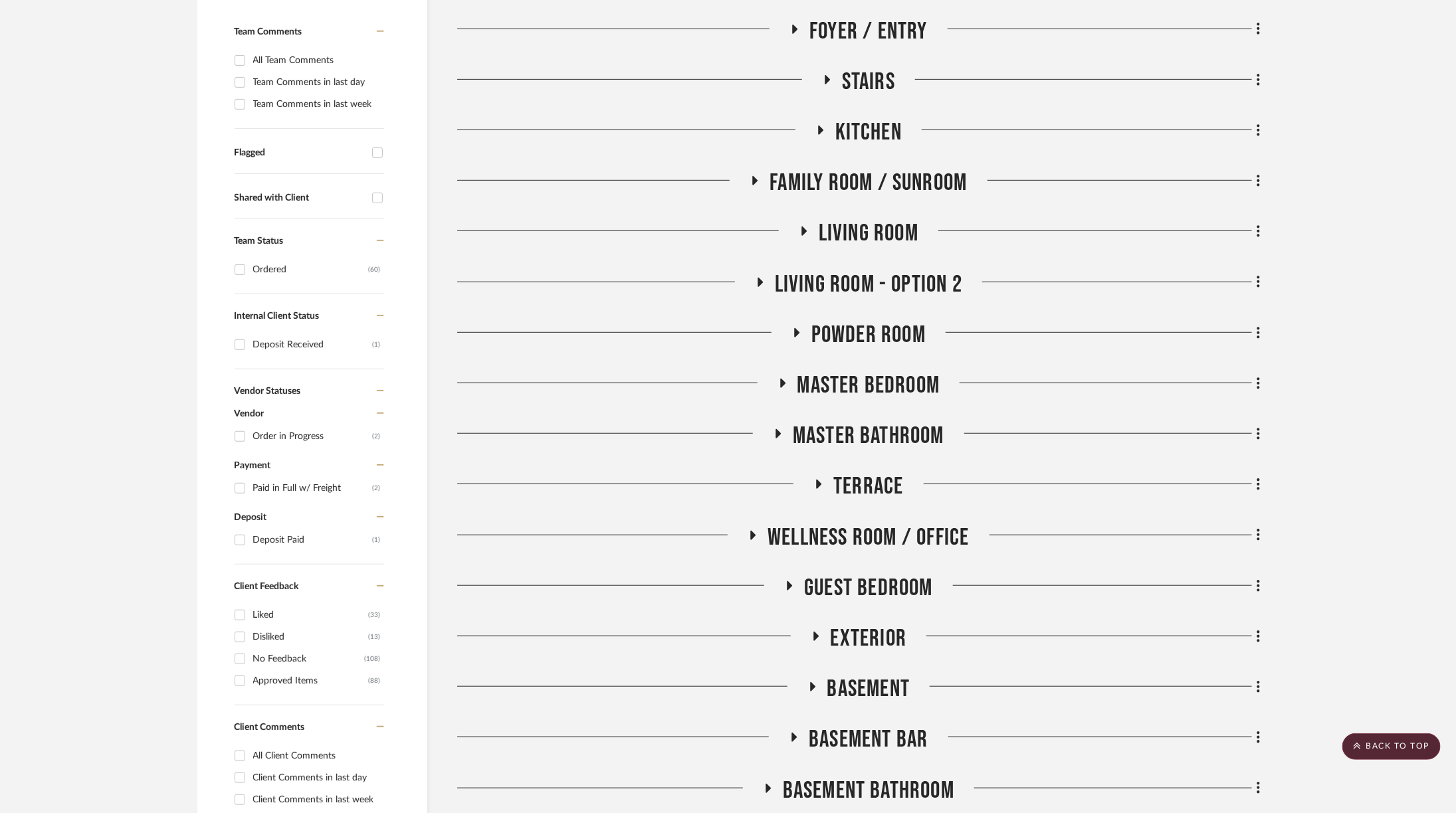
scroll to position [494, 0]
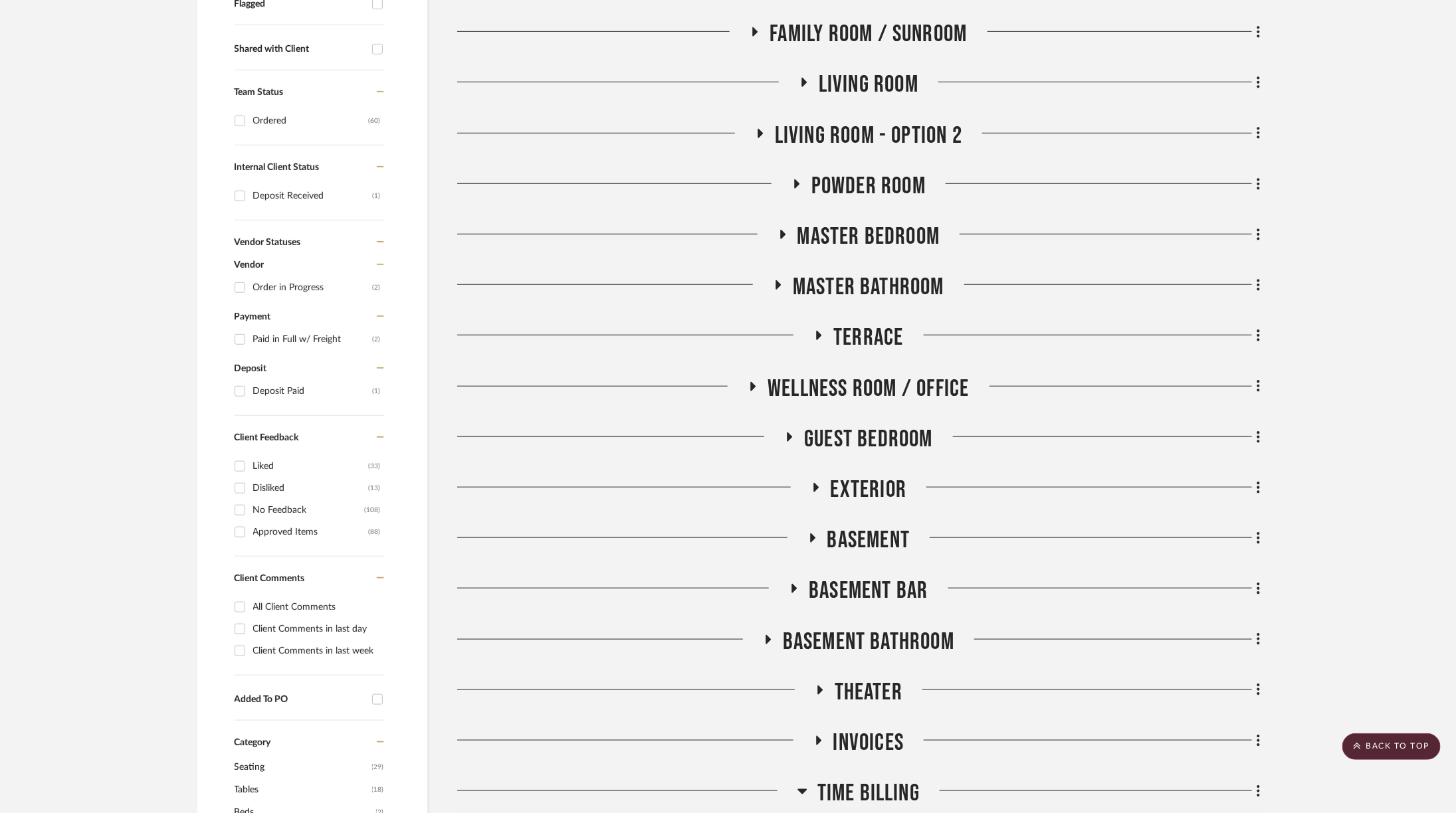
click at [864, 641] on span "Basement Bathroom" at bounding box center [868, 642] width 172 height 29
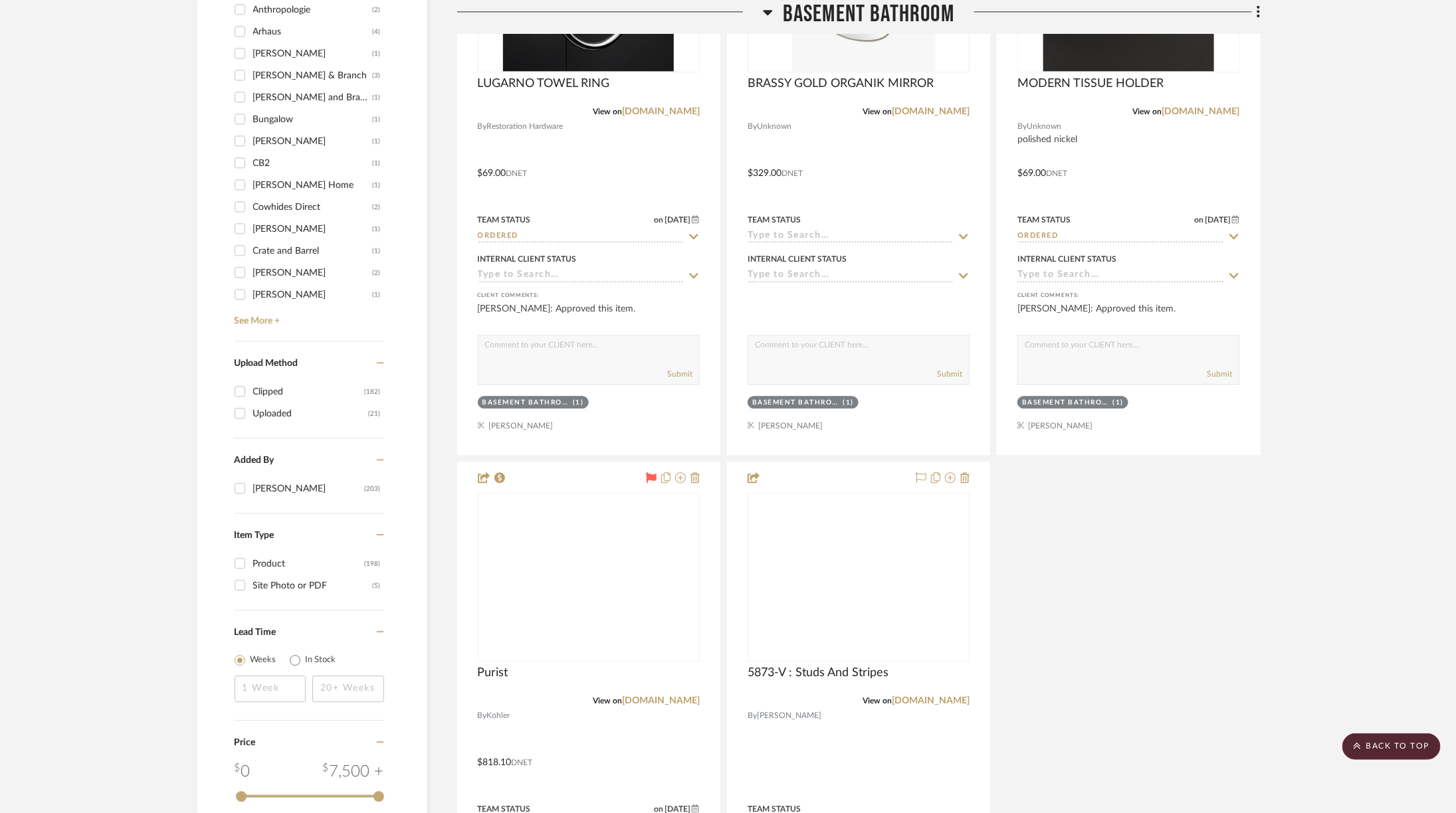
scroll to position [1942, 0]
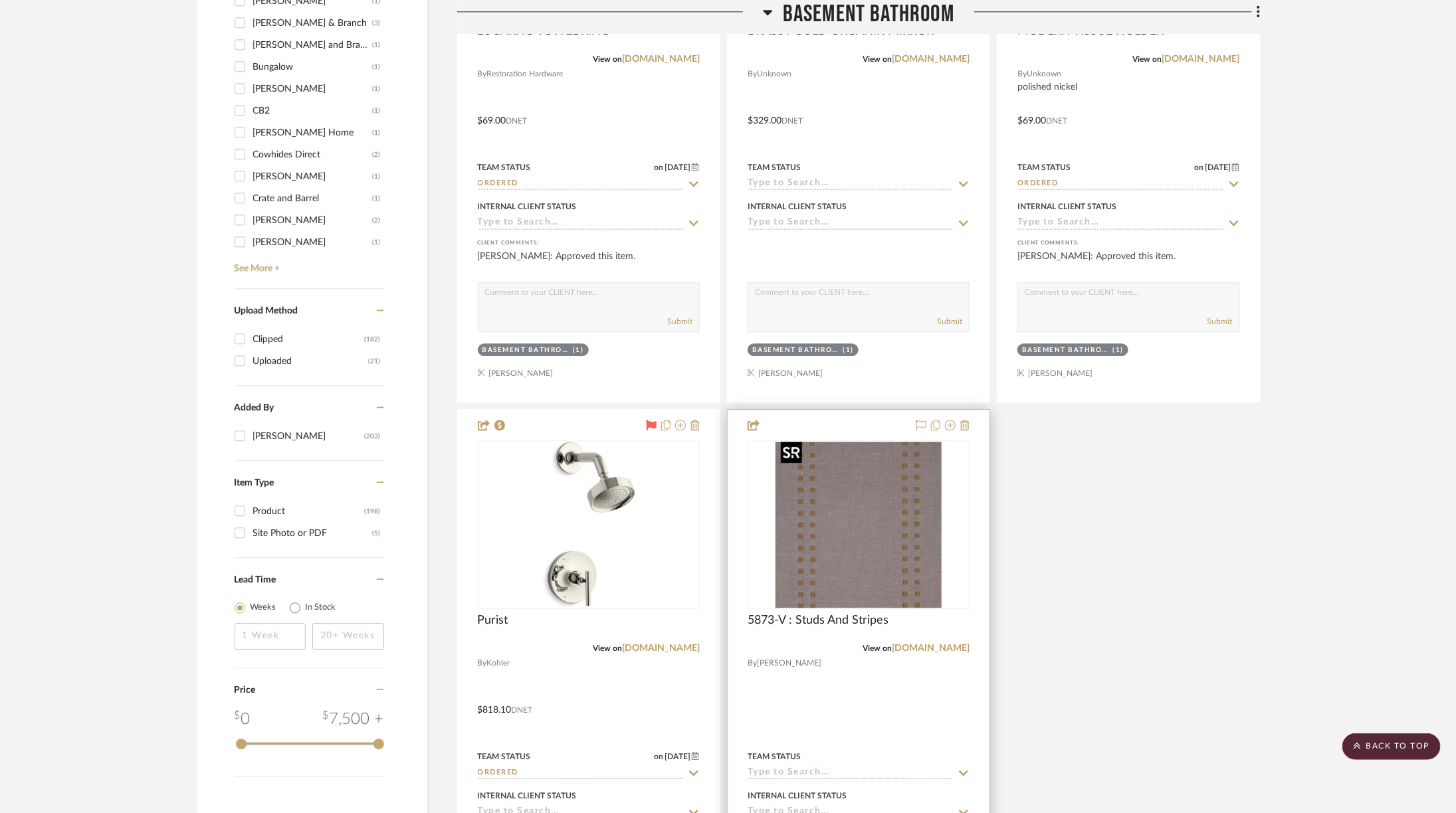
click at [0, 0] on img at bounding box center [0, 0] width 0 height 0
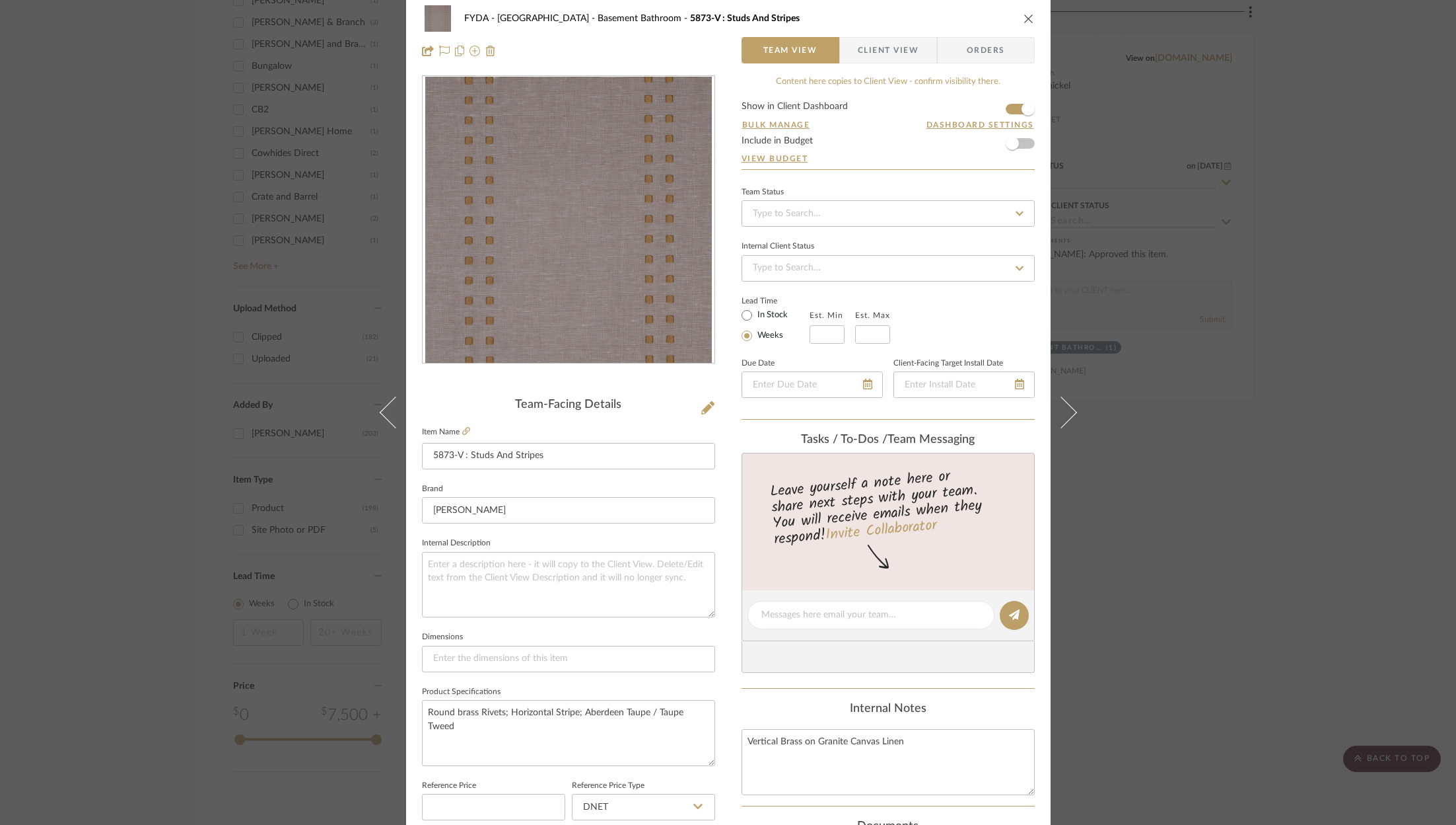
scroll to position [0, 0]
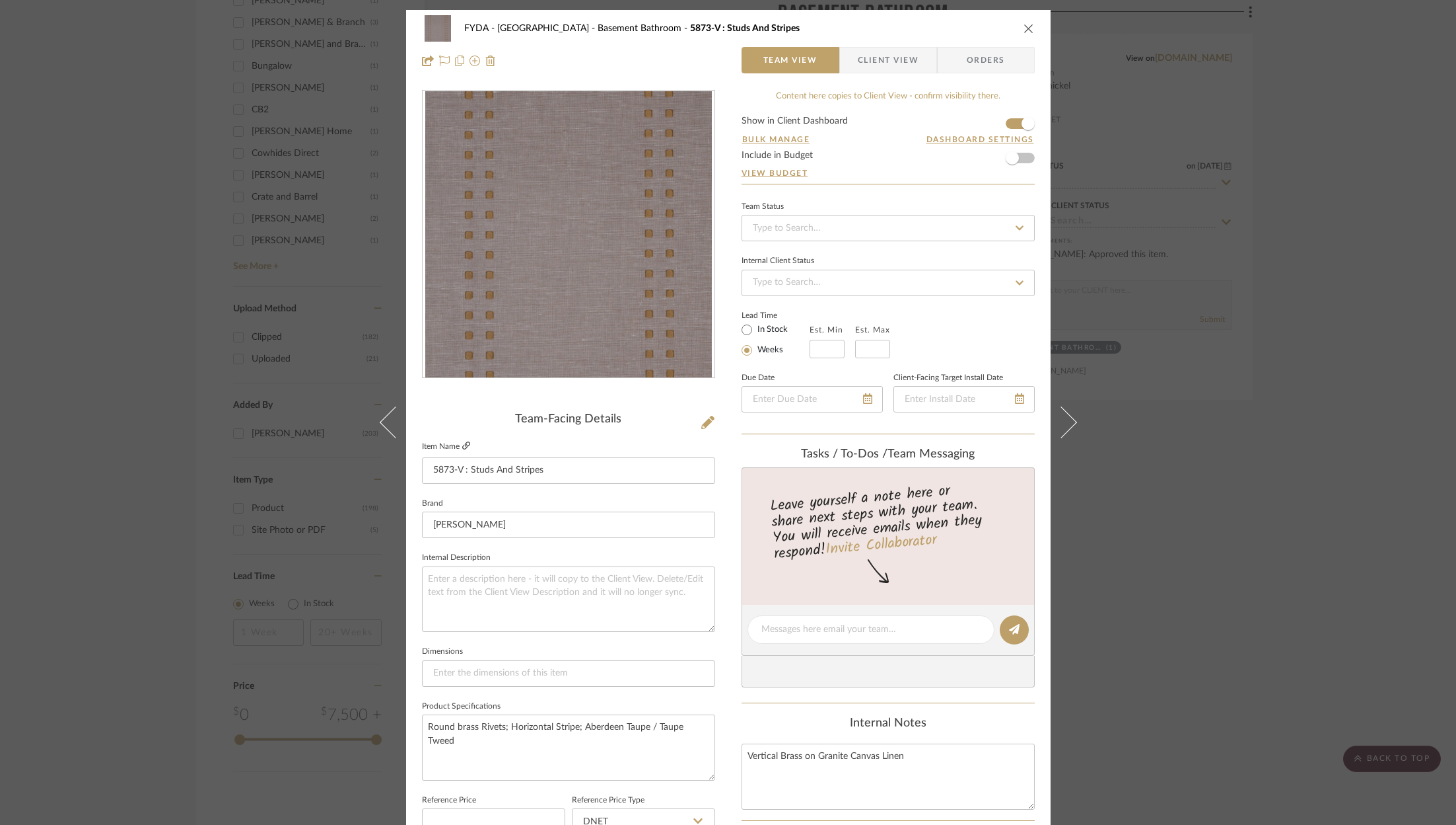
click at [463, 441] on icon at bounding box center [466, 445] width 8 height 8
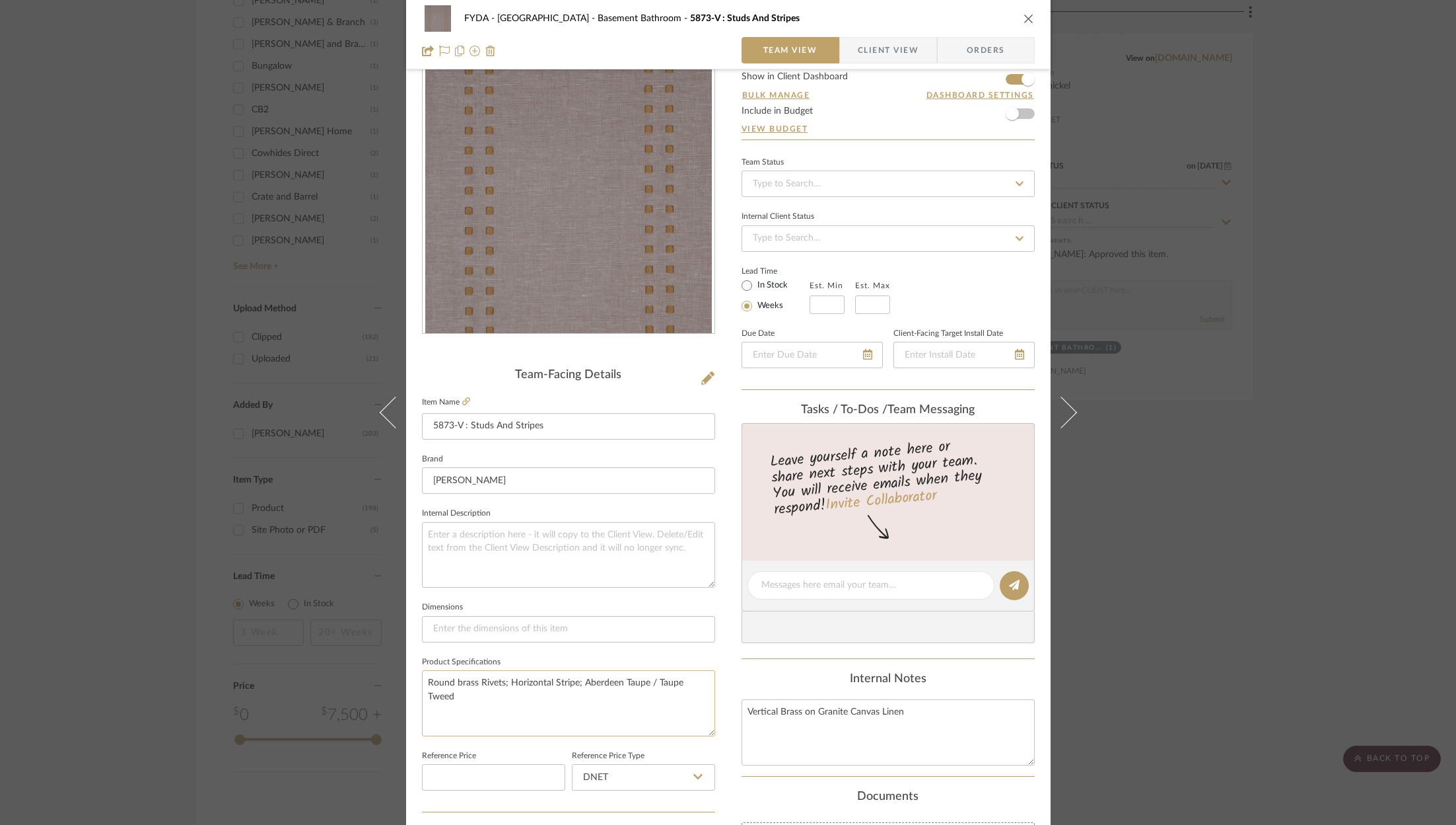
click at [463, 691] on textarea "Round brass Rivets; Horizontal Stripe; Aberdeen Taupe / Taupe Tweed" at bounding box center [568, 702] width 293 height 65
click at [1253, 232] on div "FYDA - 655 City Park Basement Bathroom 5873-V : Studs And Stripes Team View Cli…" at bounding box center [728, 412] width 1456 height 825
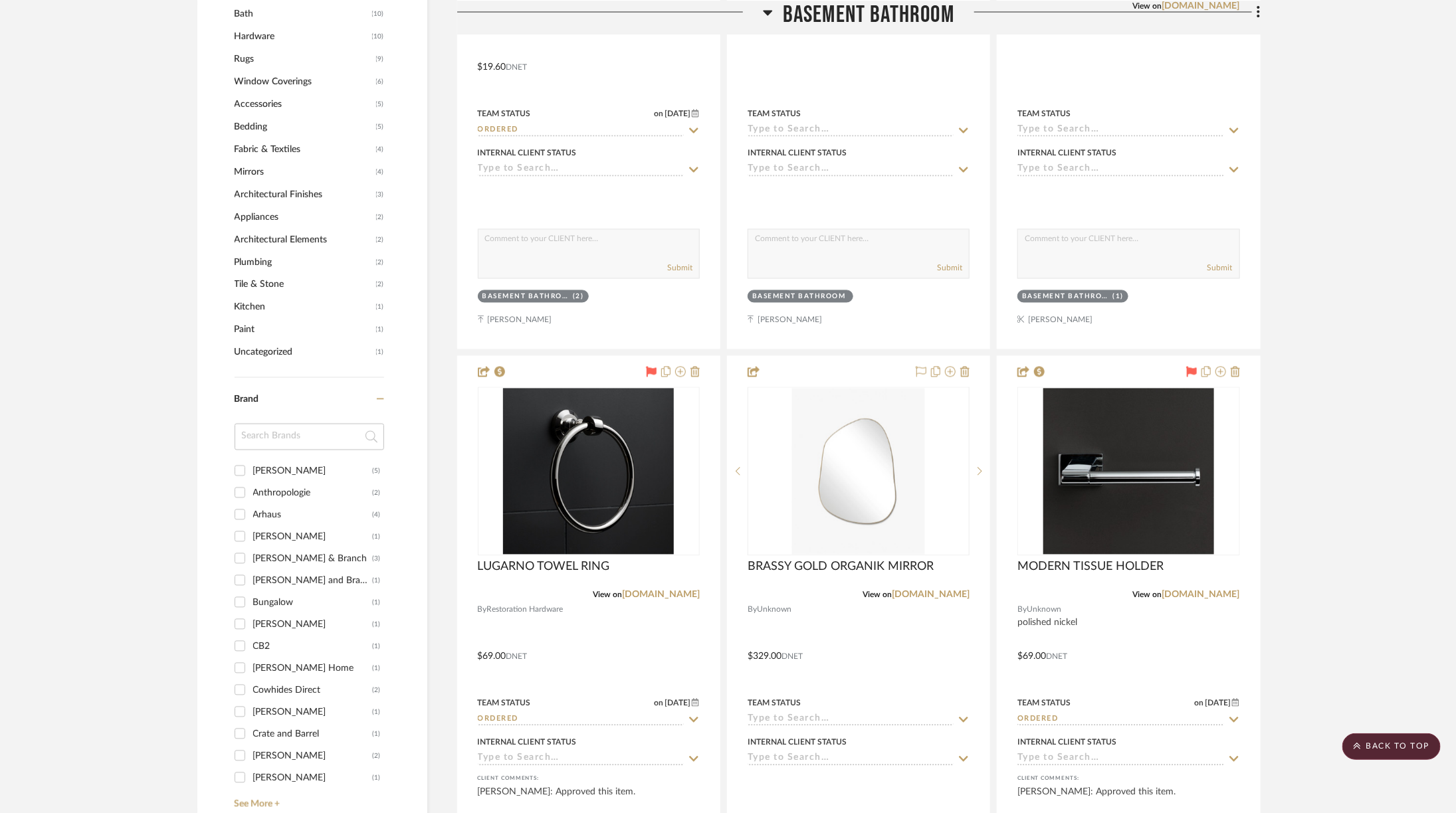
scroll to position [1265, 0]
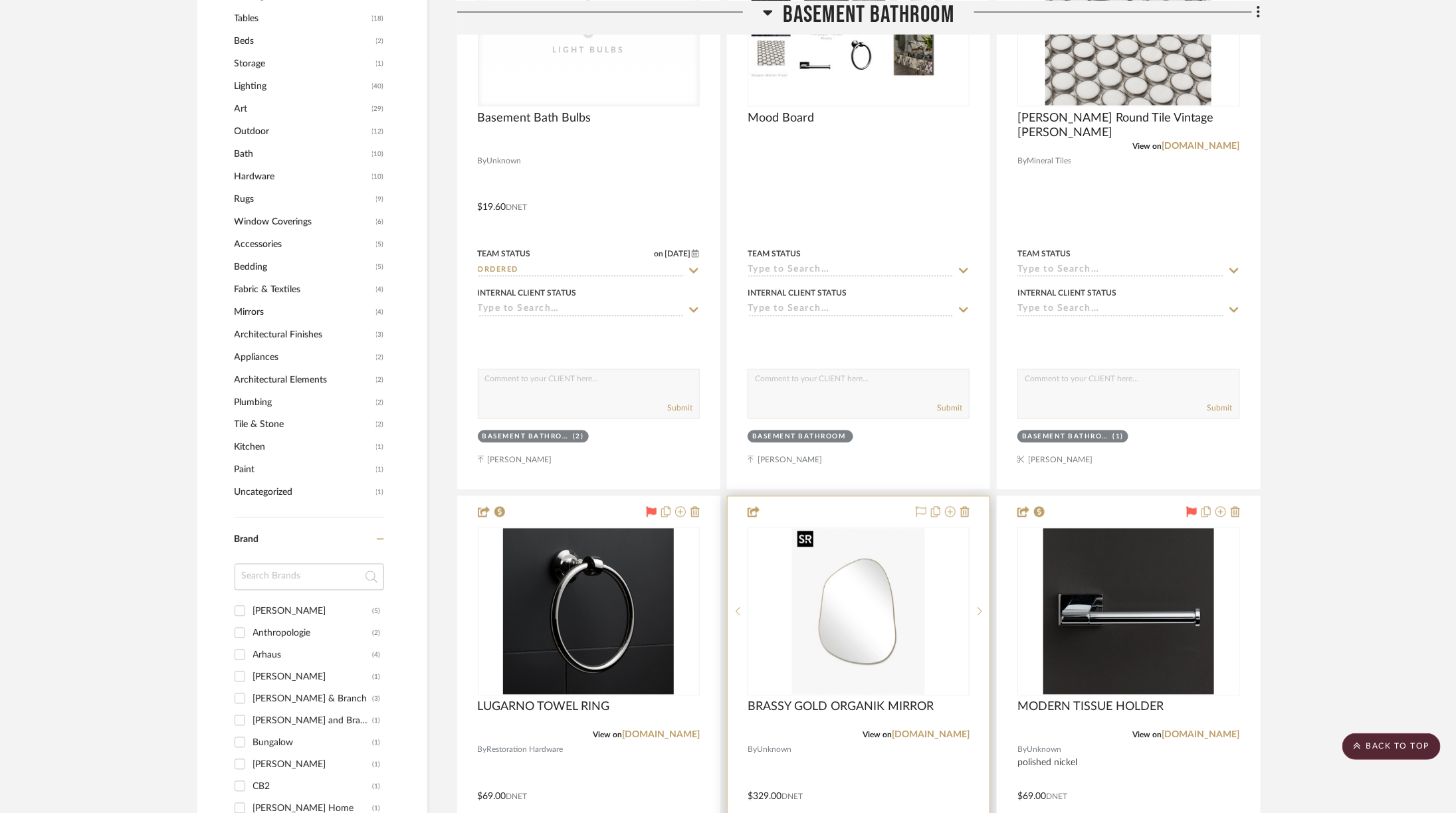
click at [864, 655] on img "0" at bounding box center [858, 612] width 133 height 166
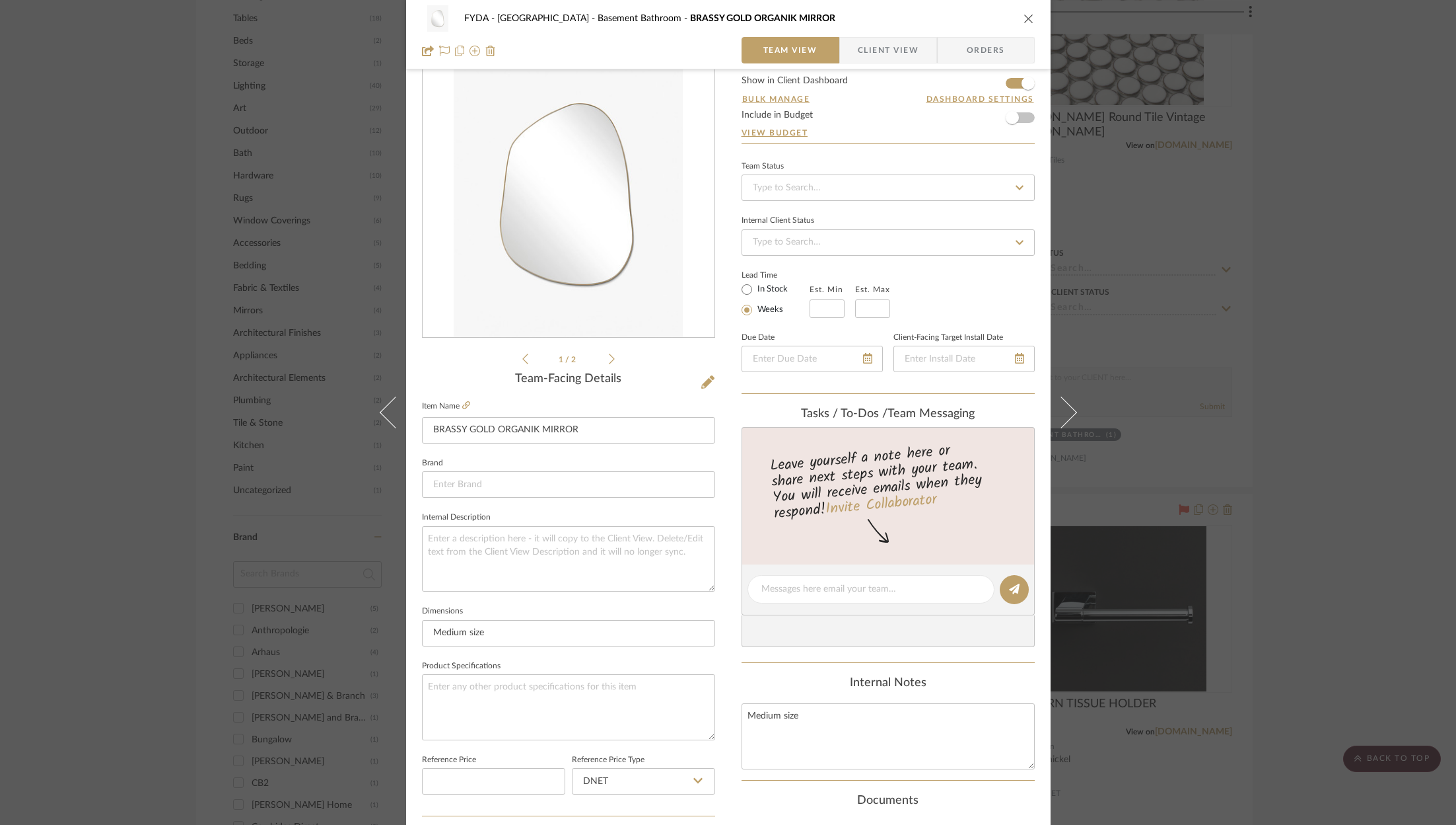
scroll to position [12, 0]
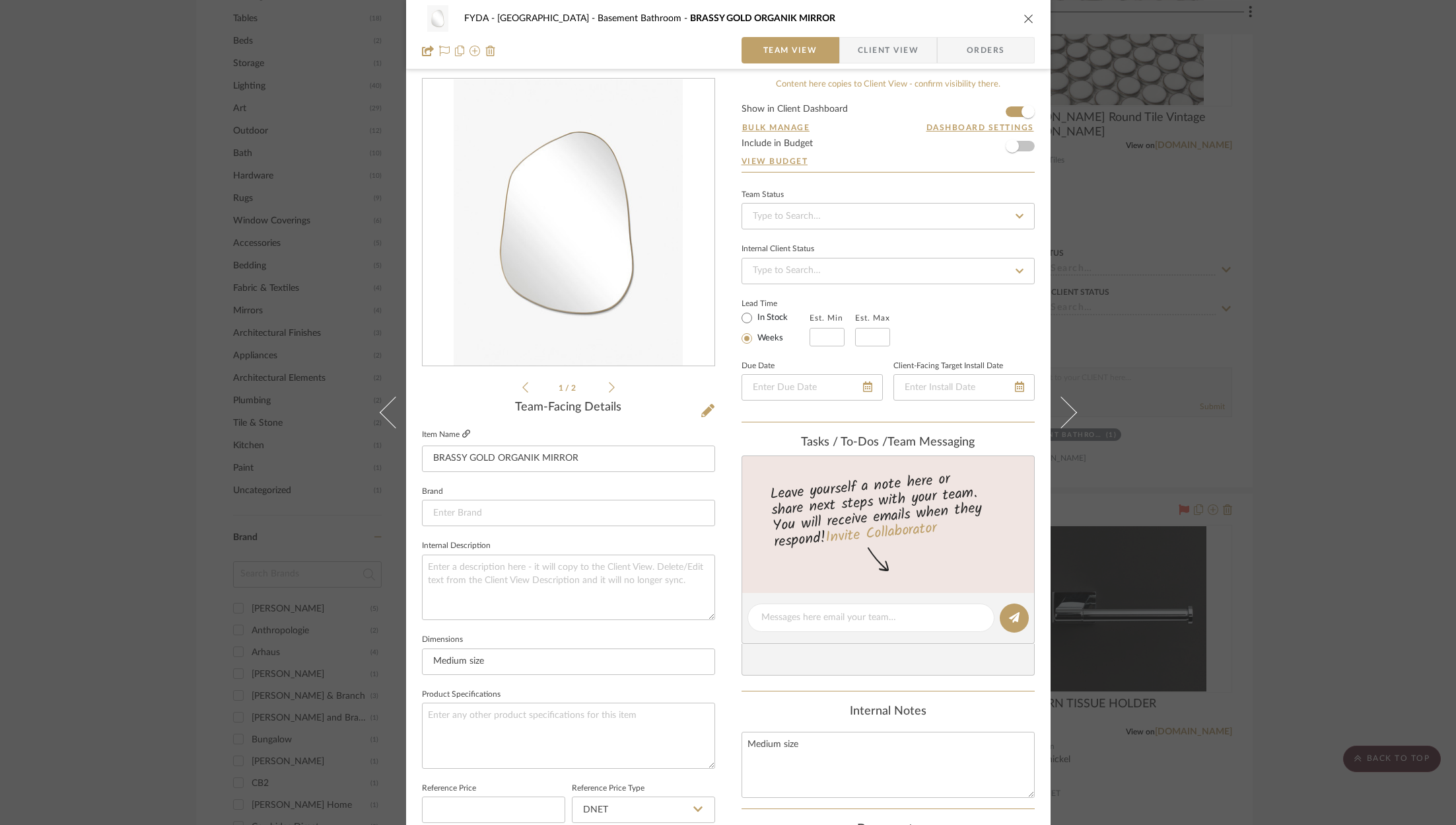
click at [463, 436] on icon at bounding box center [466, 433] width 8 height 8
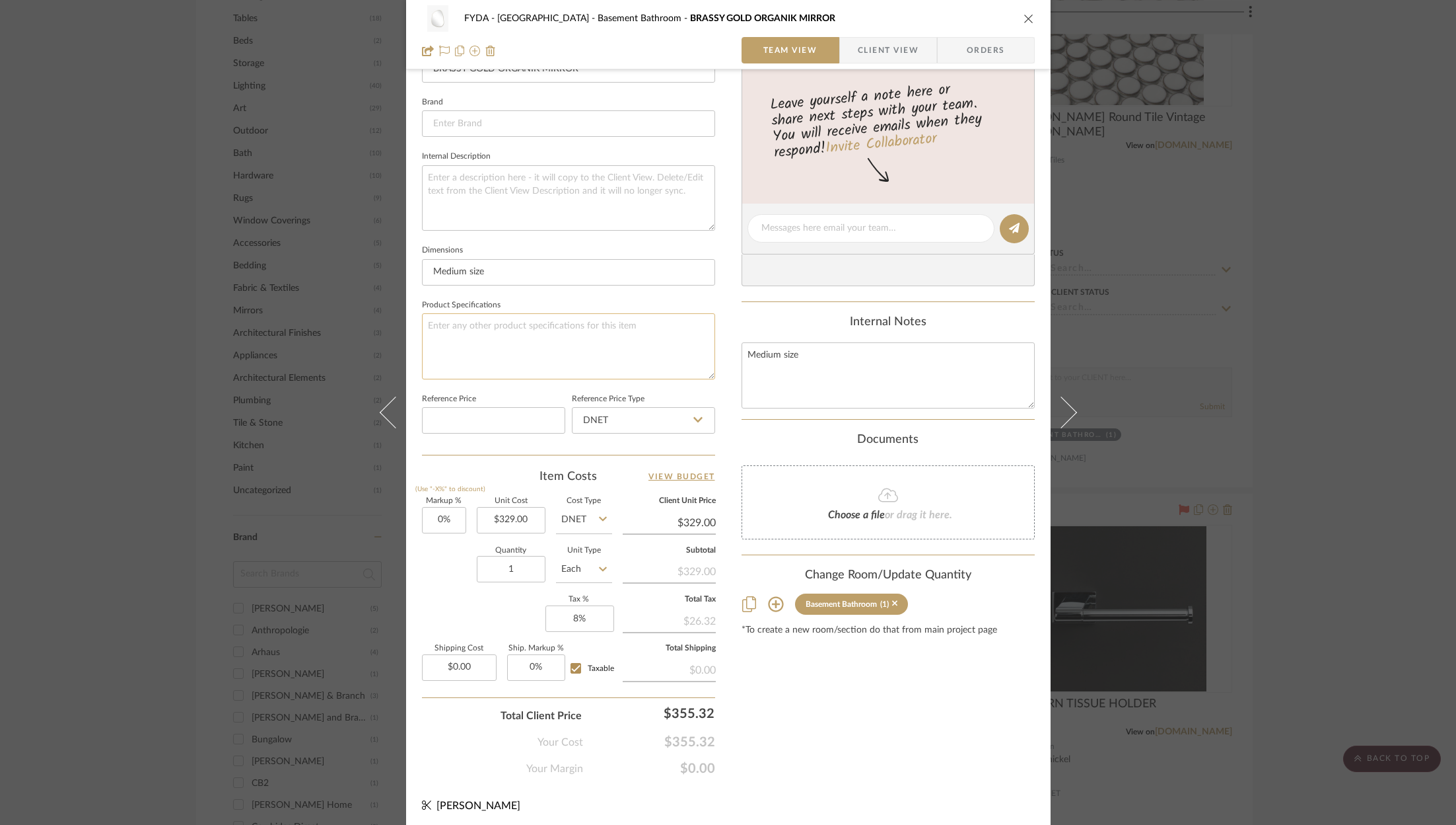
scroll to position [0, 0]
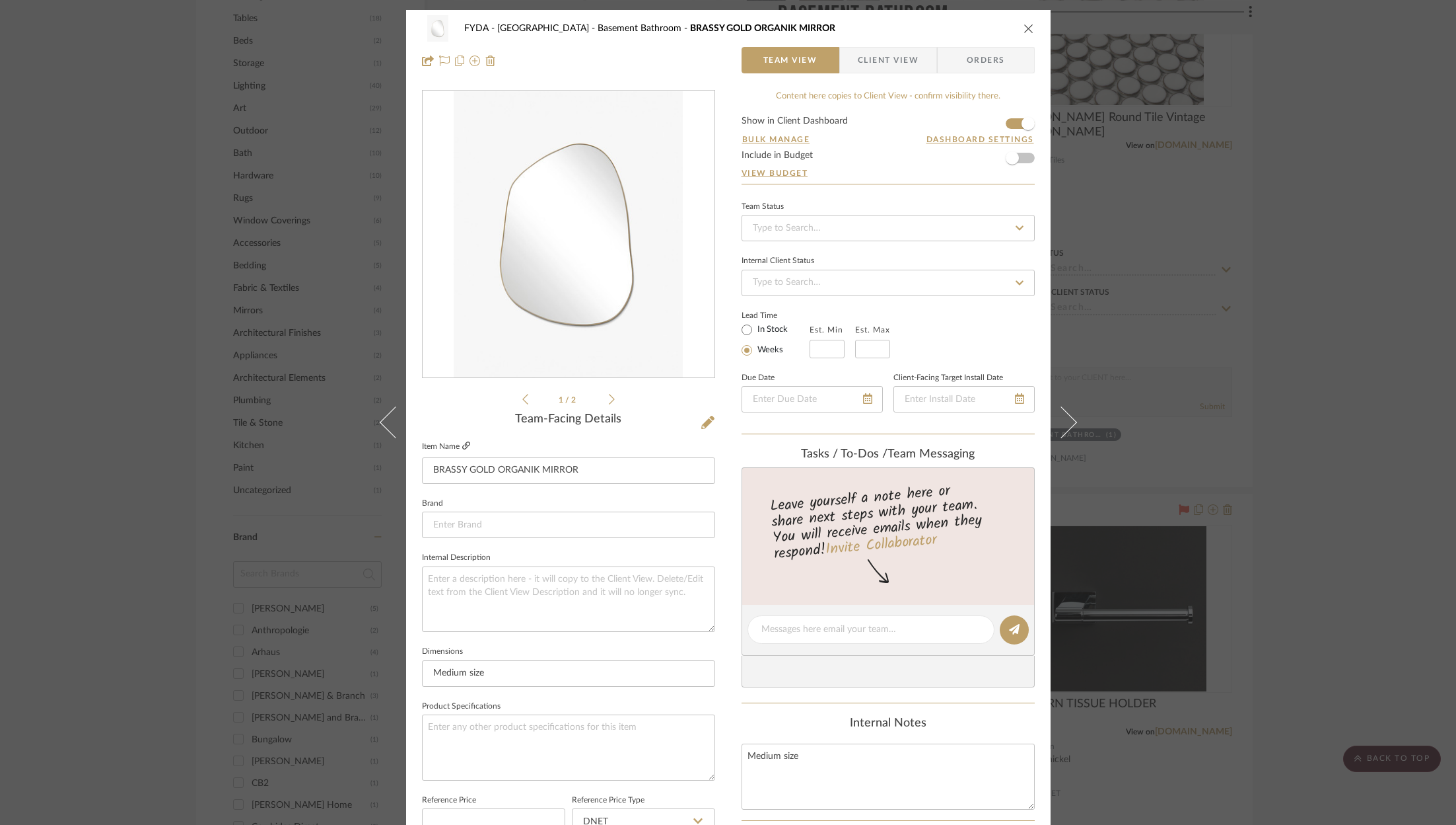
click at [464, 442] on icon at bounding box center [466, 445] width 8 height 8
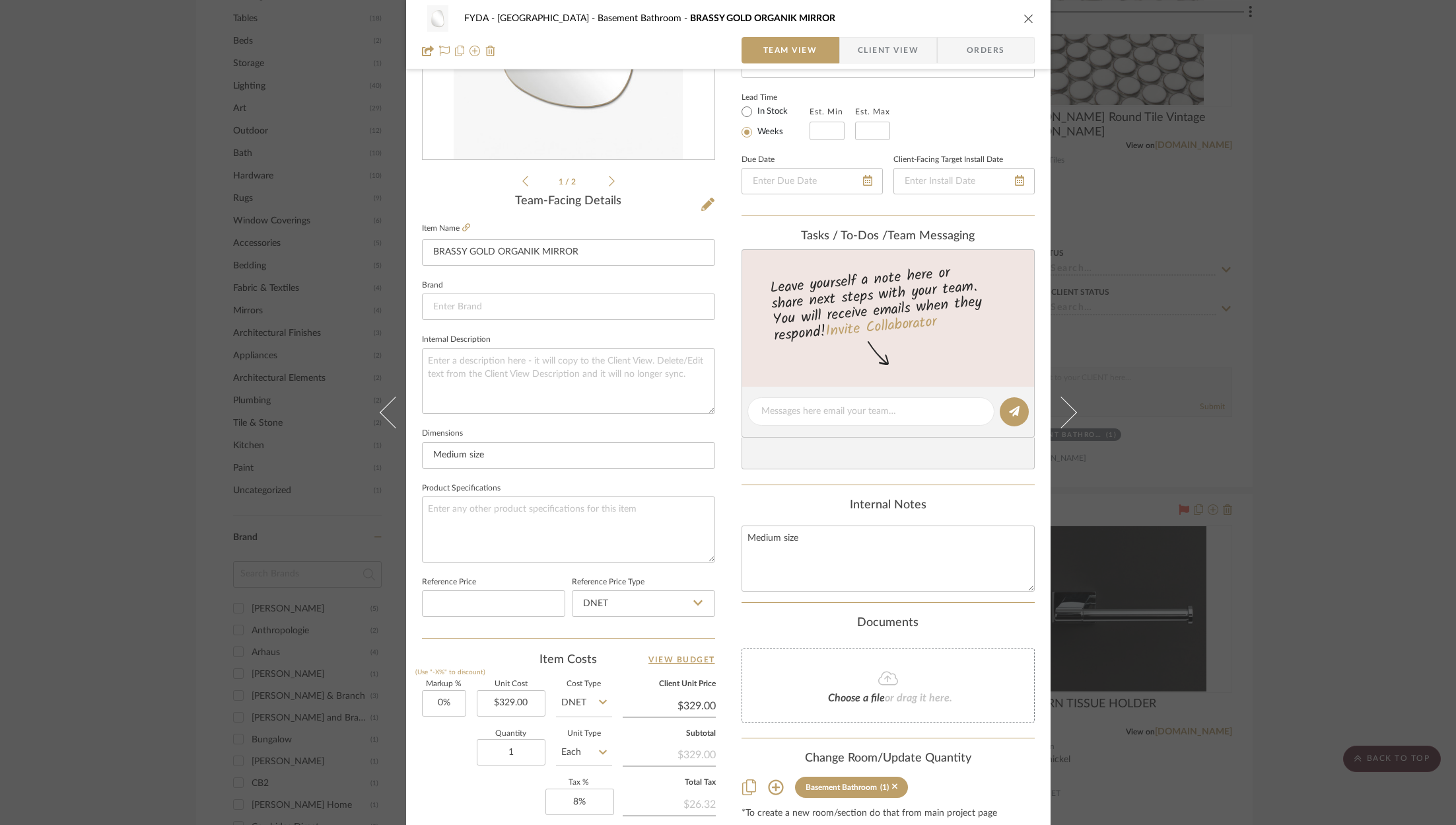
scroll to position [401, 0]
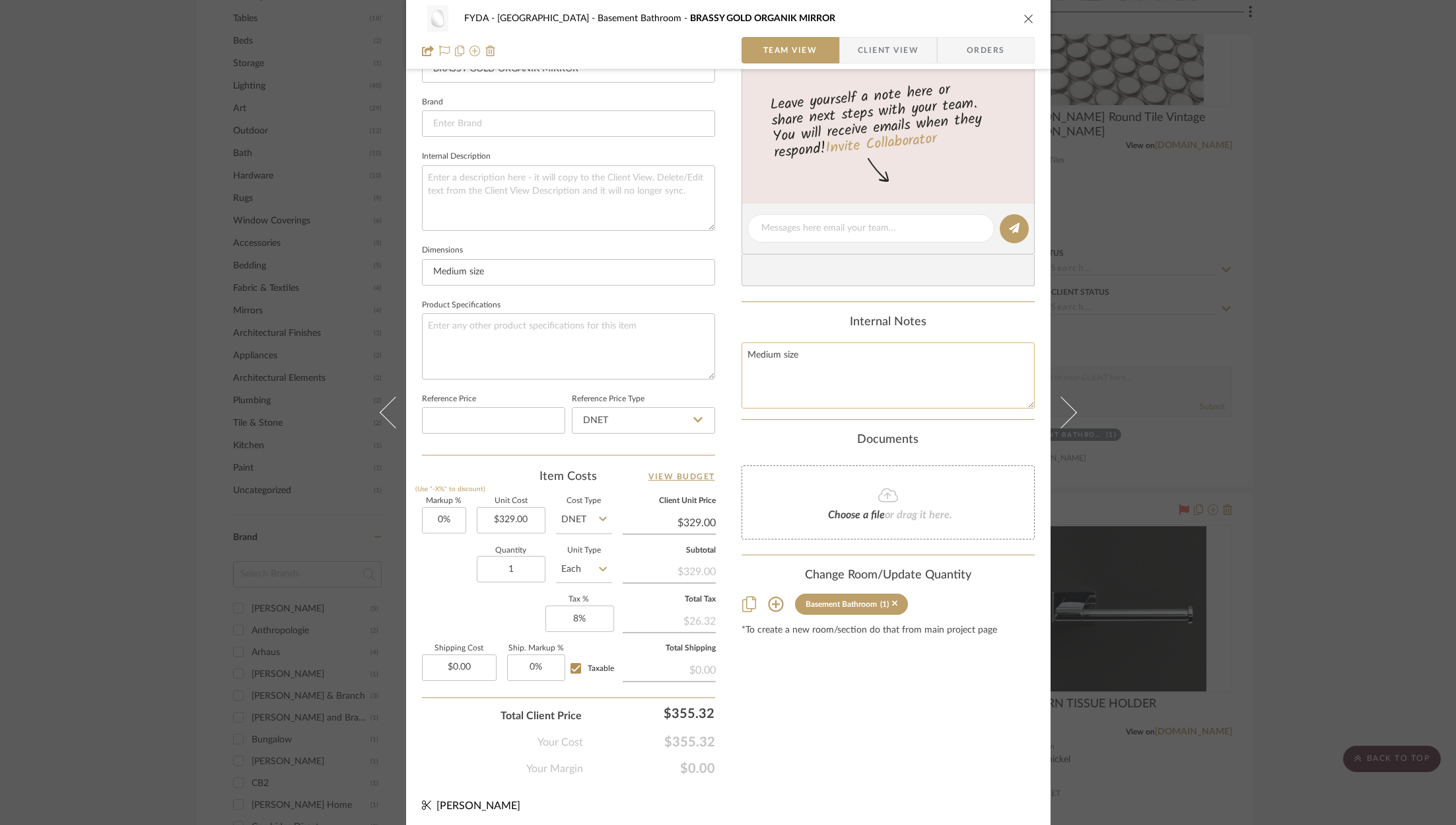
click at [827, 359] on textarea "Medium size" at bounding box center [888, 374] width 293 height 65
type textarea "Medium size 329 296.10"
type input "329.00"
click at [518, 520] on input "329.00" at bounding box center [511, 520] width 69 height 26
type input "$296.10"
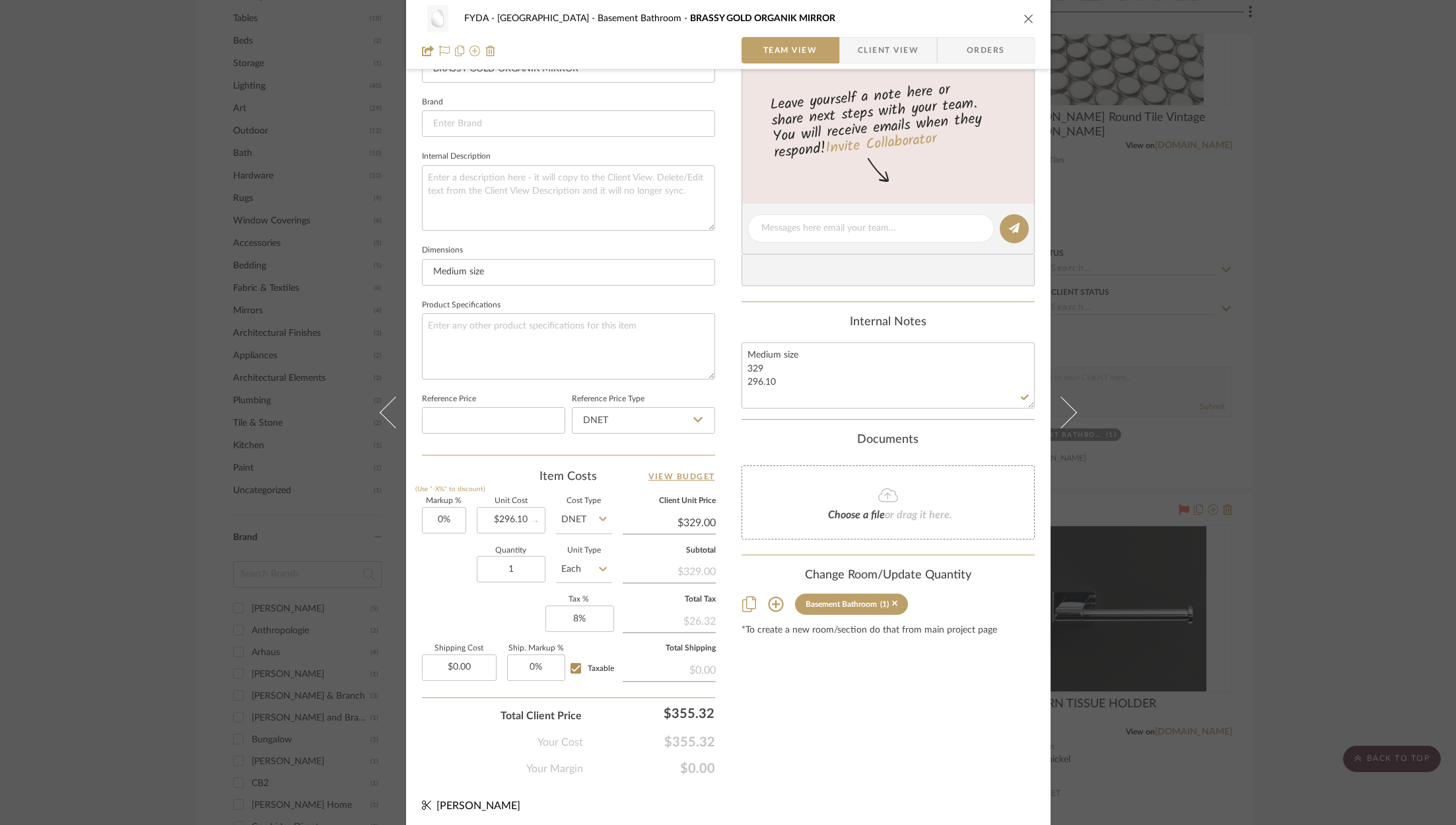
click at [896, 734] on div "Content here copies to Client View - confirm visibility there. Show in Client D…" at bounding box center [888, 232] width 293 height 1088
type input "$296.10"
click at [699, 526] on input "296.10" at bounding box center [669, 522] width 93 height 20
type input "329"
type input "11.11%"
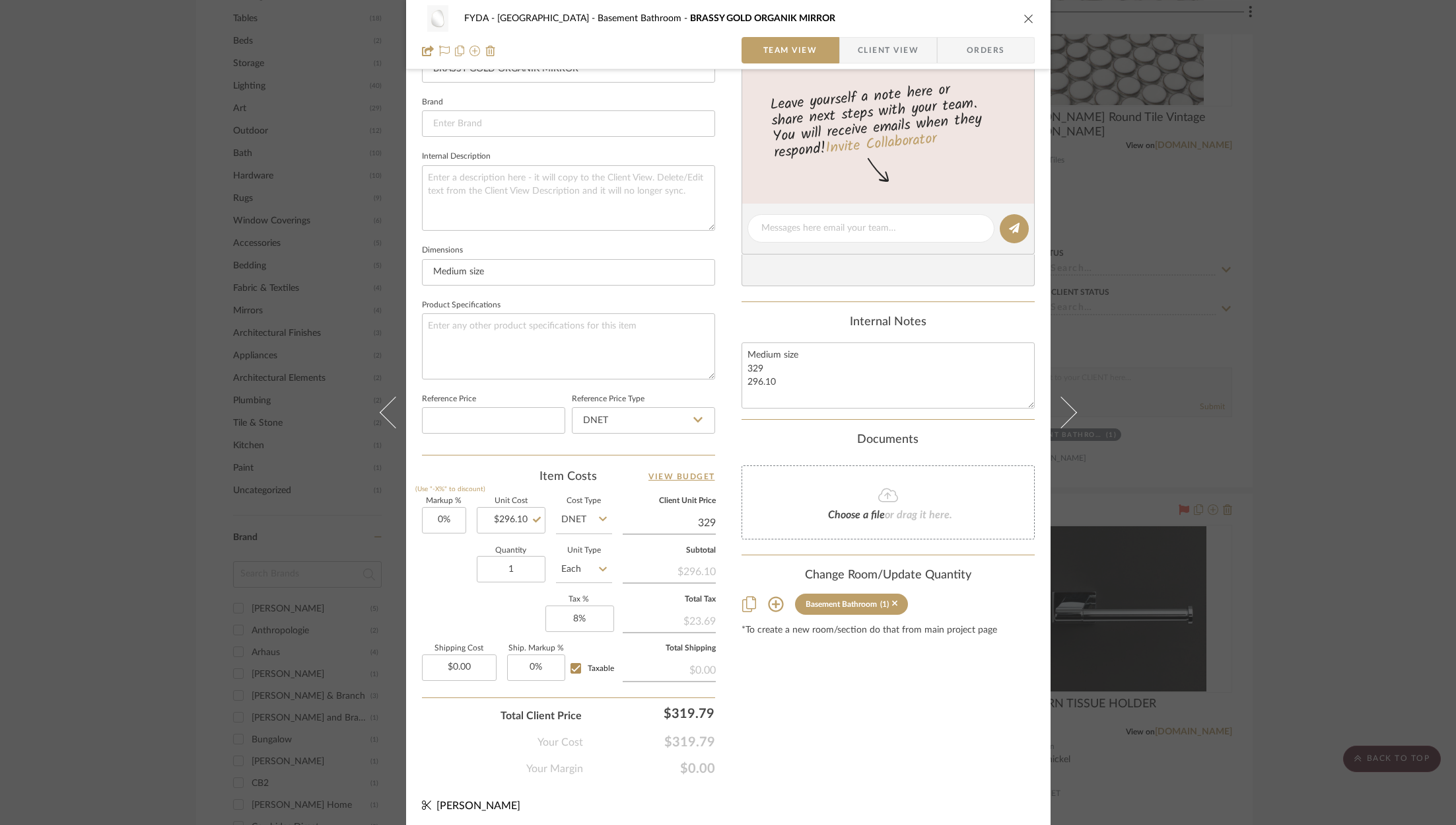
type input "$329.00"
click at [838, 748] on div "Content here copies to Client View - confirm visibility there. Show in Client D…" at bounding box center [888, 232] width 293 height 1088
click at [442, 50] on icon at bounding box center [444, 50] width 10 height 10
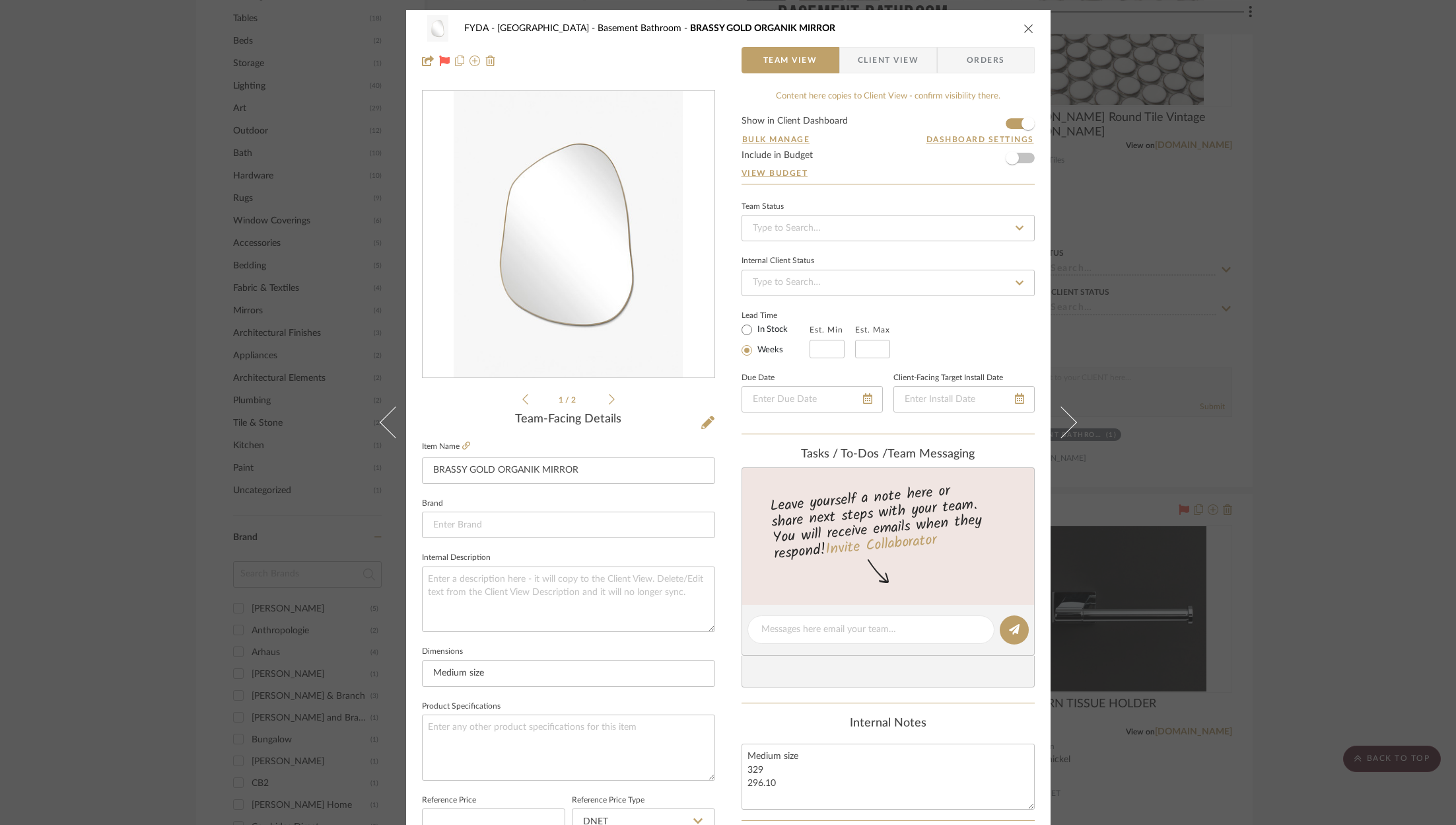
click at [846, 242] on div "Team Status Internal Client Status Lead Time In Stock Weeks Est. Min Est. Max D…" at bounding box center [888, 316] width 293 height 238
click at [841, 226] on input at bounding box center [888, 228] width 293 height 26
click at [836, 292] on div "Ordered" at bounding box center [884, 295] width 292 height 34
click at [968, 59] on span "Orders" at bounding box center [985, 60] width 67 height 26
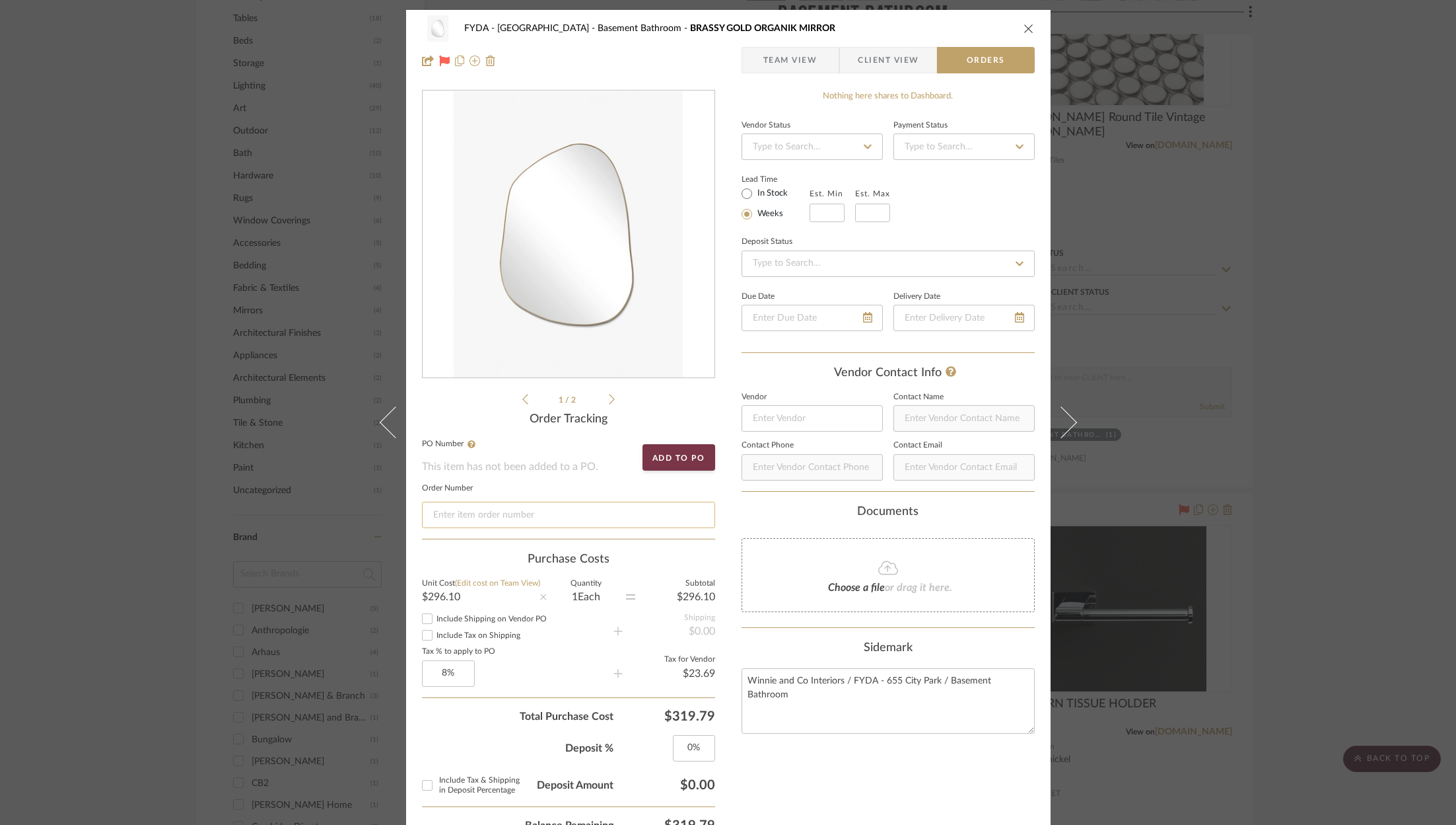
click at [599, 513] on input at bounding box center [568, 514] width 293 height 26
paste input "#ZLTNE5PJC"
click at [882, 721] on textarea "Winnie and Co Interiors / FYDA - 655 City Park / Basement Bathroom" at bounding box center [888, 701] width 293 height 65
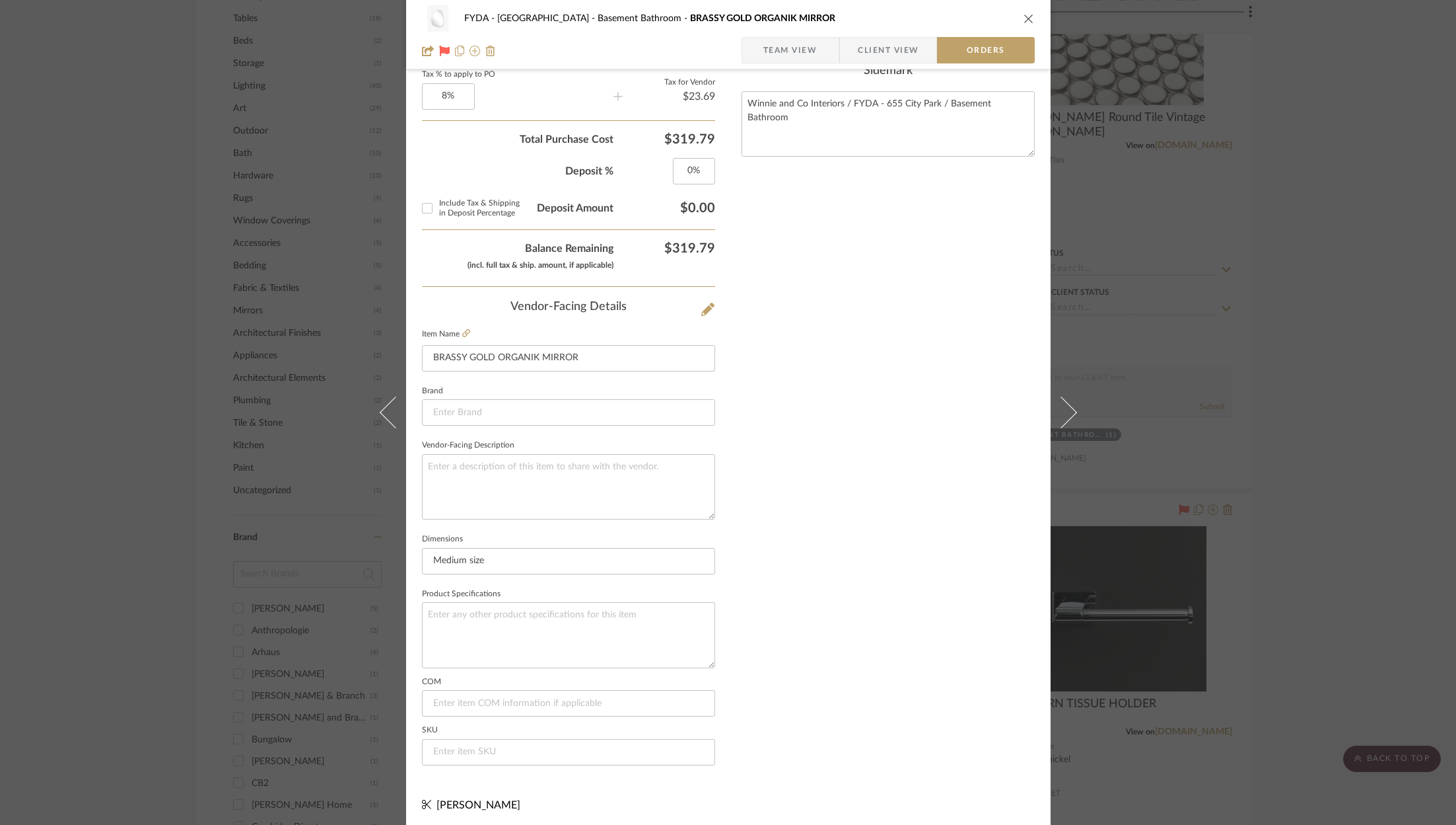
click at [788, 59] on span "Team View" at bounding box center [791, 50] width 54 height 26
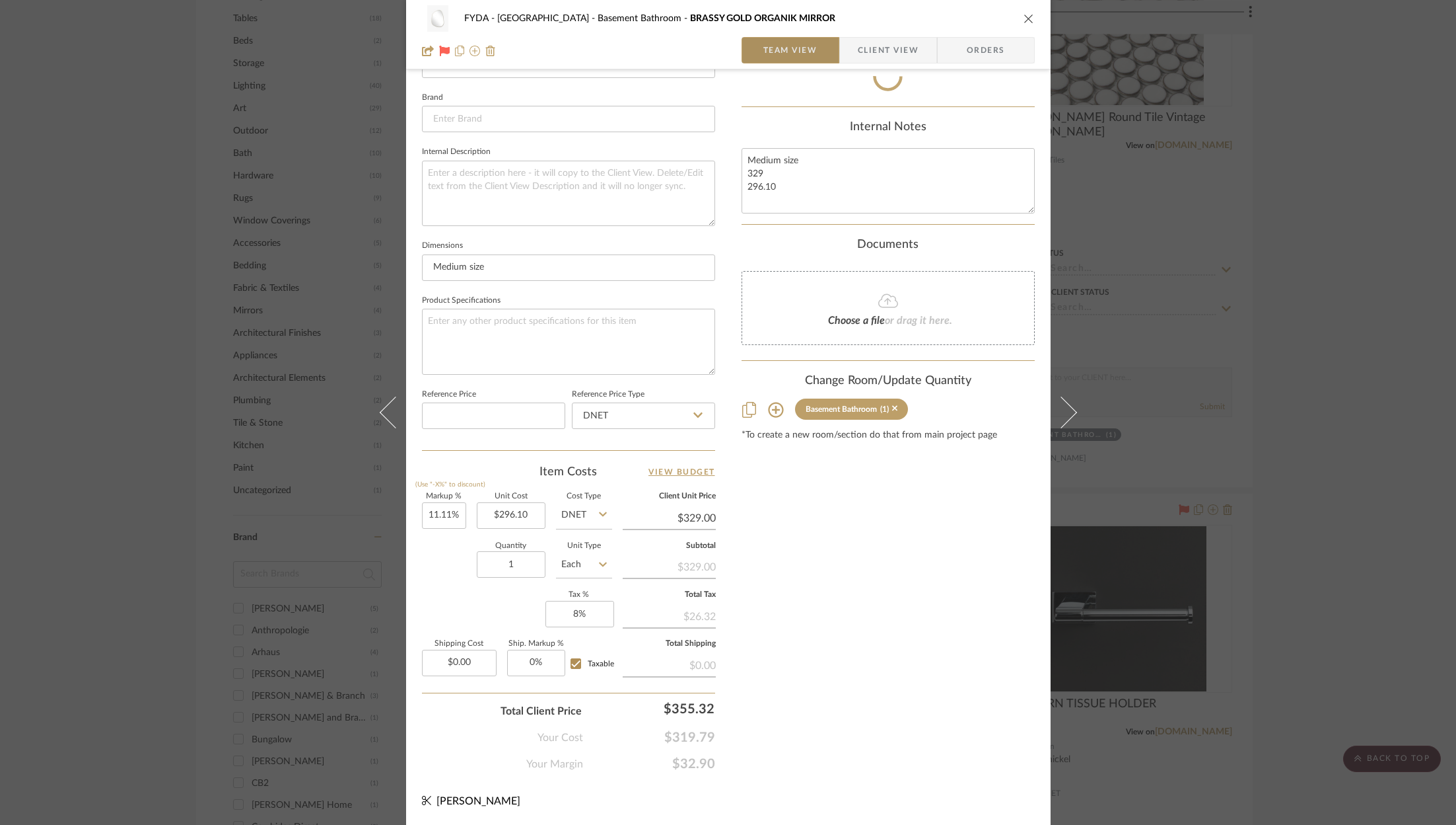
scroll to position [401, 0]
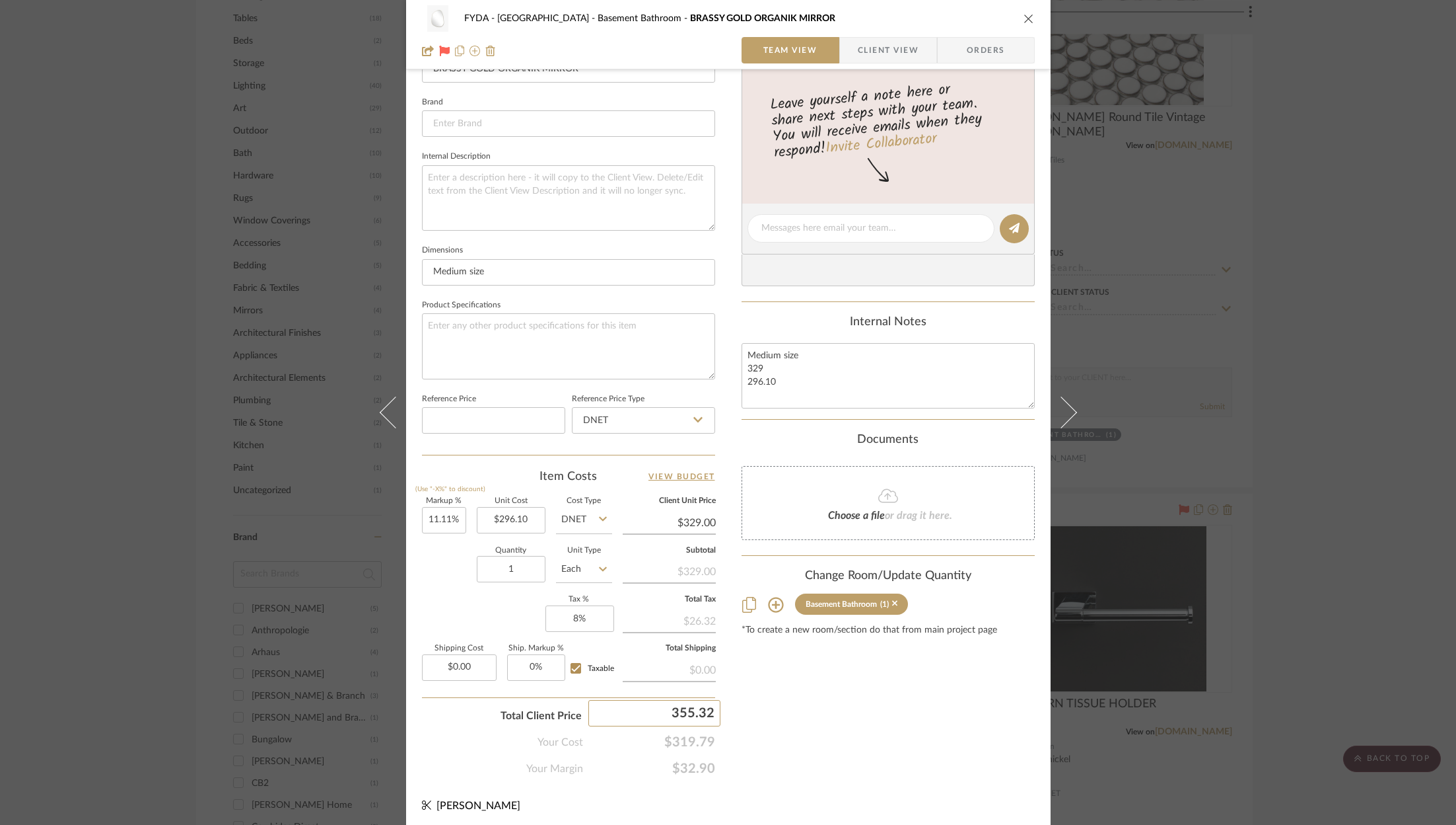
click at [688, 707] on input "355.32" at bounding box center [655, 713] width 132 height 26
click at [686, 740] on span "$319.79" at bounding box center [649, 742] width 132 height 16
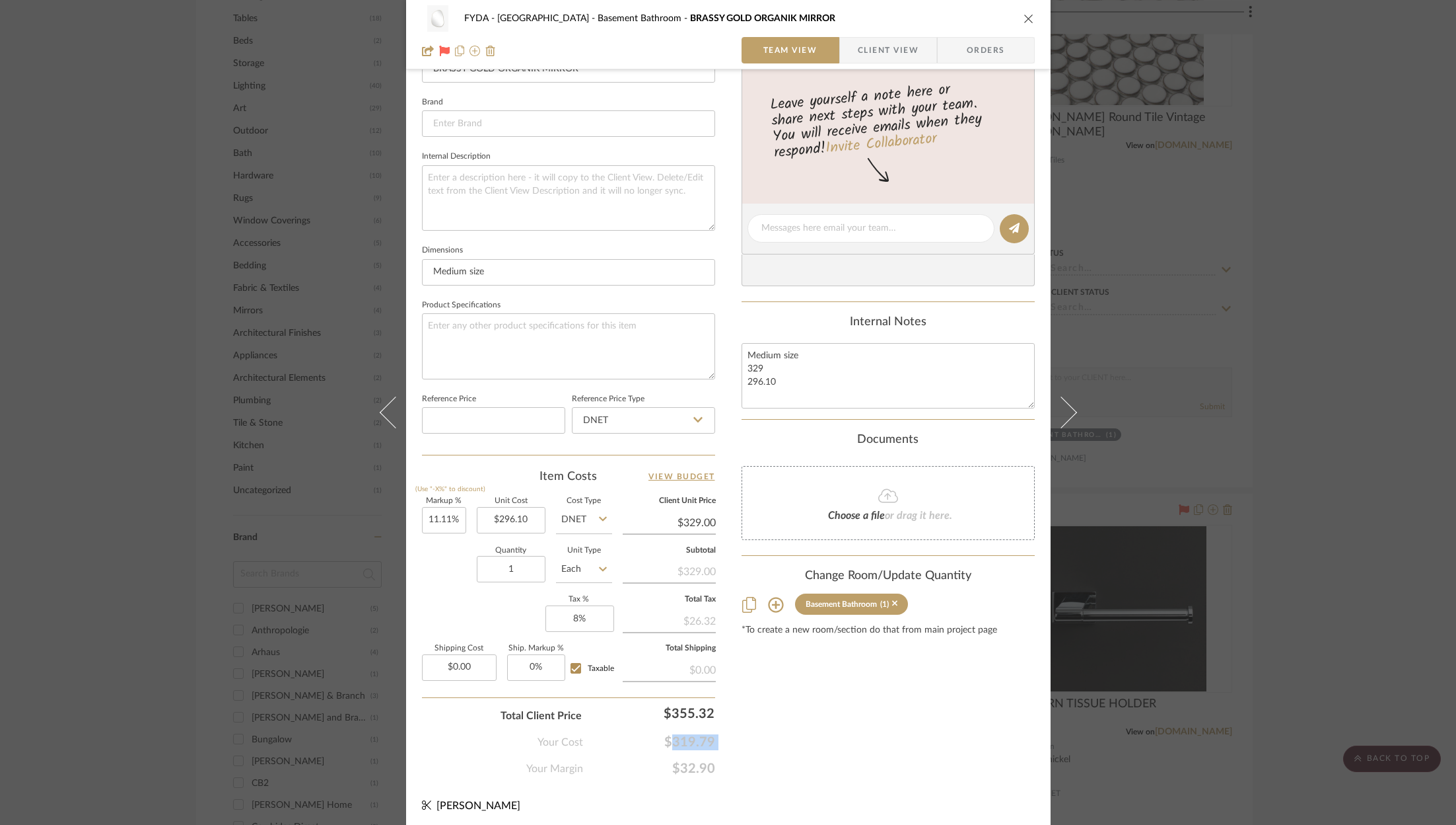
copy span "$319.79"
click at [687, 768] on span "$32.90" at bounding box center [649, 768] width 132 height 16
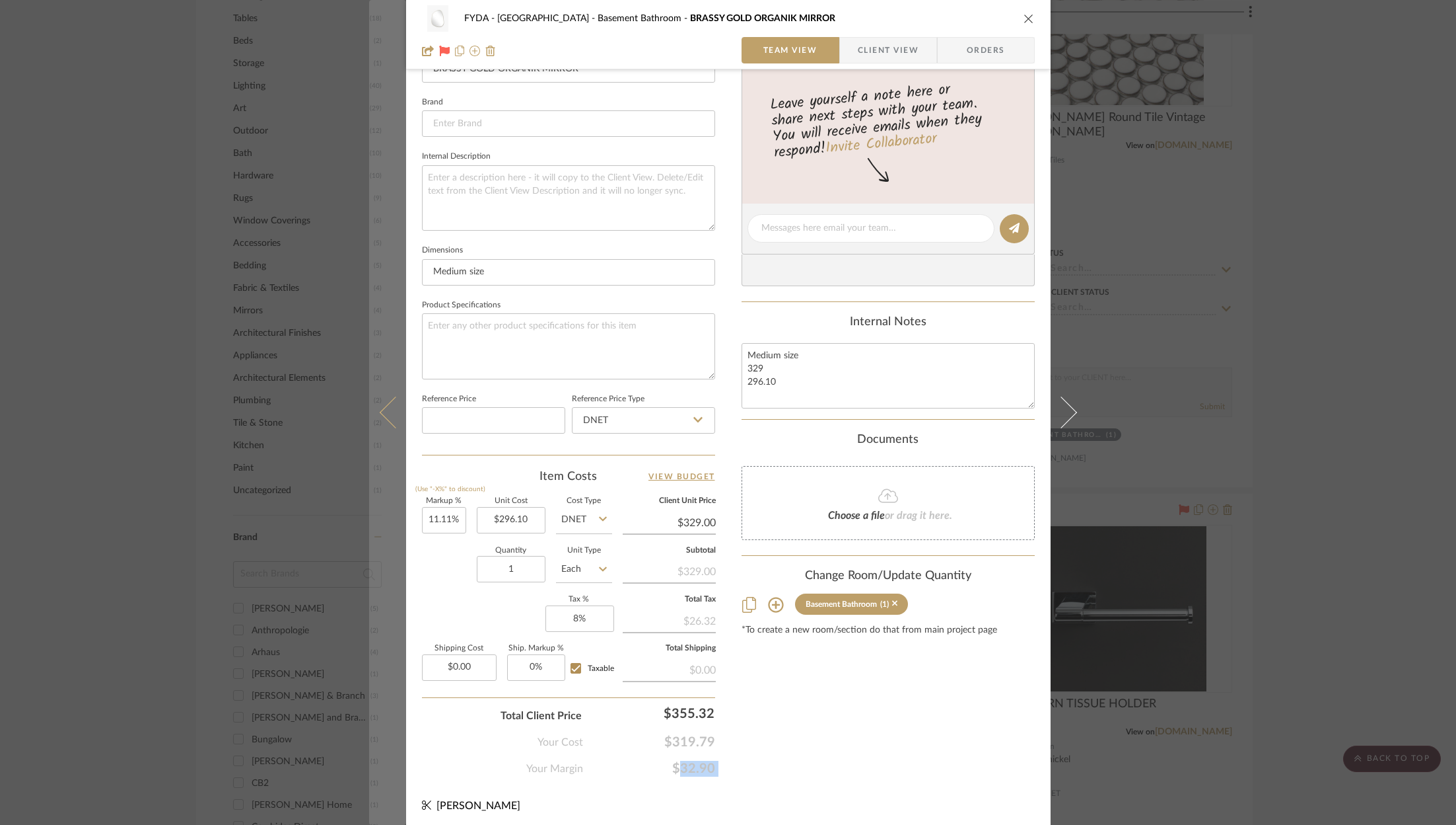
copy span "$32.90"
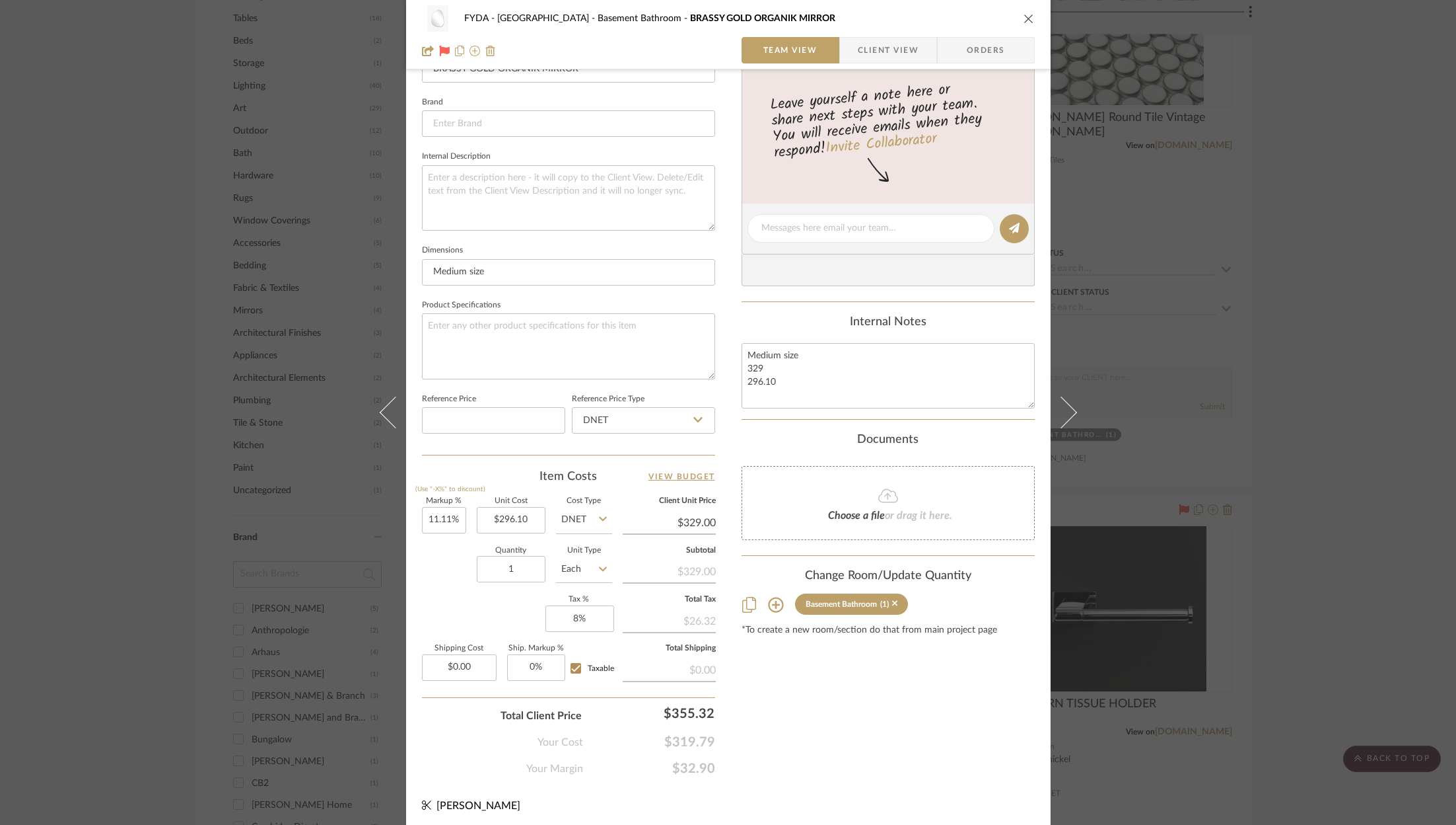
click at [690, 762] on span "$32.90" at bounding box center [649, 768] width 132 height 16
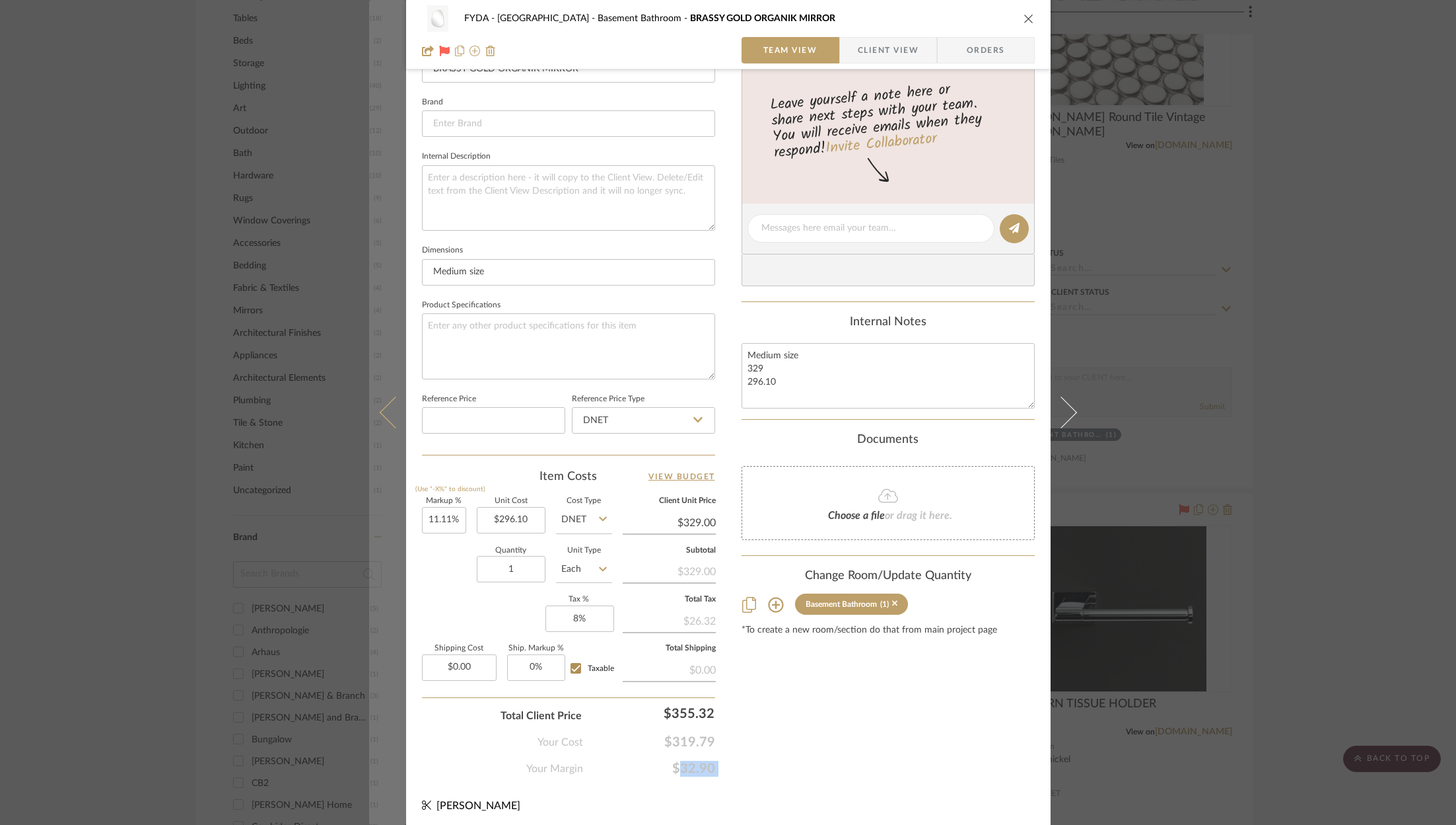
copy span "$32.90"
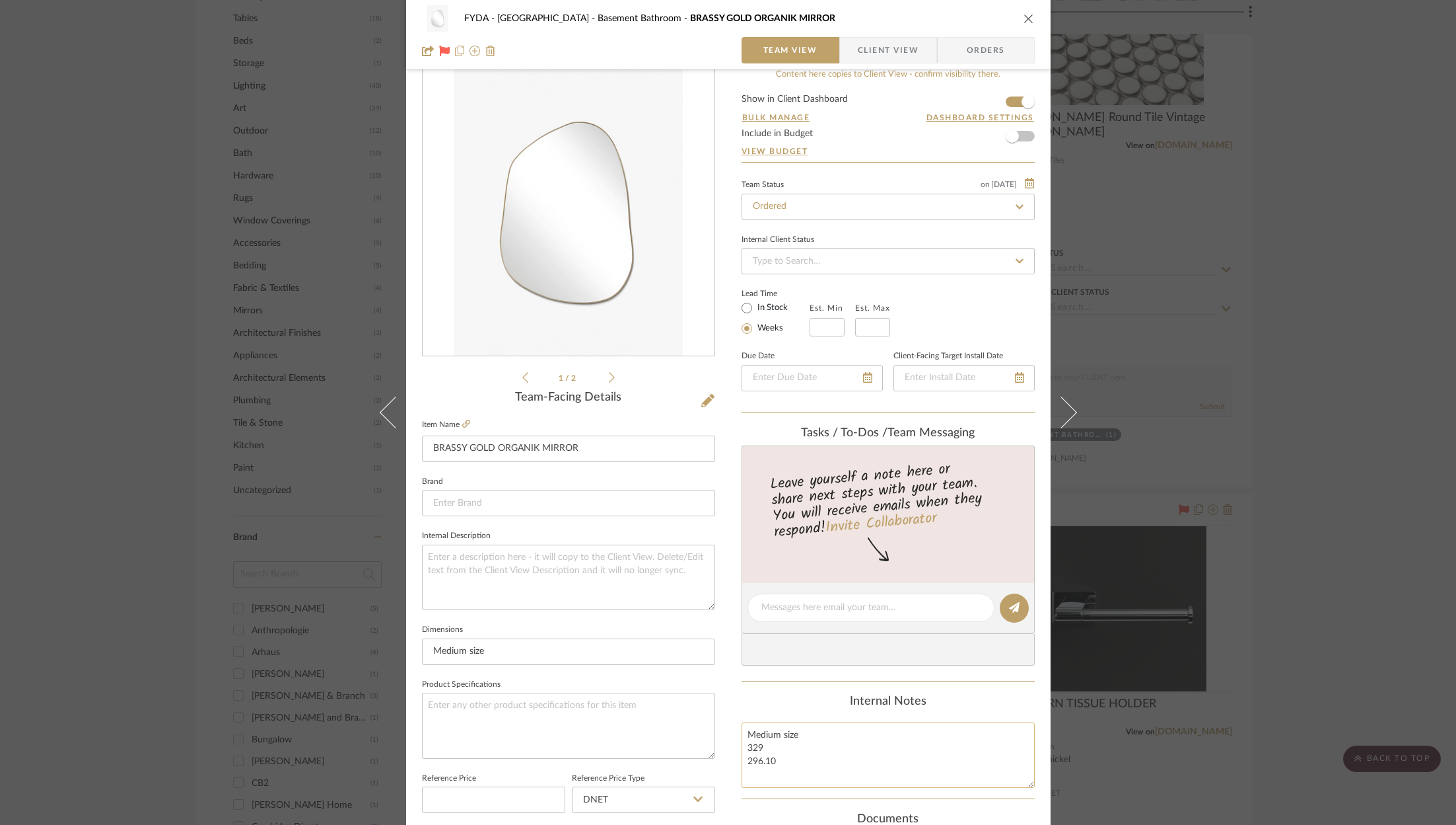
scroll to position [0, 0]
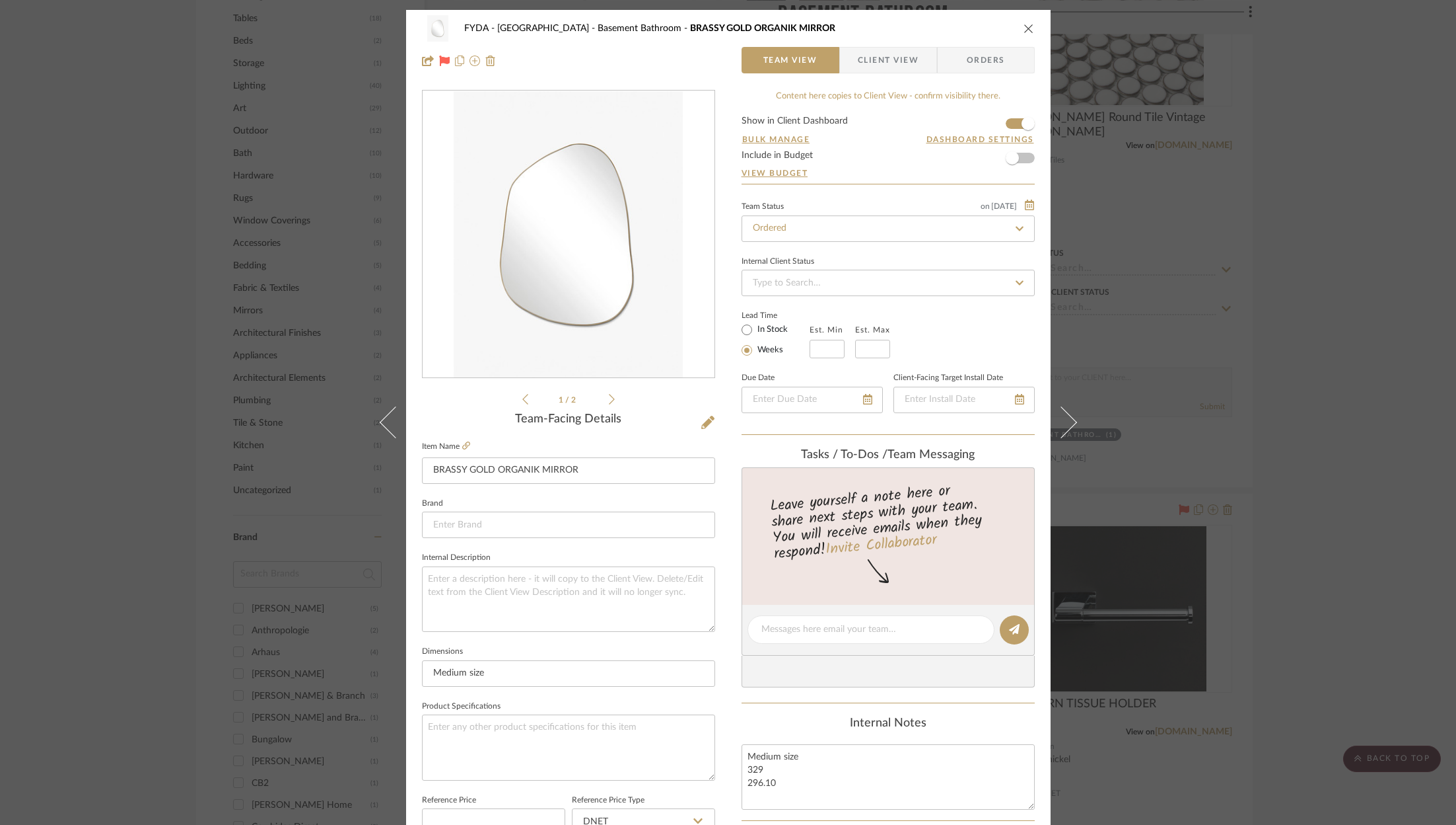
click at [1029, 26] on icon "close" at bounding box center [1029, 29] width 10 height 10
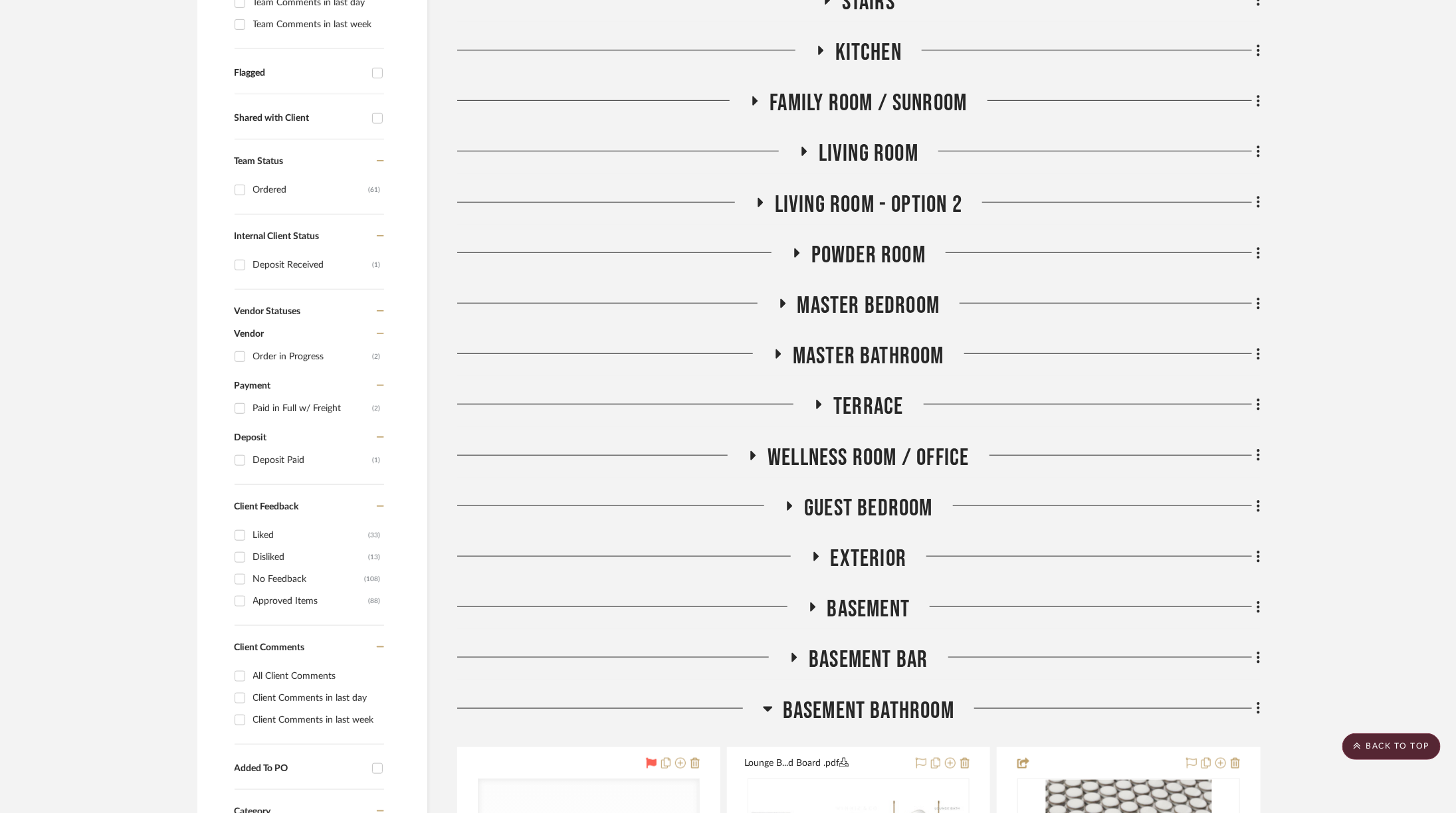
scroll to position [388, 0]
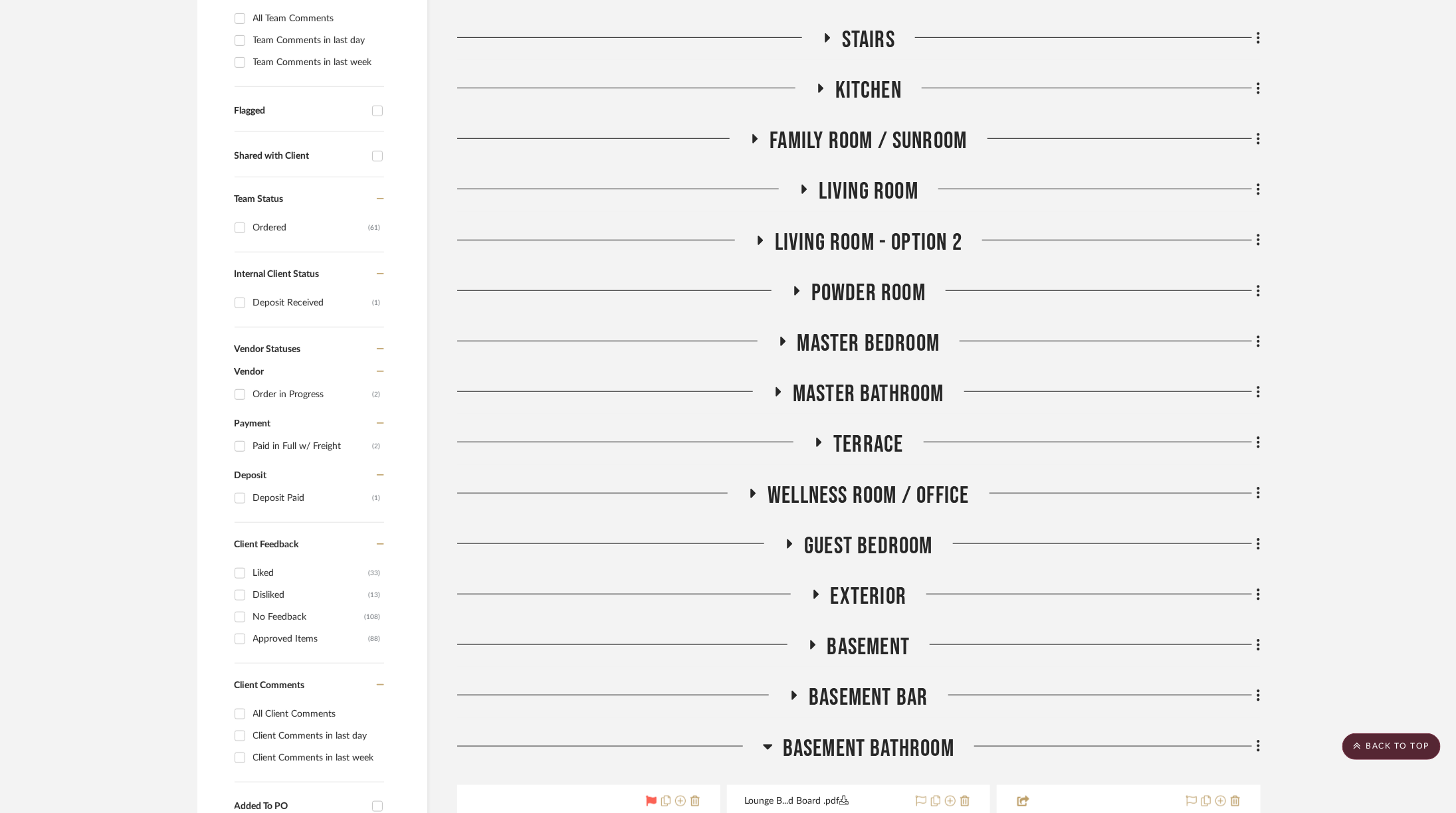
click at [859, 184] on span "Living Room" at bounding box center [868, 192] width 100 height 29
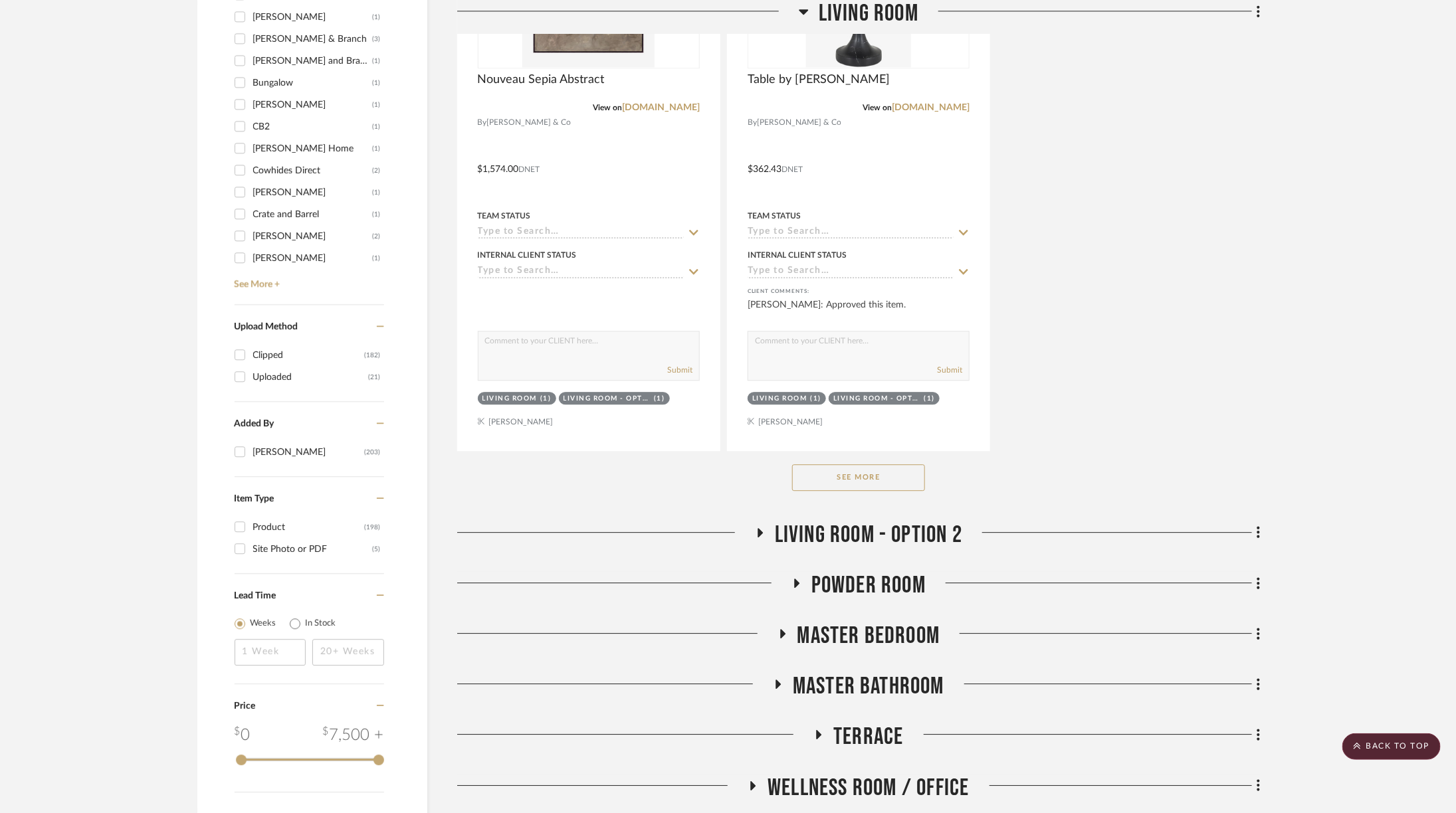
scroll to position [2061, 0]
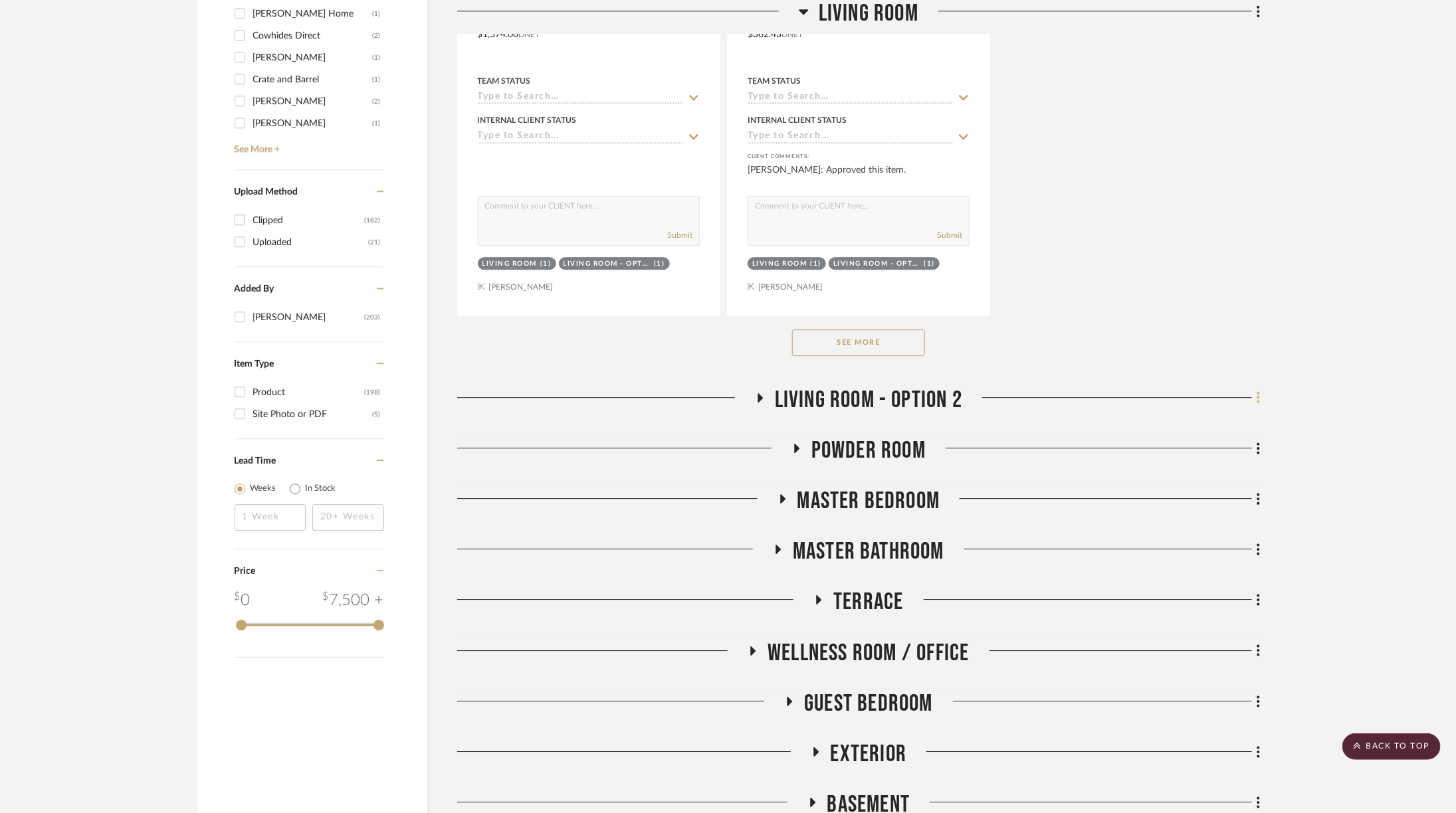
click at [1259, 390] on icon at bounding box center [1258, 397] width 4 height 15
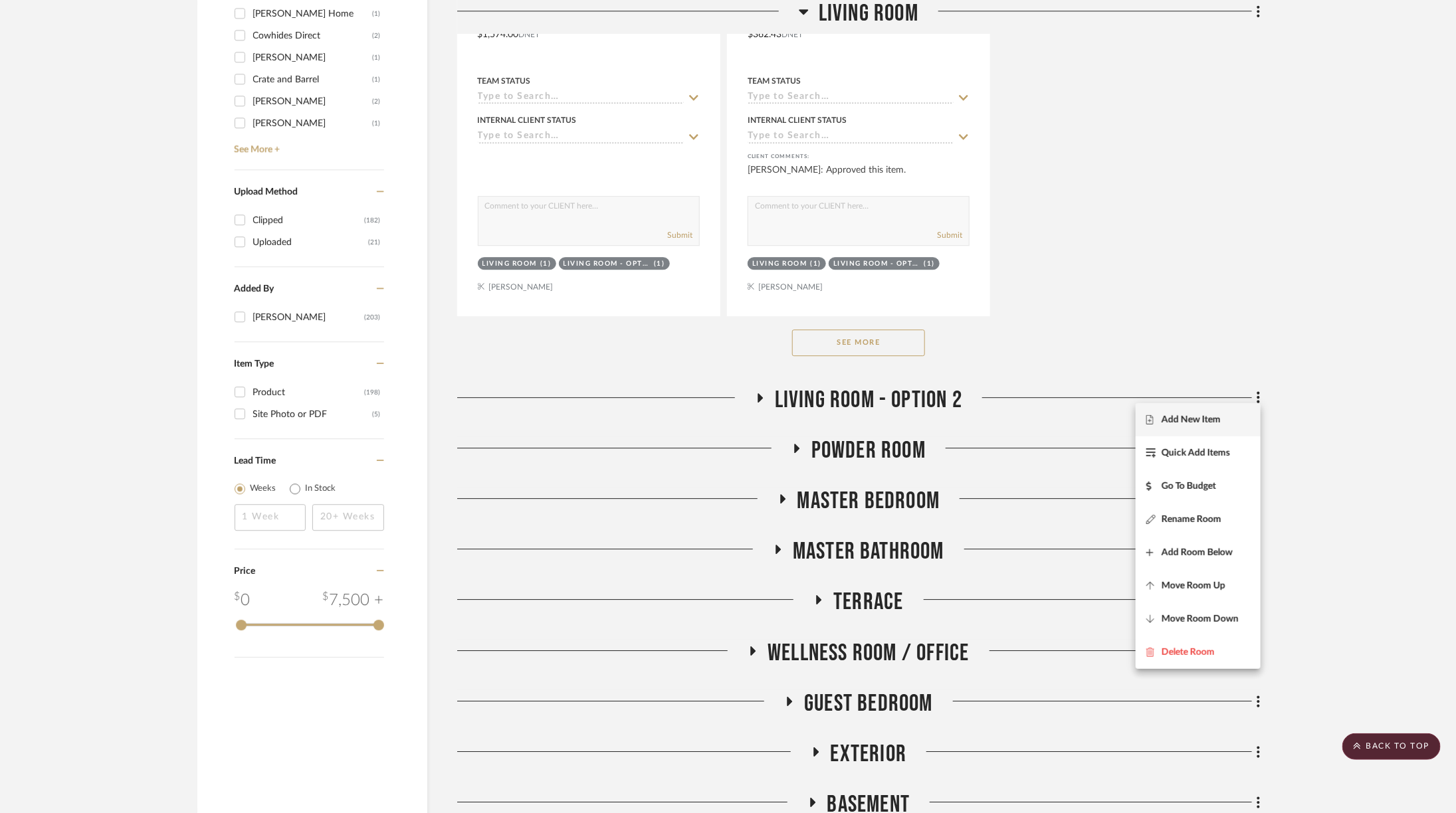
click at [1216, 421] on span "Add New Item" at bounding box center [1191, 419] width 60 height 11
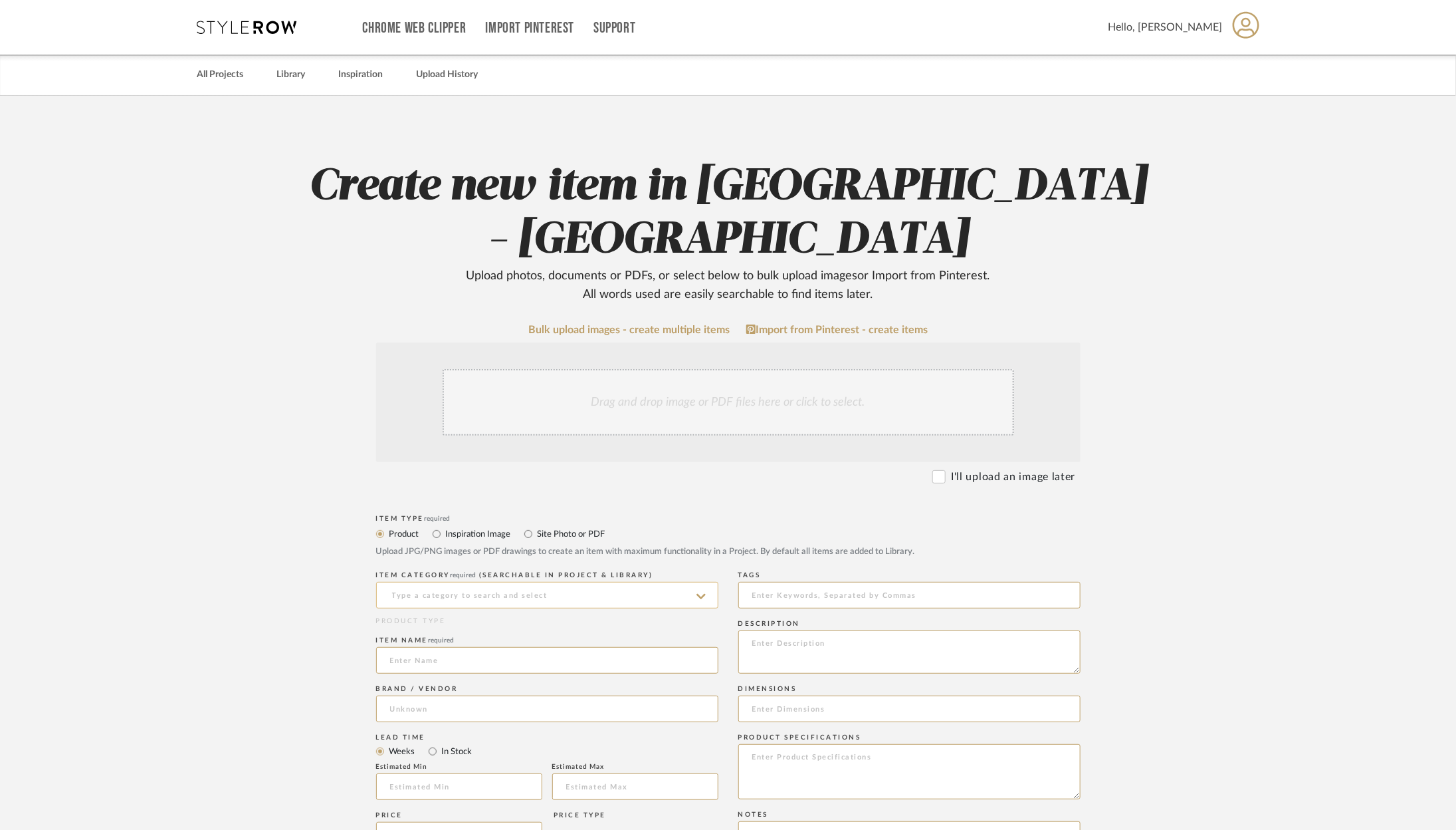
click at [508, 581] on input at bounding box center [547, 594] width 342 height 26
click at [502, 612] on div "Fireplaces & Firepits" at bounding box center [548, 609] width 341 height 34
click at [494, 647] on input at bounding box center [547, 660] width 342 height 26
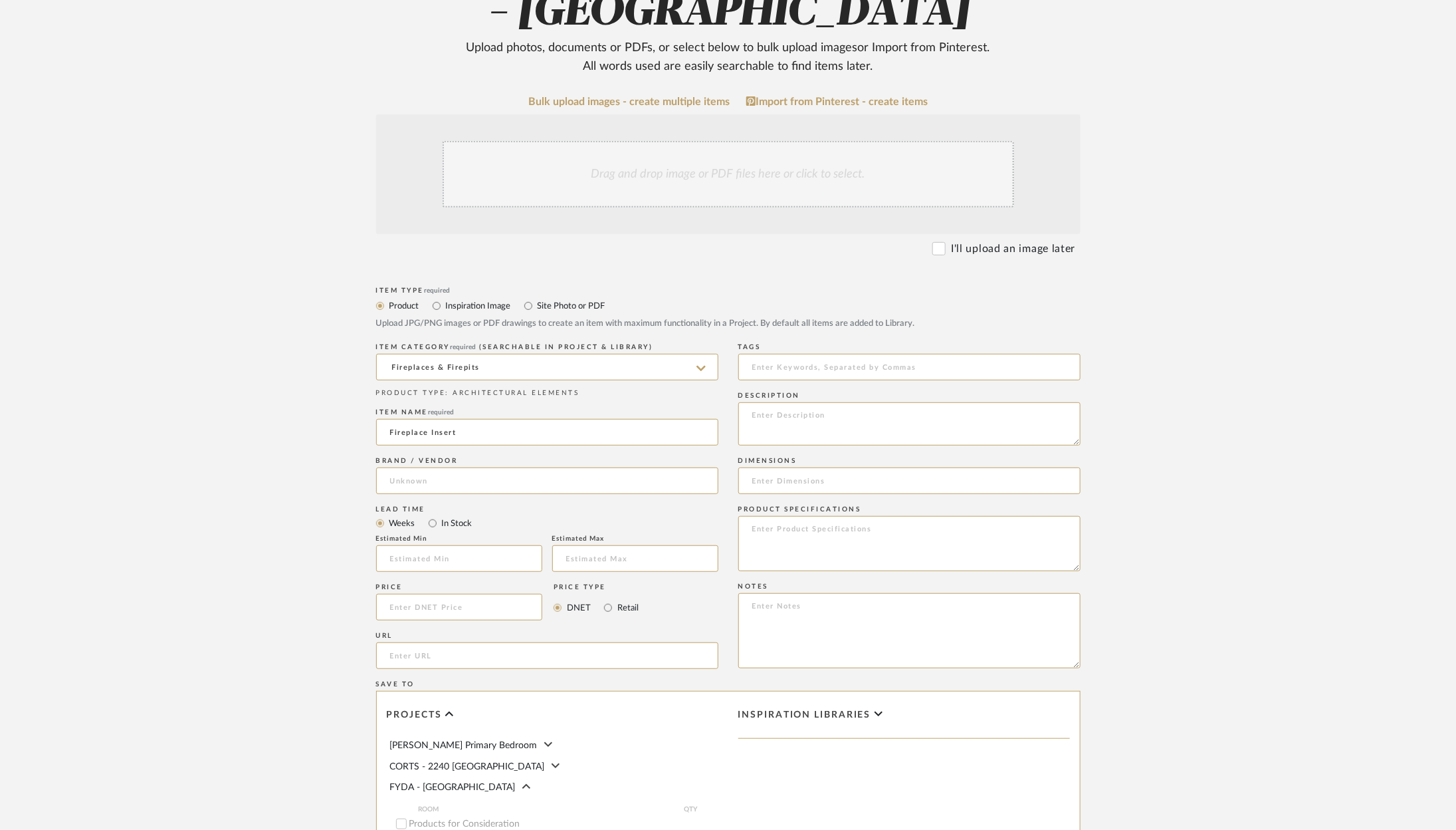
scroll to position [285, 0]
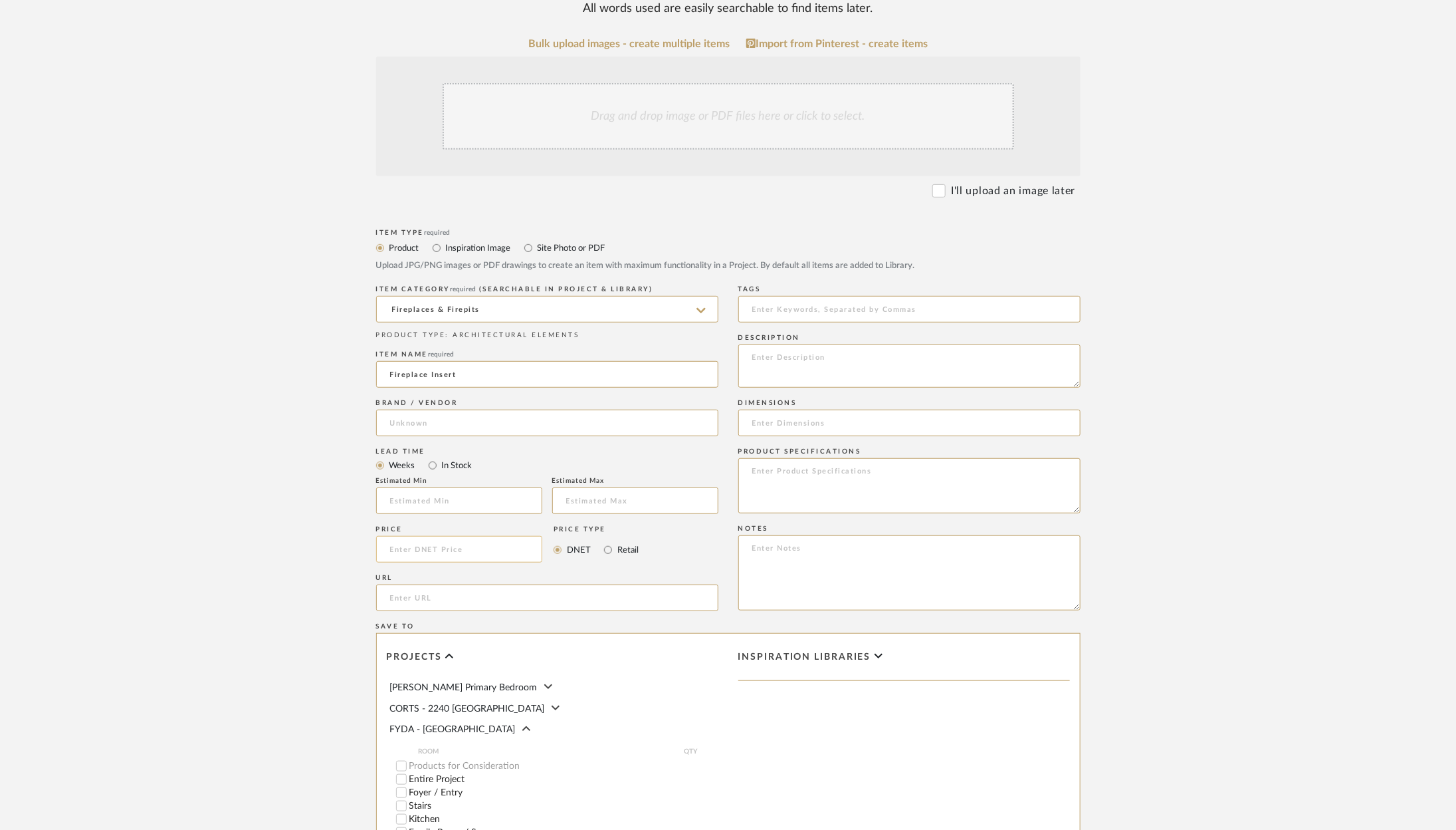
click at [428, 536] on input at bounding box center [459, 549] width 167 height 26
click at [1343, 592] on upload-items "Create new item in FYDA - 655 City Park Upload photos, documents or PDFs, or se…" at bounding box center [728, 422] width 1456 height 1225
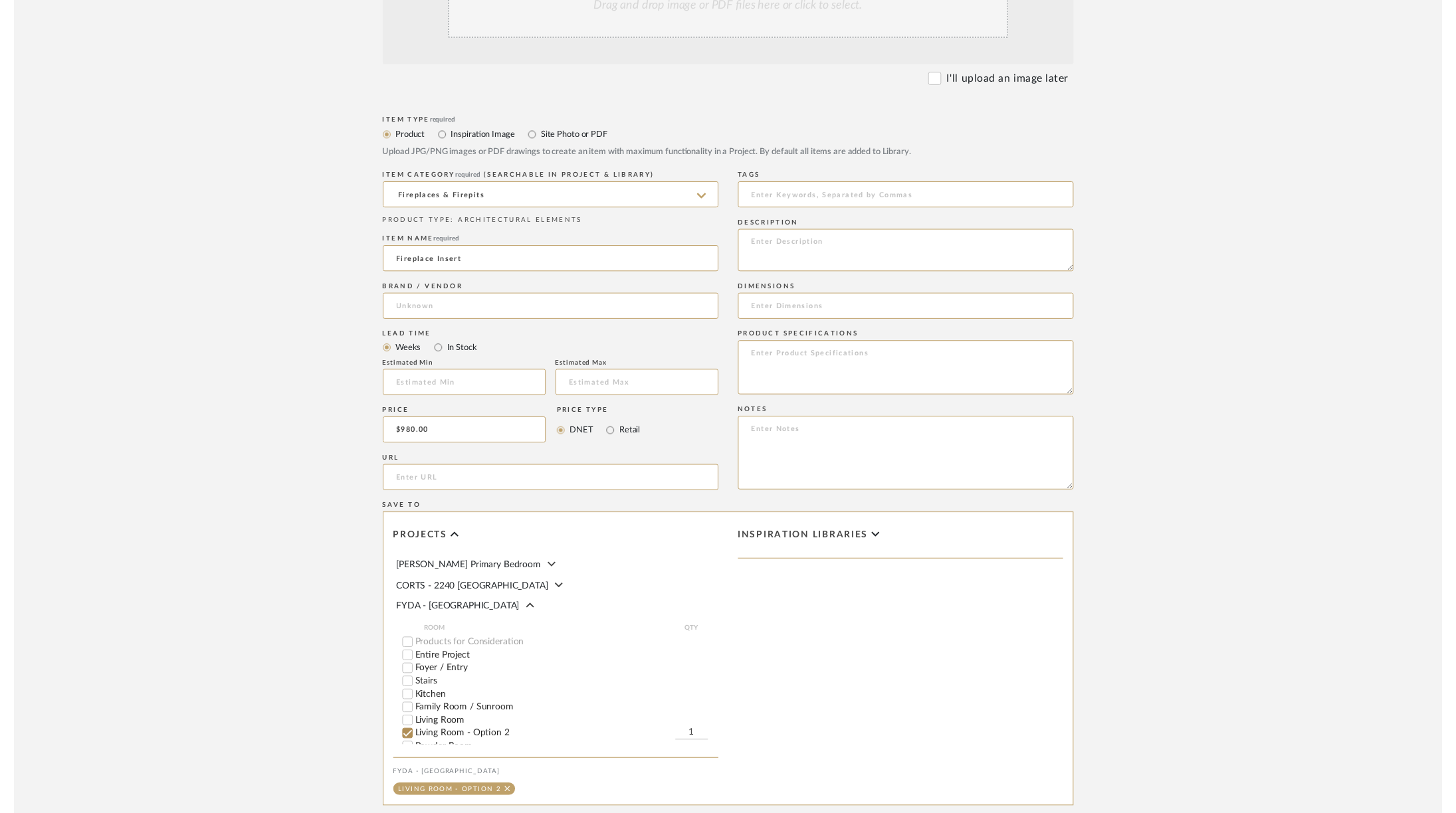
scroll to position [498, 0]
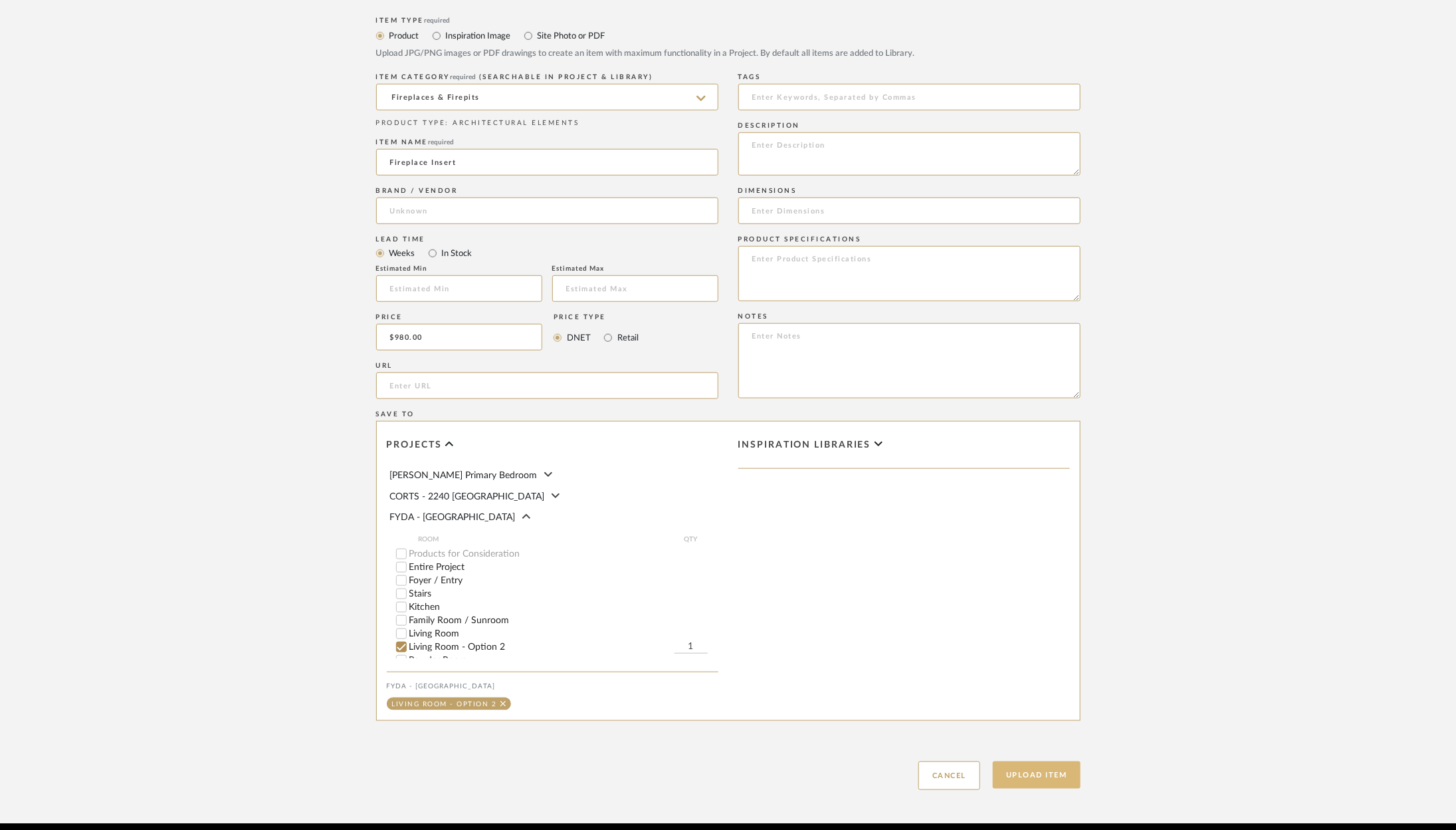
click at [1017, 761] on button "Upload Item" at bounding box center [1036, 774] width 88 height 27
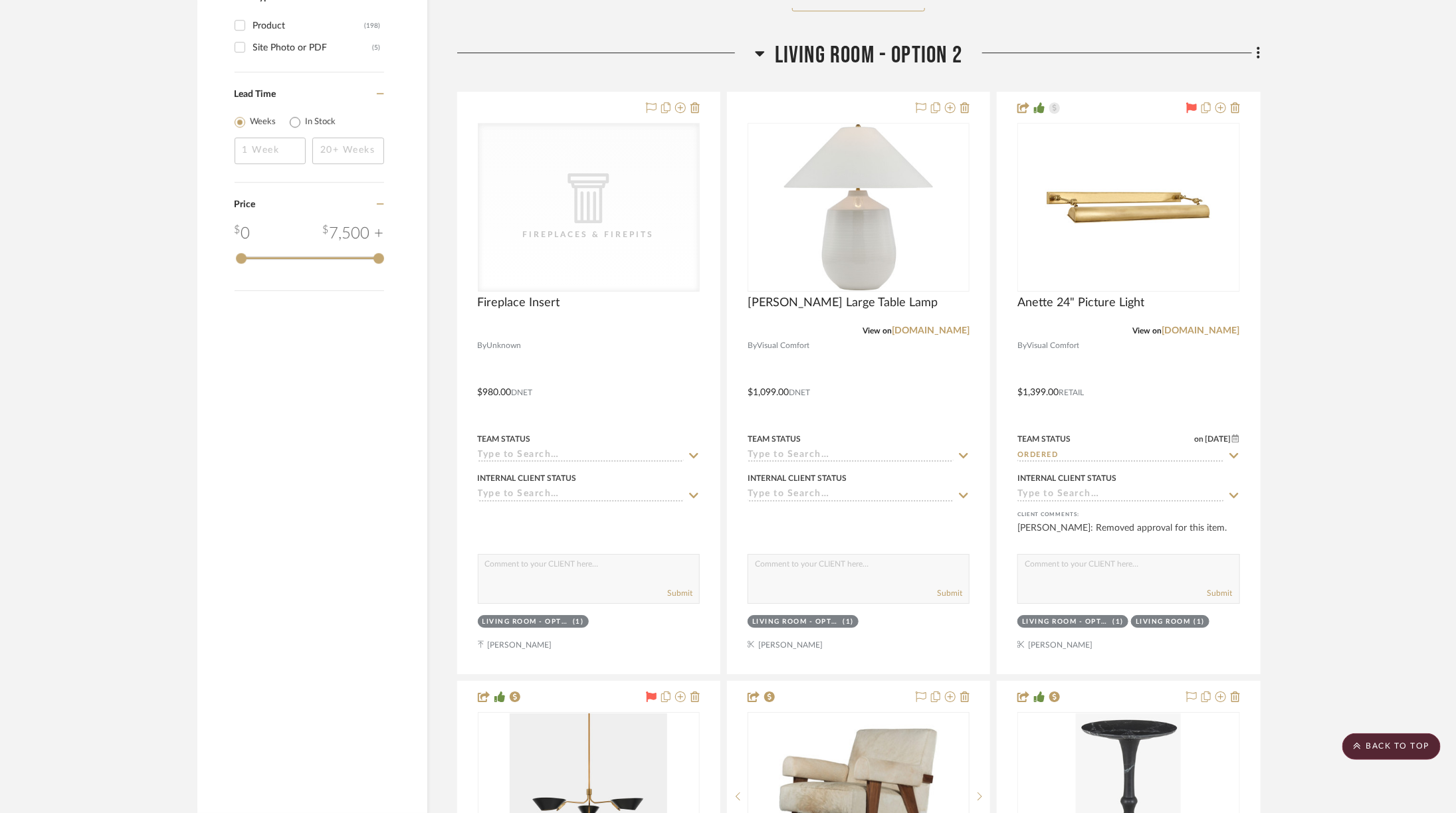
scroll to position [2440, 0]
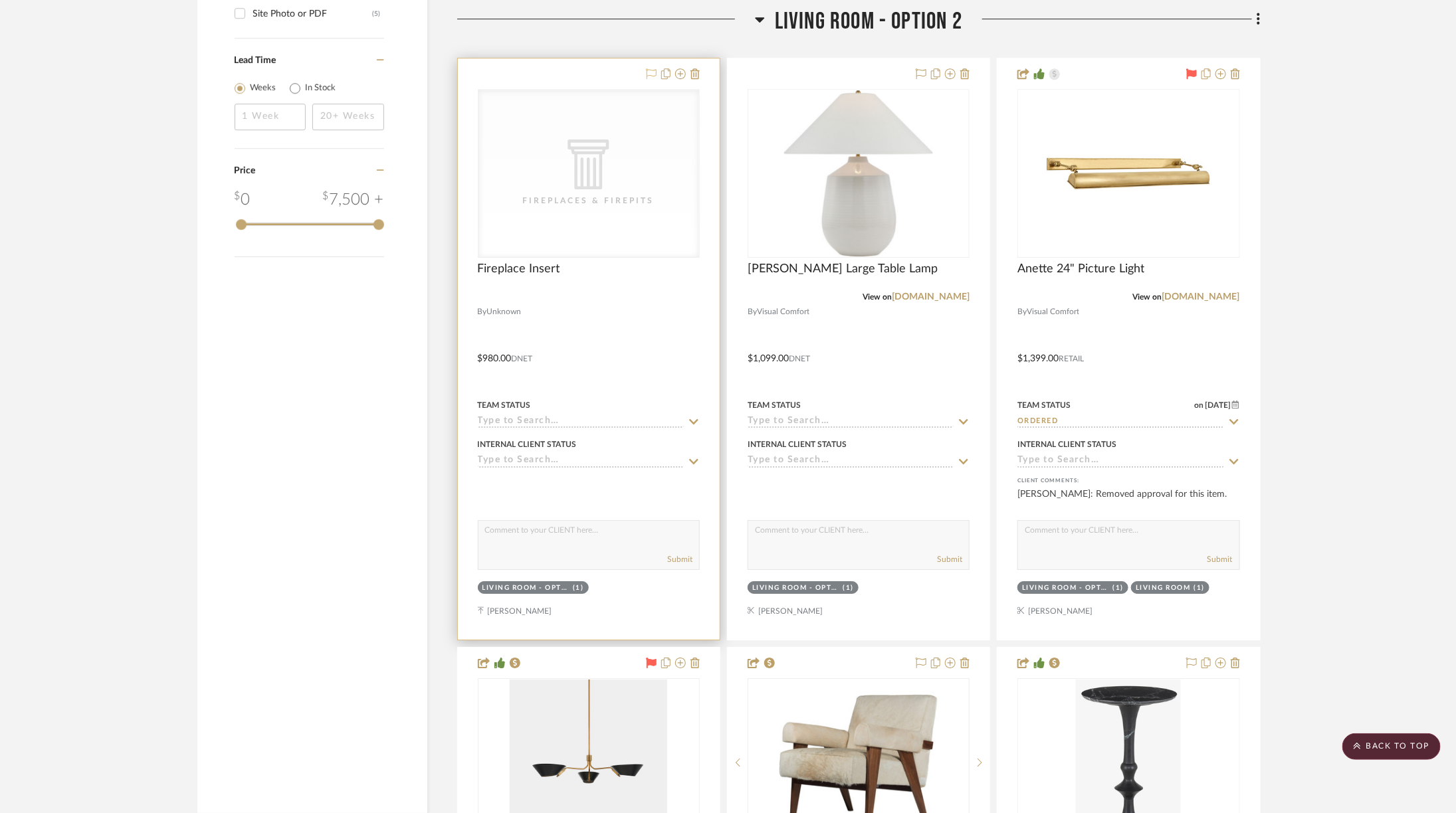
click at [648, 68] on icon at bounding box center [651, 74] width 10 height 11
click at [558, 404] on div "Team Status" at bounding box center [589, 412] width 222 height 32
click at [561, 416] on input at bounding box center [580, 422] width 206 height 12
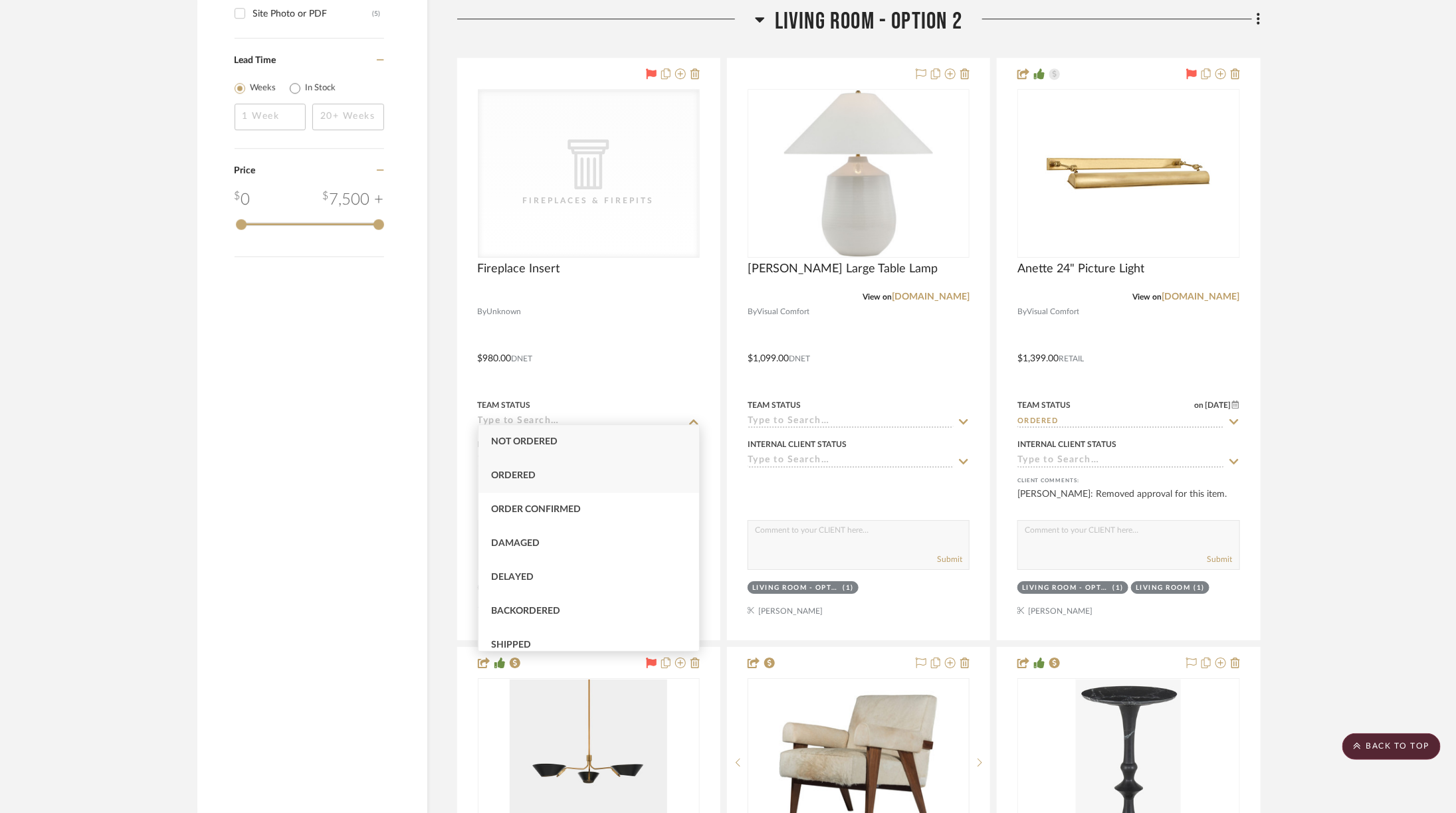
click at [571, 474] on div "Ordered" at bounding box center [589, 476] width 221 height 34
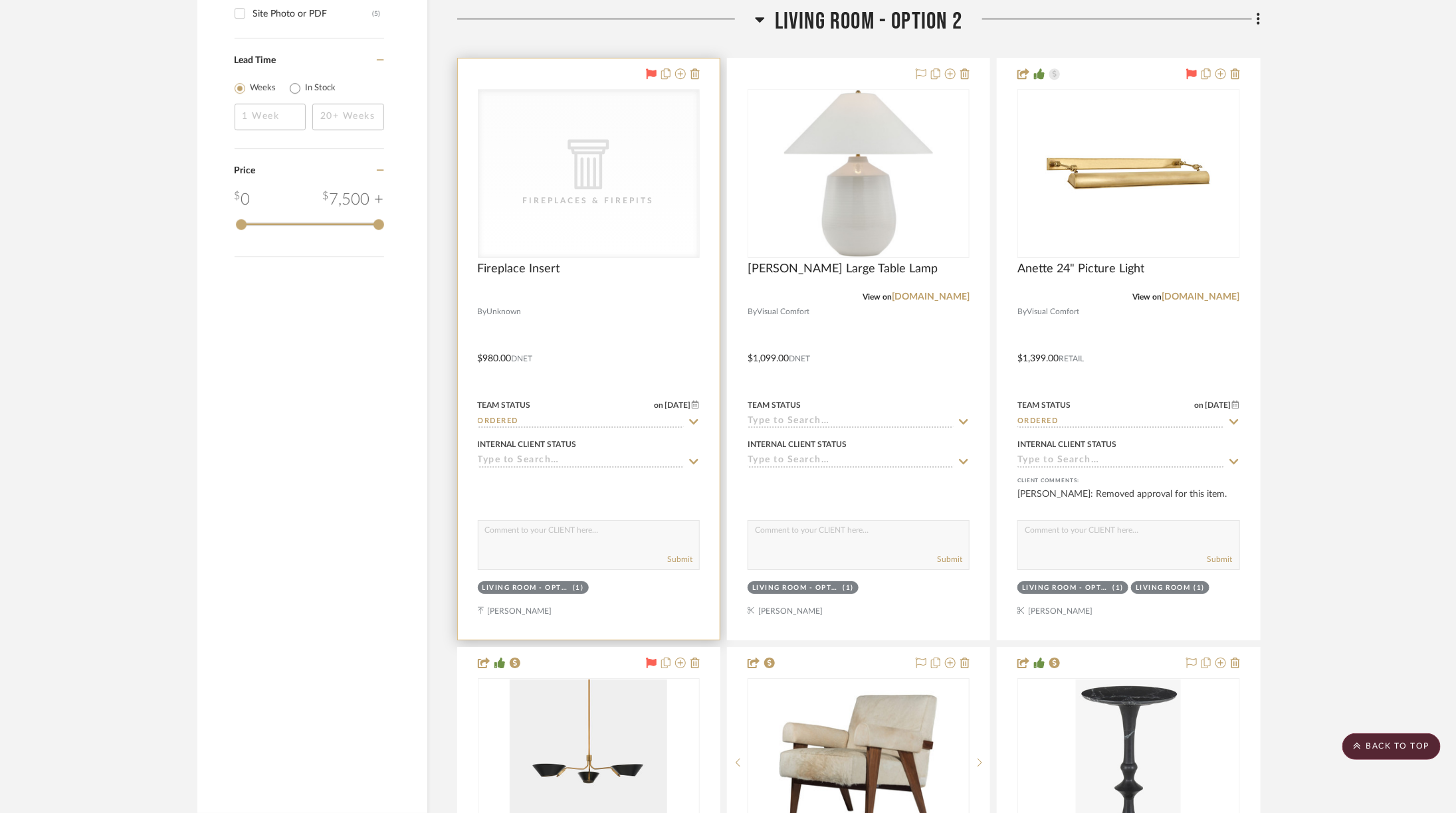
click at [645, 196] on div "Fireplaces & Firepits" at bounding box center [589, 200] width 133 height 13
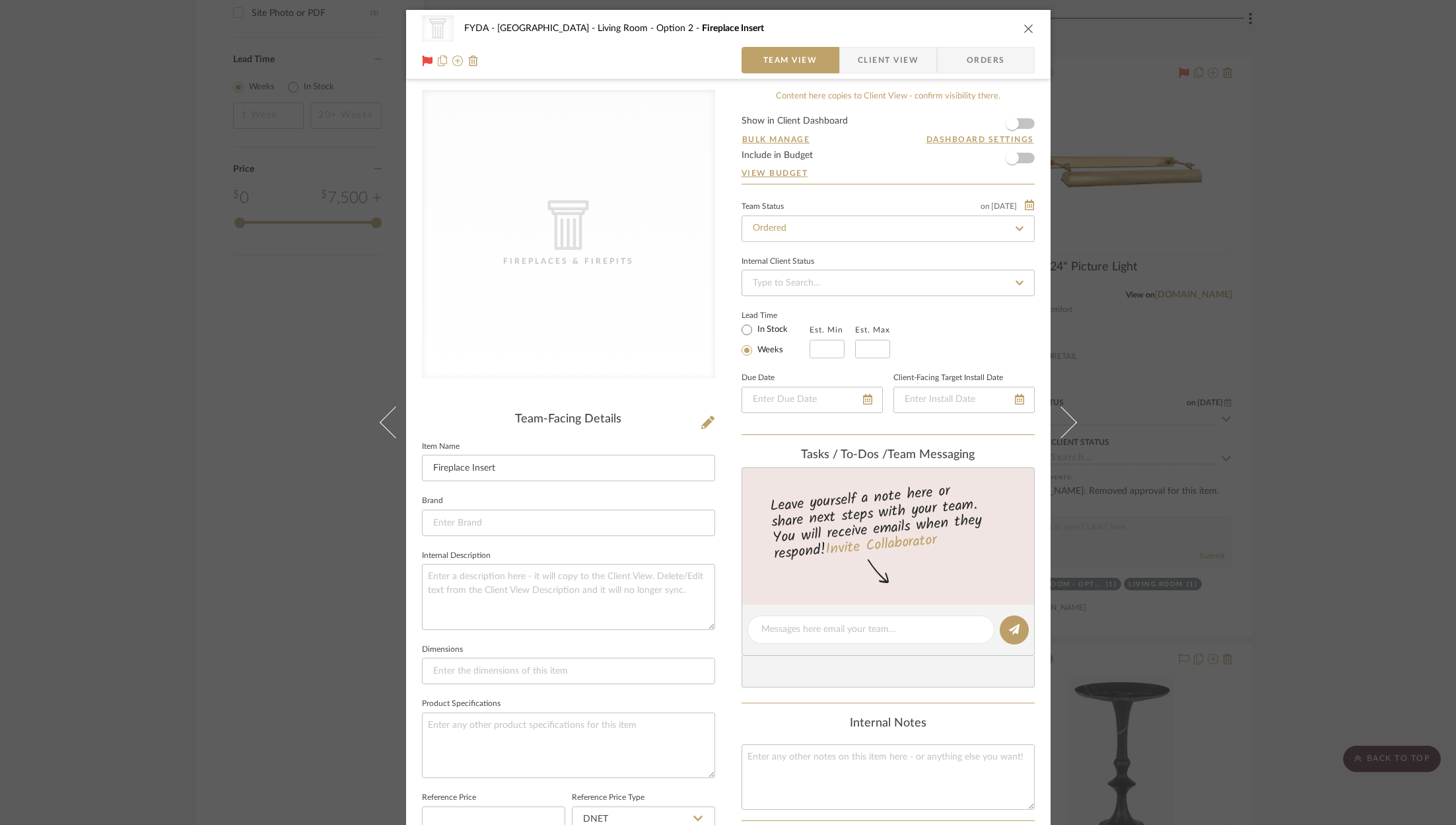
scroll to position [399, 0]
